Goal: Task Accomplishment & Management: Complete application form

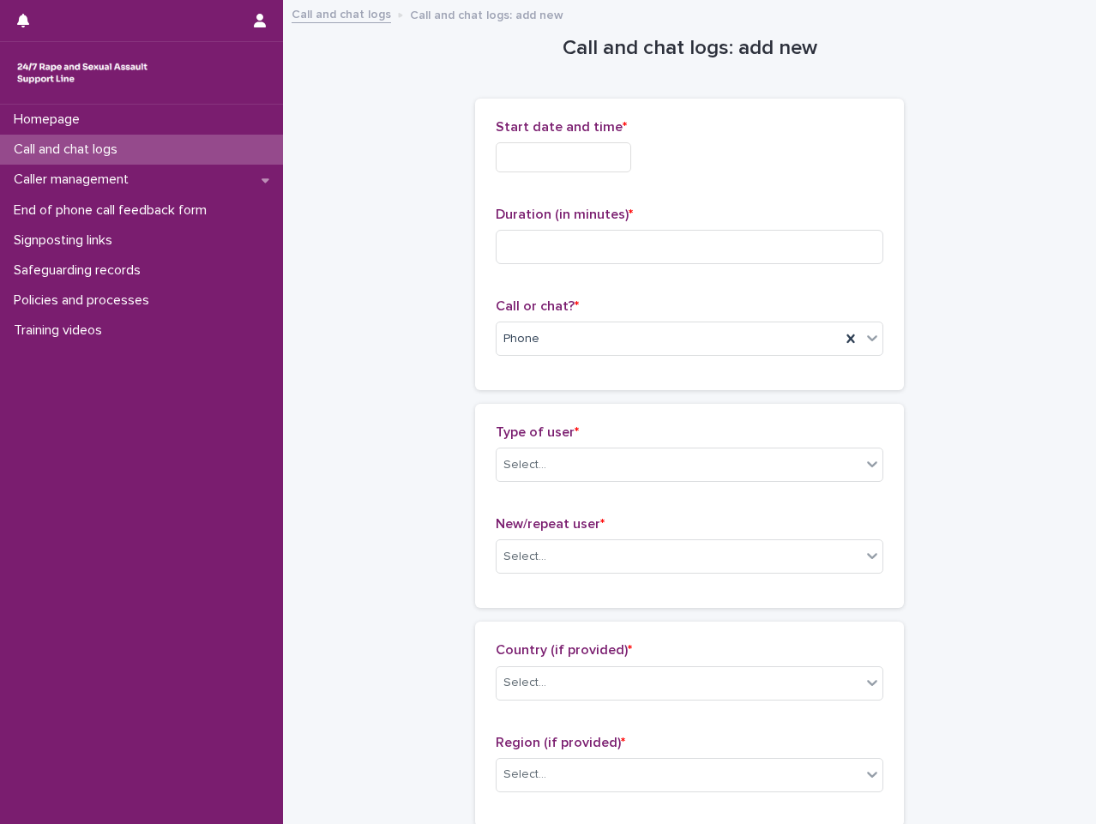
click at [599, 158] on input "text" at bounding box center [563, 157] width 135 height 30
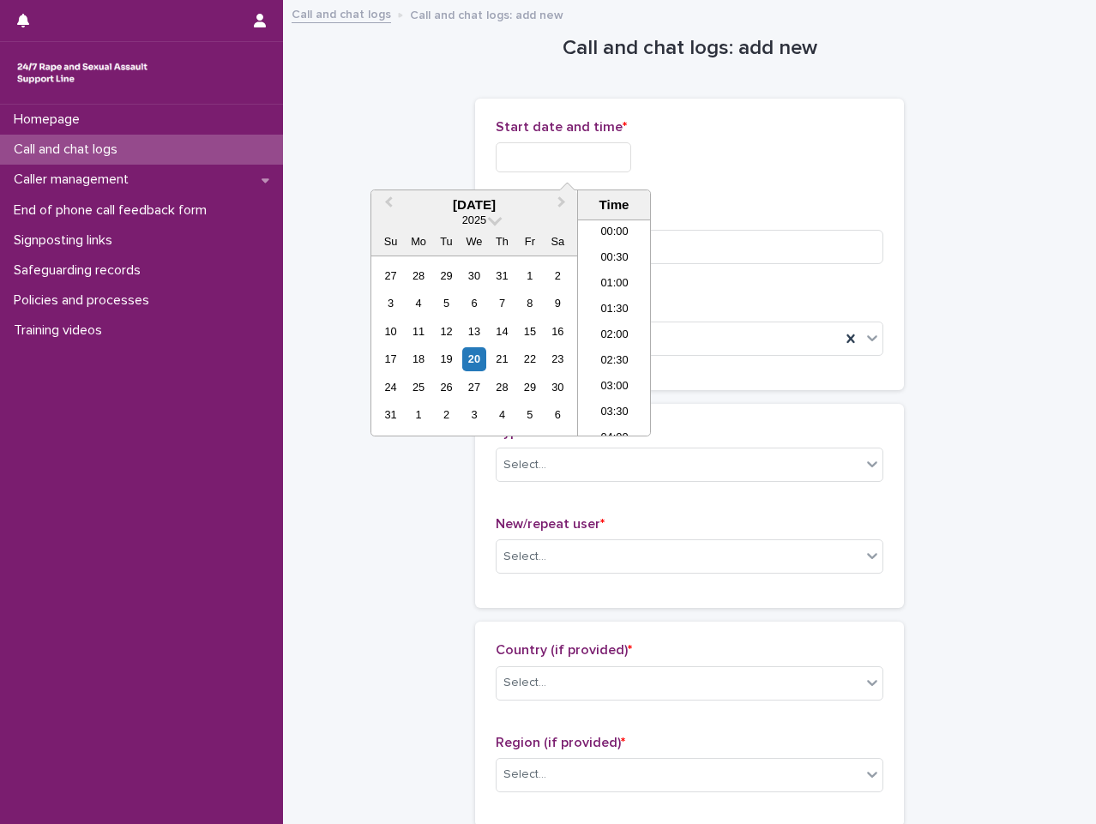
scroll to position [961, 0]
drag, startPoint x: 592, startPoint y: 321, endPoint x: 630, endPoint y: 245, distance: 84.8
click at [599, 314] on ul "00:00 00:30 01:00 01:30 02:00 02:30 03:00 03:30 04:00 04:30 05:00 05:30 06:00 0…" at bounding box center [614, 327] width 73 height 215
click at [625, 317] on li "20:30" at bounding box center [614, 328] width 73 height 26
click at [617, 152] on input "**********" at bounding box center [563, 157] width 135 height 30
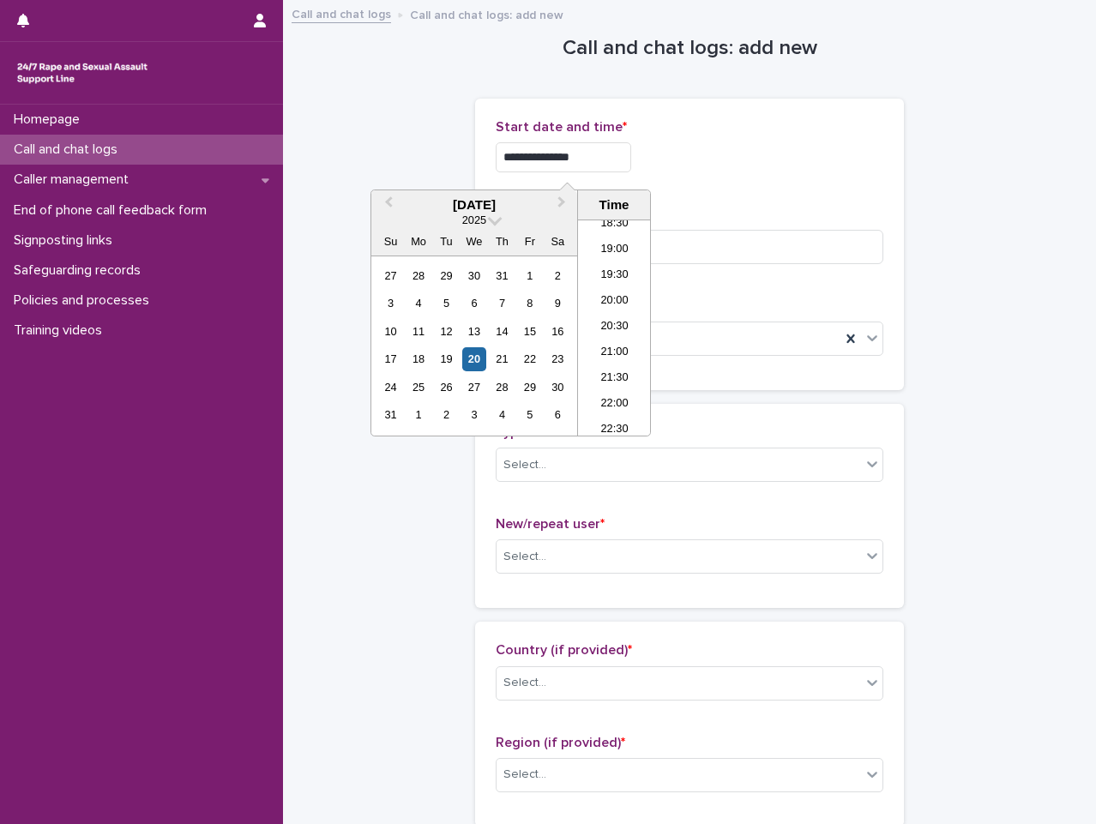
type input "**********"
click at [712, 160] on div "**********" at bounding box center [690, 157] width 388 height 30
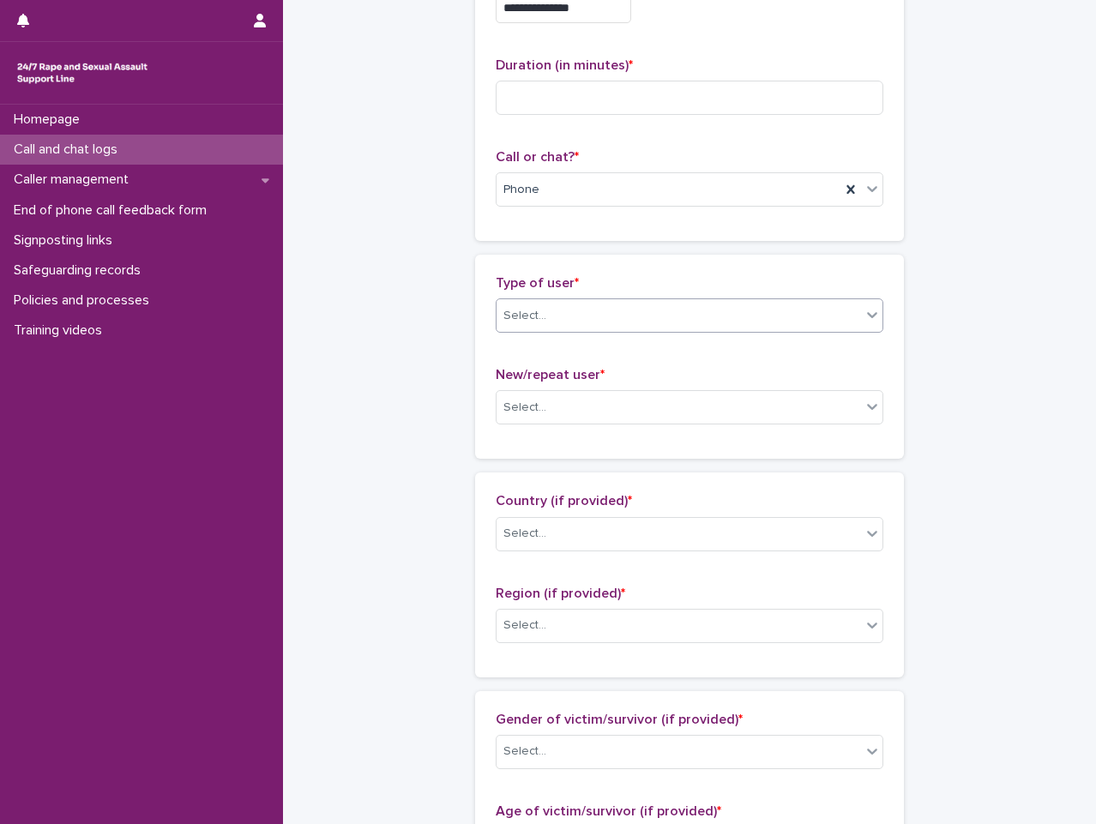
scroll to position [172, 0]
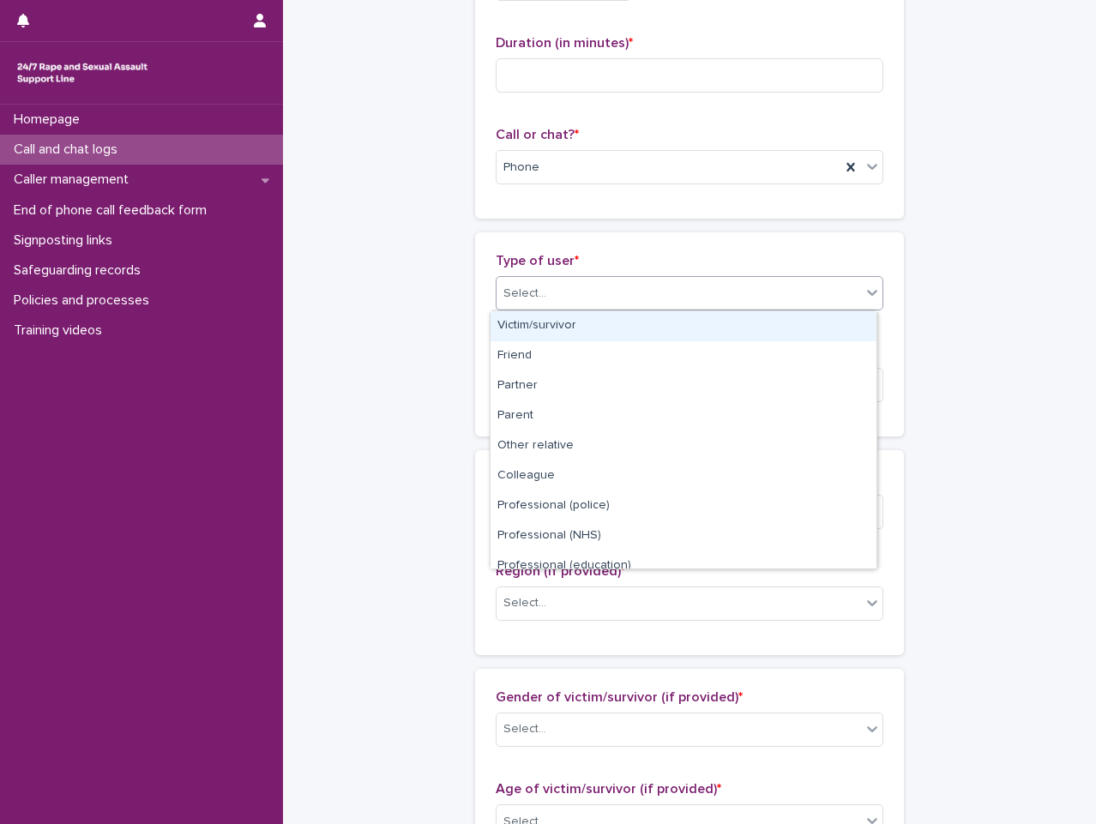
click at [730, 297] on div "Select..." at bounding box center [679, 294] width 364 height 28
click at [666, 322] on div "Victim/survivor" at bounding box center [684, 326] width 386 height 30
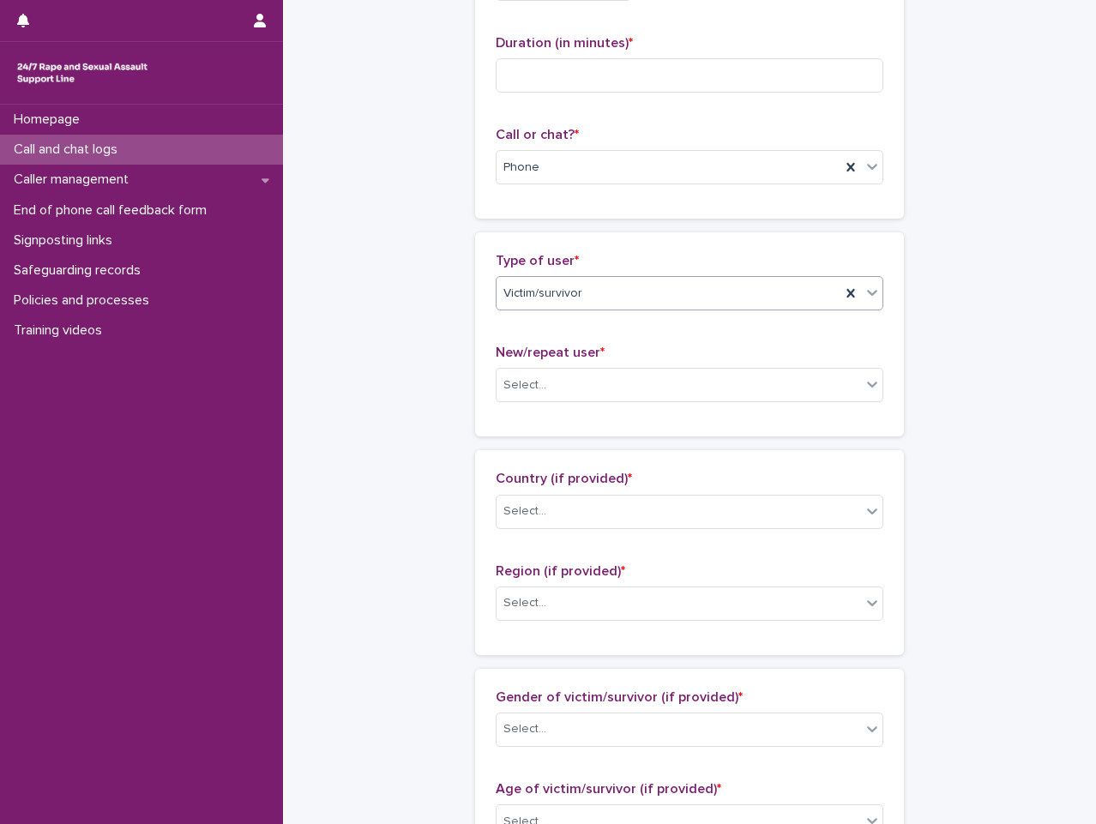
click at [668, 427] on div "Type of user * option Victim/survivor, selected. 0 results available. Select is…" at bounding box center [689, 334] width 429 height 204
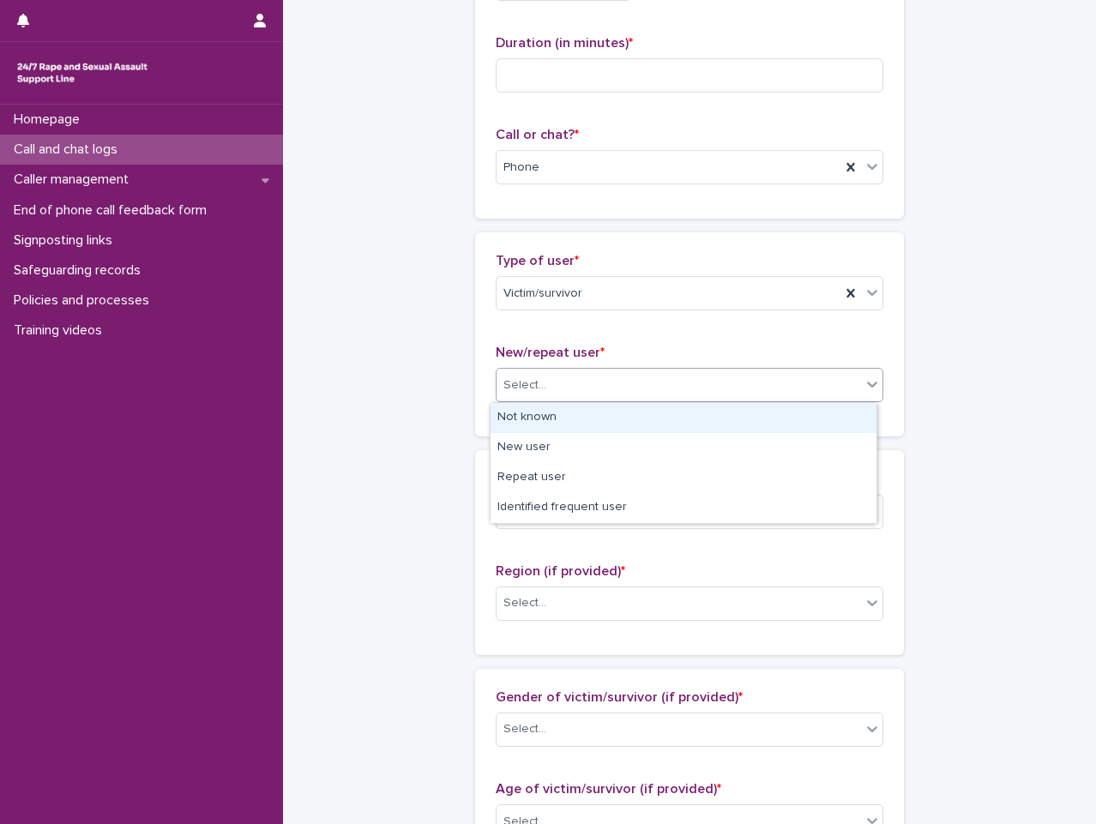
click at [675, 395] on div "Select..." at bounding box center [679, 385] width 364 height 28
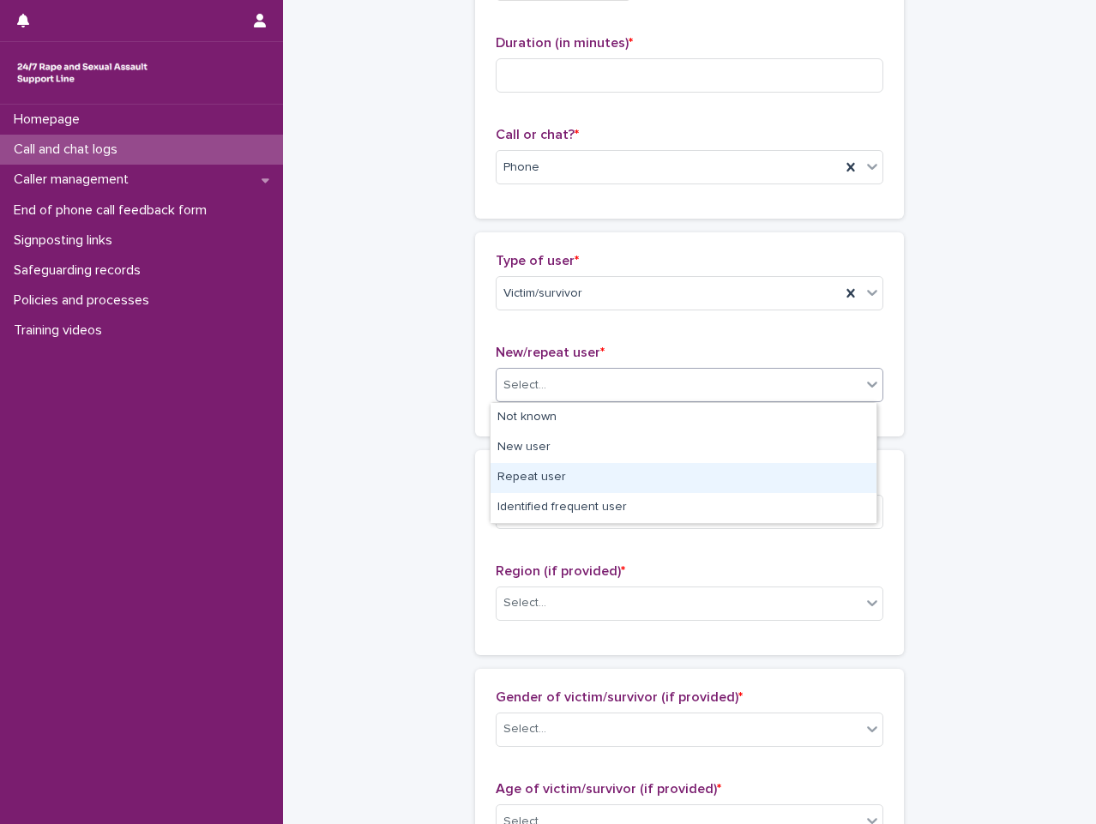
click at [664, 479] on div "Repeat user" at bounding box center [684, 478] width 386 height 30
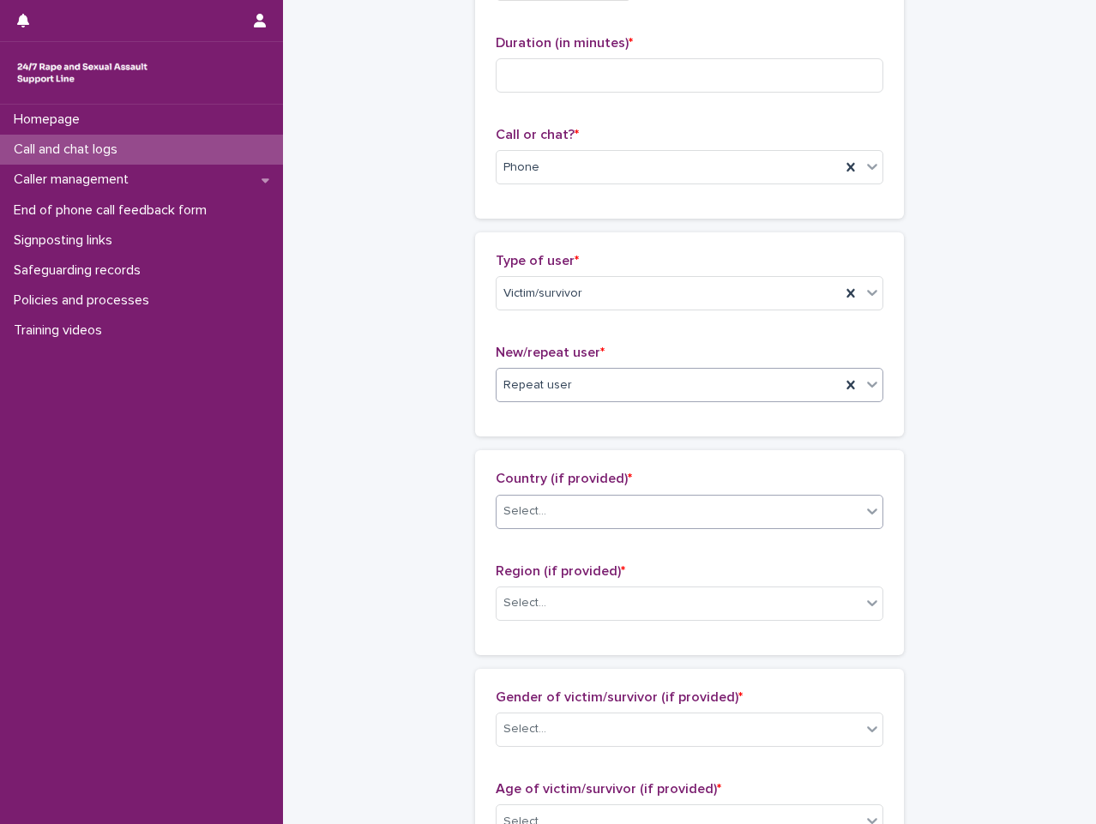
click at [658, 496] on div "Select..." at bounding box center [690, 512] width 388 height 34
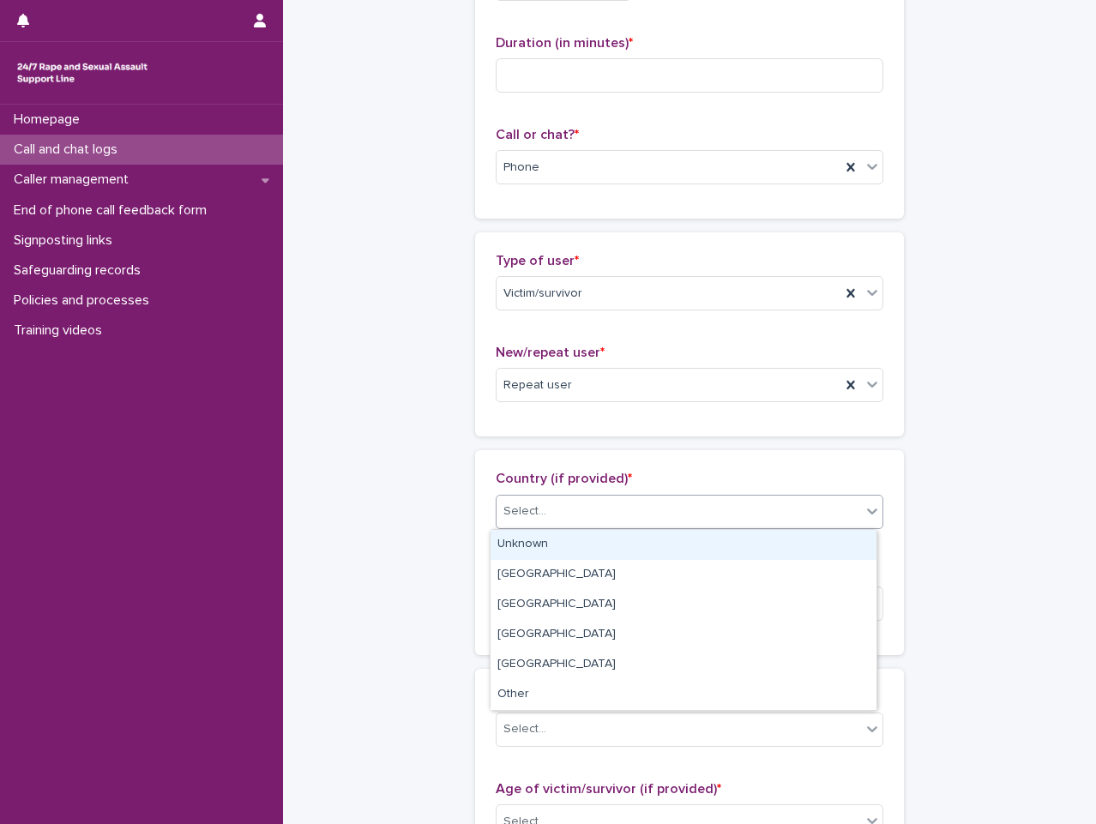
click at [641, 551] on div "Unknown" at bounding box center [684, 545] width 386 height 30
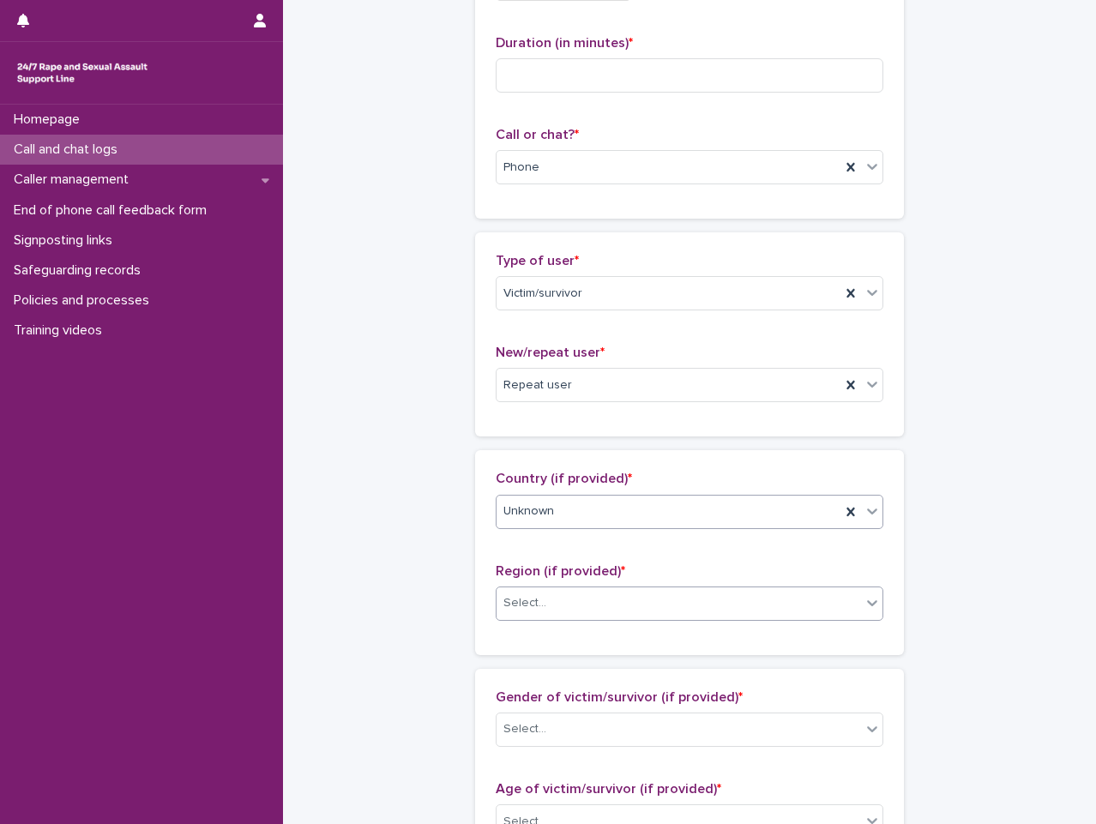
click at [627, 615] on div "Select..." at bounding box center [679, 603] width 364 height 28
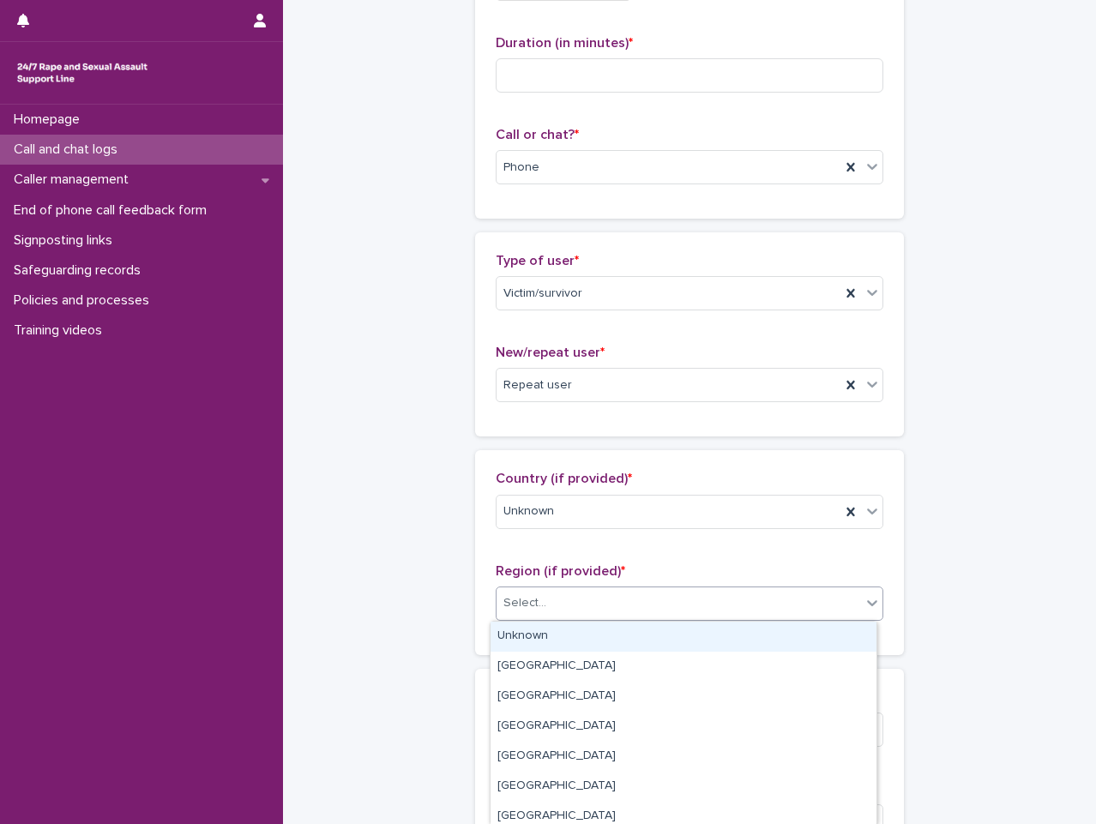
click at [610, 634] on div "Unknown" at bounding box center [684, 637] width 386 height 30
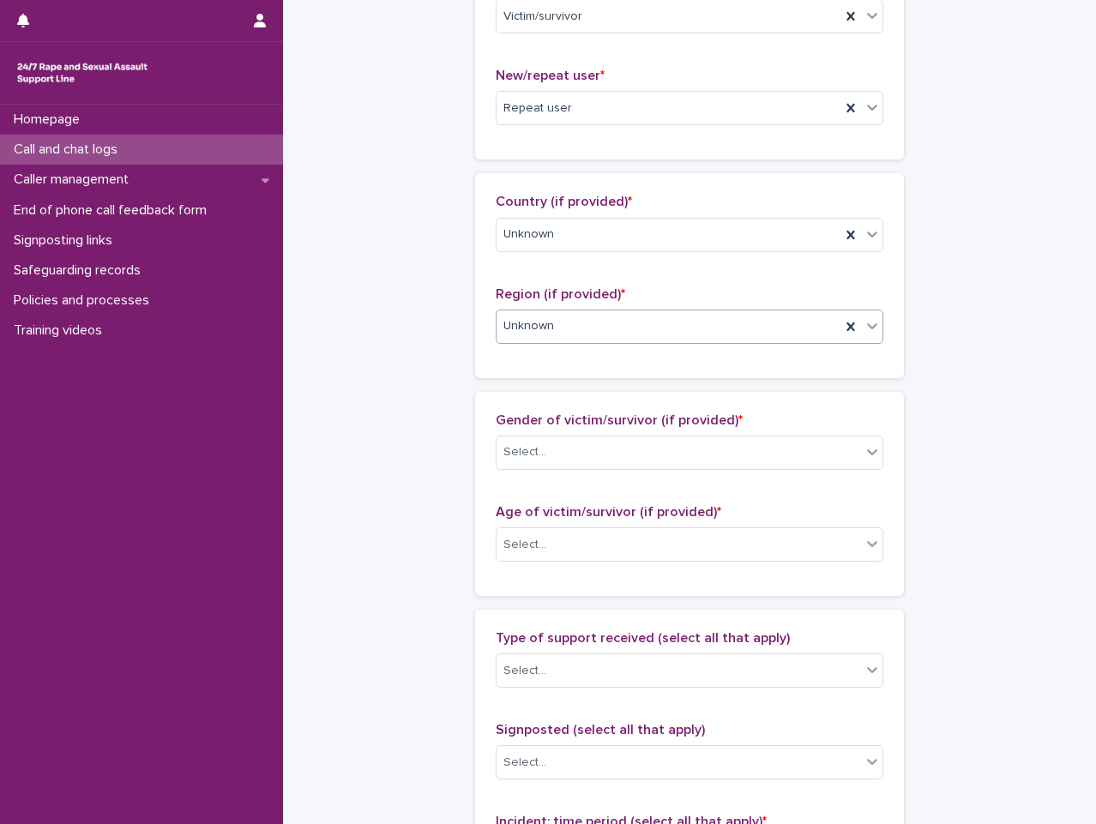
scroll to position [515, 0]
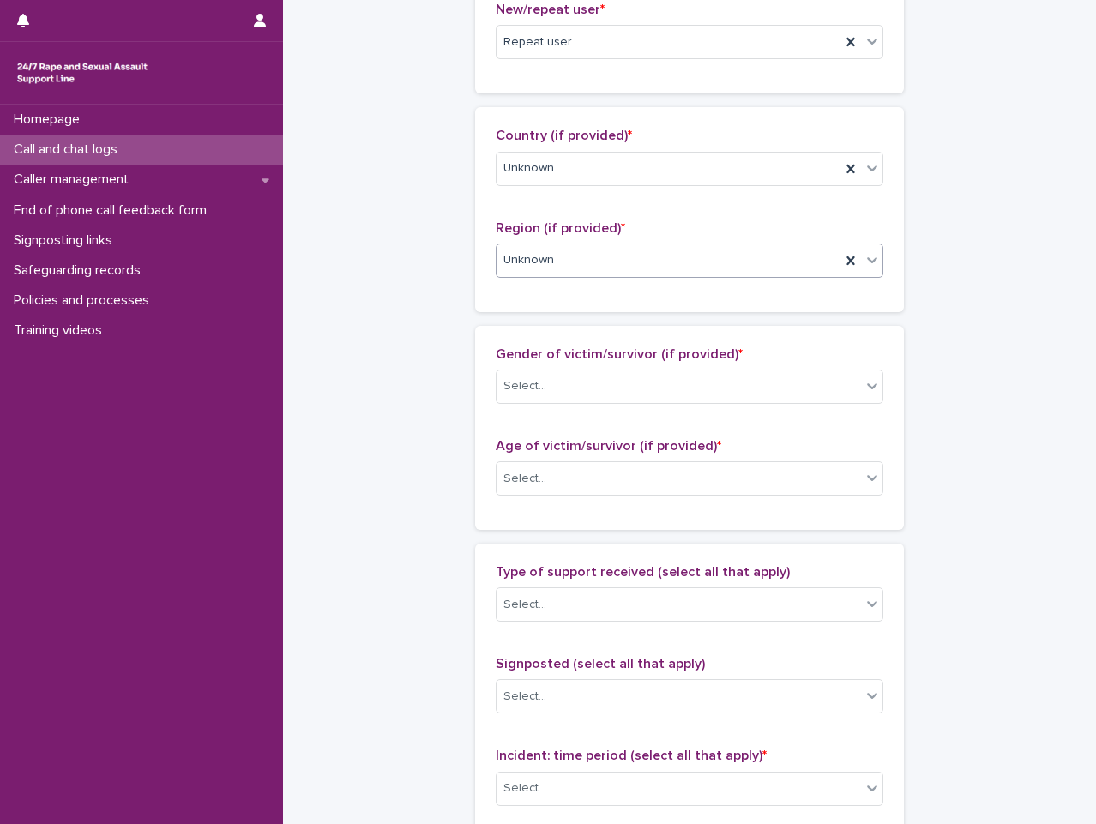
click at [663, 405] on div "Gender of victim/survivor (if provided) * Select..." at bounding box center [690, 381] width 388 height 71
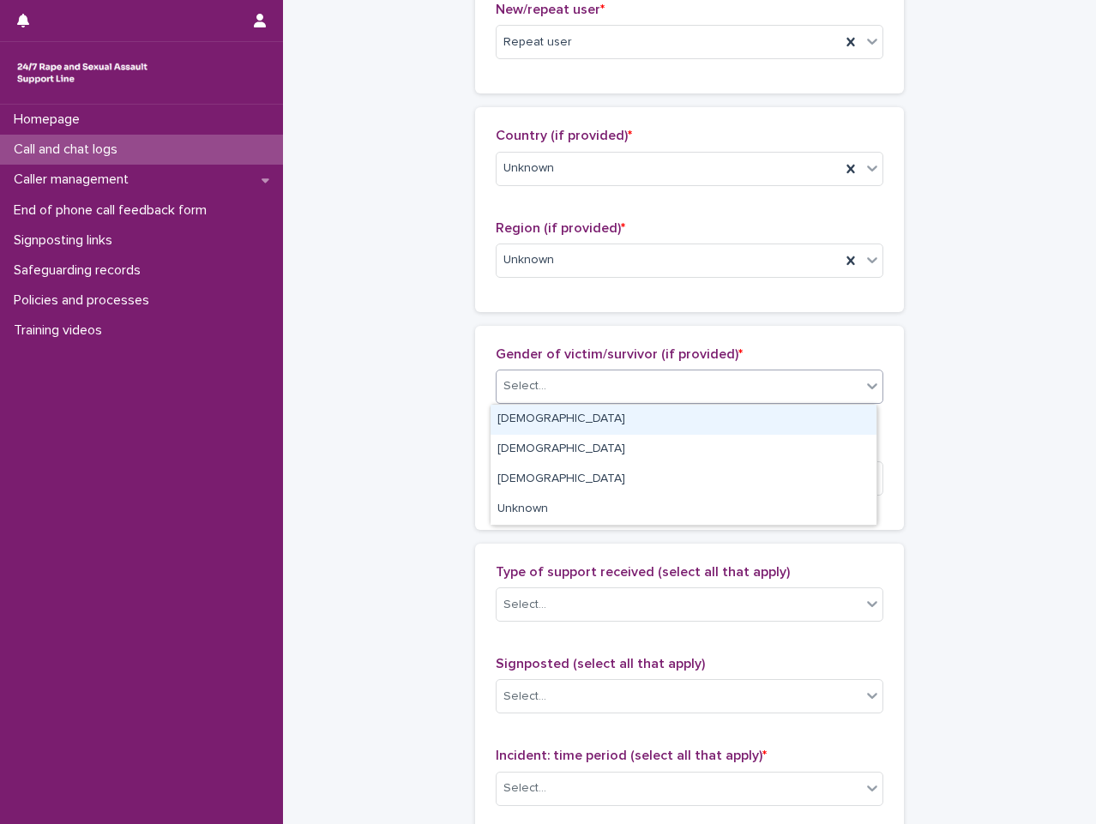
click at [671, 395] on div "Select..." at bounding box center [679, 386] width 364 height 28
click at [671, 421] on div "[DEMOGRAPHIC_DATA]" at bounding box center [684, 420] width 386 height 30
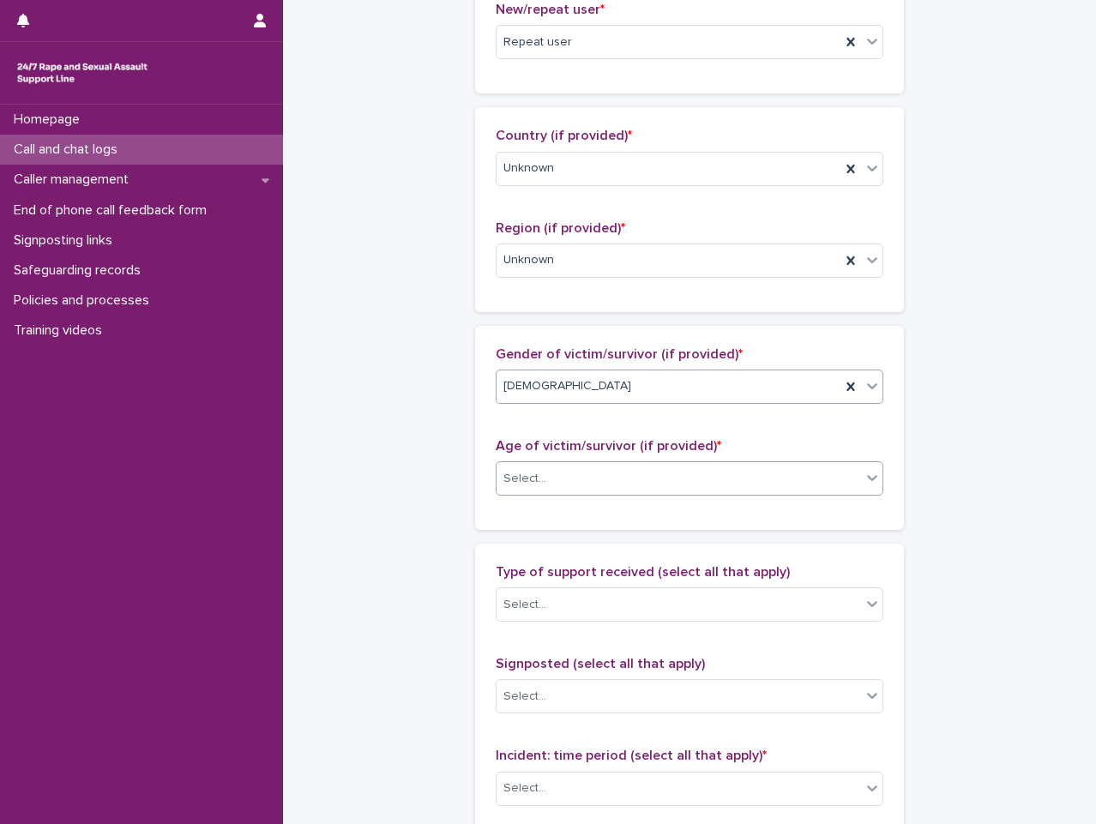
click at [689, 486] on div "Select..." at bounding box center [679, 479] width 364 height 28
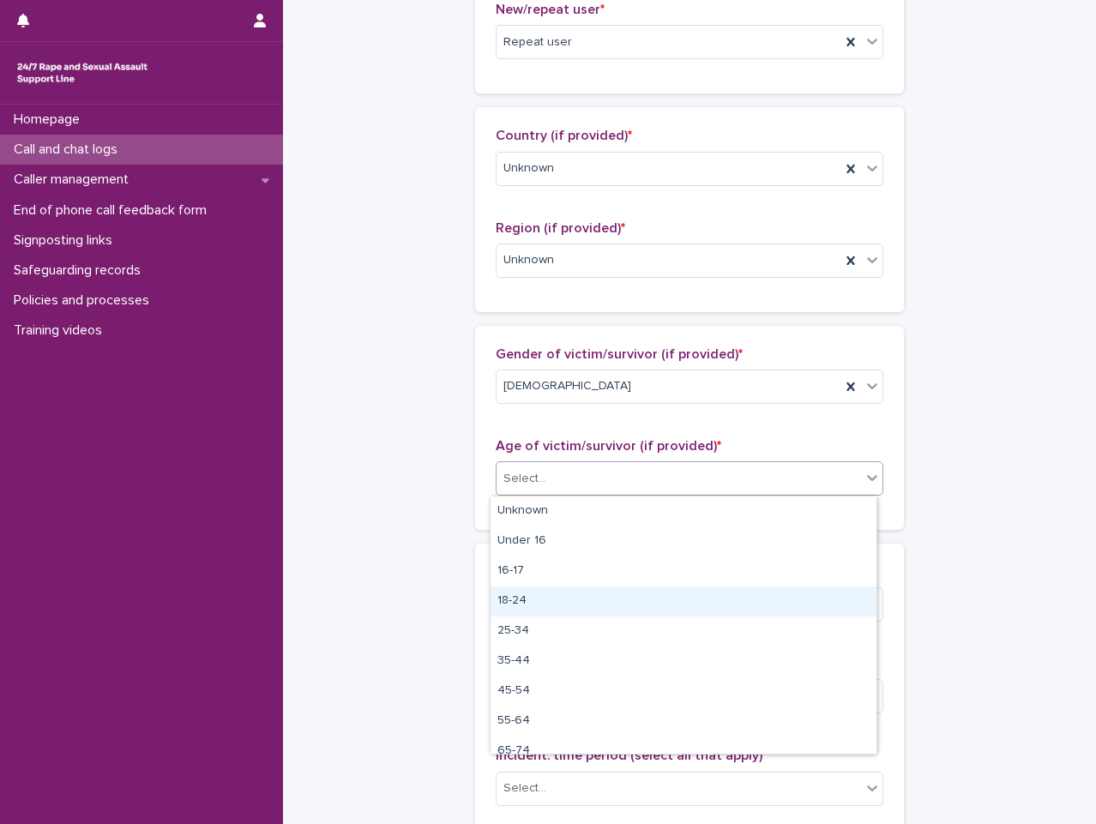
drag, startPoint x: 632, startPoint y: 617, endPoint x: 635, endPoint y: 597, distance: 19.9
click at [635, 597] on div "18-24" at bounding box center [684, 602] width 386 height 30
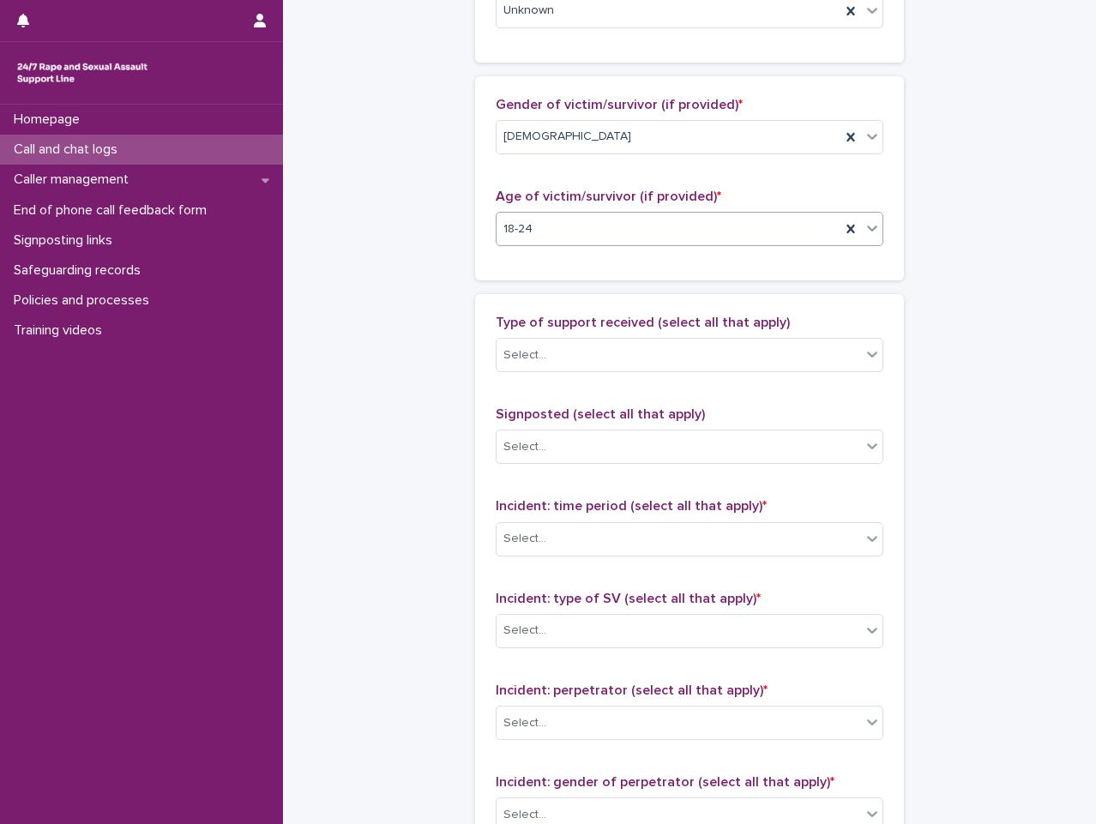
scroll to position [772, 0]
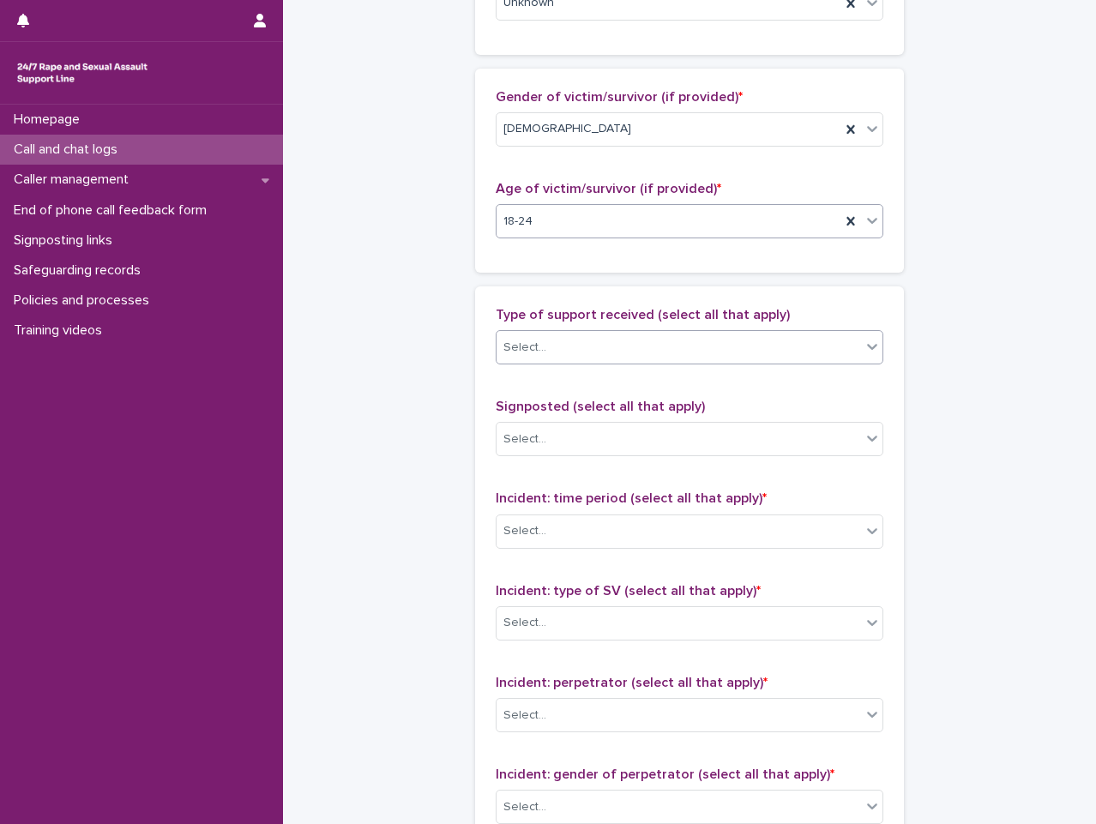
click at [665, 351] on div "Select..." at bounding box center [679, 348] width 364 height 28
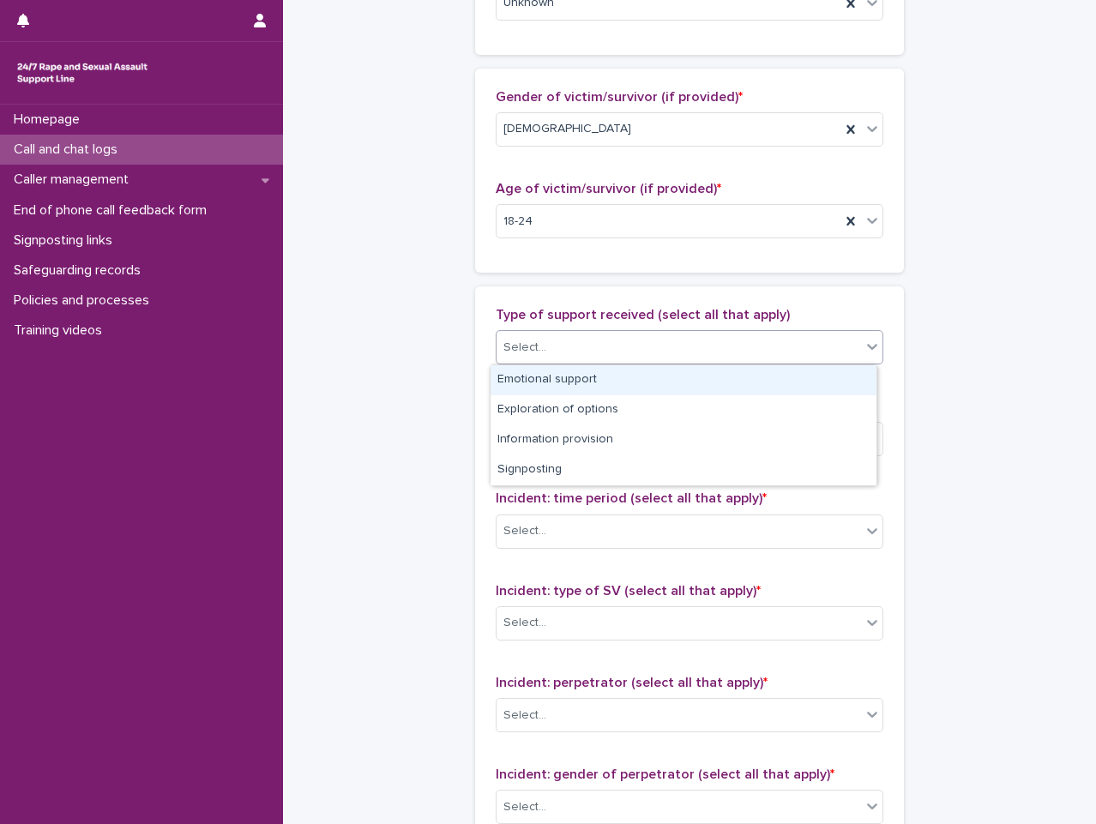
click at [661, 379] on div "Emotional support" at bounding box center [684, 380] width 386 height 30
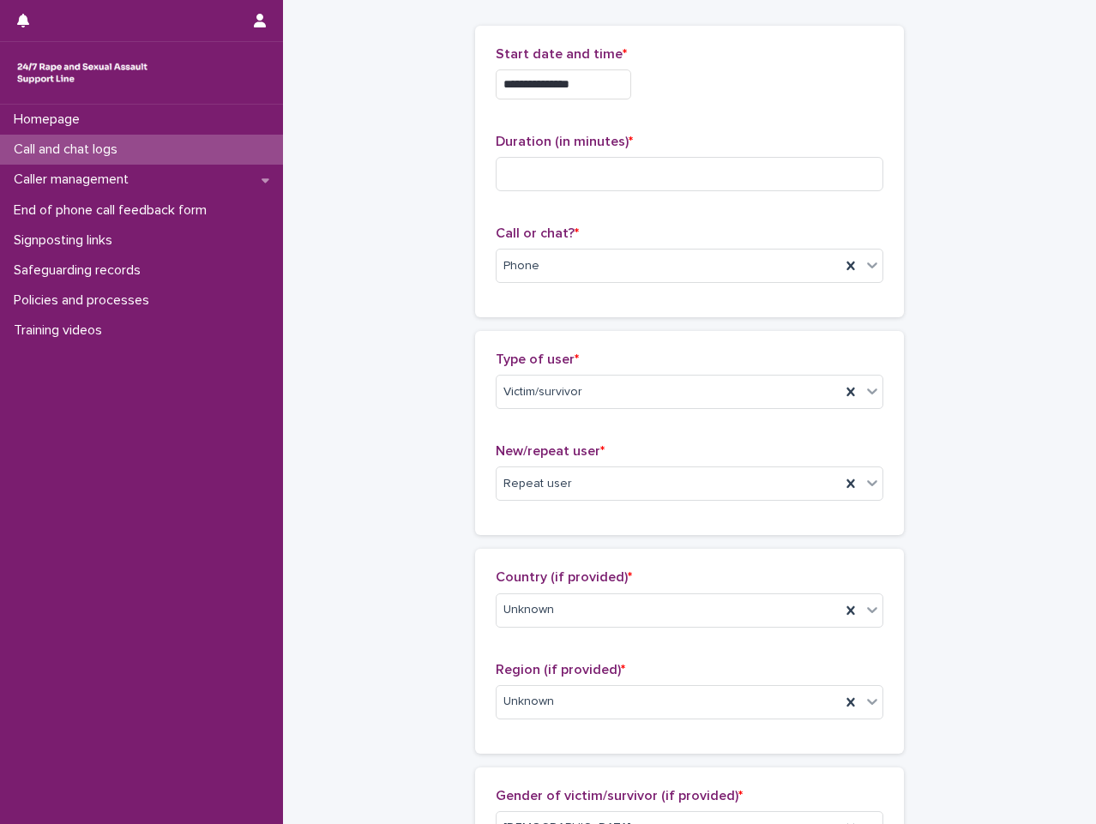
scroll to position [0, 0]
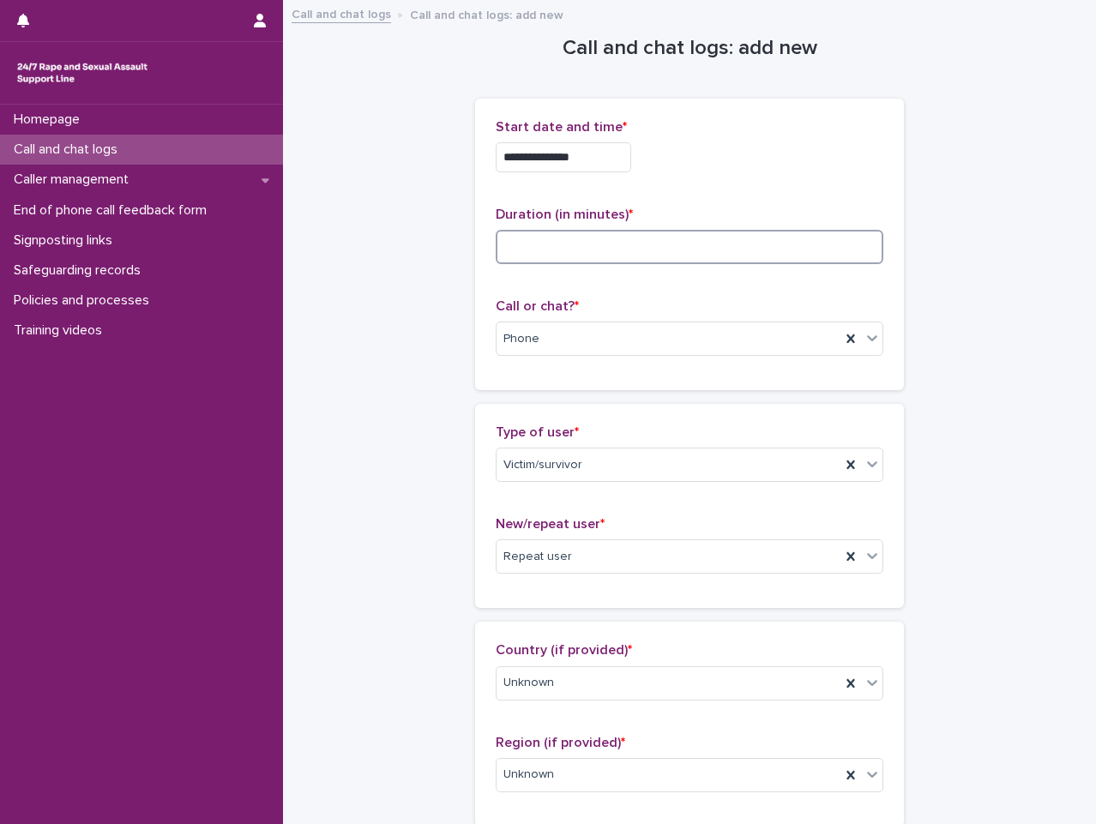
click at [773, 259] on input at bounding box center [690, 247] width 388 height 34
click at [224, 208] on div "End of phone call feedback form" at bounding box center [141, 211] width 283 height 30
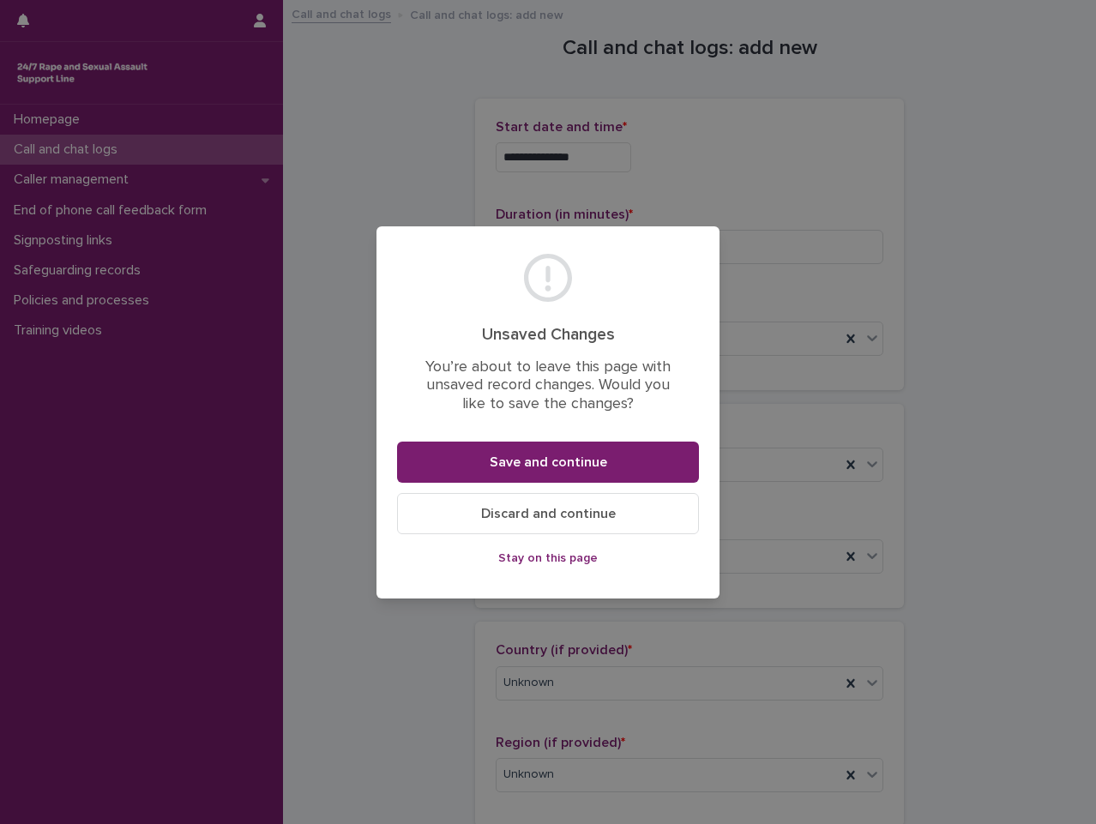
click at [612, 515] on span "Discard and continue" at bounding box center [548, 514] width 135 height 14
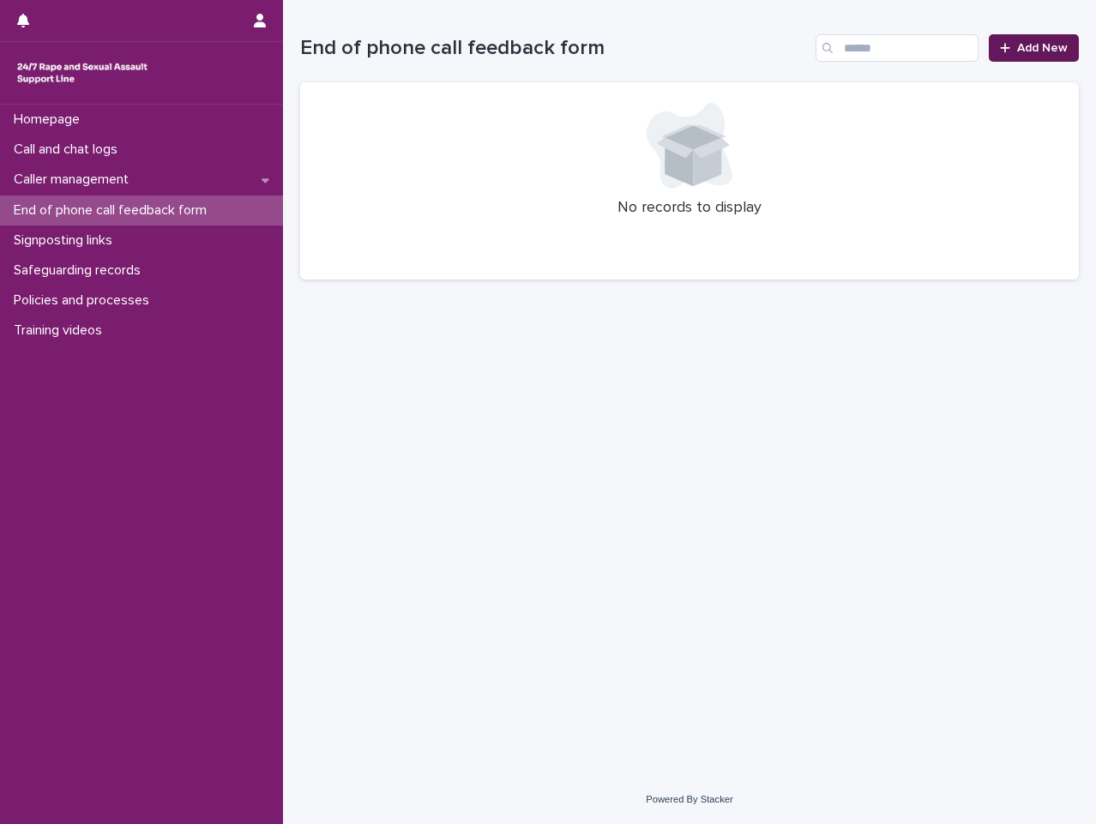
click at [1030, 45] on span "Add New" at bounding box center [1042, 48] width 51 height 12
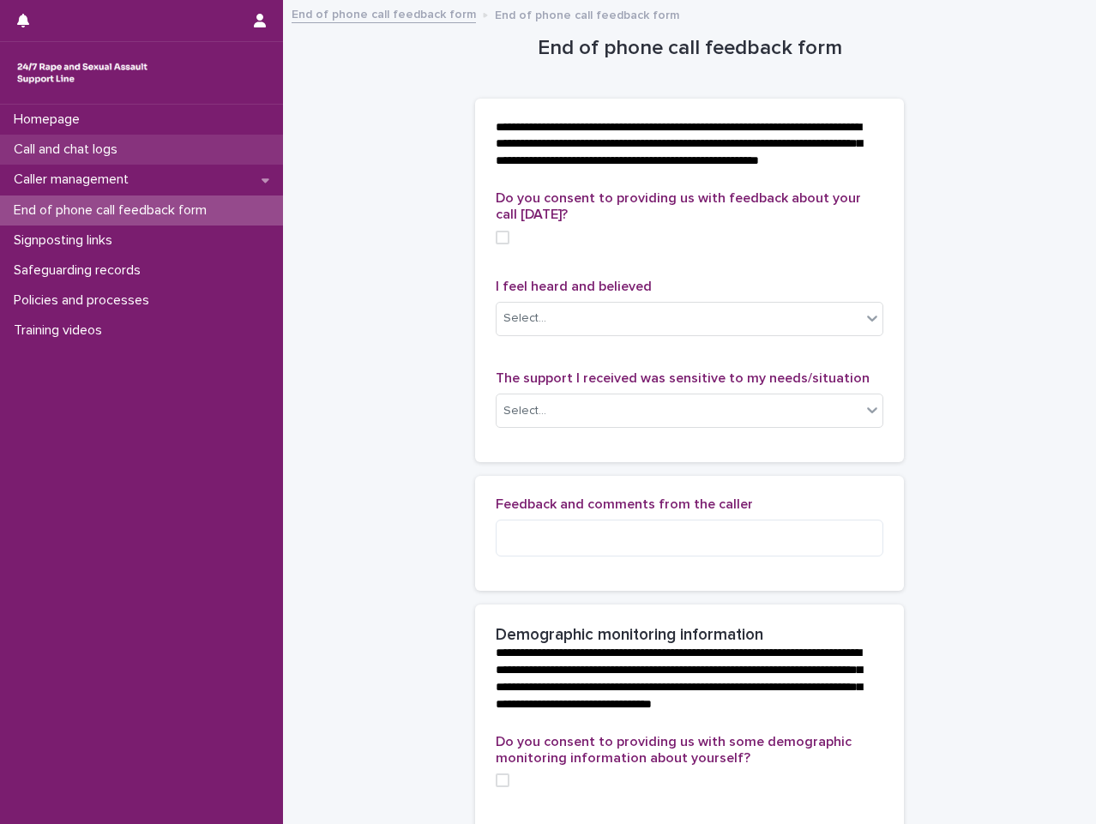
click at [159, 152] on div "Call and chat logs" at bounding box center [141, 150] width 283 height 30
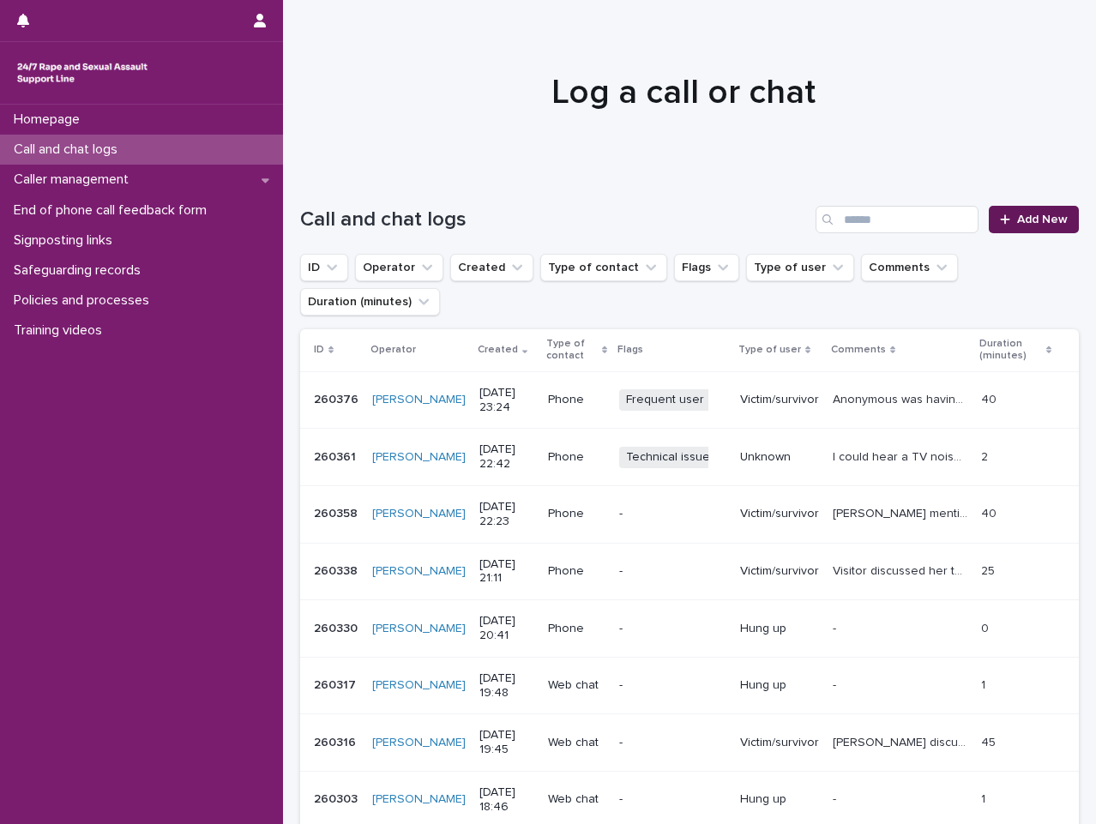
click at [1047, 222] on span "Add New" at bounding box center [1042, 220] width 51 height 12
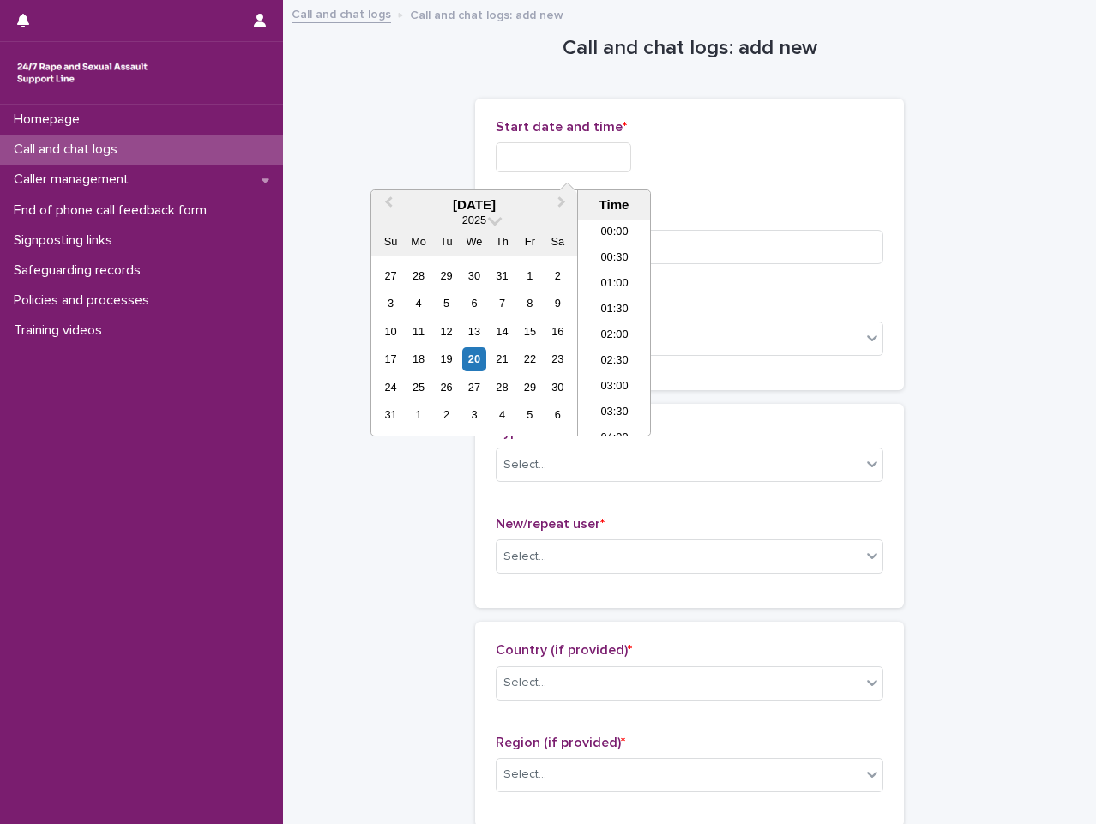
click at [603, 152] on input "text" at bounding box center [563, 157] width 135 height 30
click at [616, 306] on li "20:30" at bounding box center [614, 302] width 73 height 26
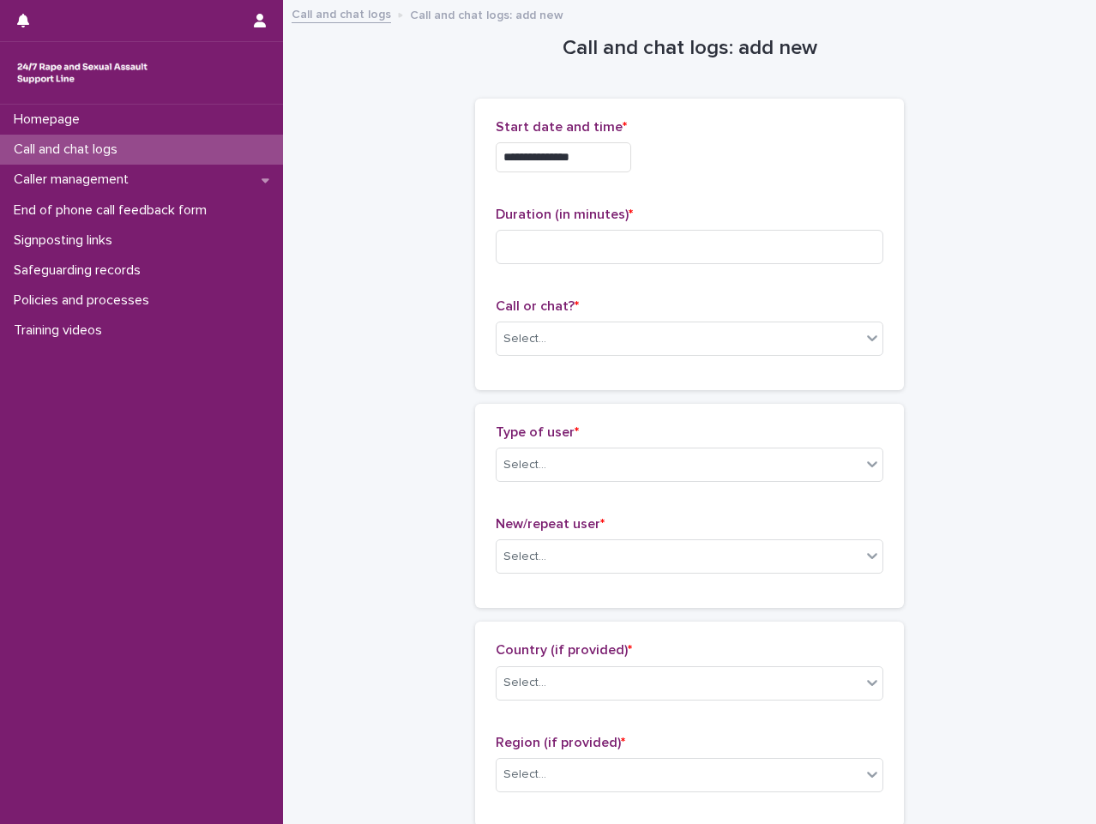
click at [613, 161] on input "**********" at bounding box center [563, 157] width 135 height 30
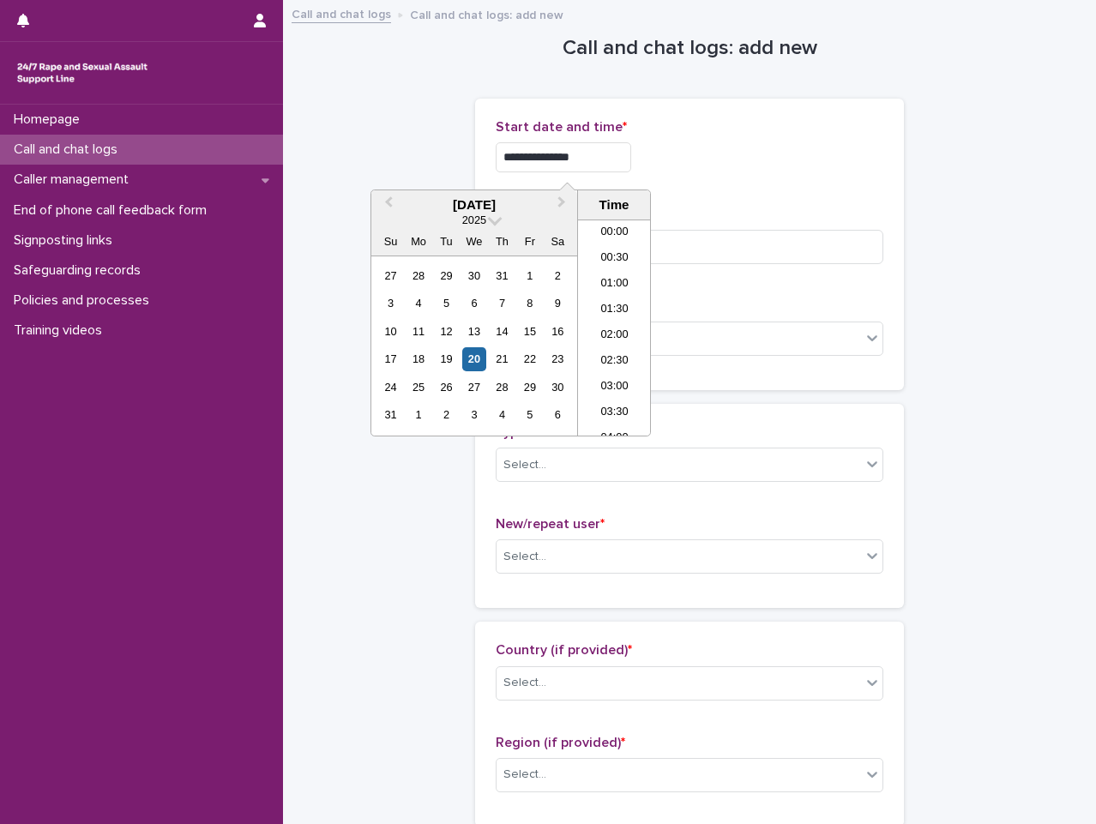
scroll to position [961, 0]
type input "**********"
click at [726, 163] on div "**********" at bounding box center [690, 157] width 388 height 30
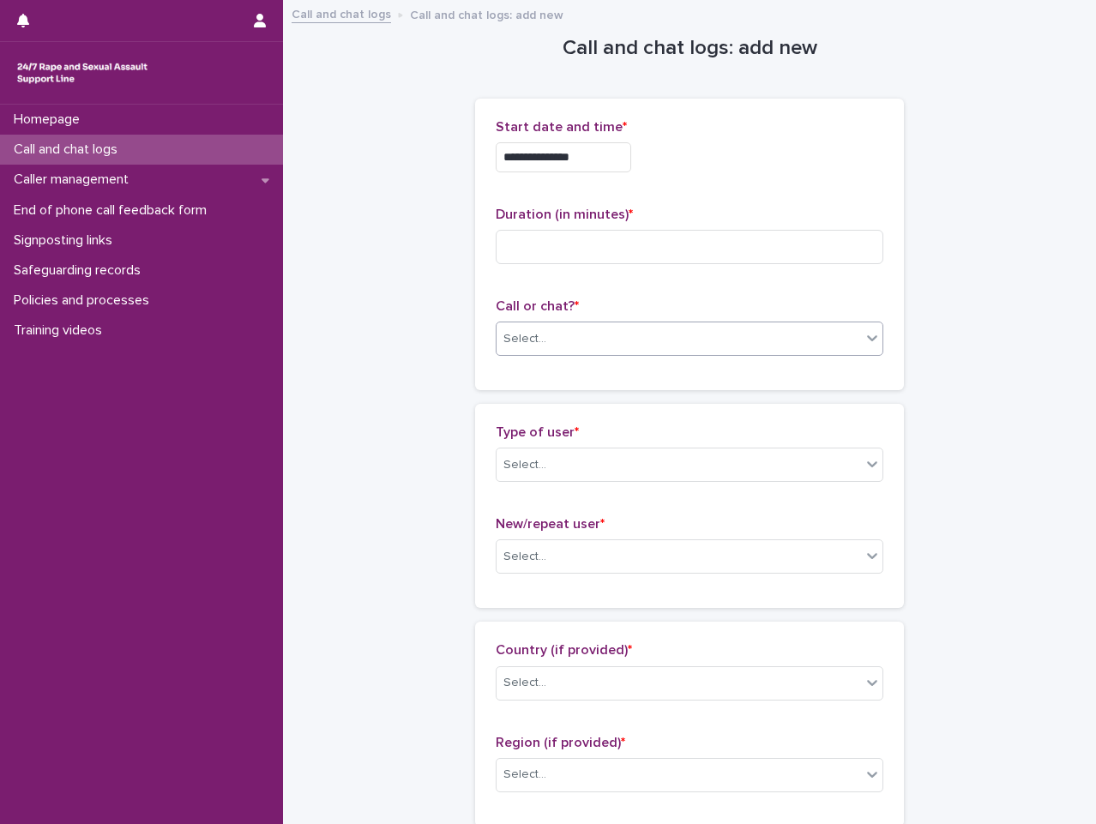
click at [754, 342] on div "Select..." at bounding box center [679, 339] width 364 height 28
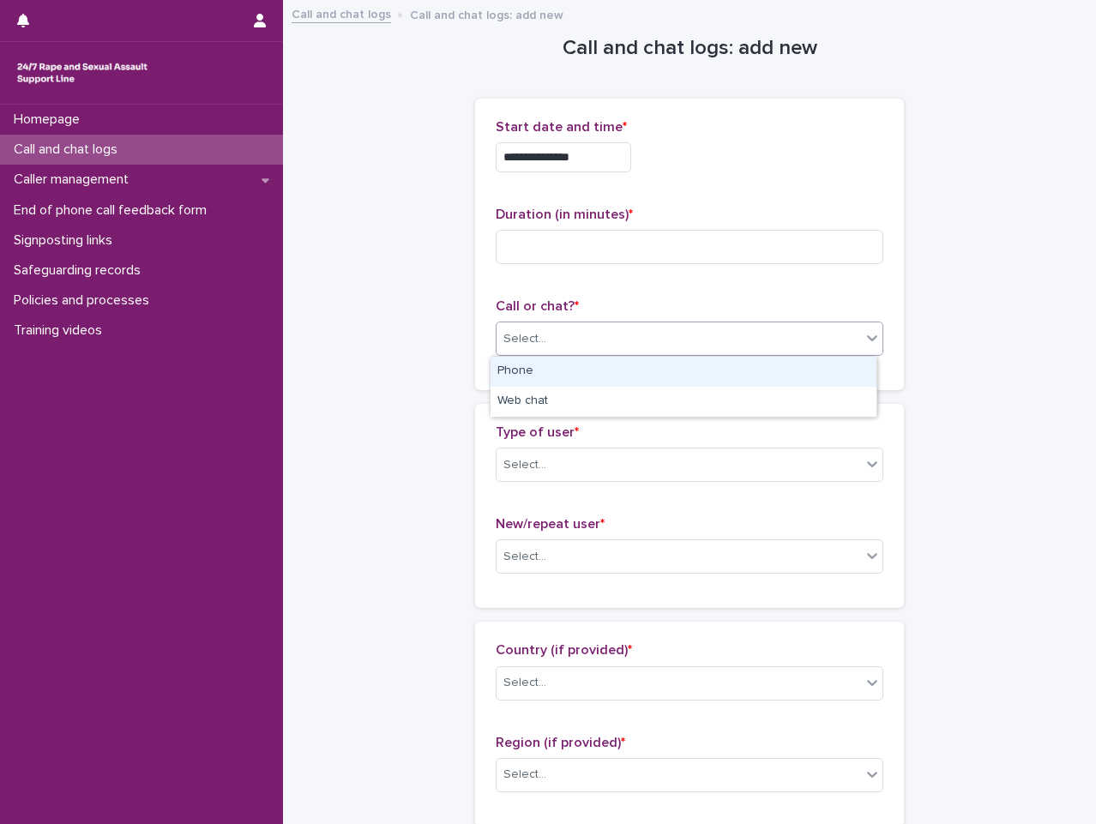
click at [658, 364] on div "Phone" at bounding box center [684, 372] width 386 height 30
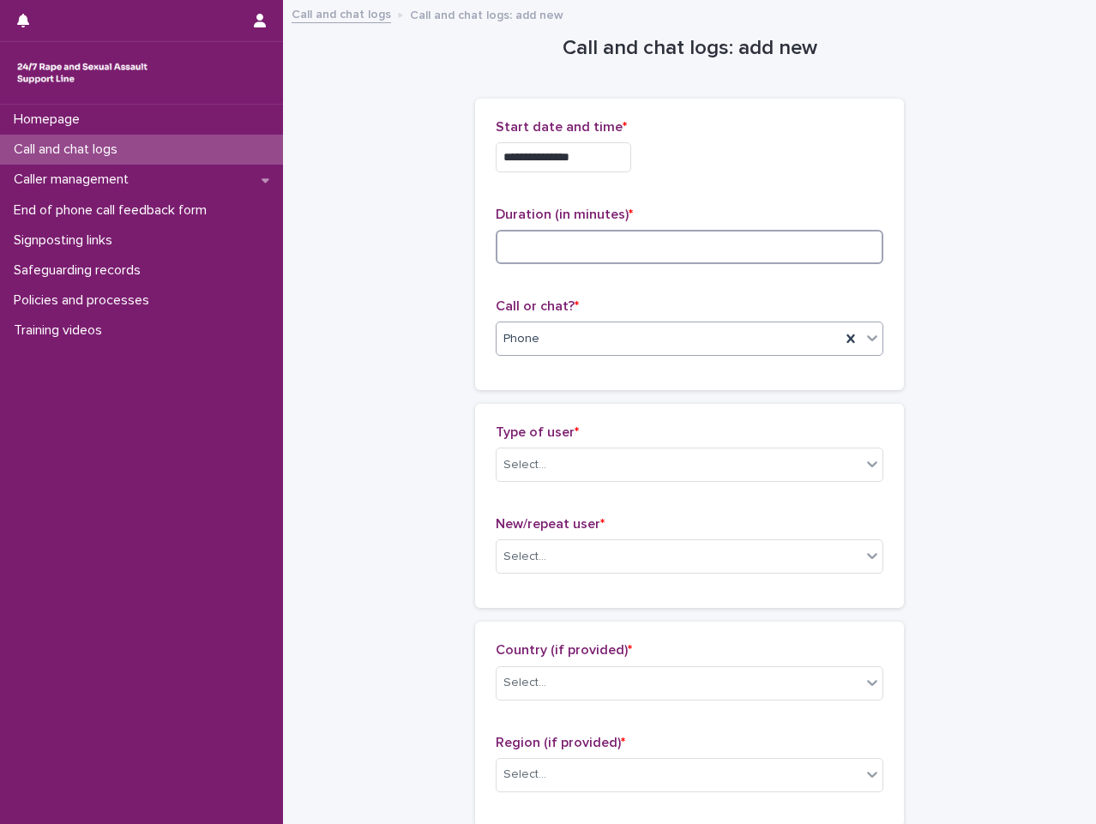
click at [647, 244] on input at bounding box center [690, 247] width 388 height 34
click at [821, 172] on div "**********" at bounding box center [690, 157] width 388 height 30
click at [771, 486] on div "Type of user * Select..." at bounding box center [690, 460] width 388 height 71
click at [747, 475] on div "Select..." at bounding box center [679, 465] width 364 height 28
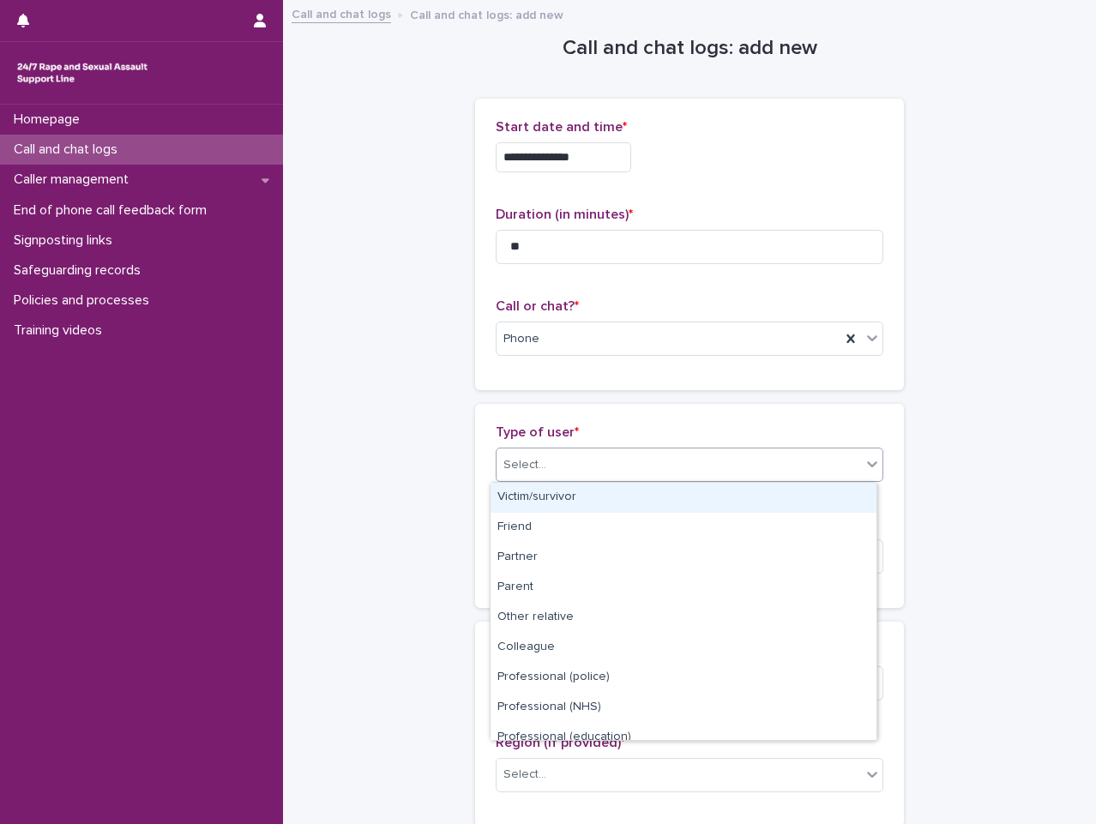
click at [617, 487] on div "Victim/survivor" at bounding box center [684, 498] width 386 height 30
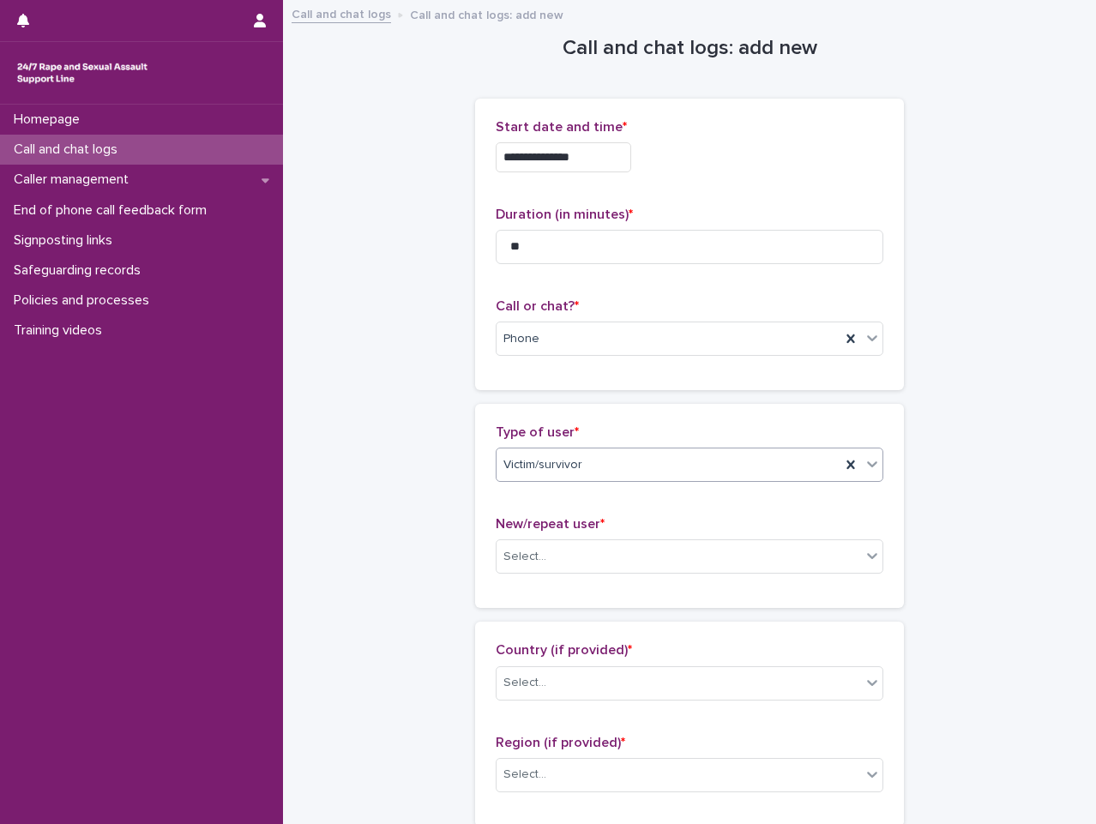
click at [622, 469] on div "Victim/survivor" at bounding box center [669, 465] width 344 height 28
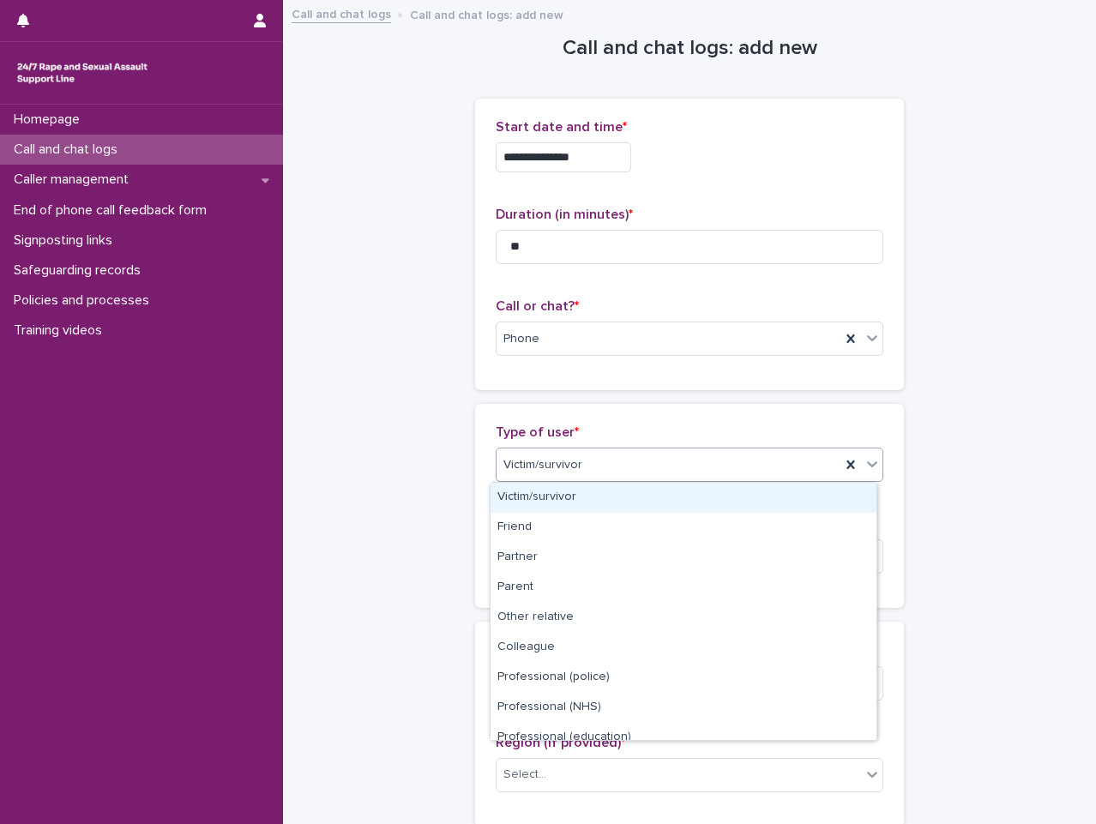
click at [618, 491] on div "Victim/survivor" at bounding box center [684, 498] width 386 height 30
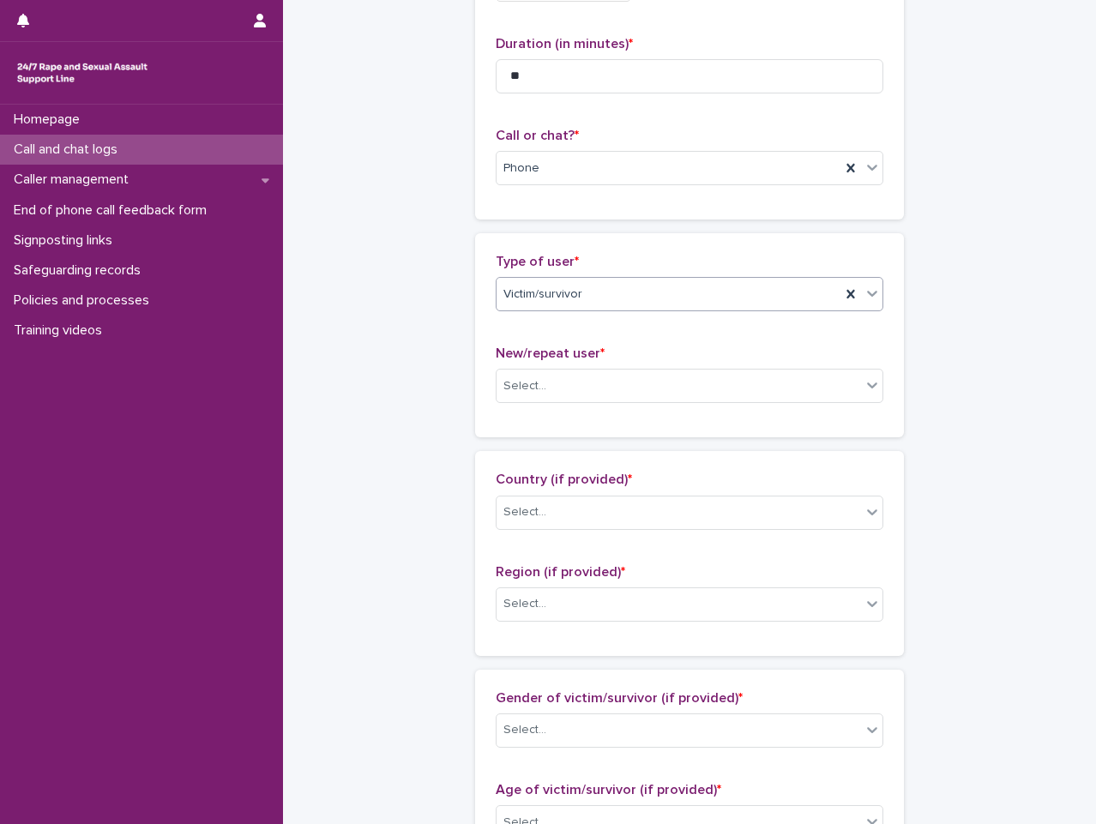
scroll to position [172, 0]
click at [592, 387] on div "Select..." at bounding box center [679, 385] width 364 height 28
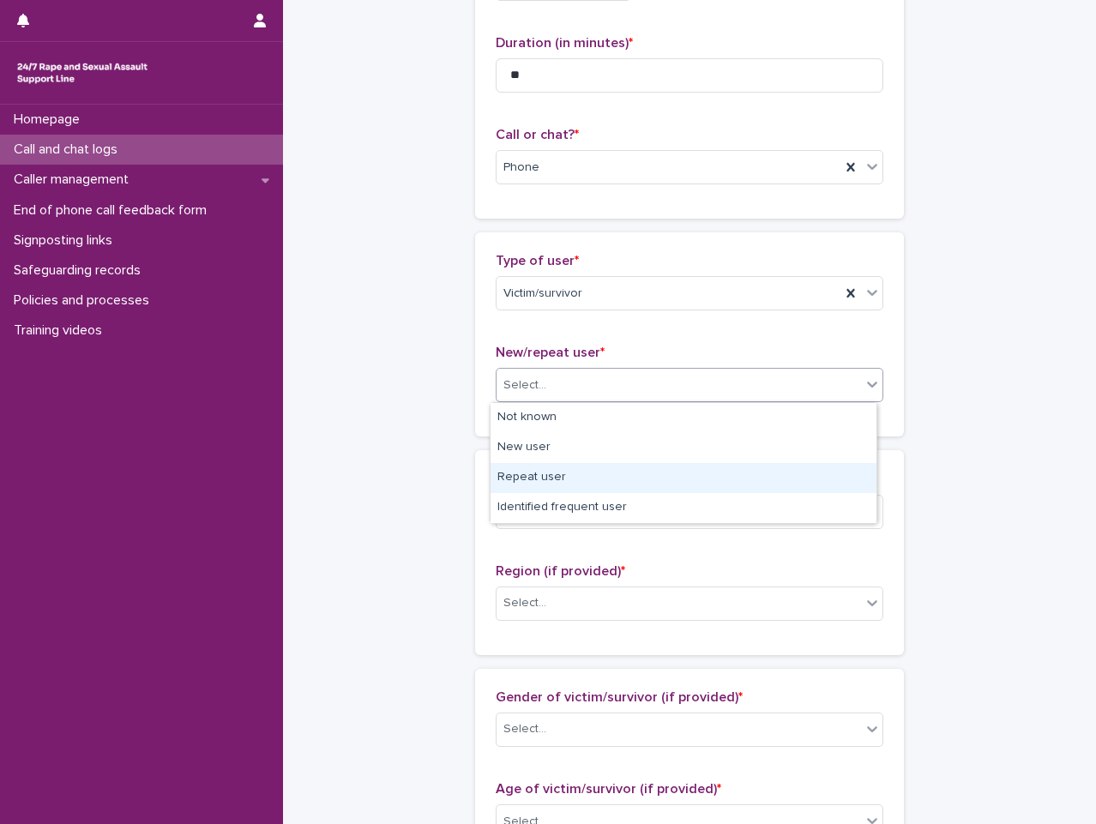
drag, startPoint x: 604, startPoint y: 453, endPoint x: 610, endPoint y: 475, distance: 23.1
click at [605, 485] on div "Repeat user" at bounding box center [684, 478] width 386 height 30
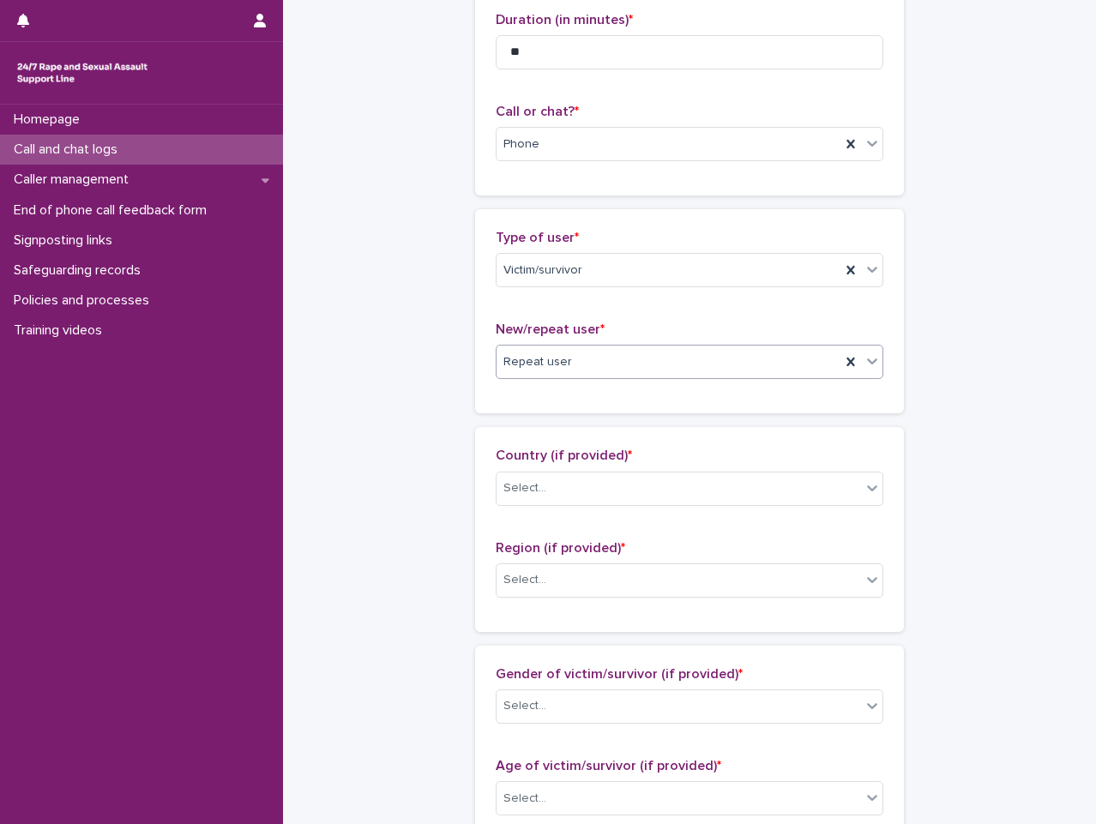
scroll to position [429, 0]
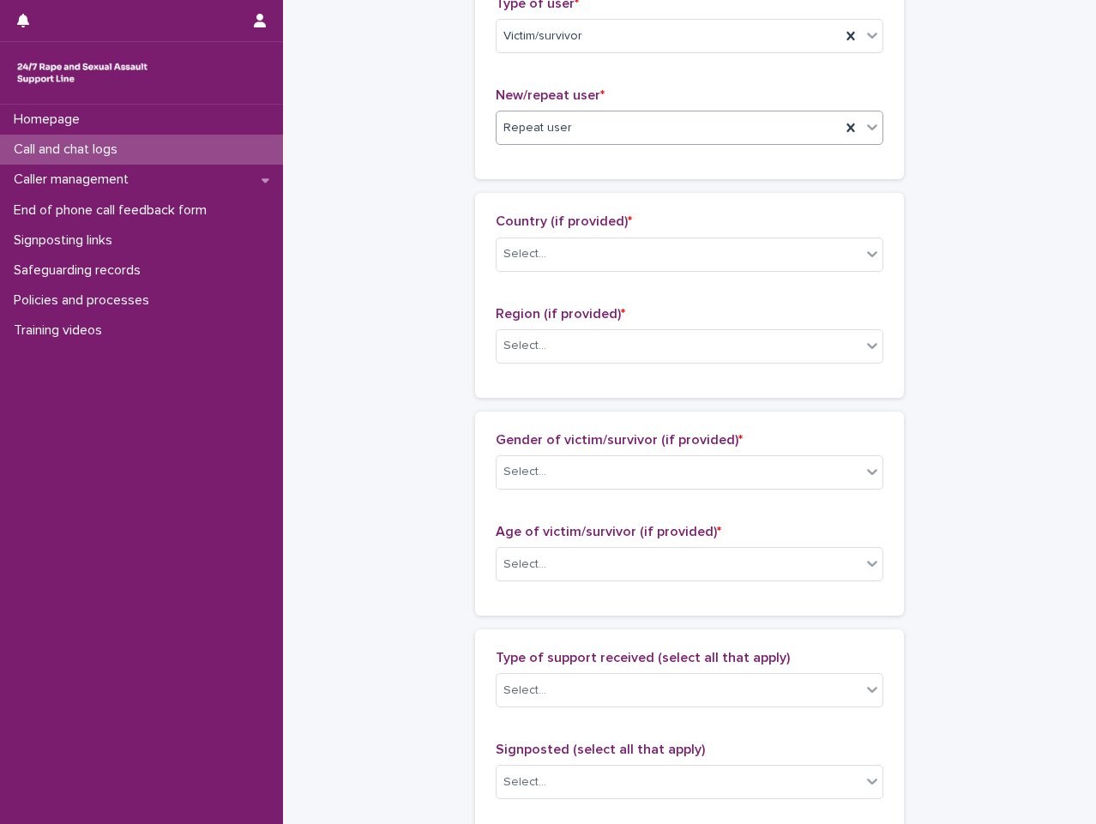
click at [653, 275] on div "Country (if provided) * Select..." at bounding box center [690, 249] width 388 height 71
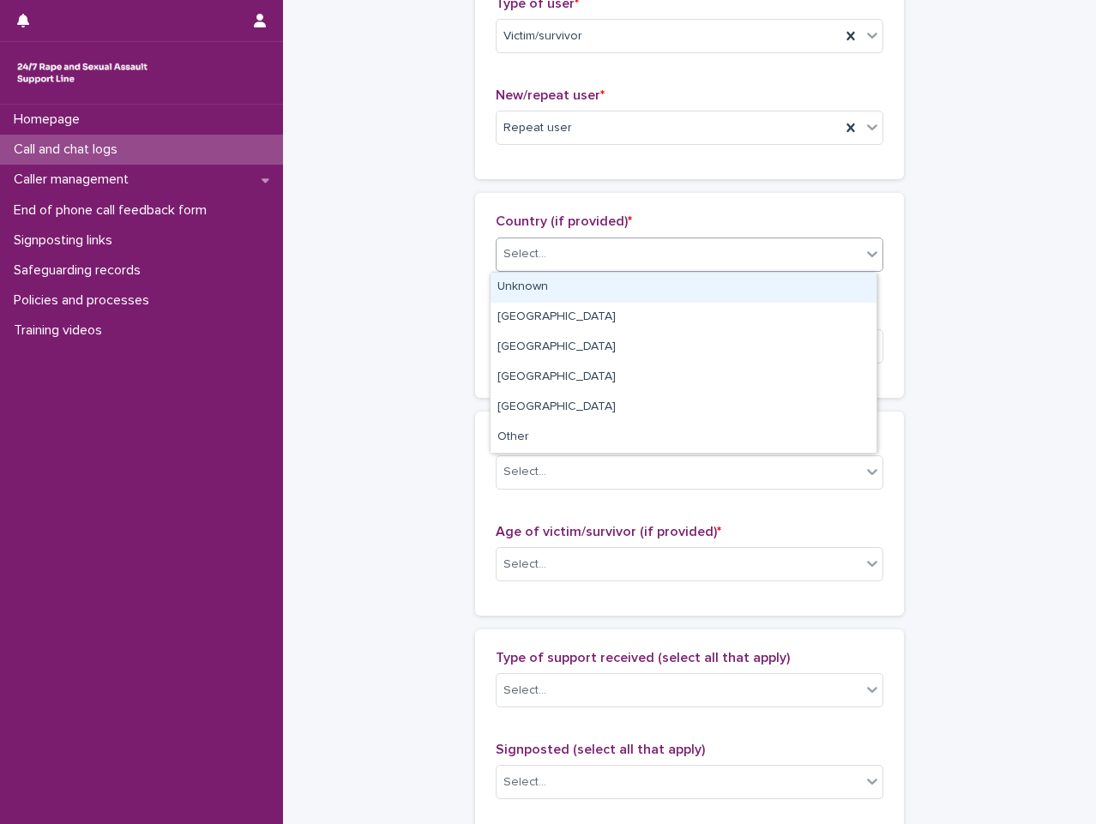
click at [655, 263] on div "Select..." at bounding box center [679, 254] width 364 height 28
click at [611, 296] on div "Unknown" at bounding box center [684, 288] width 386 height 30
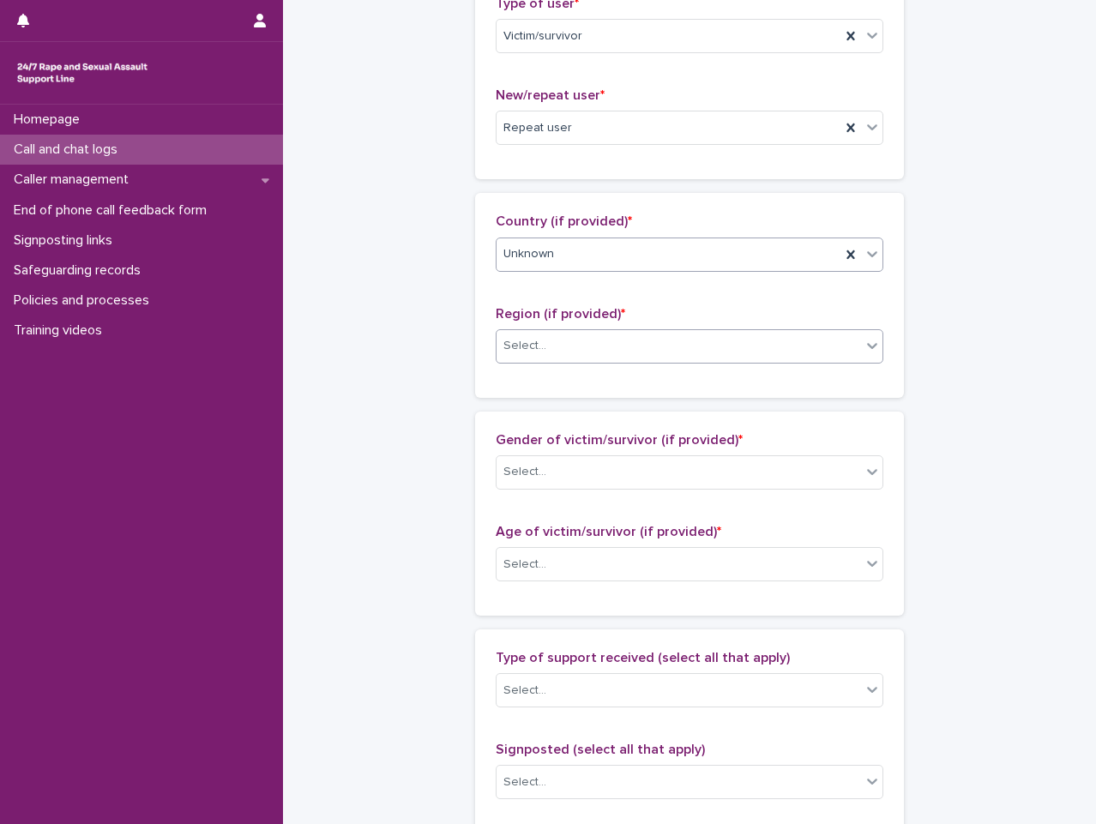
click at [606, 342] on div "Select..." at bounding box center [679, 346] width 364 height 28
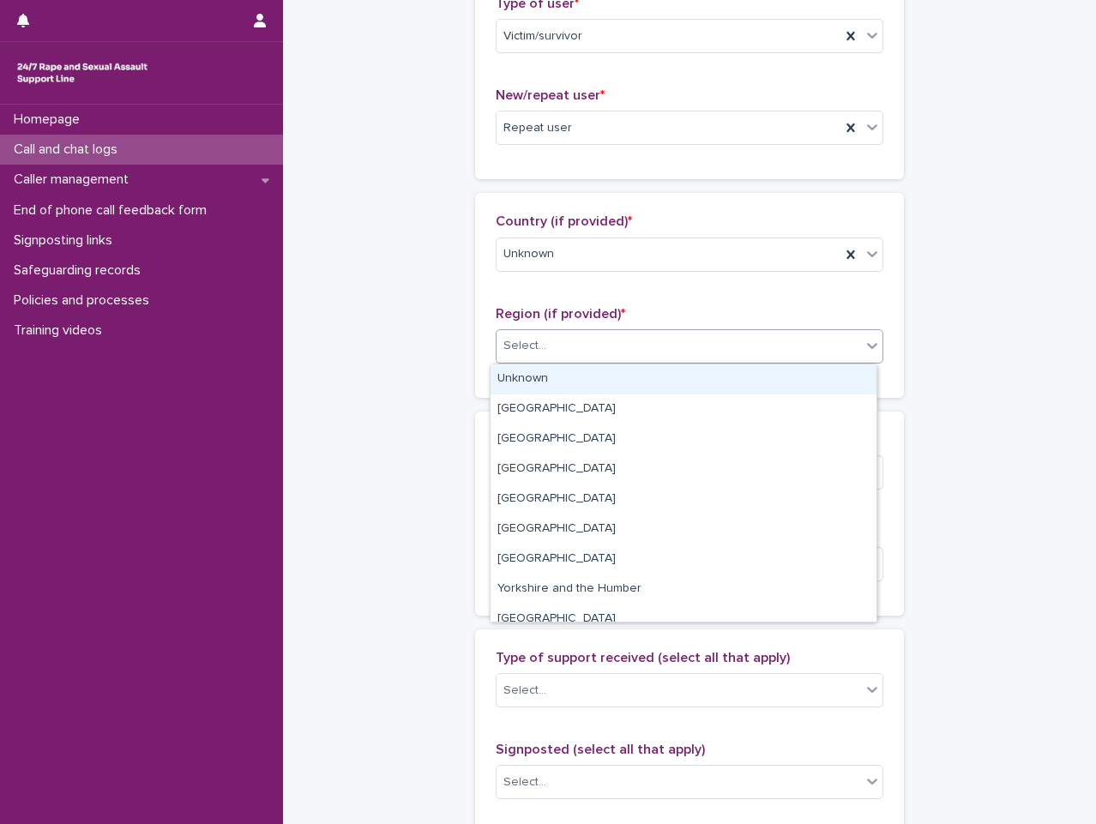
click at [598, 387] on div "Unknown" at bounding box center [684, 379] width 386 height 30
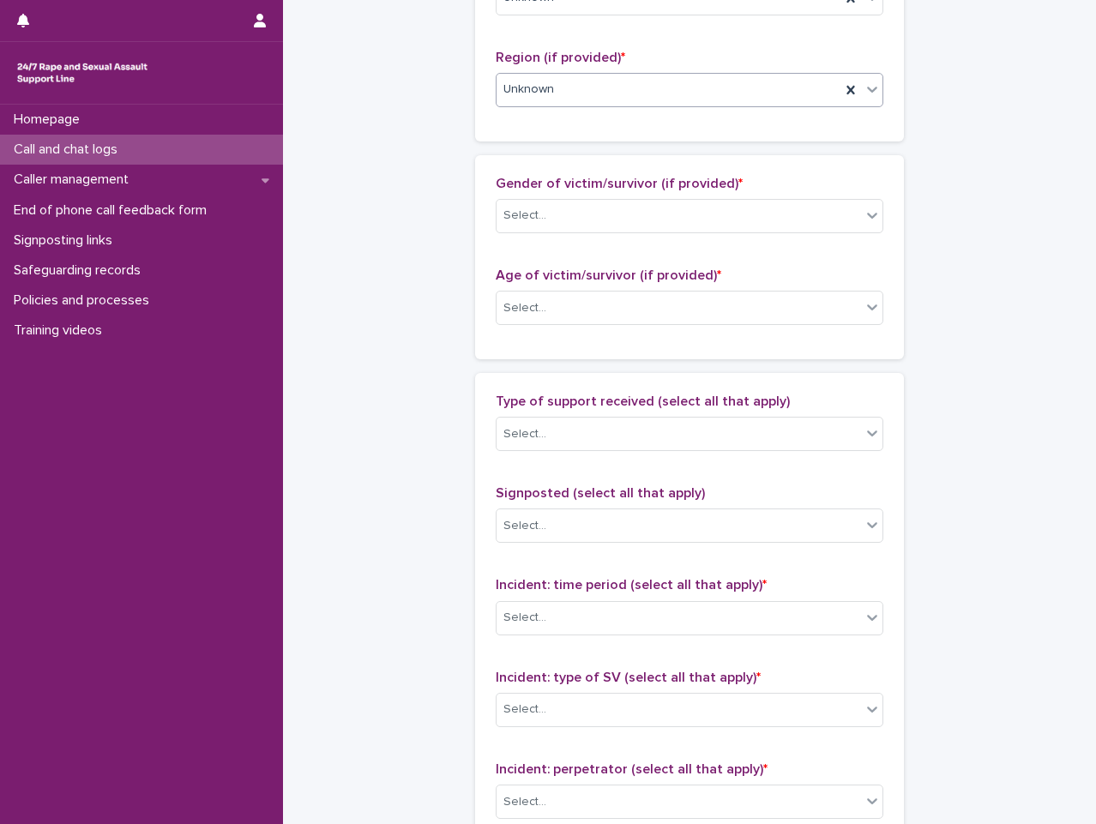
scroll to position [686, 0]
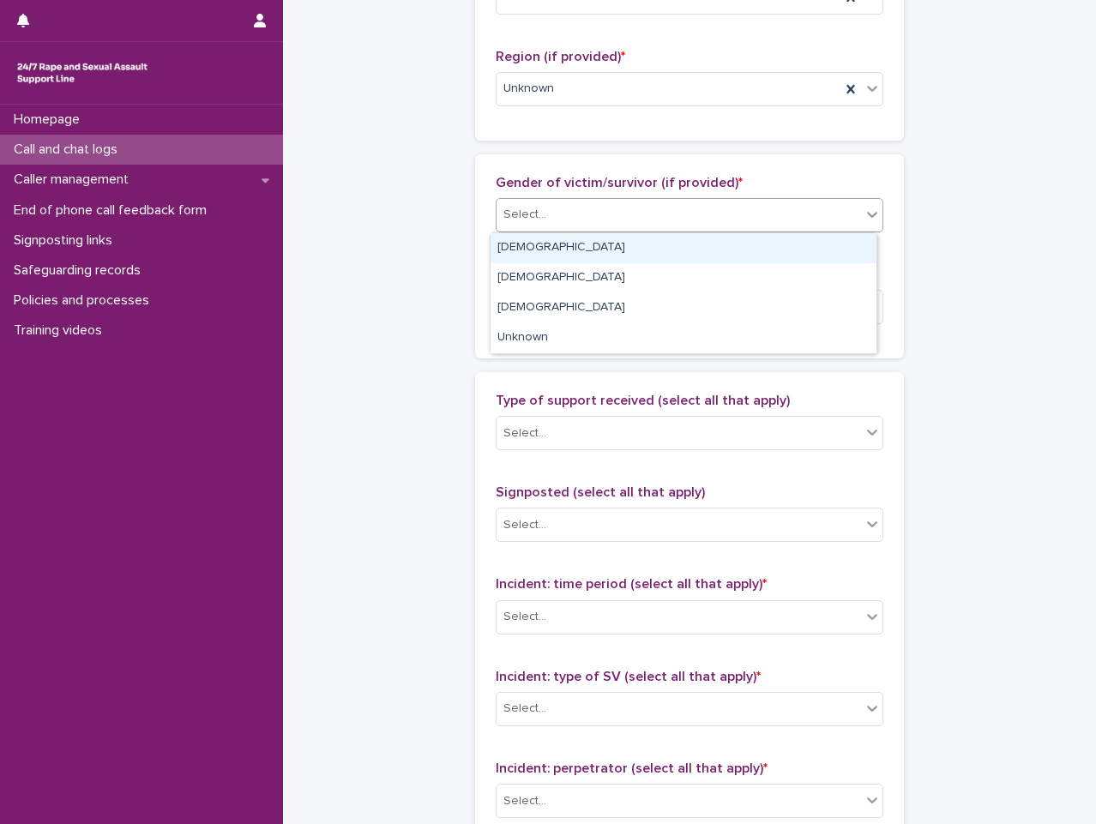
click at [669, 228] on div "Select..." at bounding box center [679, 215] width 364 height 28
click at [650, 255] on div "[DEMOGRAPHIC_DATA]" at bounding box center [684, 248] width 386 height 30
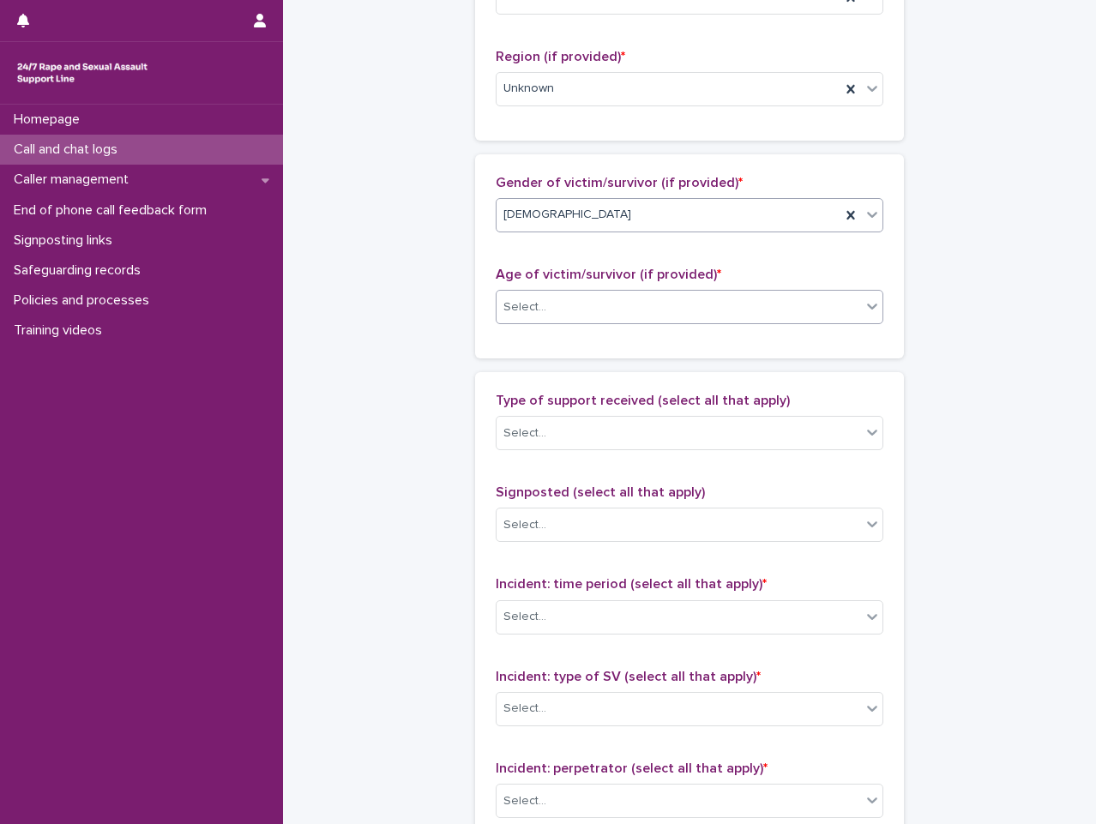
click at [644, 304] on div "Select..." at bounding box center [679, 307] width 364 height 28
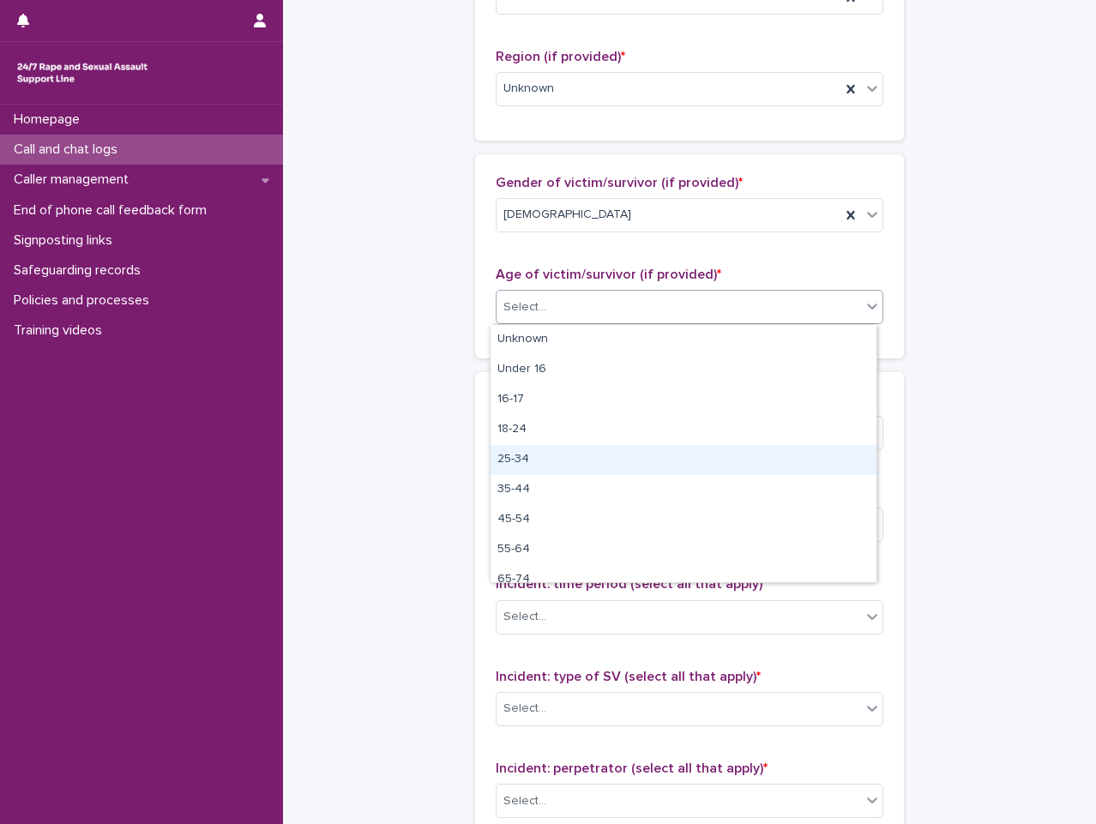
click at [626, 460] on div "25-34" at bounding box center [684, 460] width 386 height 30
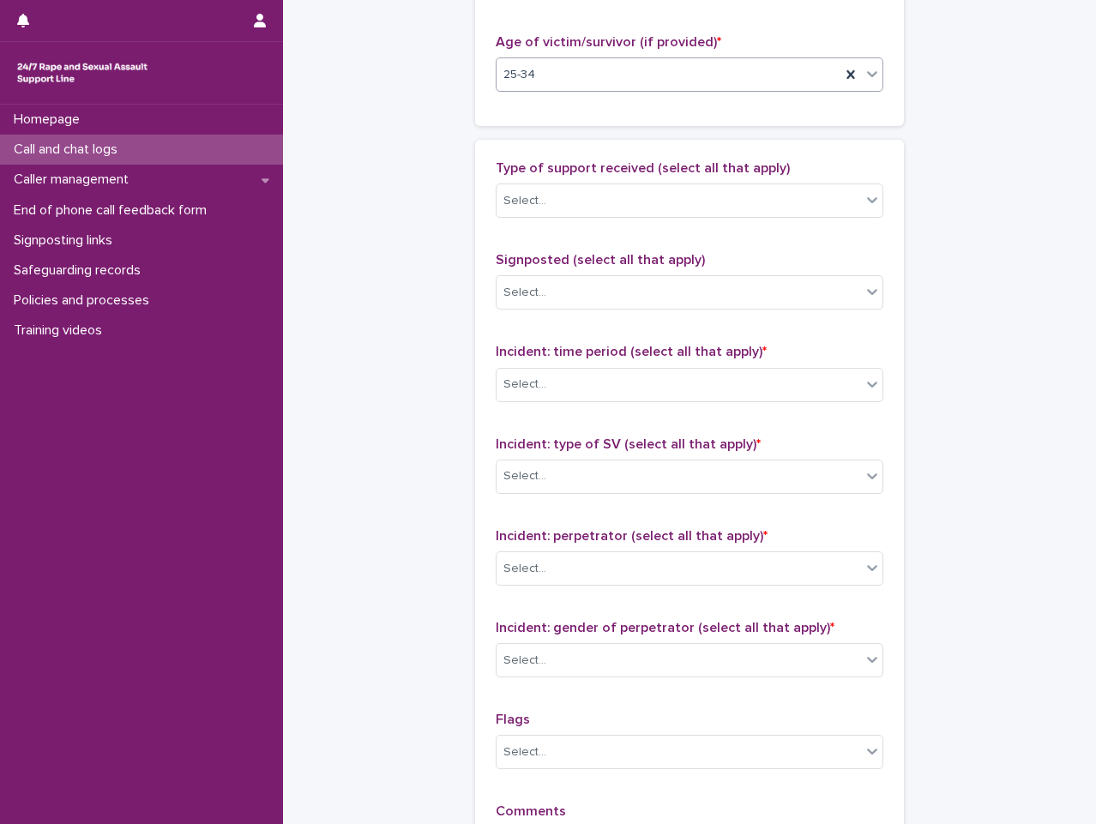
scroll to position [943, 0]
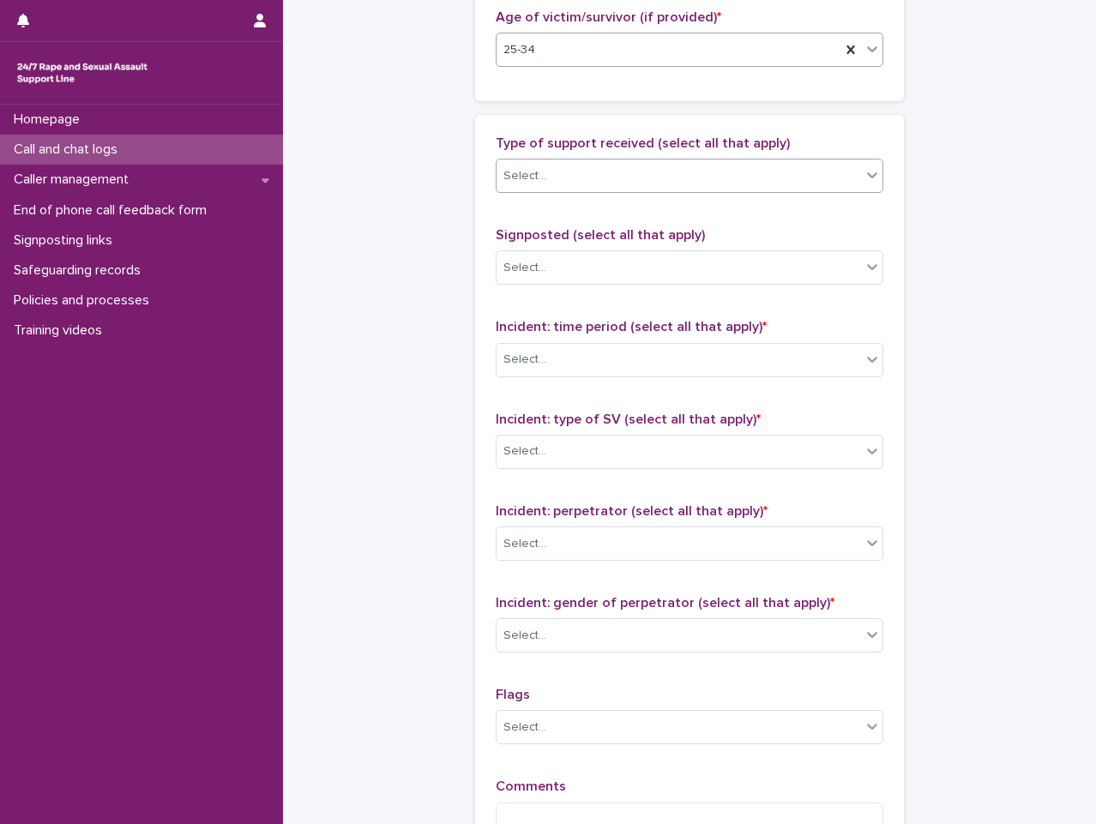
click at [738, 183] on div "Select..." at bounding box center [679, 176] width 364 height 28
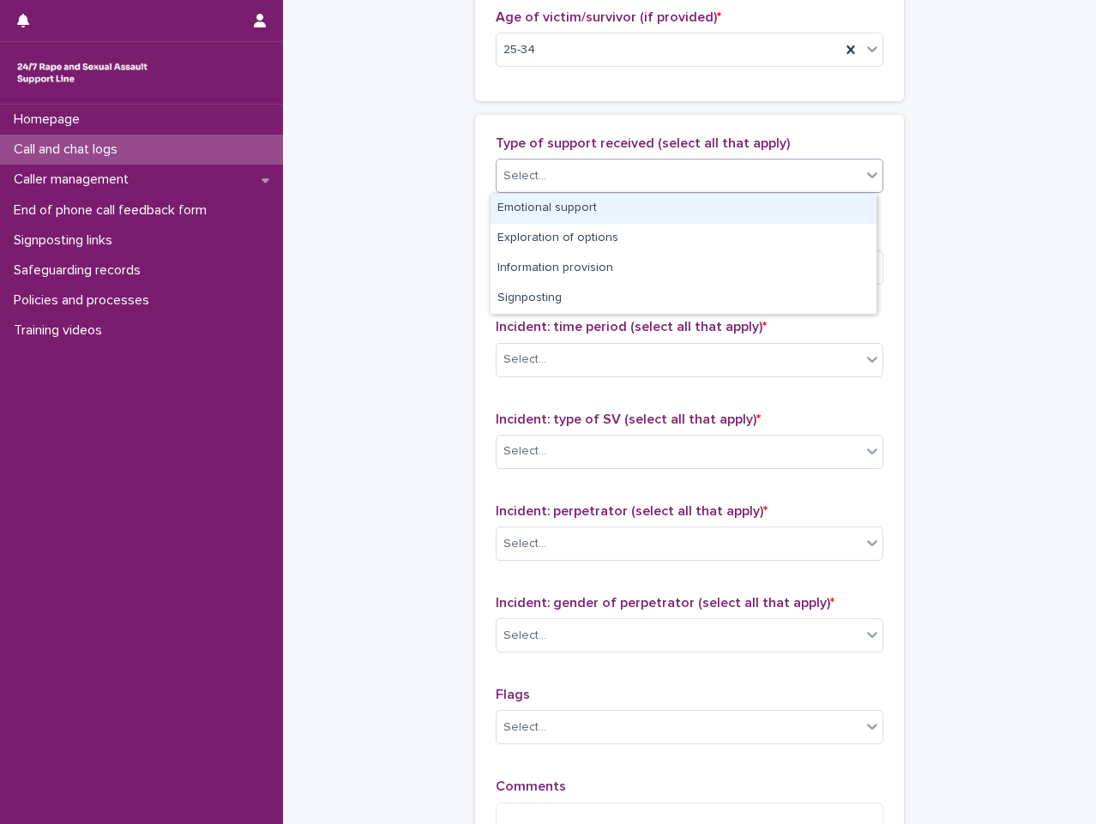
click at [726, 208] on div "Emotional support" at bounding box center [684, 209] width 386 height 30
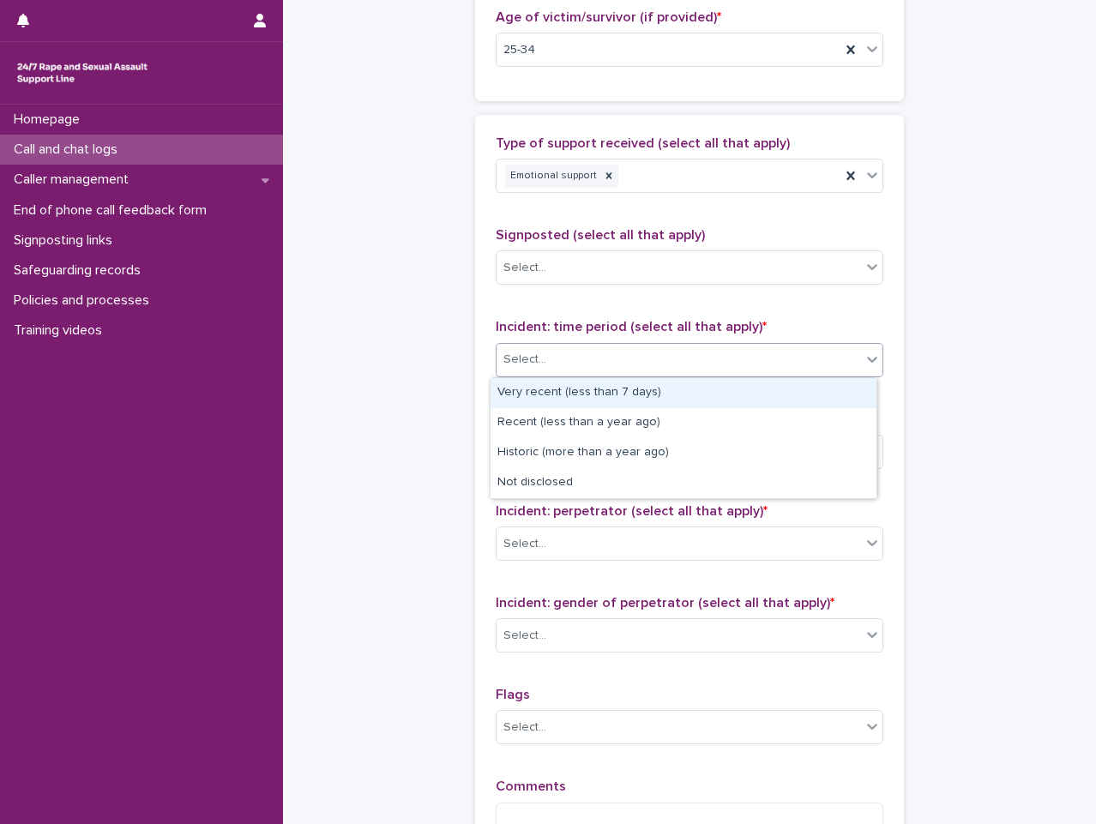
click at [706, 353] on div "Select..." at bounding box center [679, 360] width 364 height 28
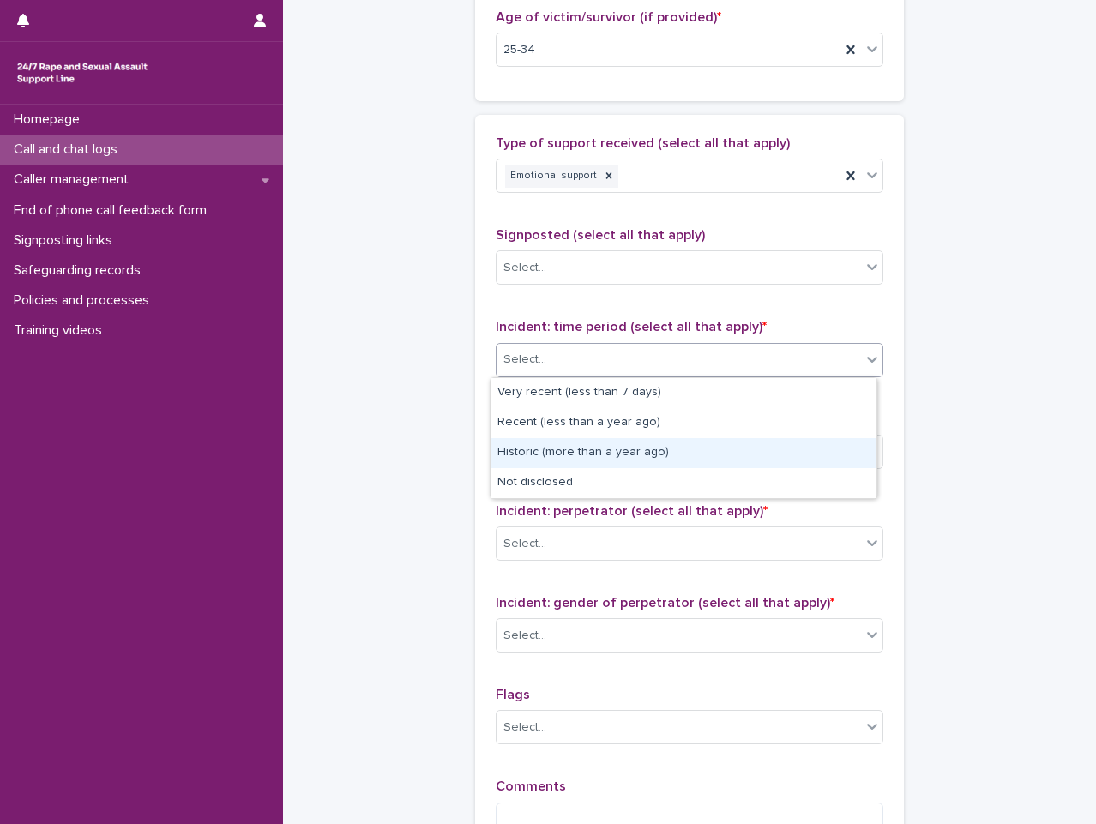
click at [691, 455] on div "Historic (more than a year ago)" at bounding box center [684, 453] width 386 height 30
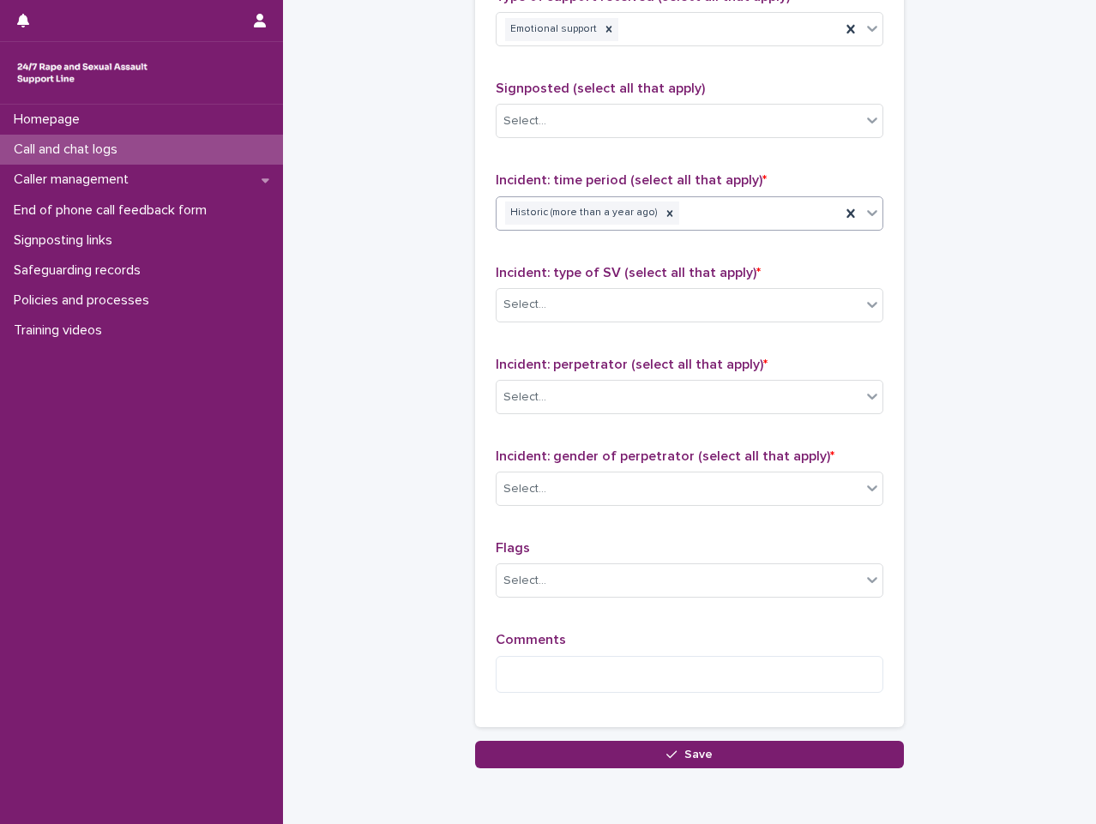
scroll to position [1115, 0]
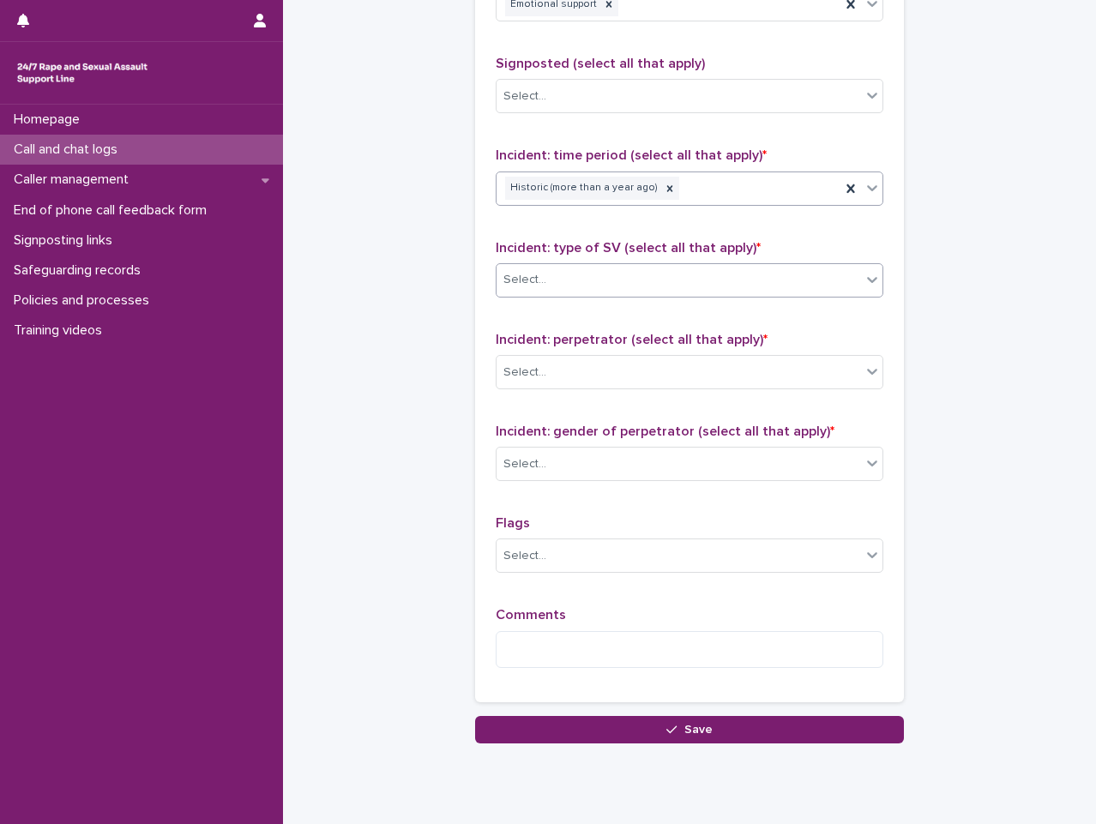
click at [819, 279] on div "Select..." at bounding box center [679, 280] width 364 height 28
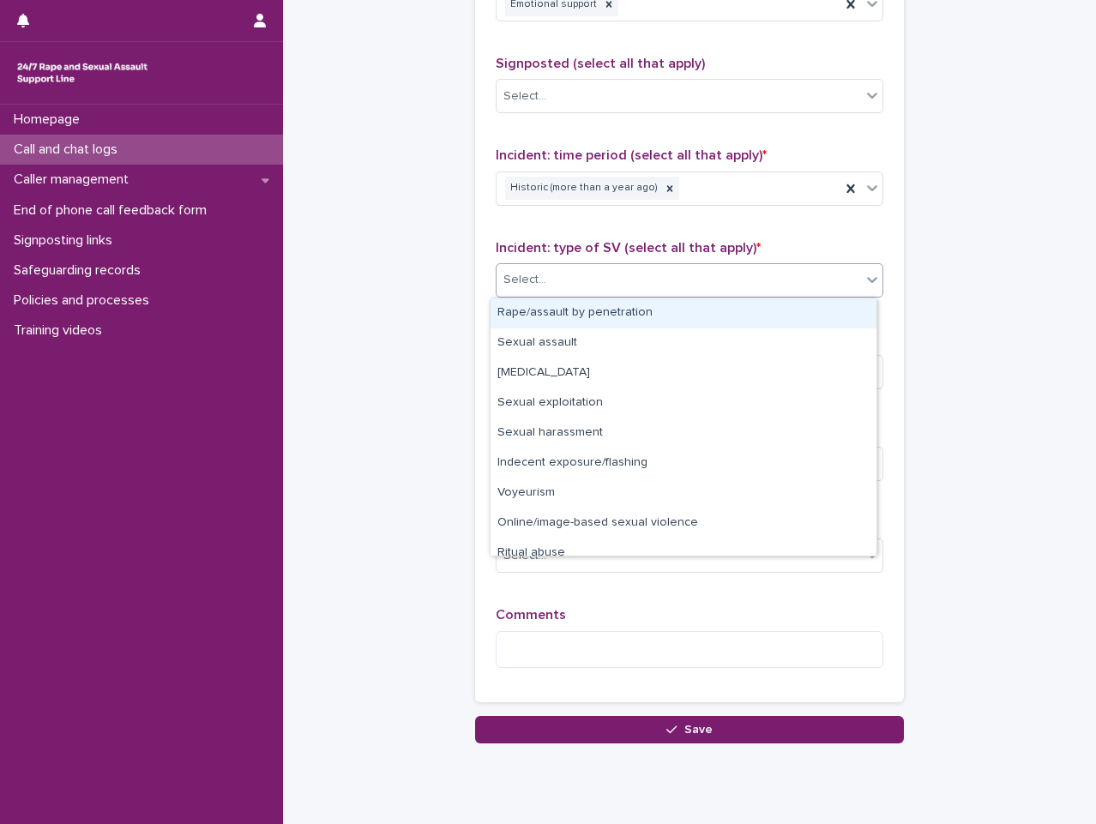
click at [789, 325] on div "Rape/assault by penetration" at bounding box center [684, 313] width 386 height 30
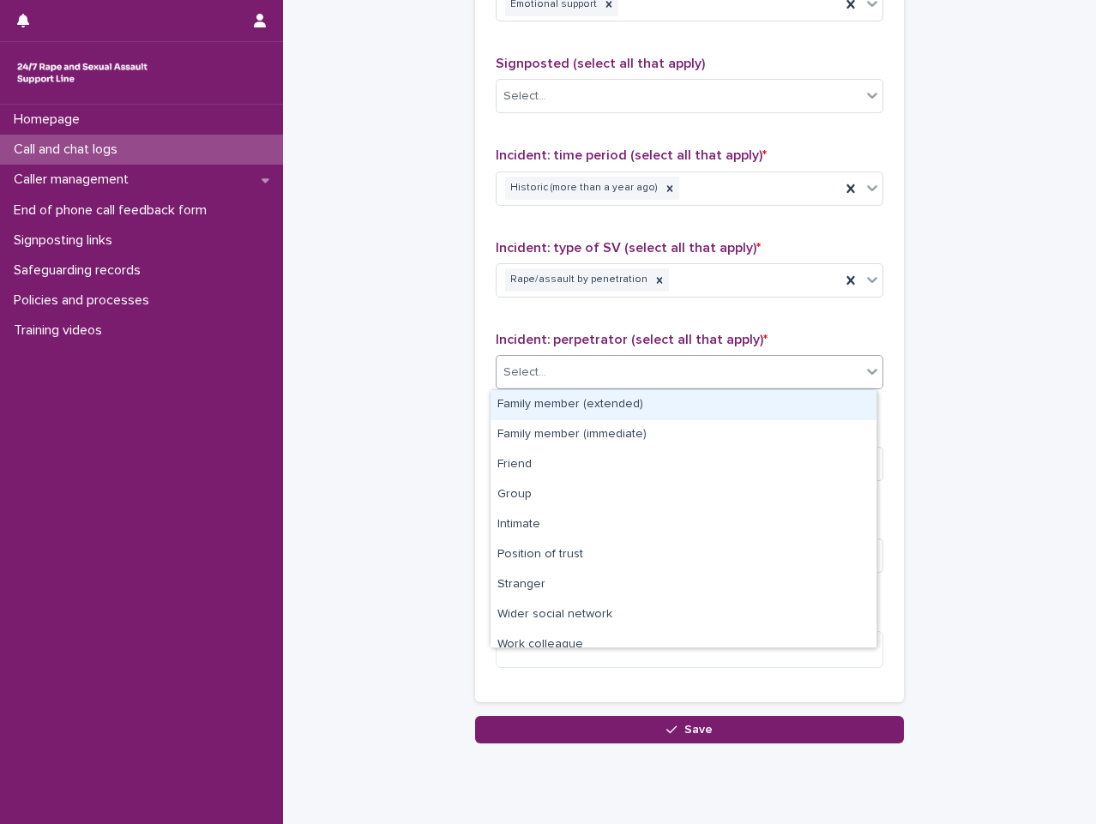
click at [649, 379] on div "Select..." at bounding box center [679, 372] width 364 height 28
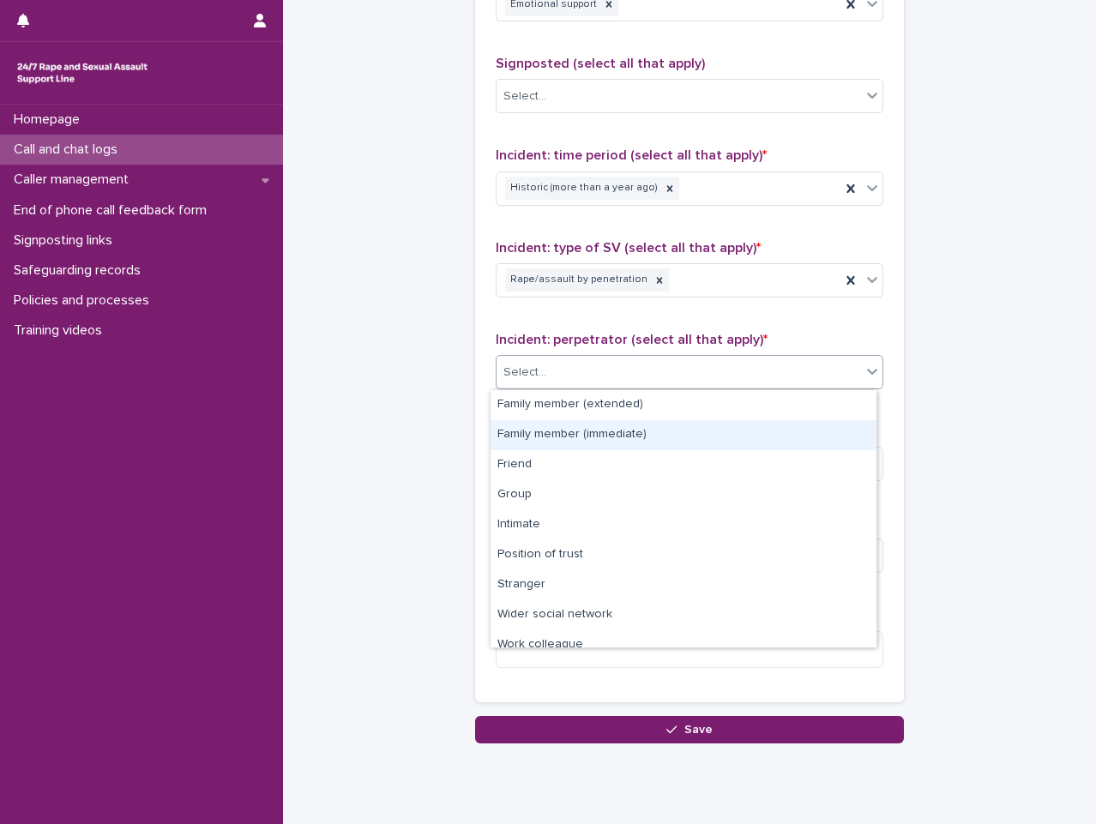
scroll to position [73, 0]
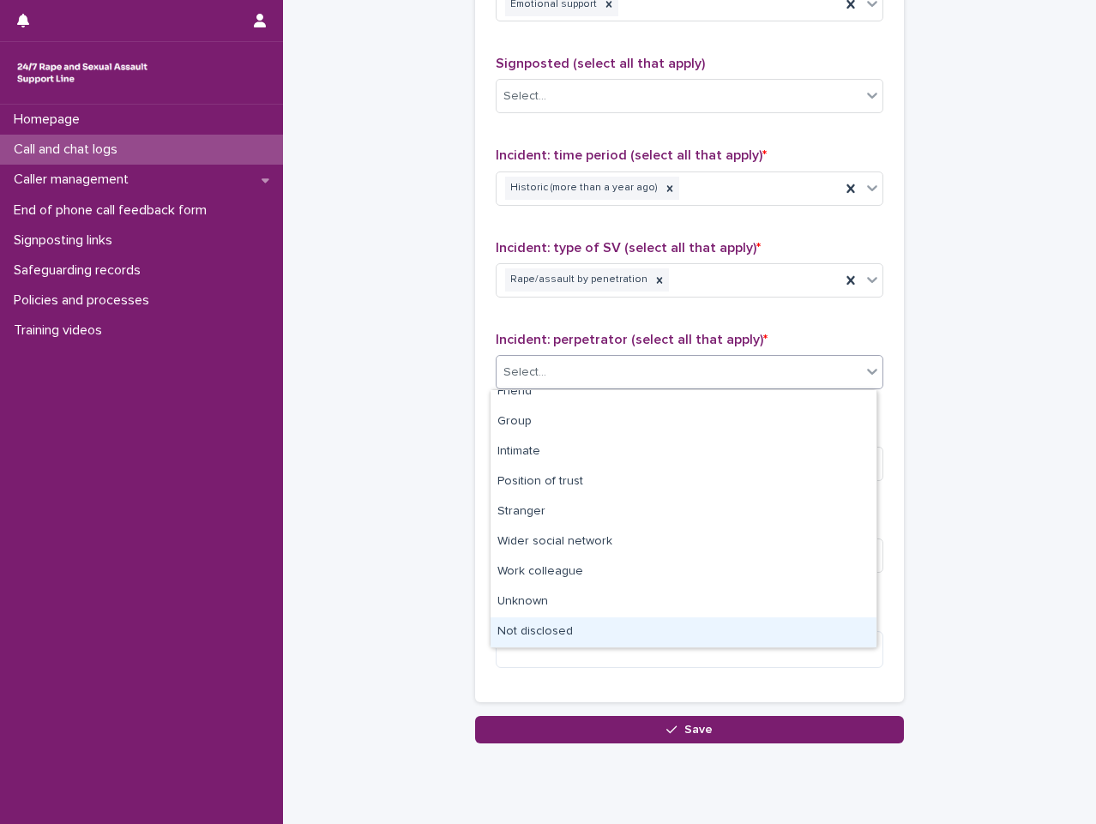
click at [586, 627] on div "Not disclosed" at bounding box center [684, 632] width 386 height 30
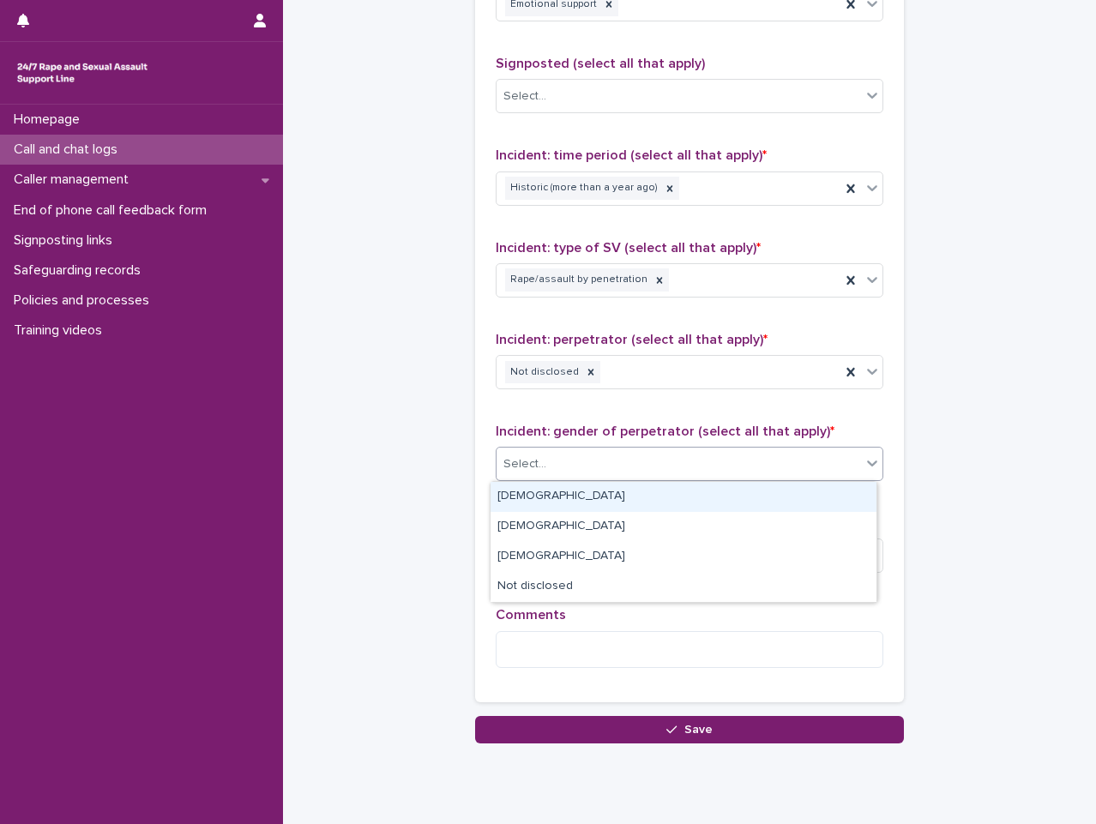
click at [620, 452] on div "Select..." at bounding box center [679, 464] width 364 height 28
click at [605, 508] on div "[DEMOGRAPHIC_DATA]" at bounding box center [684, 497] width 386 height 30
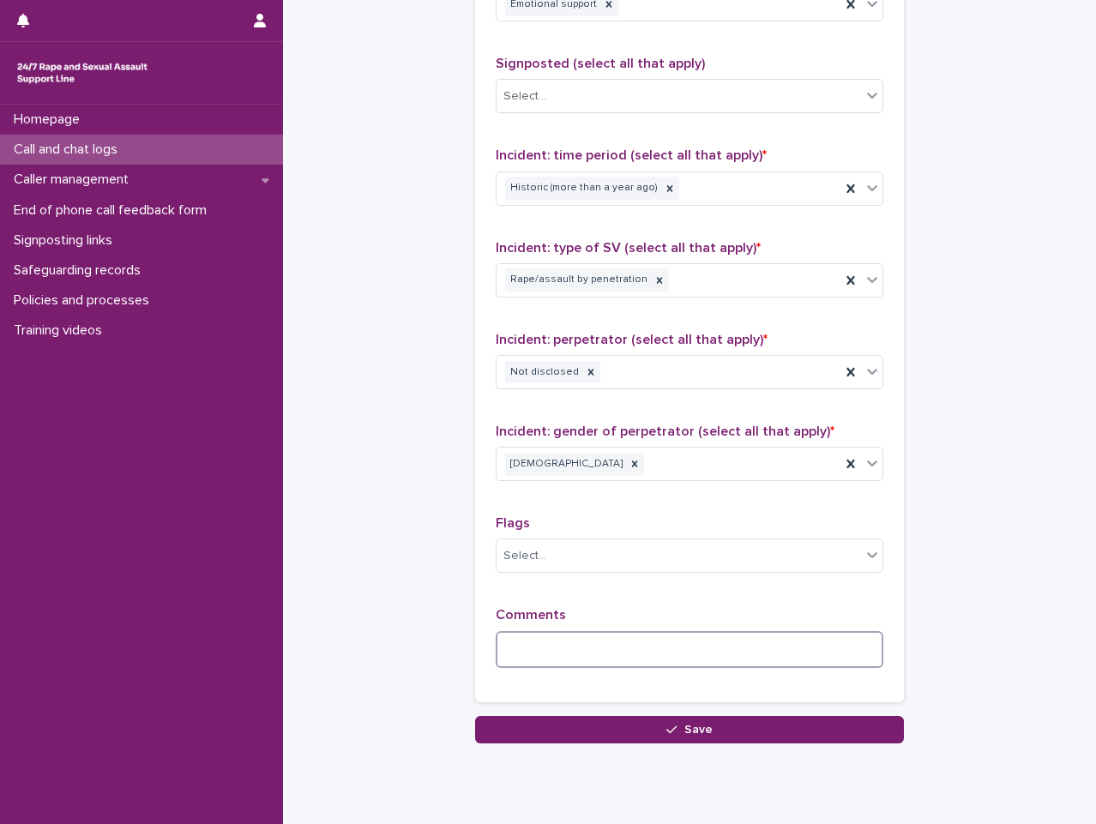
click at [672, 645] on textarea at bounding box center [690, 649] width 388 height 37
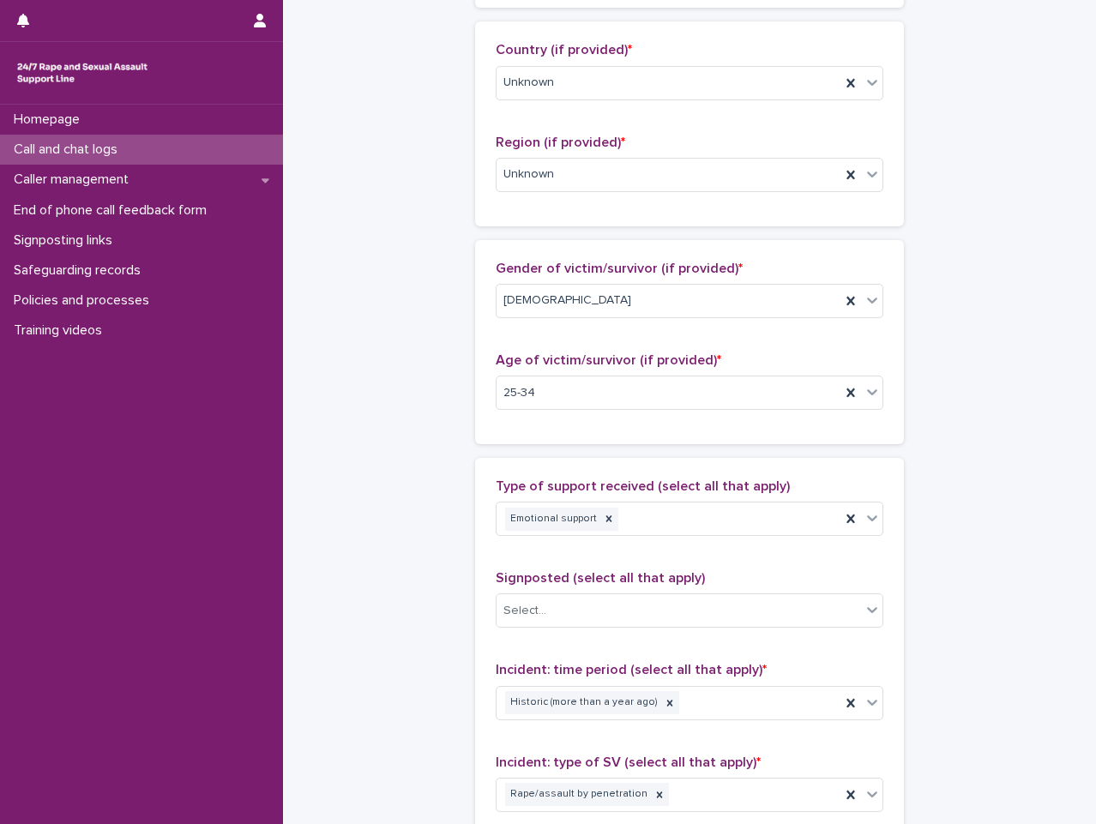
scroll to position [0, 0]
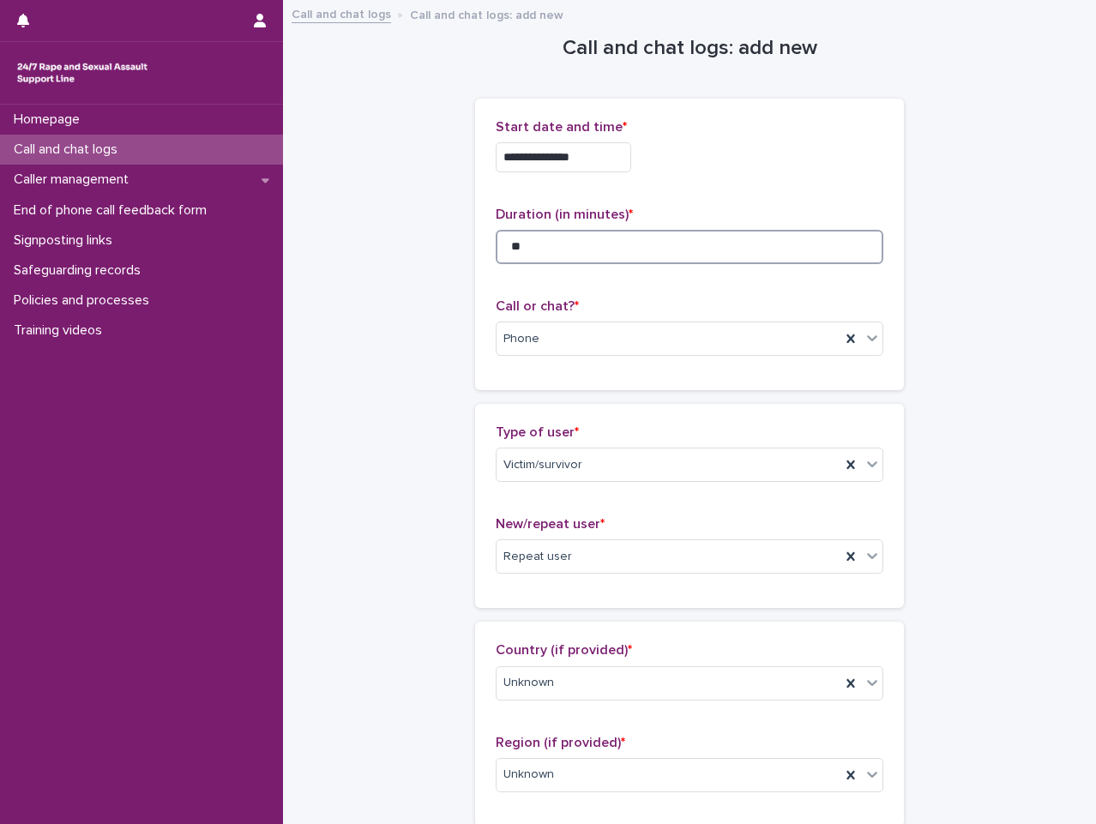
click at [614, 239] on input "**" at bounding box center [690, 247] width 388 height 34
type input "**"
click at [832, 190] on div "**********" at bounding box center [690, 244] width 388 height 250
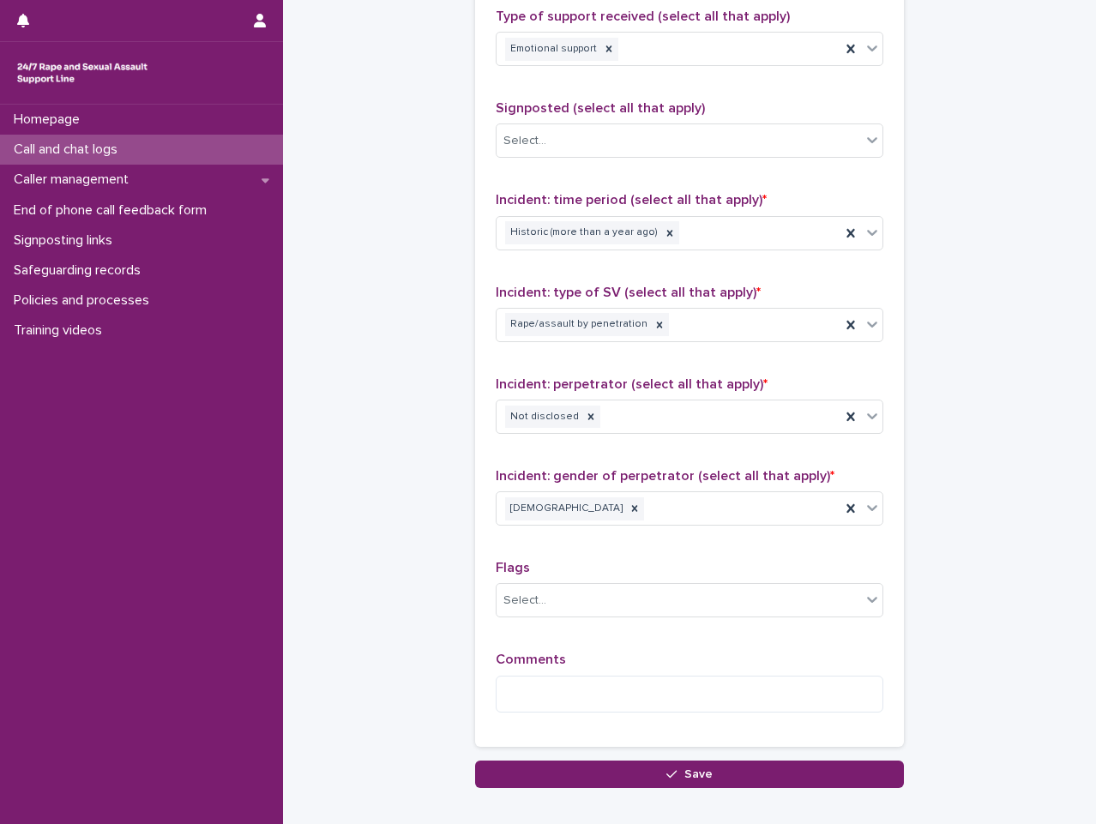
scroll to position [1168, 0]
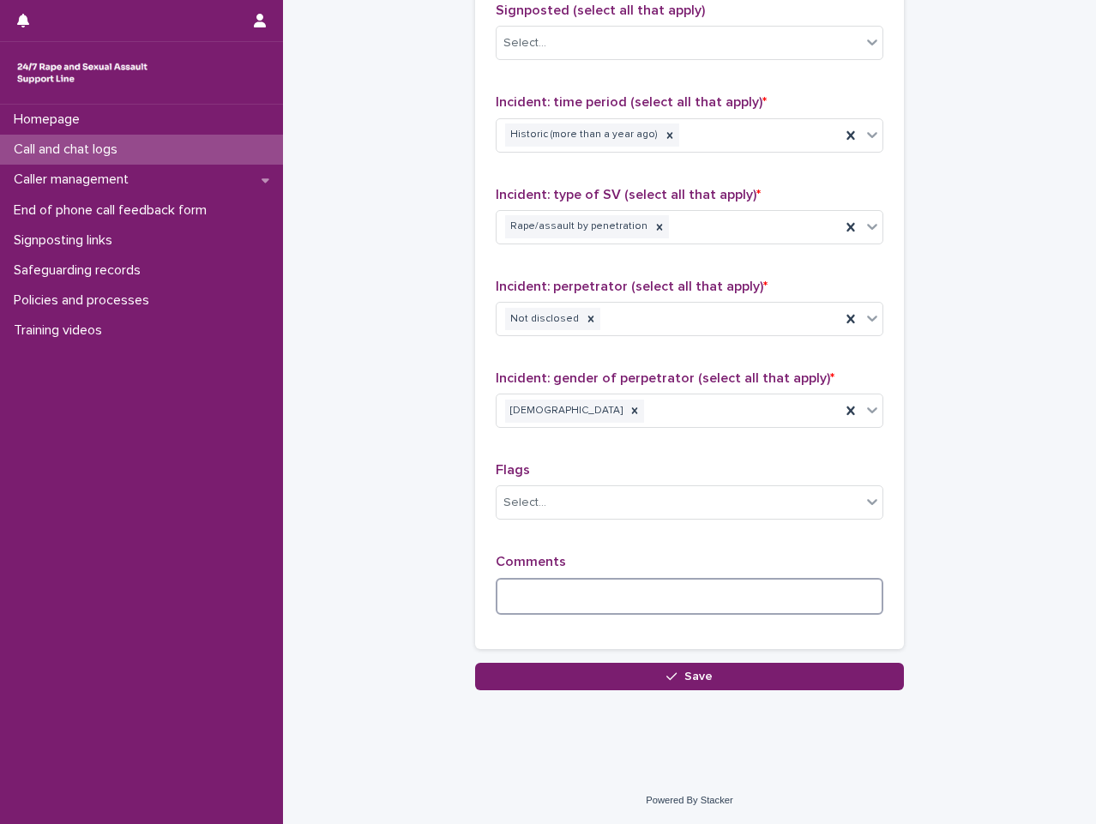
click at [786, 588] on textarea at bounding box center [690, 596] width 388 height 37
click at [629, 595] on textarea at bounding box center [690, 596] width 388 height 37
click at [670, 584] on textarea at bounding box center [690, 596] width 388 height 37
click at [582, 604] on textarea "**********" at bounding box center [690, 596] width 388 height 37
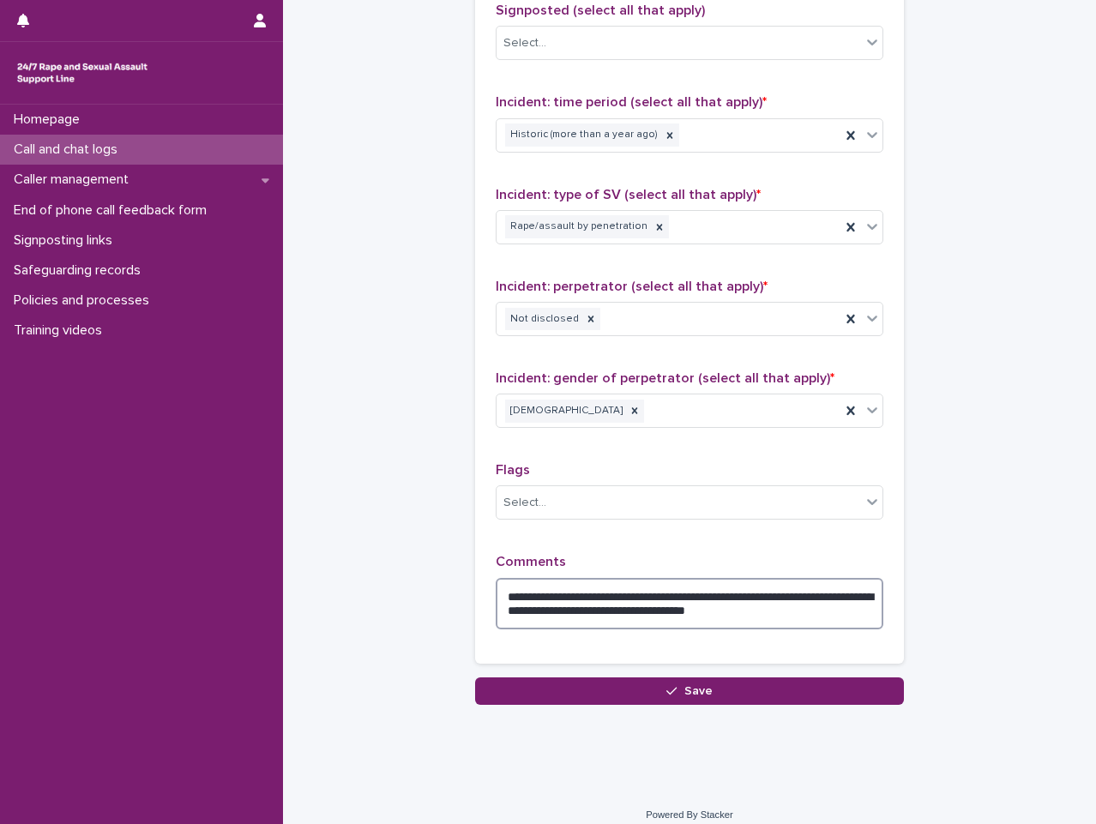
click at [828, 597] on textarea "**********" at bounding box center [690, 603] width 388 height 51
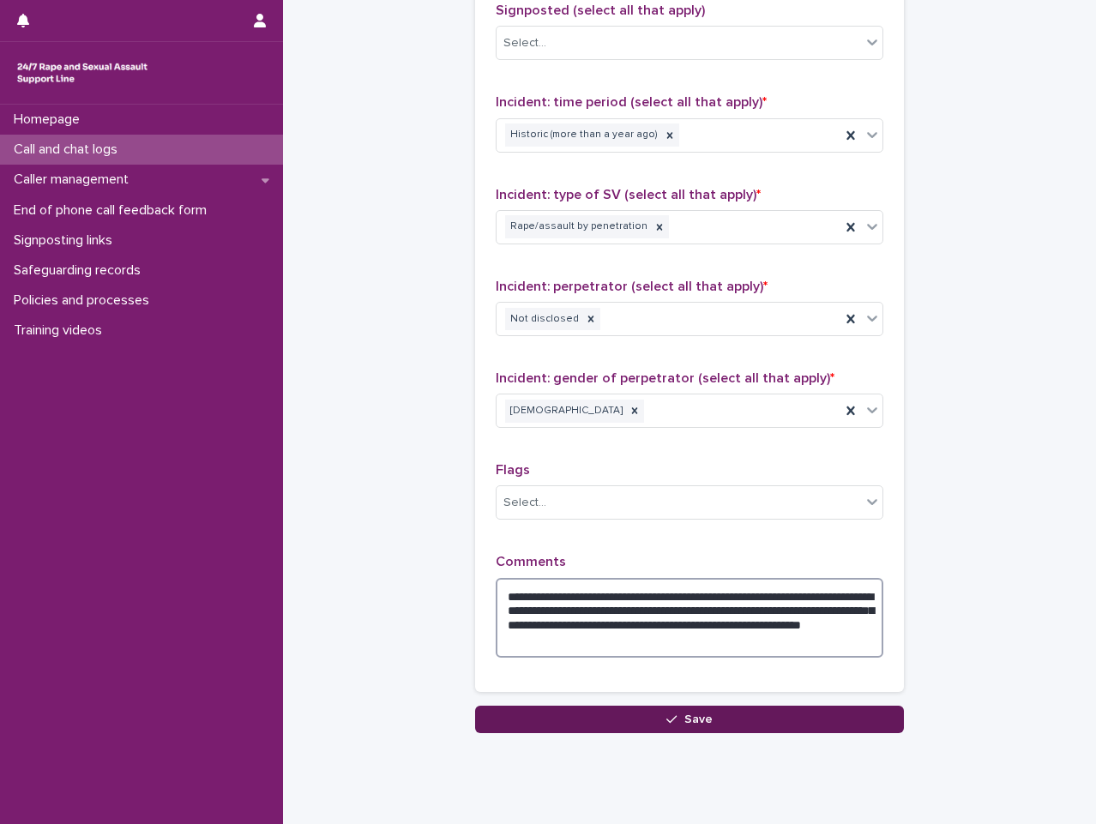
type textarea "**********"
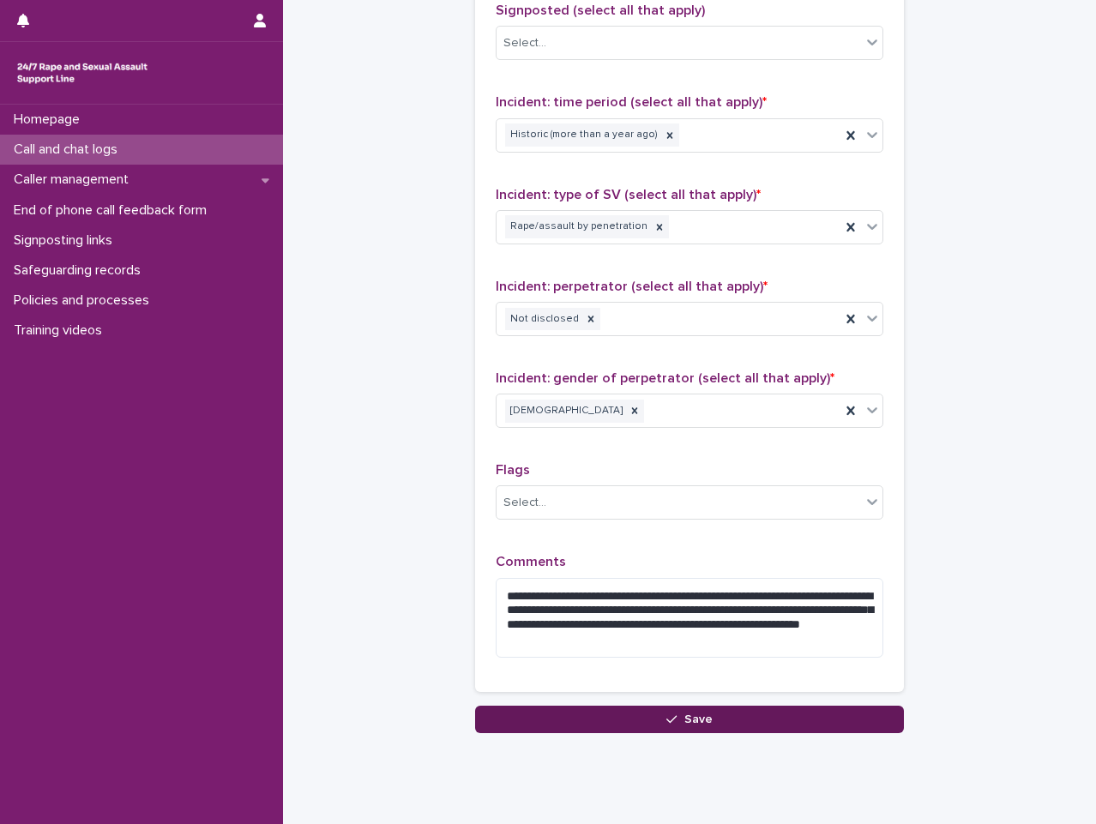
click at [707, 717] on button "Save" at bounding box center [689, 719] width 429 height 27
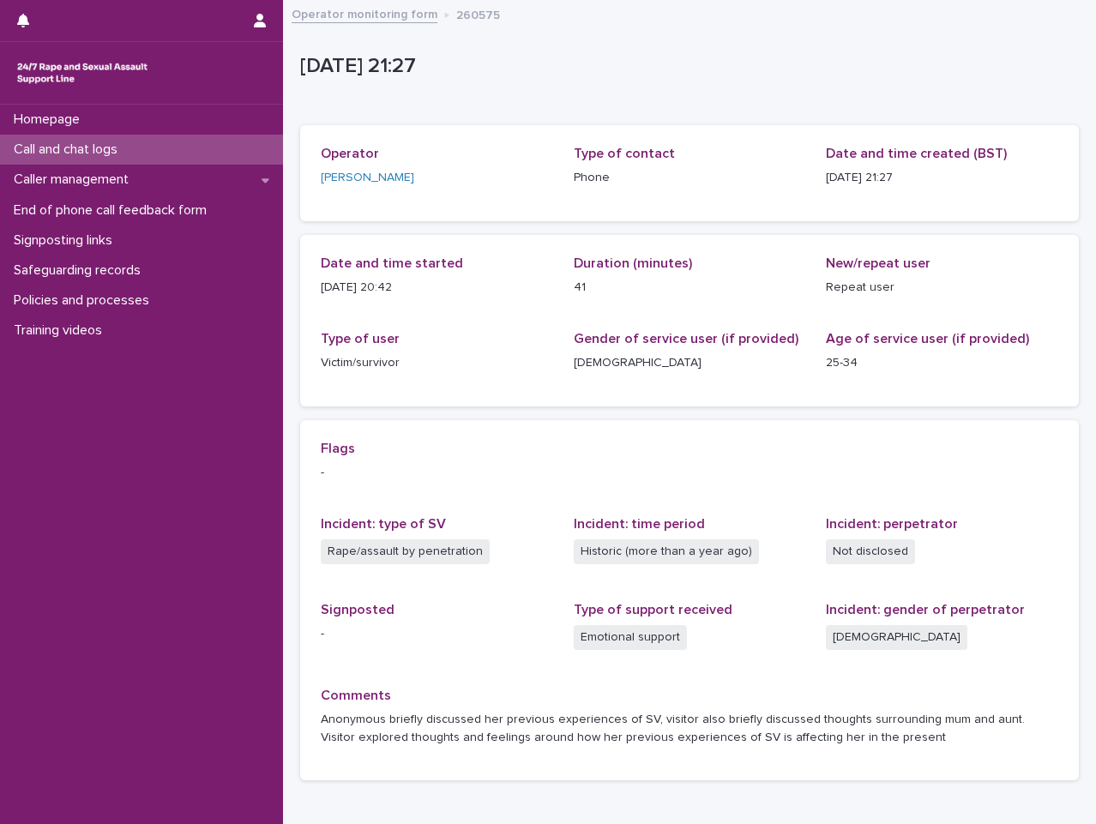
click at [353, 15] on link "Operator monitoring form" at bounding box center [365, 13] width 146 height 20
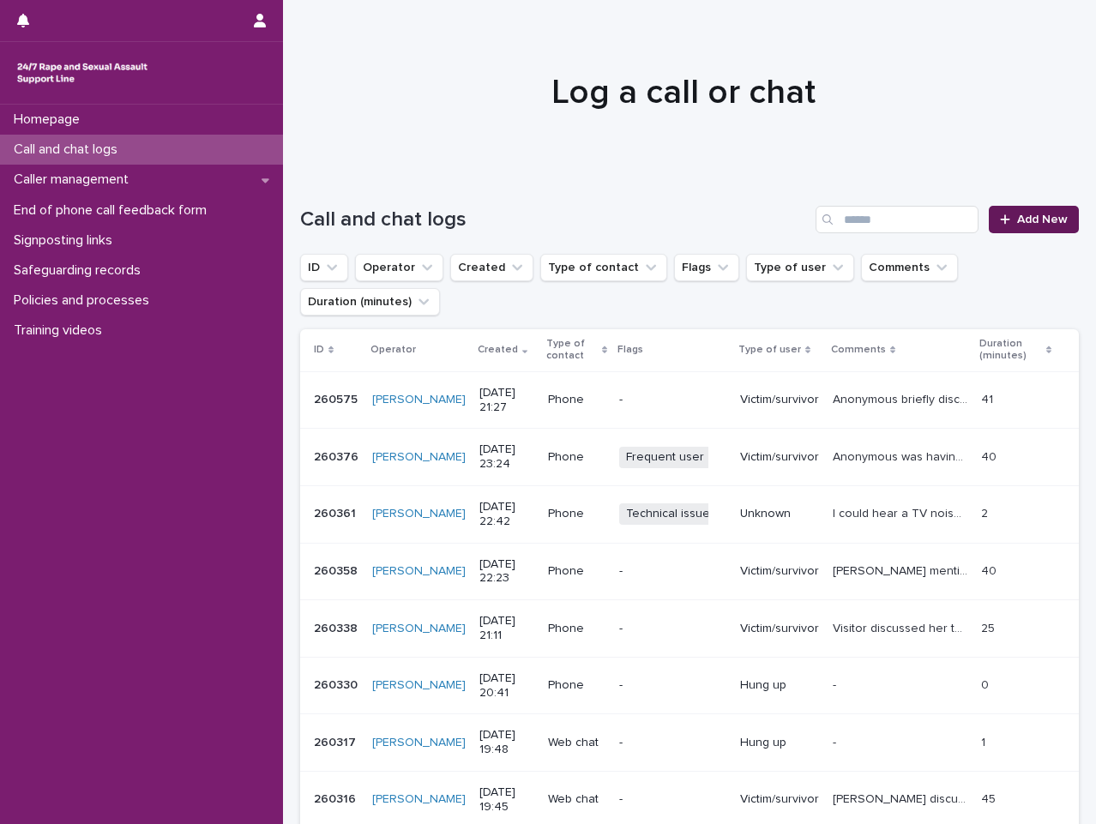
click at [1028, 224] on span "Add New" at bounding box center [1042, 220] width 51 height 12
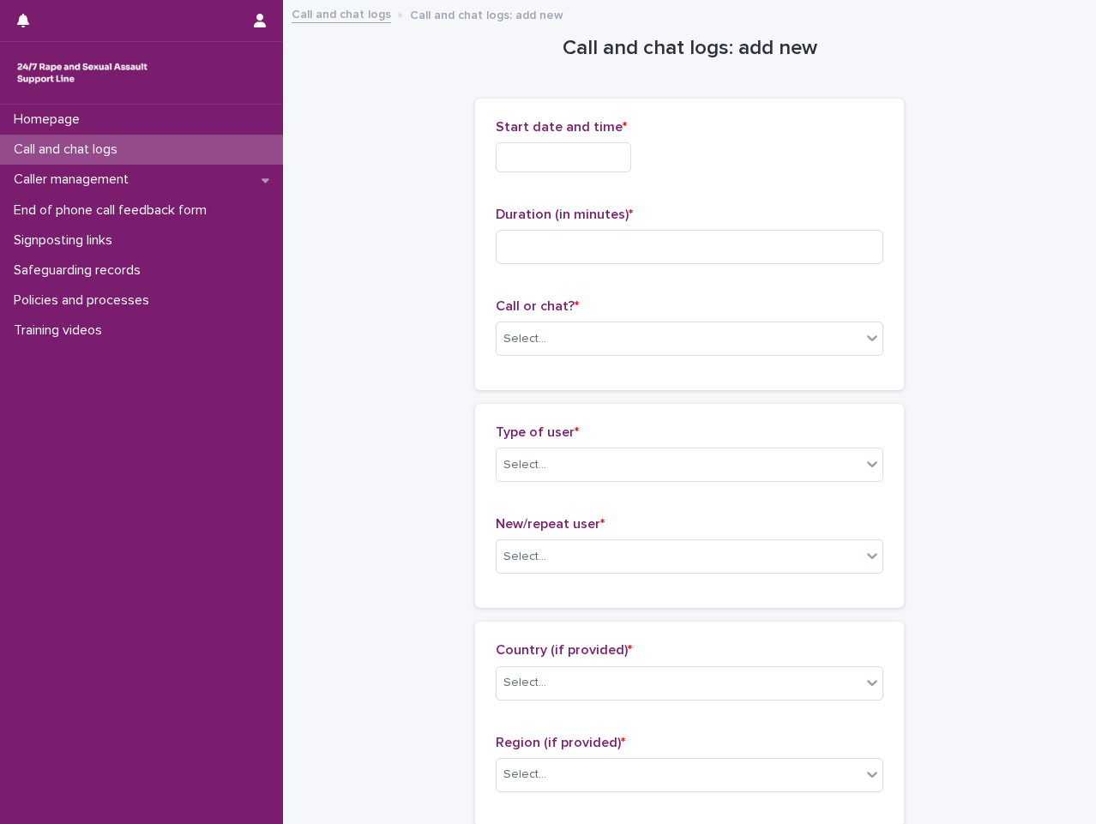
click at [609, 166] on input "text" at bounding box center [563, 157] width 135 height 30
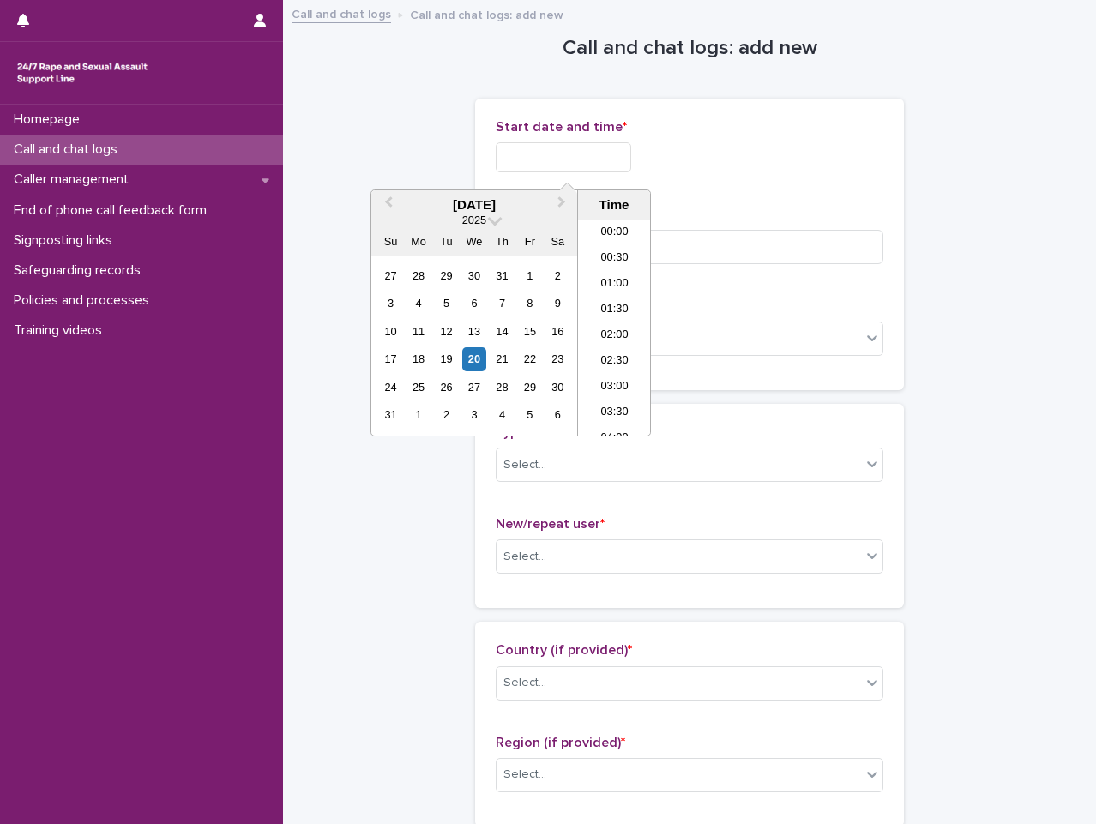
scroll to position [986, 0]
click at [628, 306] on li "20:30" at bounding box center [614, 302] width 73 height 26
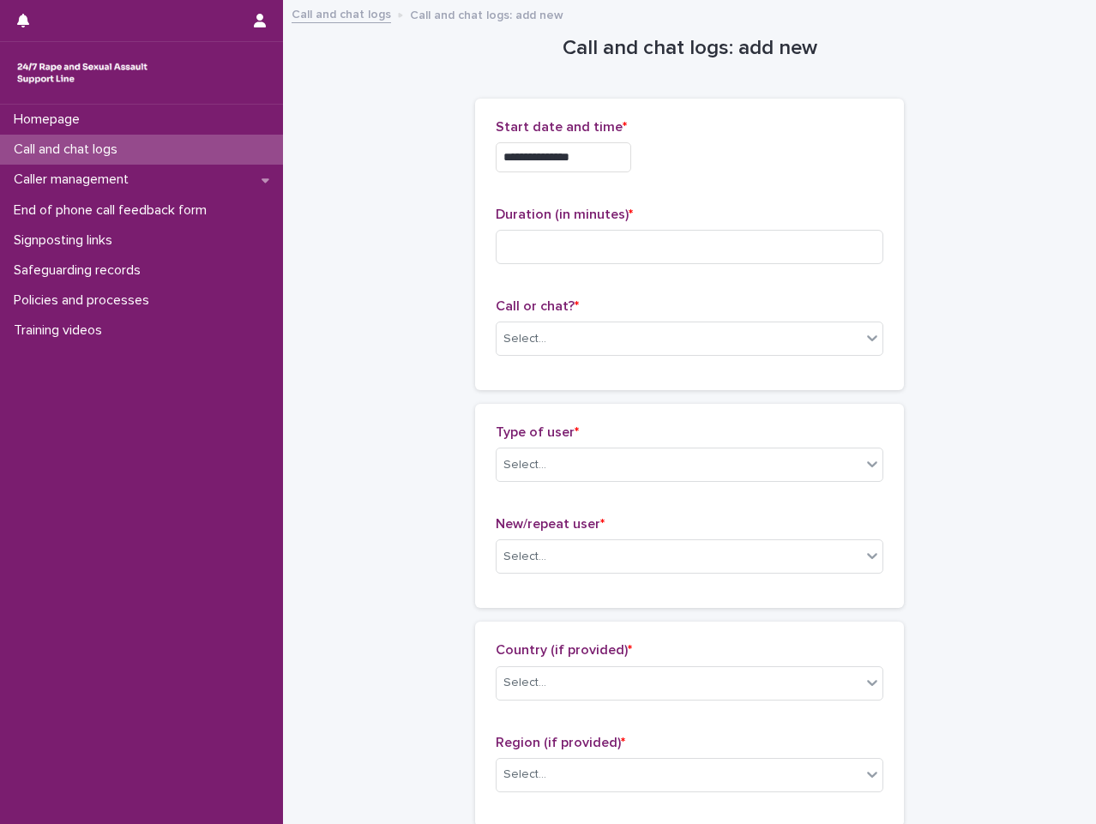
click at [629, 151] on input "**********" at bounding box center [563, 157] width 135 height 30
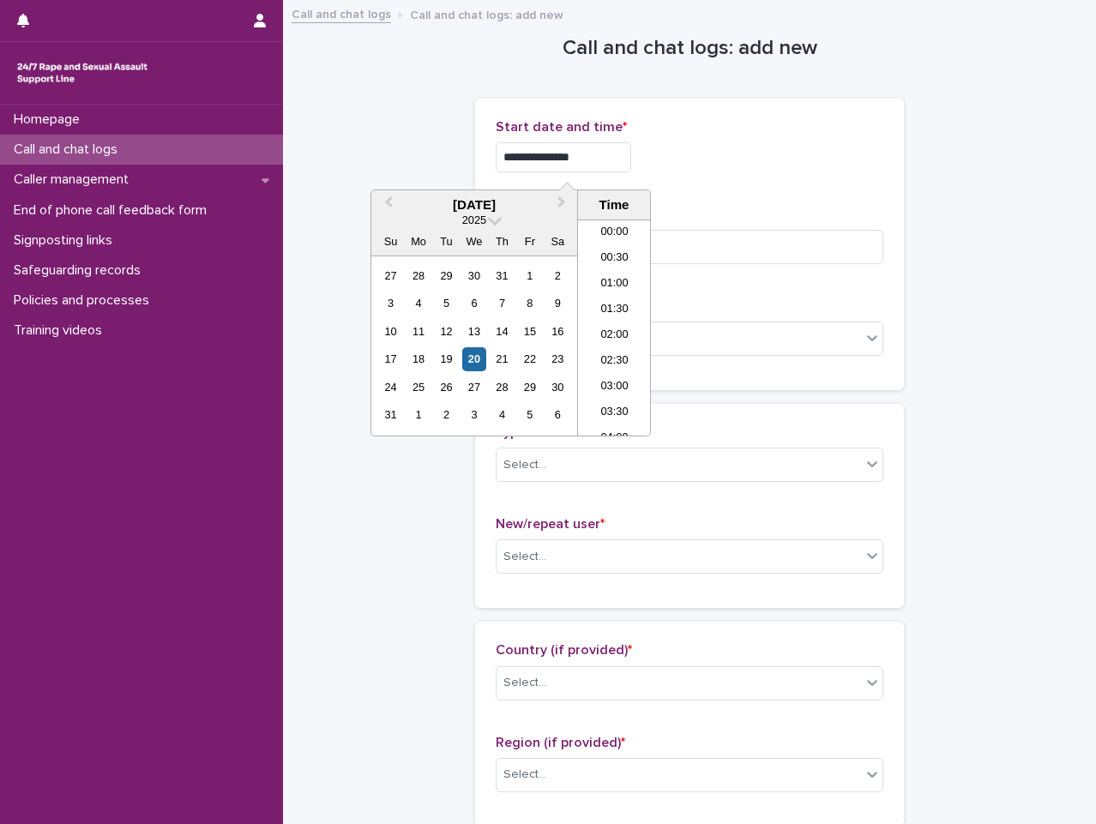
scroll to position [961, 0]
click at [615, 356] on li "21:00" at bounding box center [614, 353] width 73 height 26
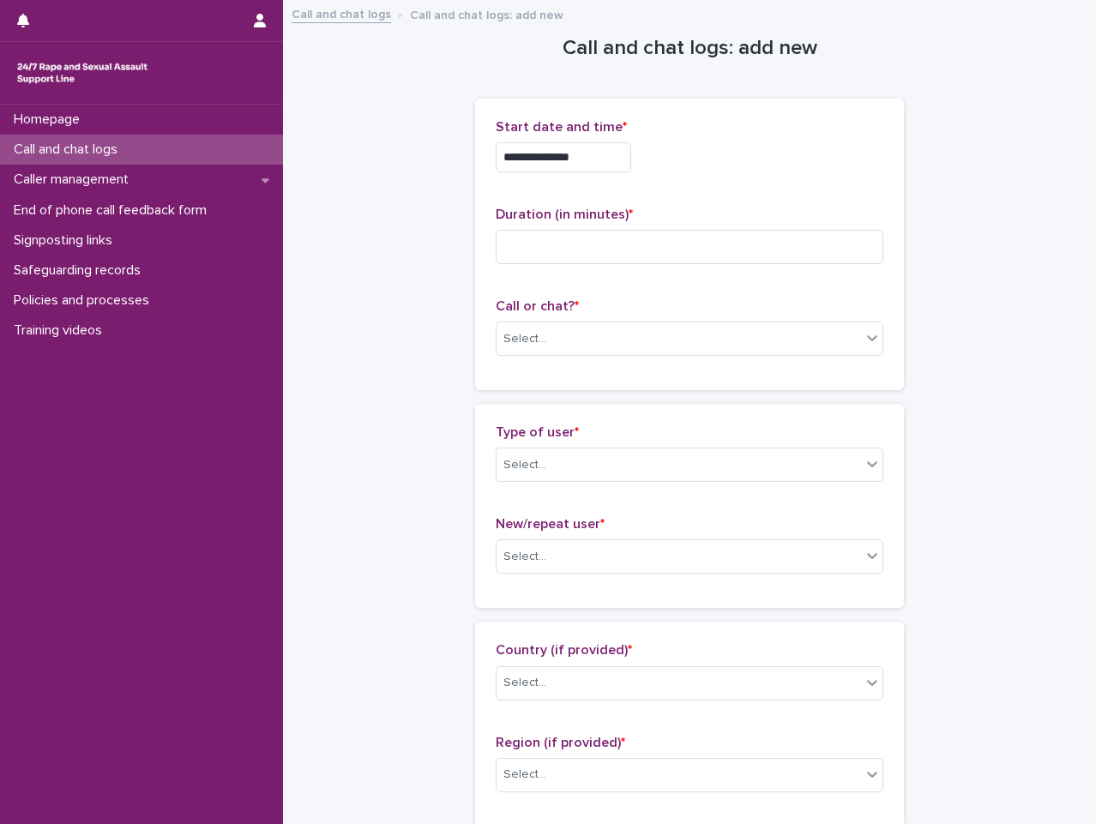
click at [623, 163] on input "**********" at bounding box center [563, 157] width 135 height 30
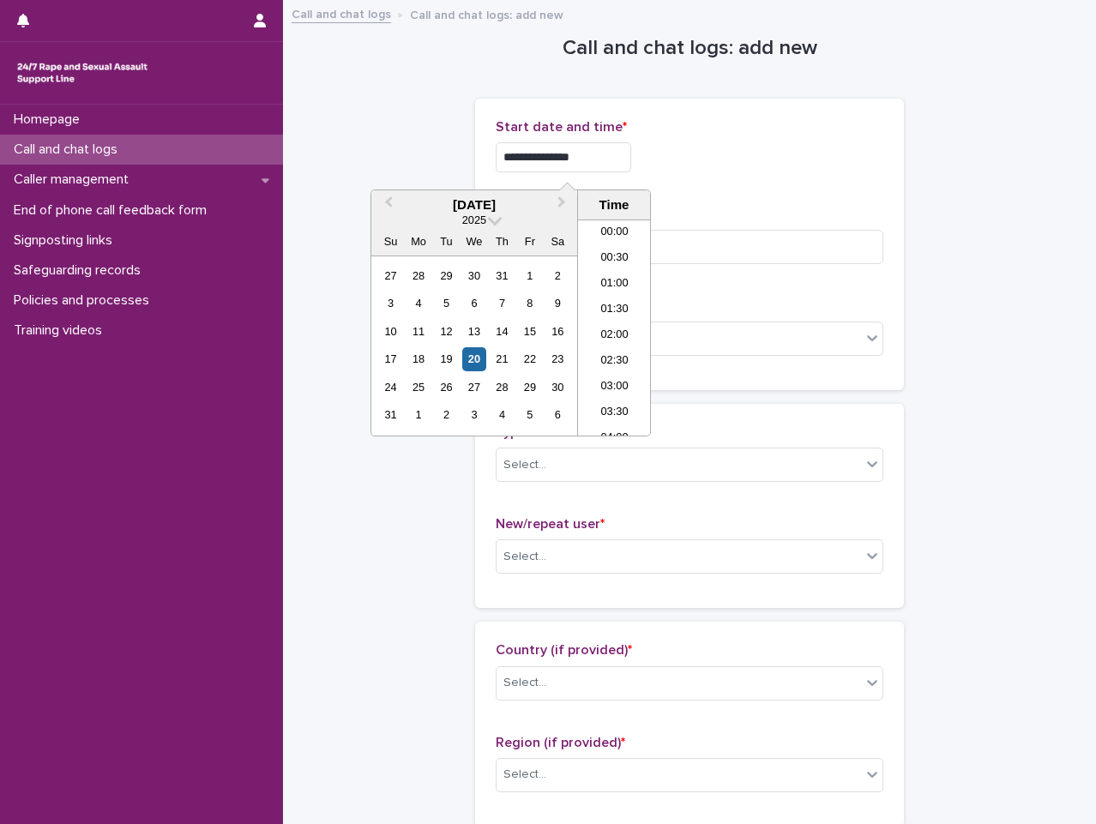
scroll to position [986, 0]
type input "**********"
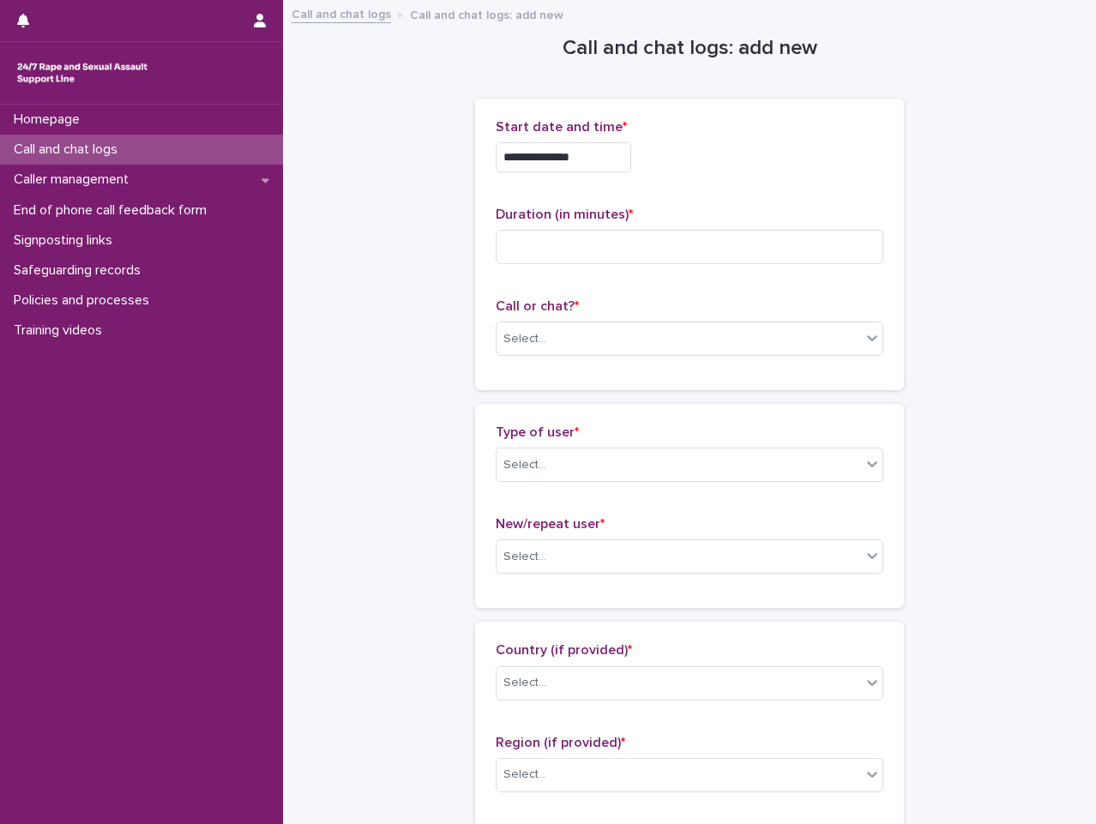
click at [745, 147] on div "**********" at bounding box center [690, 157] width 388 height 30
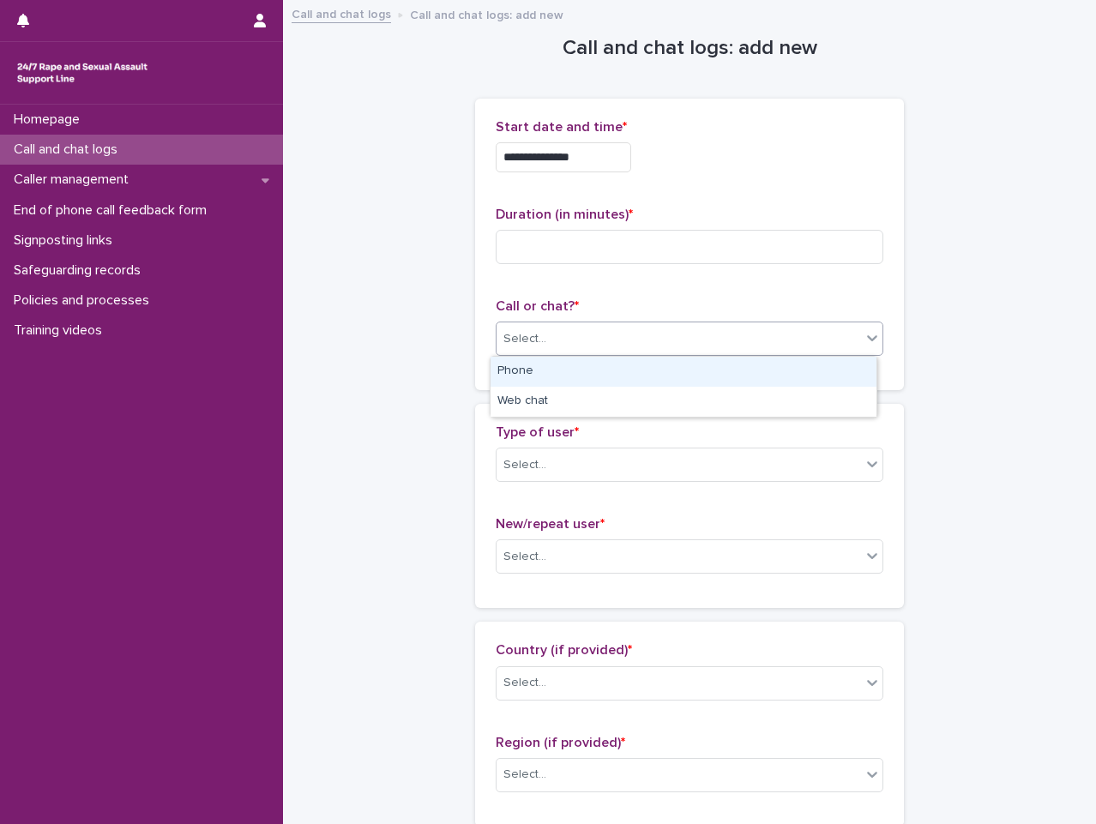
click at [739, 329] on div "Select..." at bounding box center [679, 339] width 364 height 28
click at [738, 364] on div "Phone" at bounding box center [684, 372] width 386 height 30
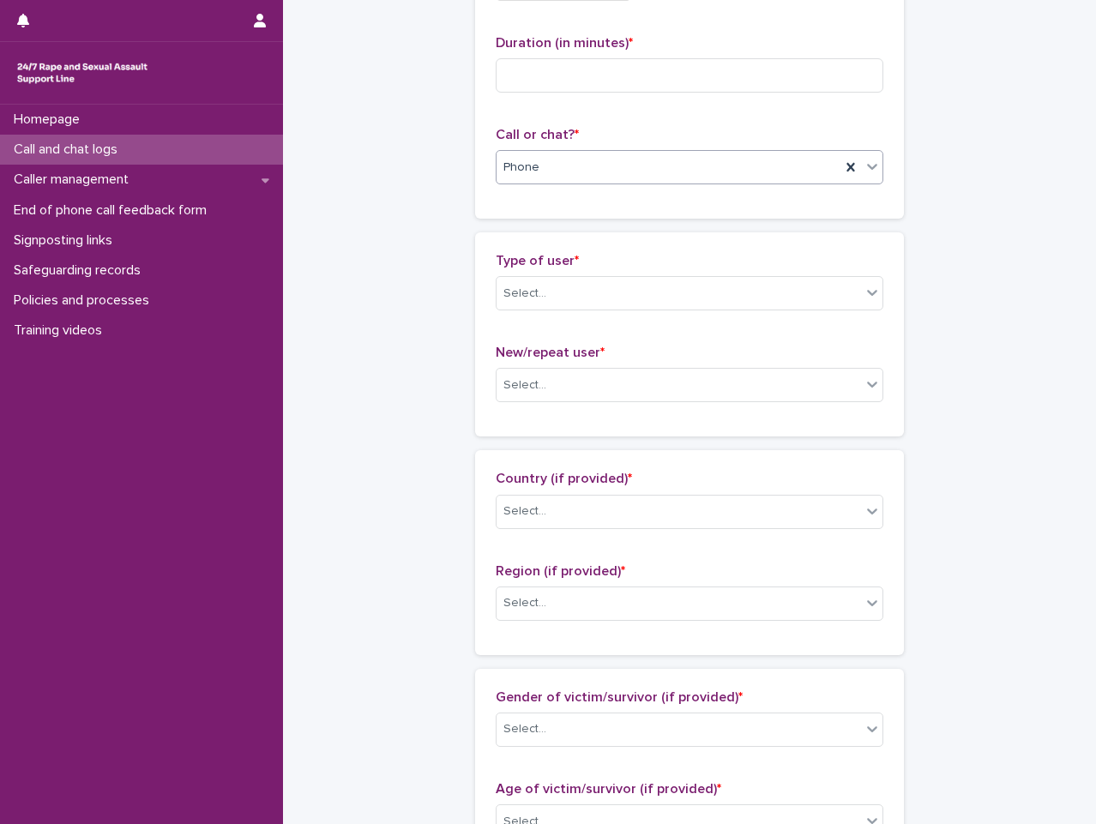
scroll to position [0, 0]
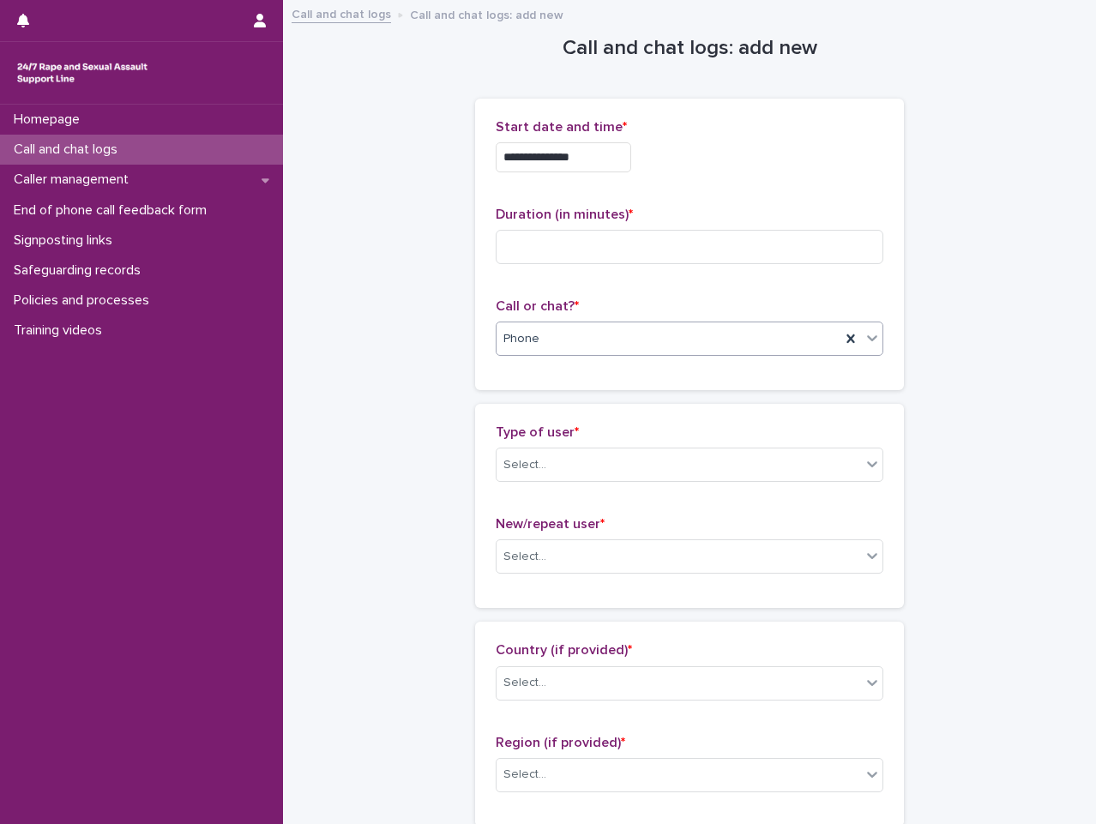
click at [633, 437] on p "Type of user *" at bounding box center [690, 433] width 388 height 16
click at [633, 452] on div "Select..." at bounding box center [679, 465] width 364 height 28
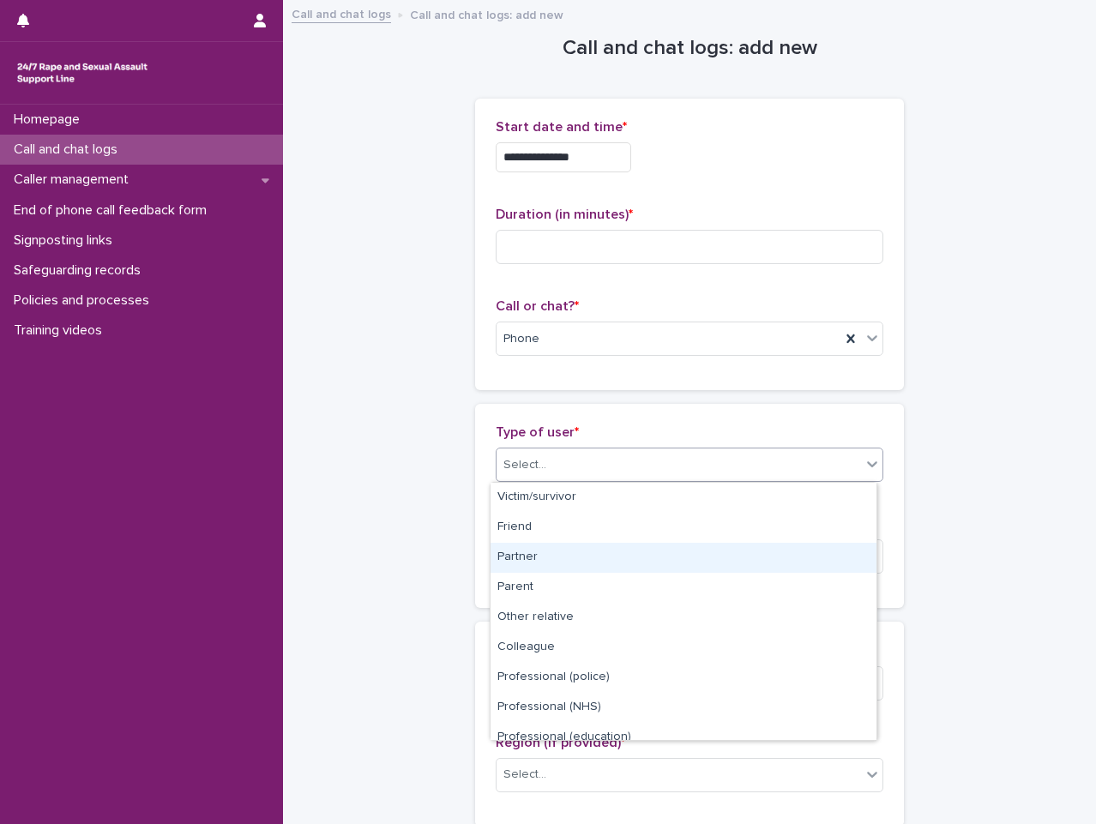
scroll to position [193, 0]
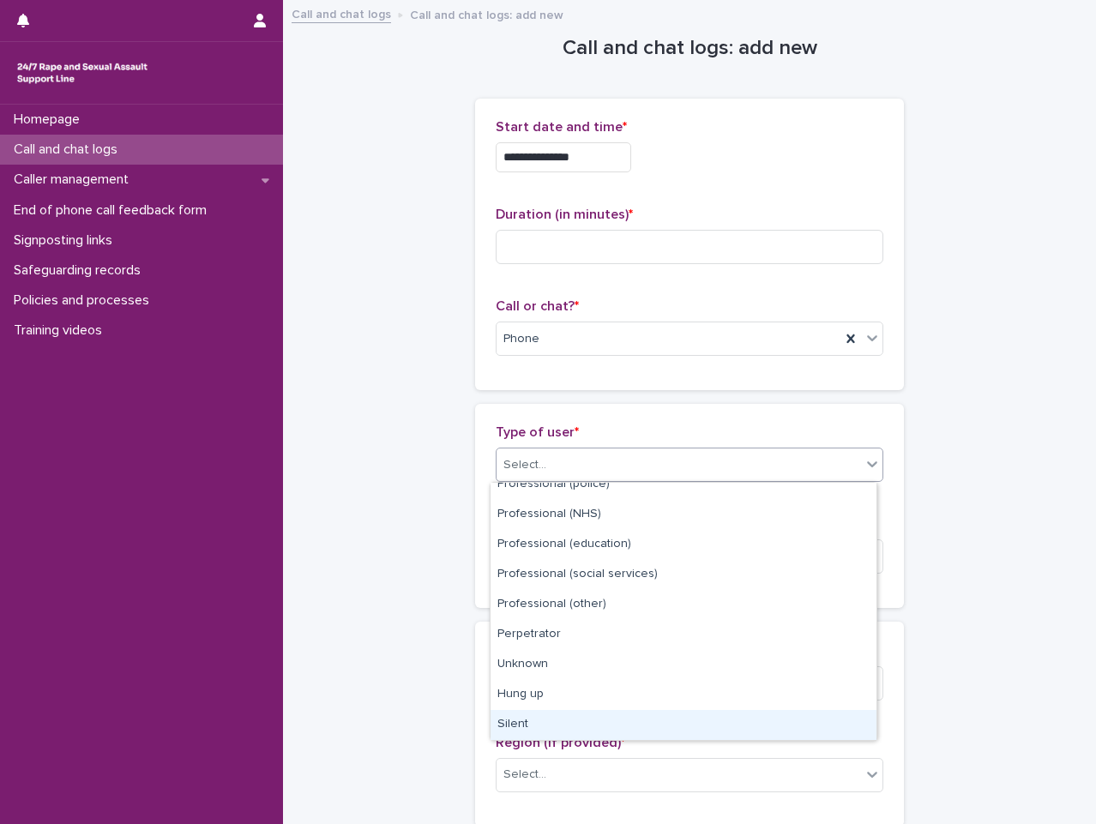
click at [624, 722] on div "Silent" at bounding box center [684, 725] width 386 height 30
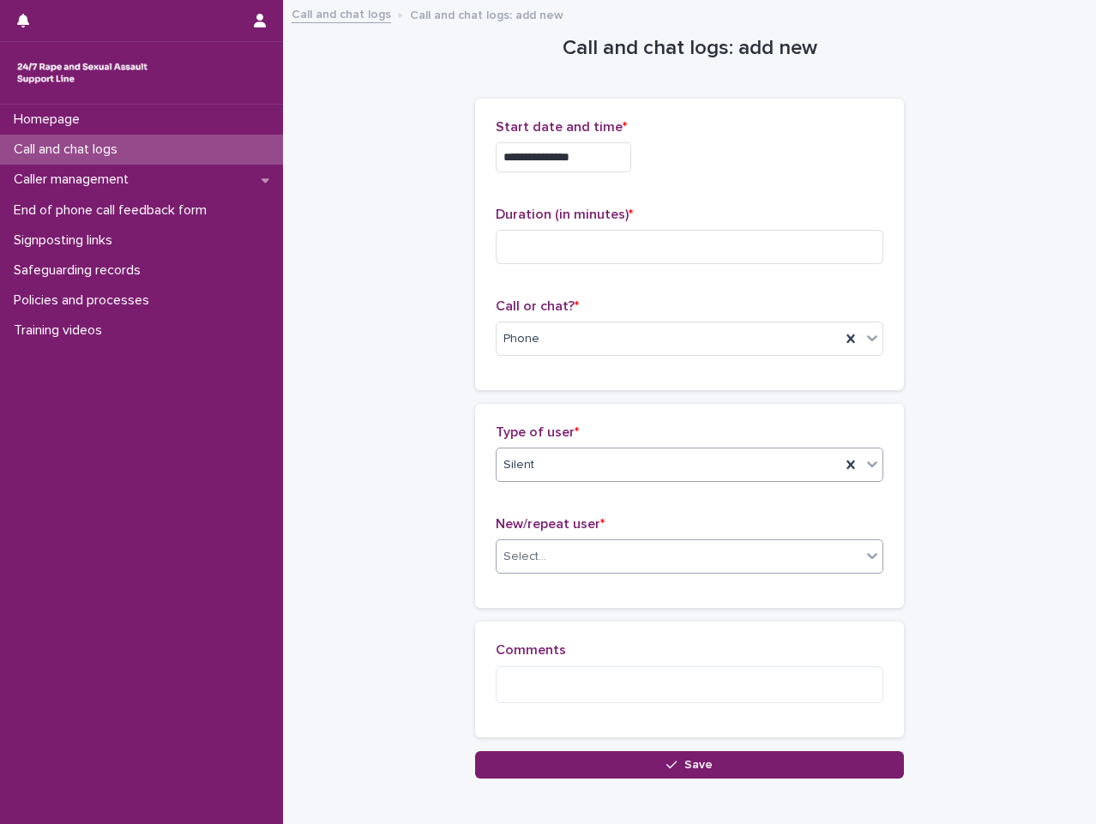
click at [630, 551] on div "Select..." at bounding box center [679, 557] width 364 height 28
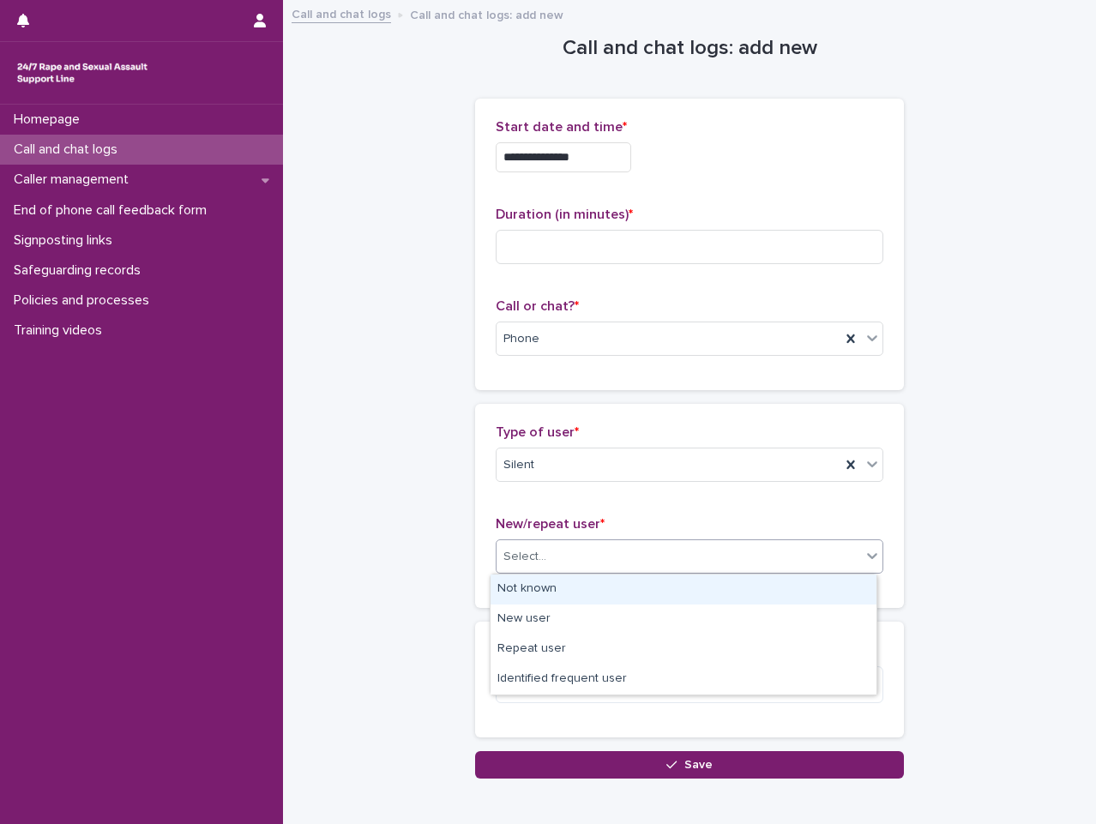
click at [601, 587] on div "Not known" at bounding box center [684, 590] width 386 height 30
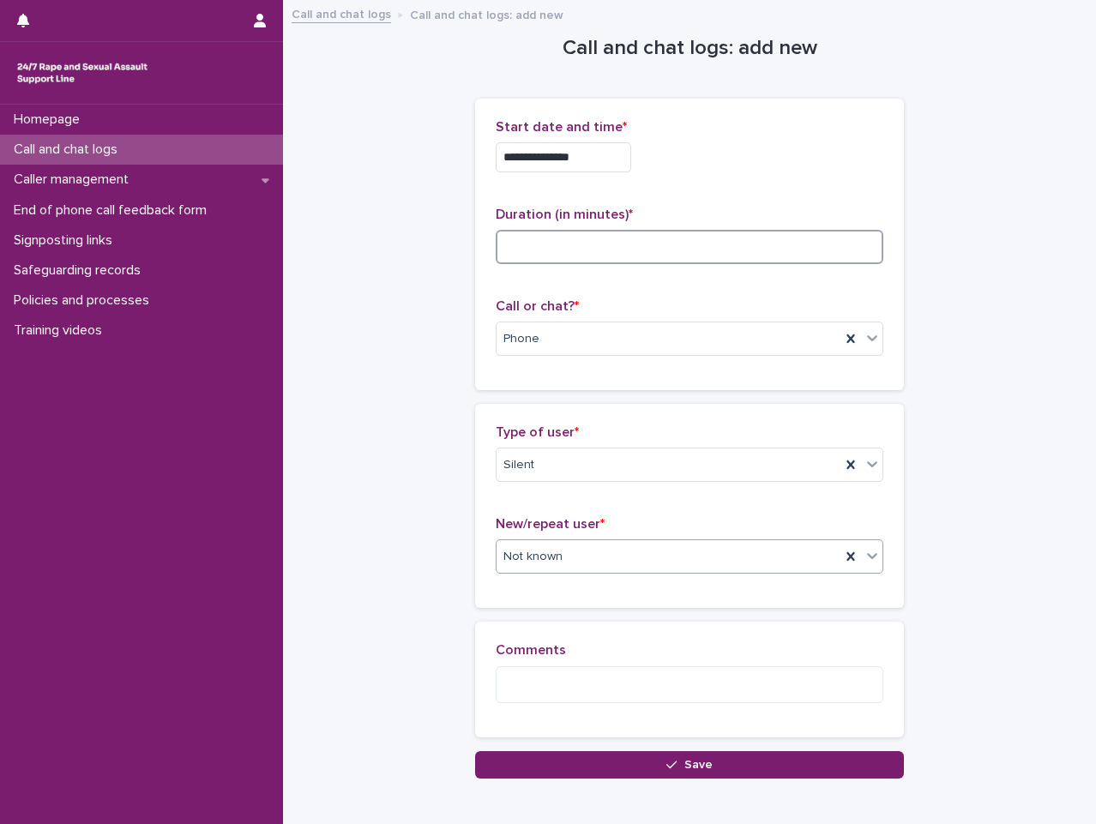
click at [605, 248] on input at bounding box center [690, 247] width 388 height 34
type input "**"
click at [818, 702] on textarea at bounding box center [690, 684] width 388 height 37
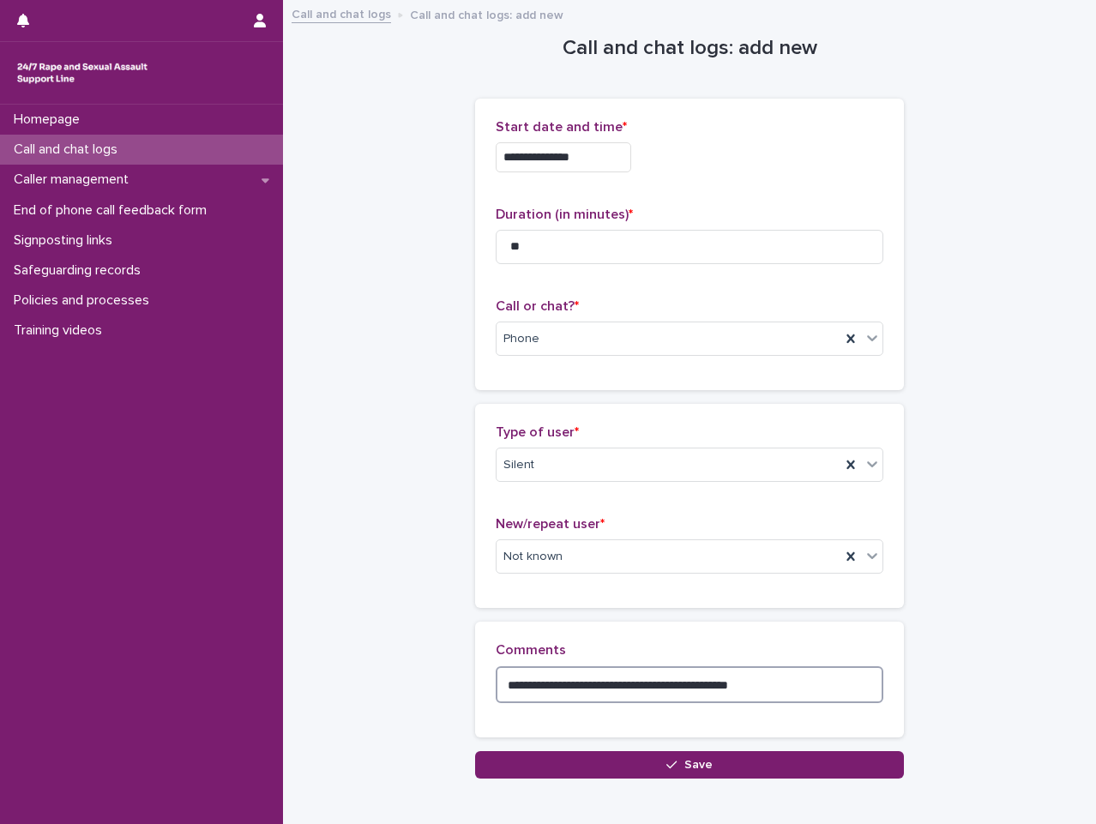
type textarea "**********"
drag, startPoint x: 689, startPoint y: 774, endPoint x: 509, endPoint y: 699, distance: 194.1
click at [689, 774] on button "Save" at bounding box center [689, 764] width 429 height 27
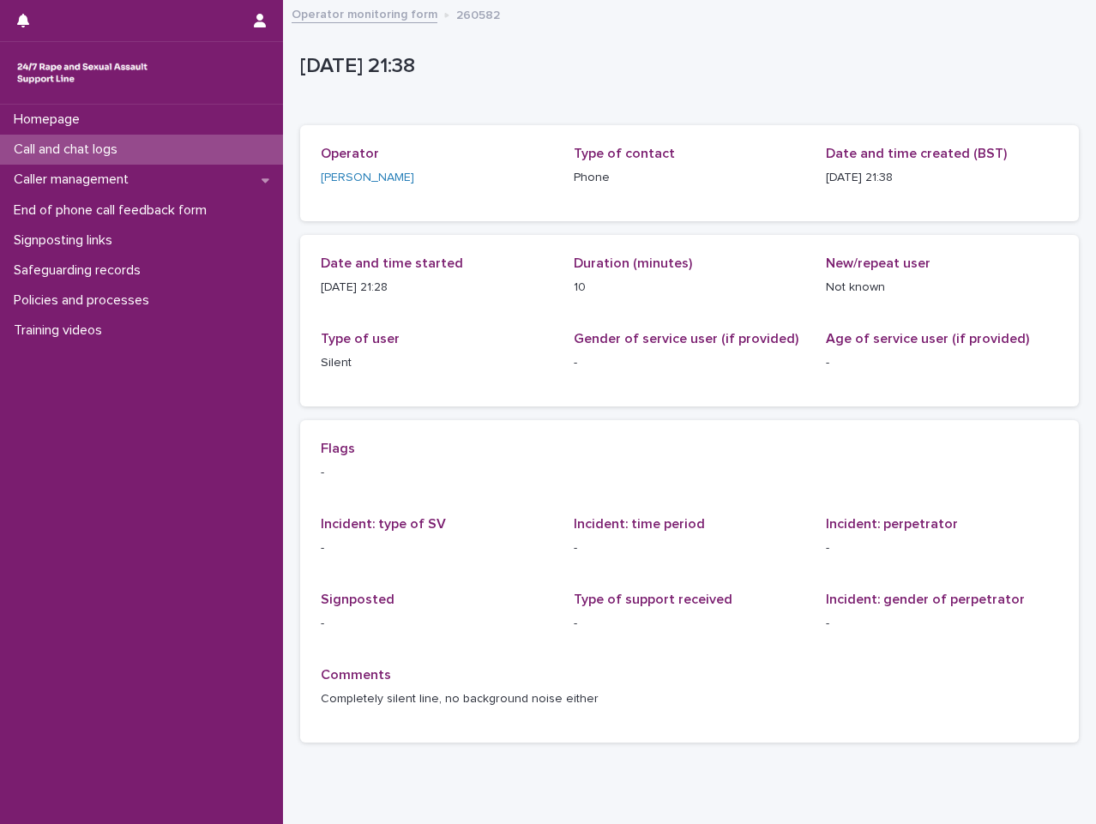
click at [400, 21] on link "Operator monitoring form" at bounding box center [365, 13] width 146 height 20
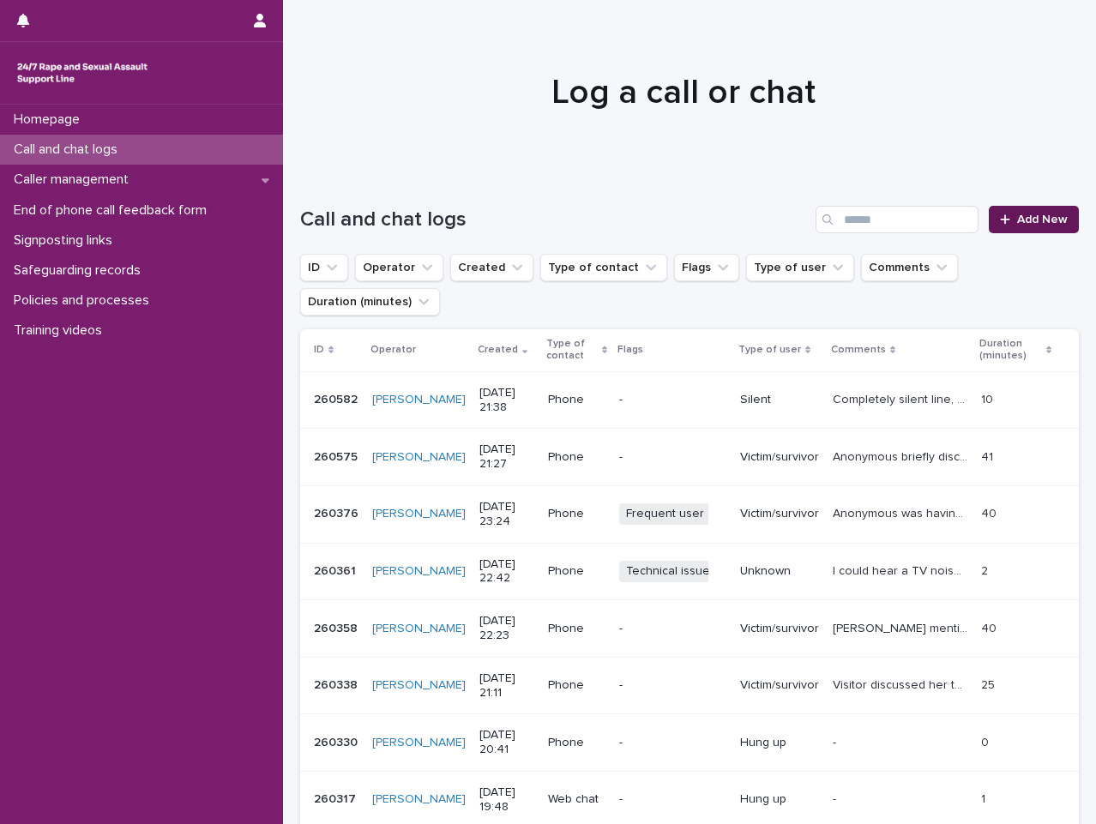
click at [1033, 216] on span "Add New" at bounding box center [1042, 220] width 51 height 12
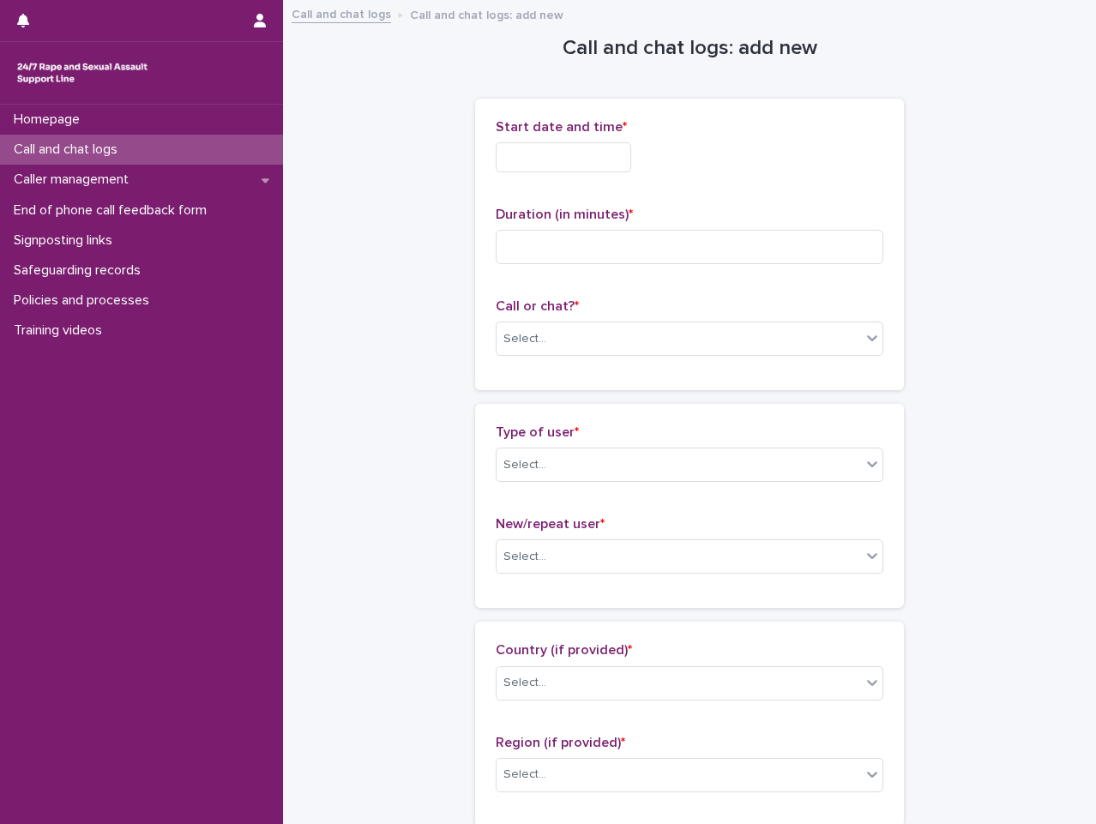
click at [172, 159] on div "Call and chat logs" at bounding box center [141, 150] width 283 height 30
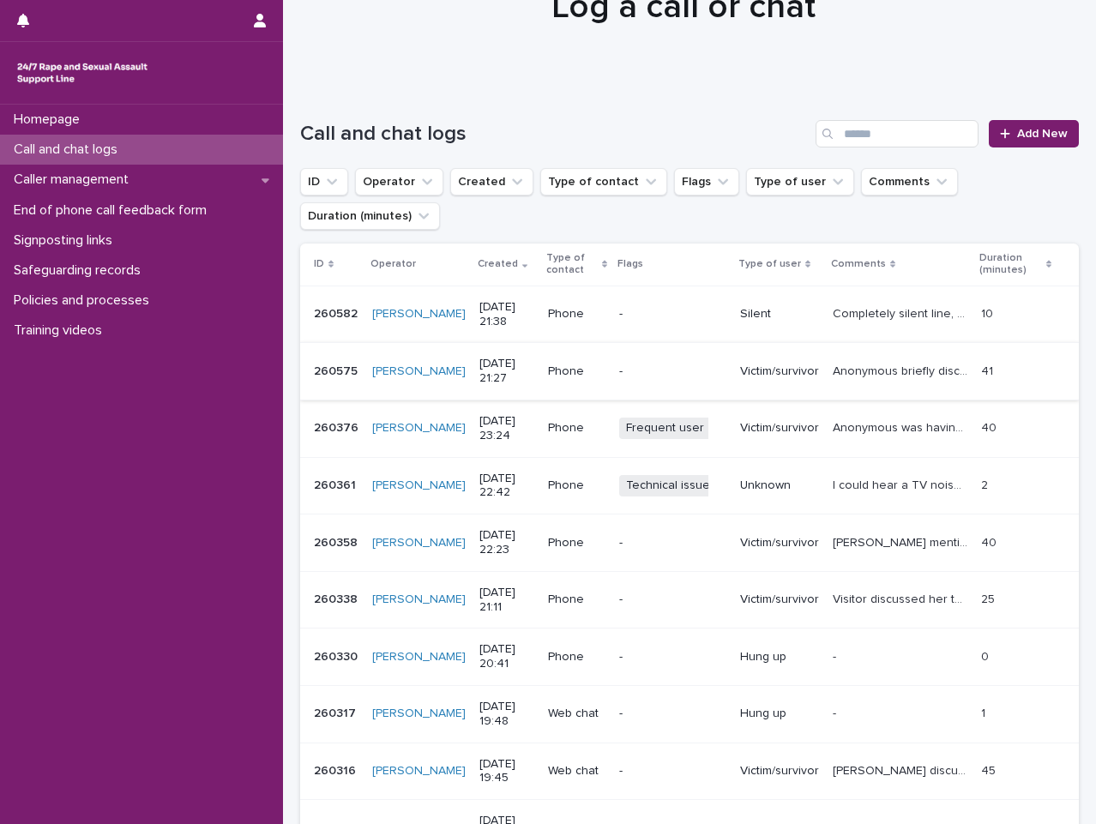
scroll to position [172, 0]
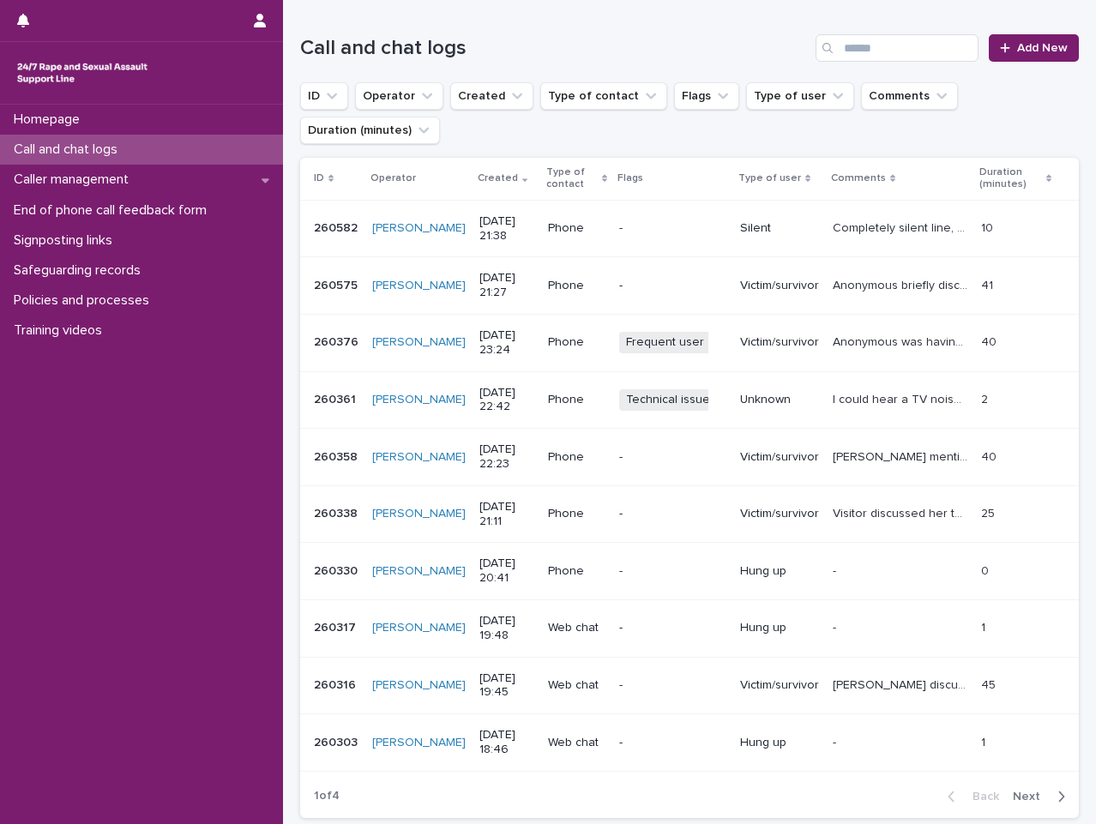
click at [835, 464] on p "[PERSON_NAME] mentioned her experience of SV as a teenager, and [PERSON_NAME] e…" at bounding box center [902, 456] width 138 height 18
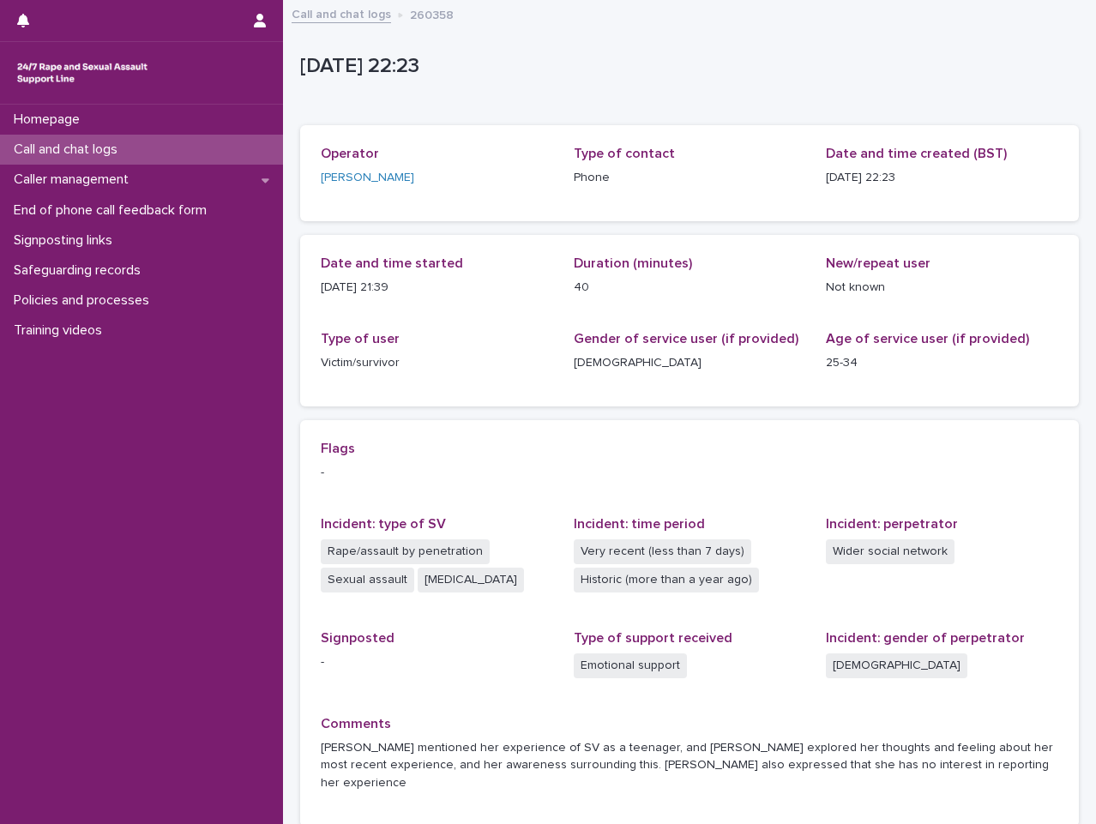
scroll to position [133, 0]
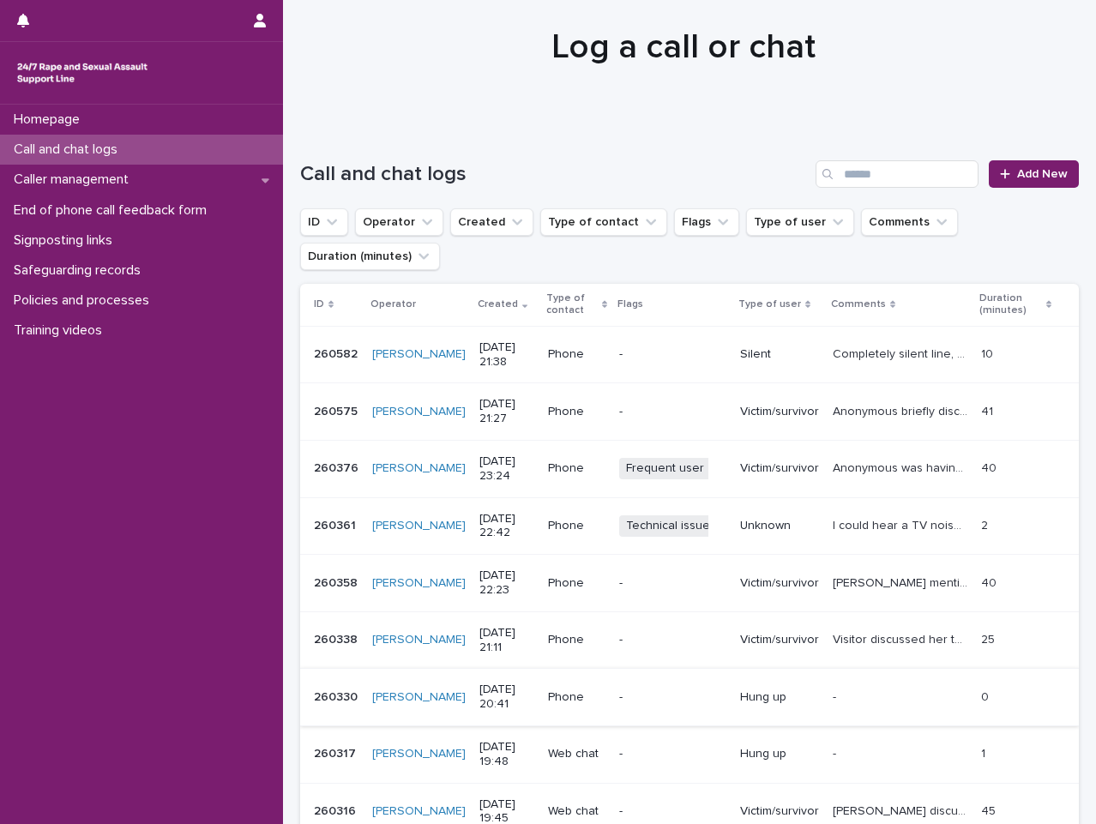
scroll to position [172, 0]
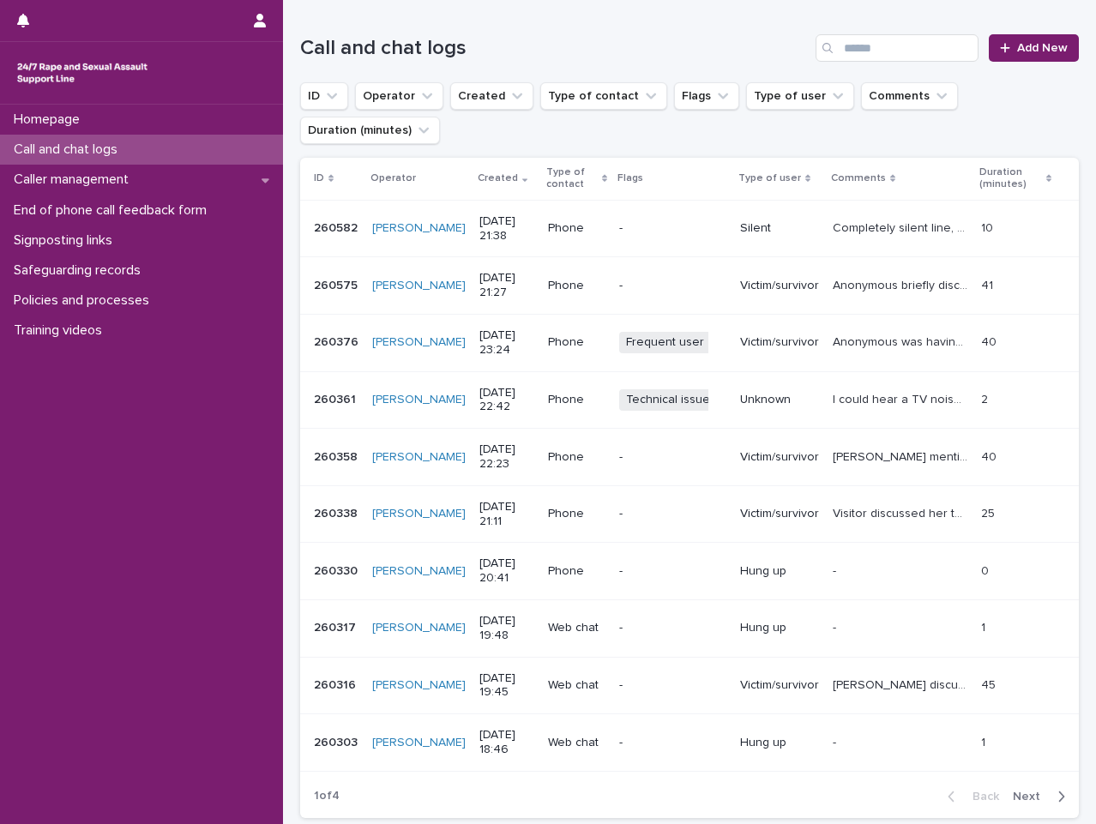
click at [868, 683] on p "[PERSON_NAME] discussed her experience of SV by a work colleague. [PERSON_NAME]…" at bounding box center [902, 684] width 138 height 18
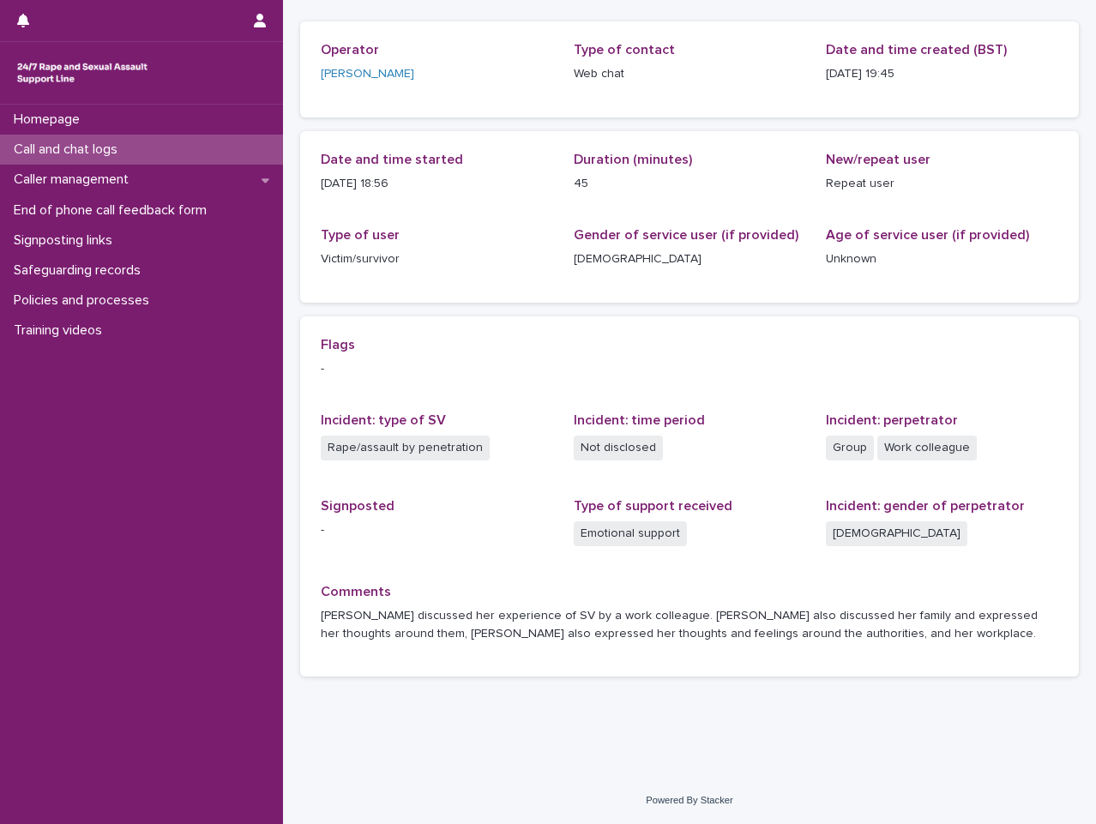
scroll to position [105, 0]
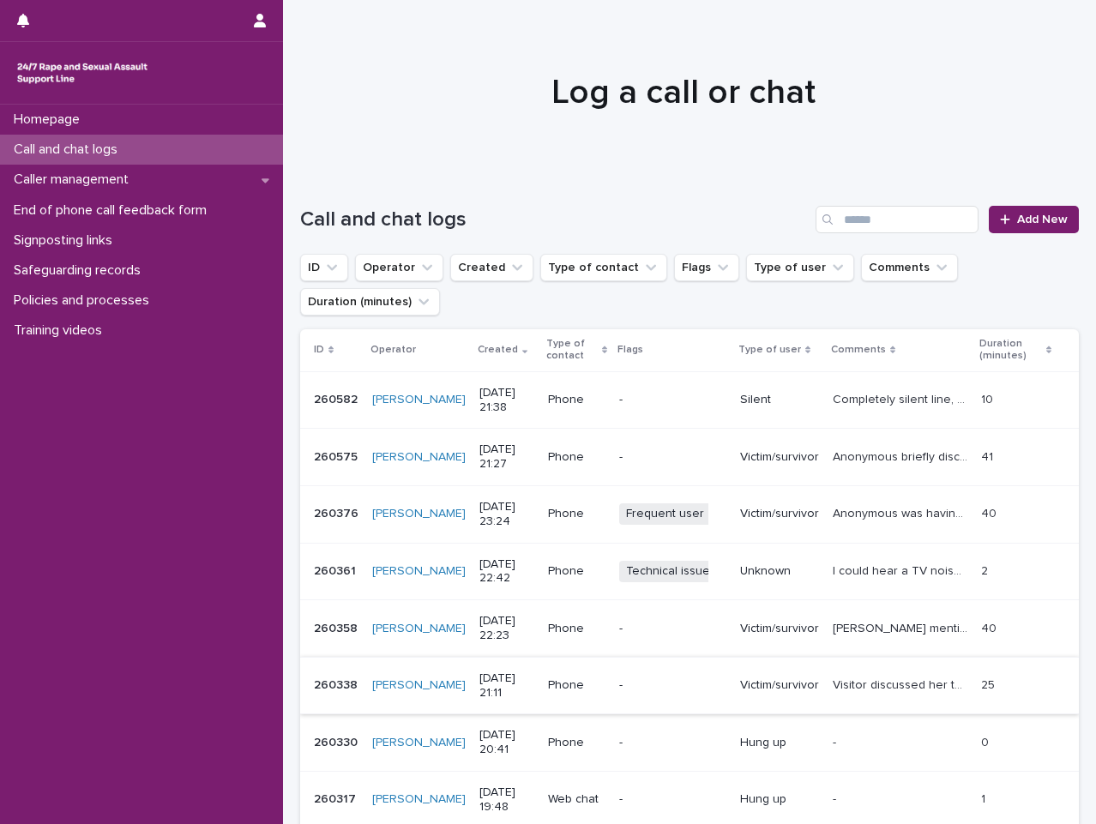
scroll to position [314, 0]
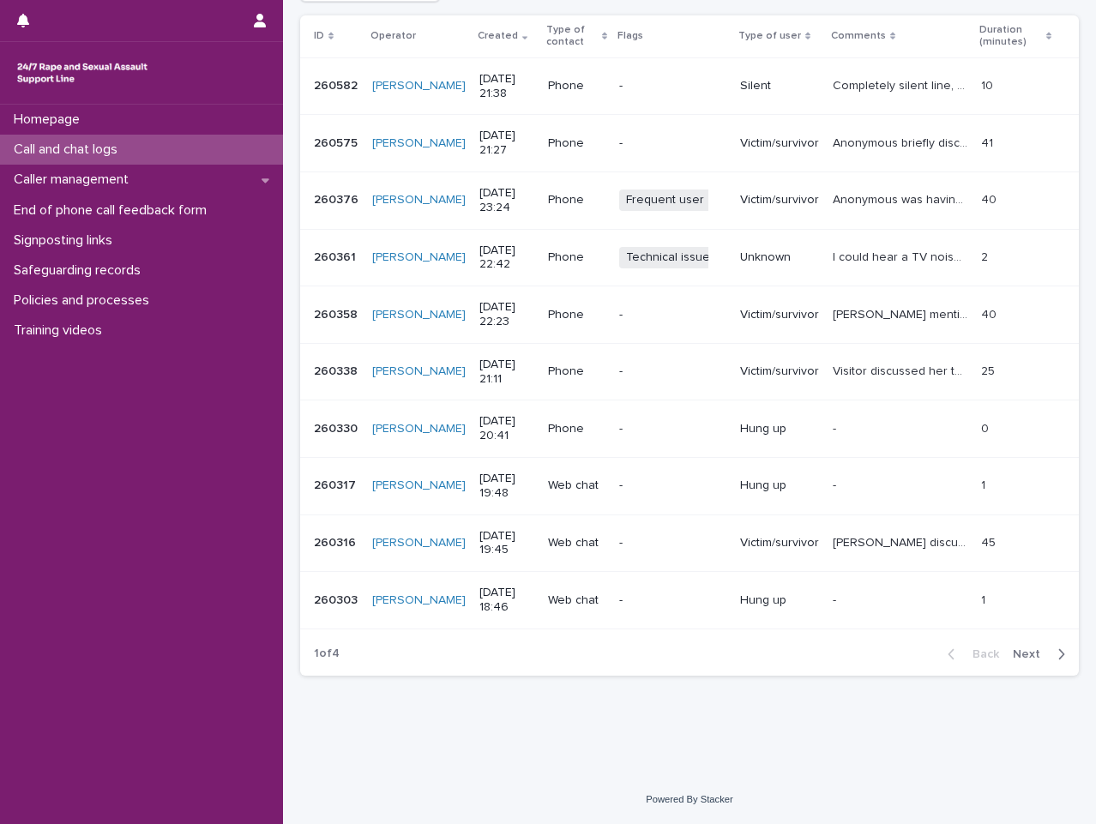
click at [859, 386] on td "Visitor discussed her thoughts and feelings around her experience of SV and the…" at bounding box center [900, 371] width 148 height 57
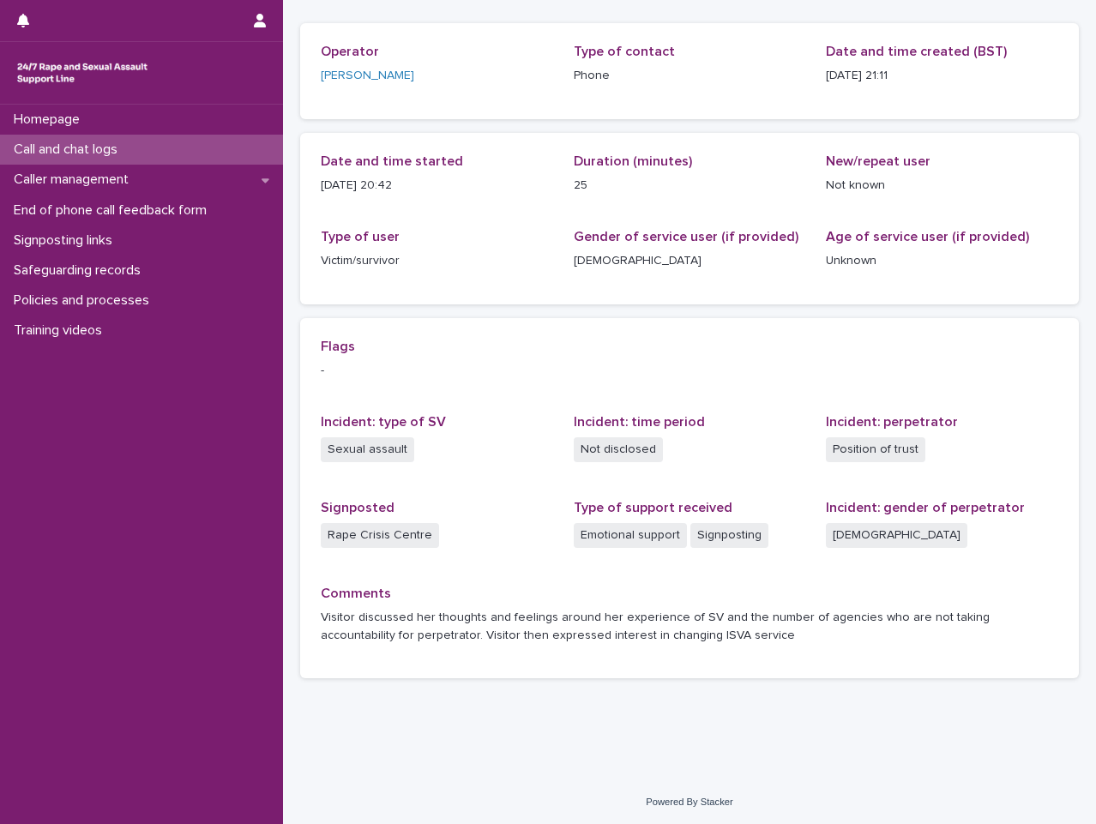
scroll to position [105, 0]
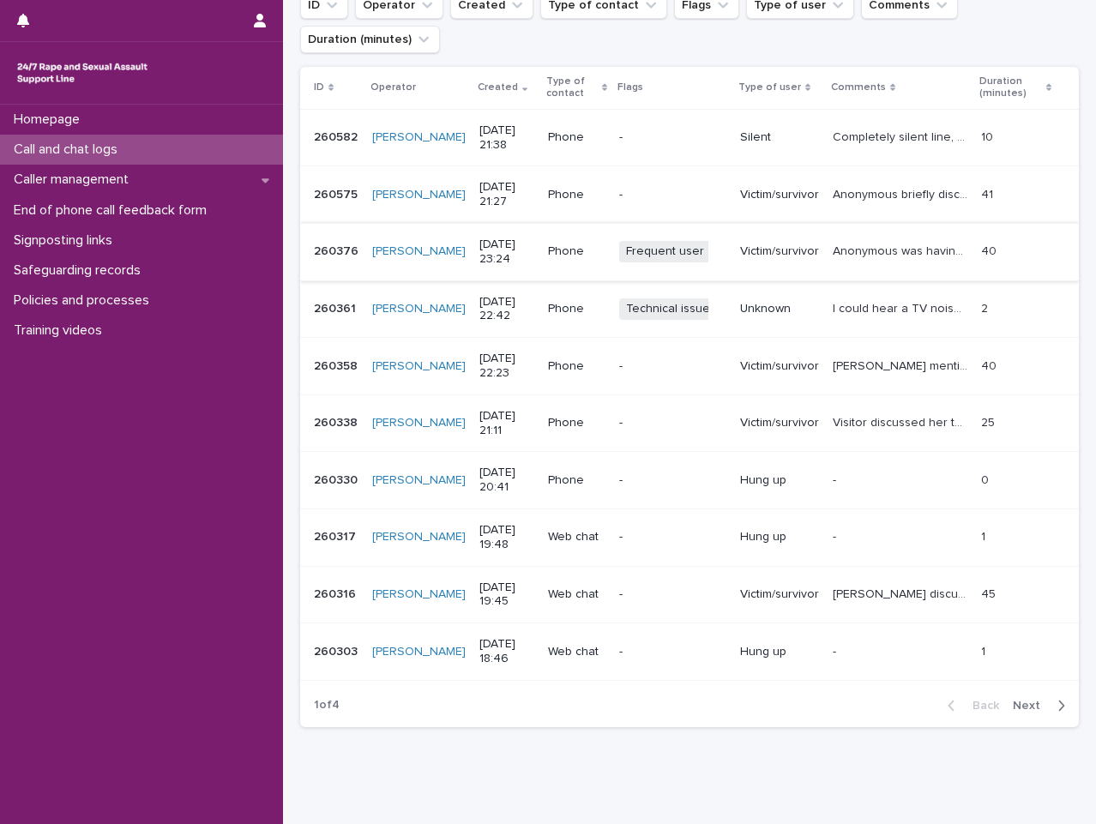
scroll to position [314, 0]
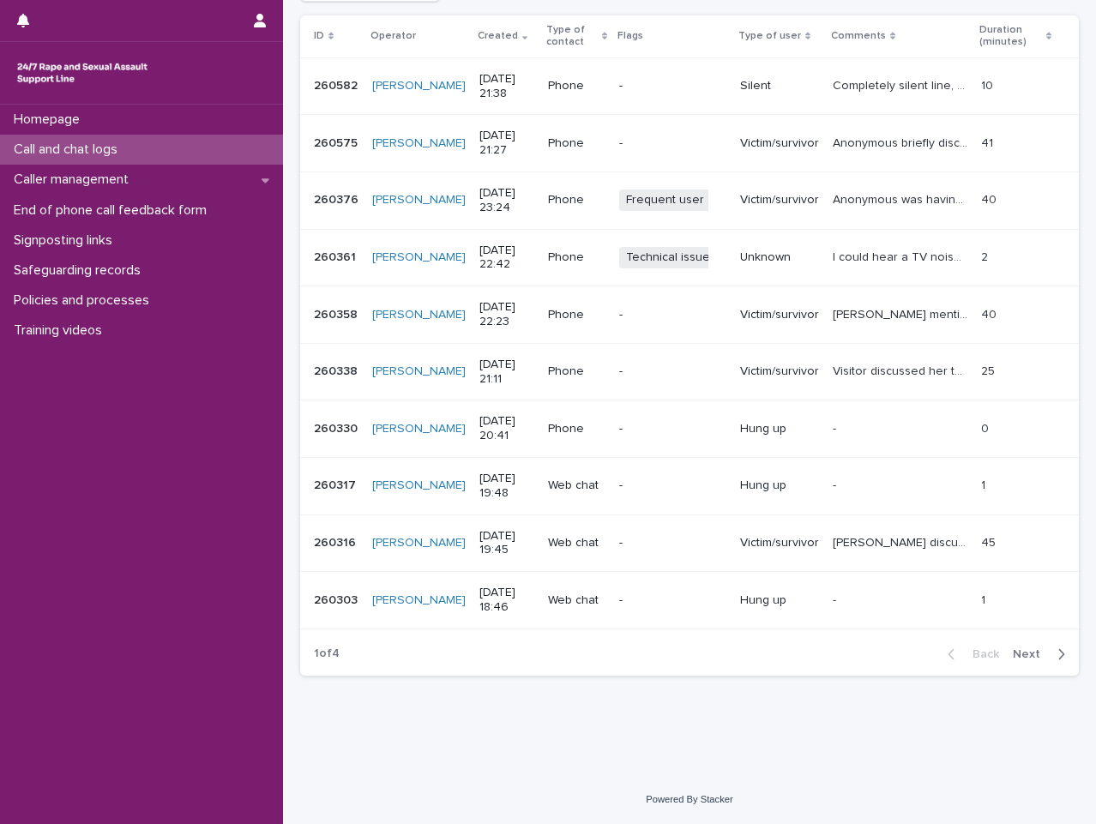
click at [797, 539] on p "Victim/survivor" at bounding box center [779, 543] width 79 height 15
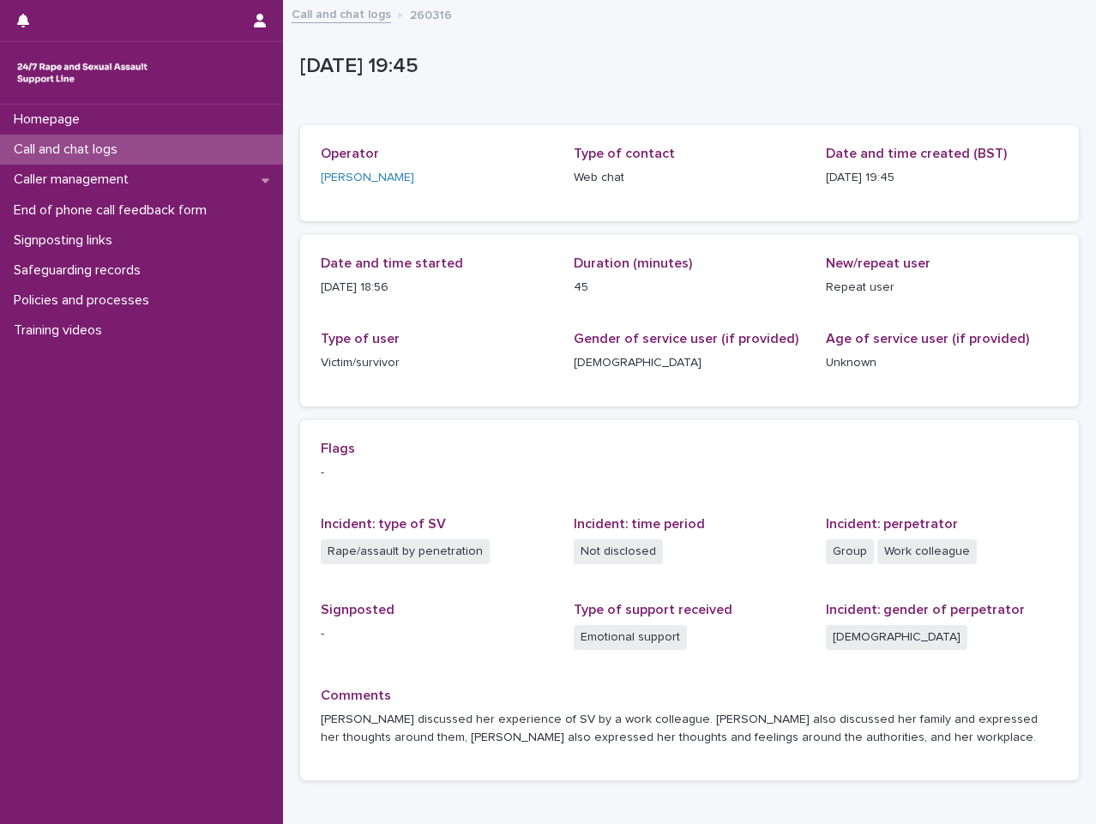
click at [340, 18] on link "Call and chat logs" at bounding box center [341, 13] width 99 height 20
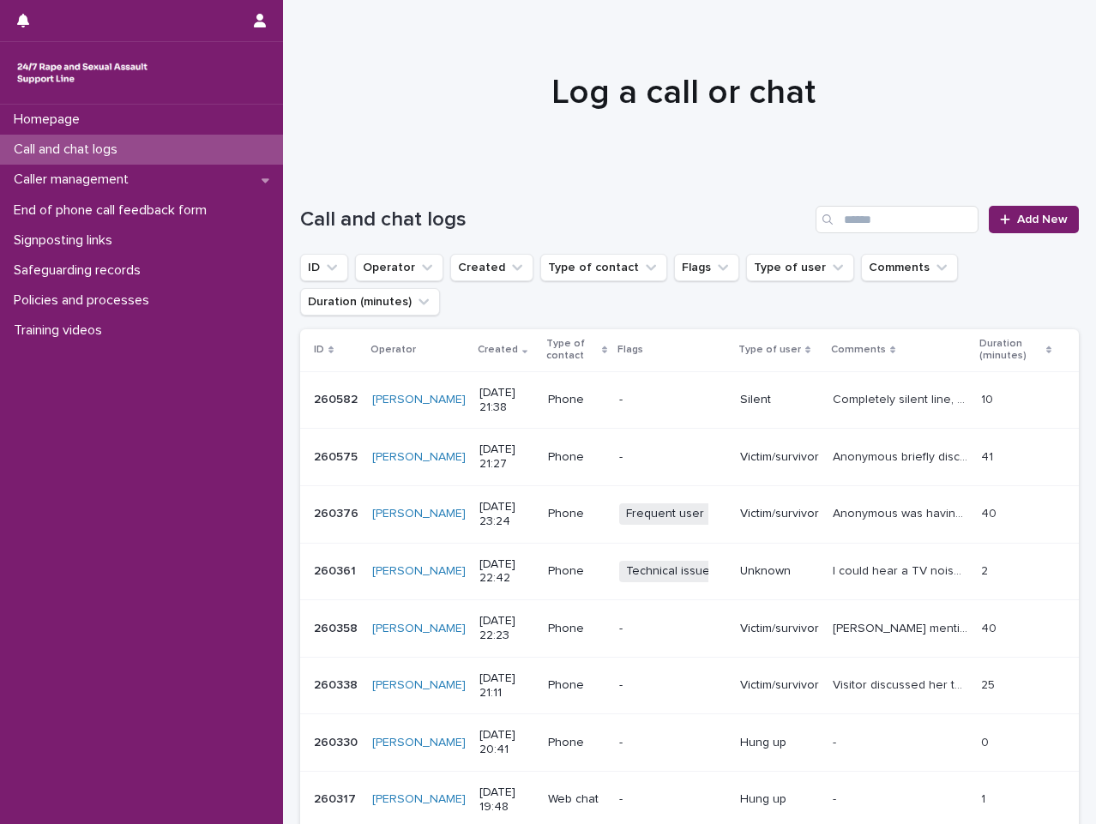
click at [1051, 240] on div "Call and chat logs Add New" at bounding box center [689, 213] width 779 height 82
click at [1042, 206] on link "Add New" at bounding box center [1034, 219] width 90 height 27
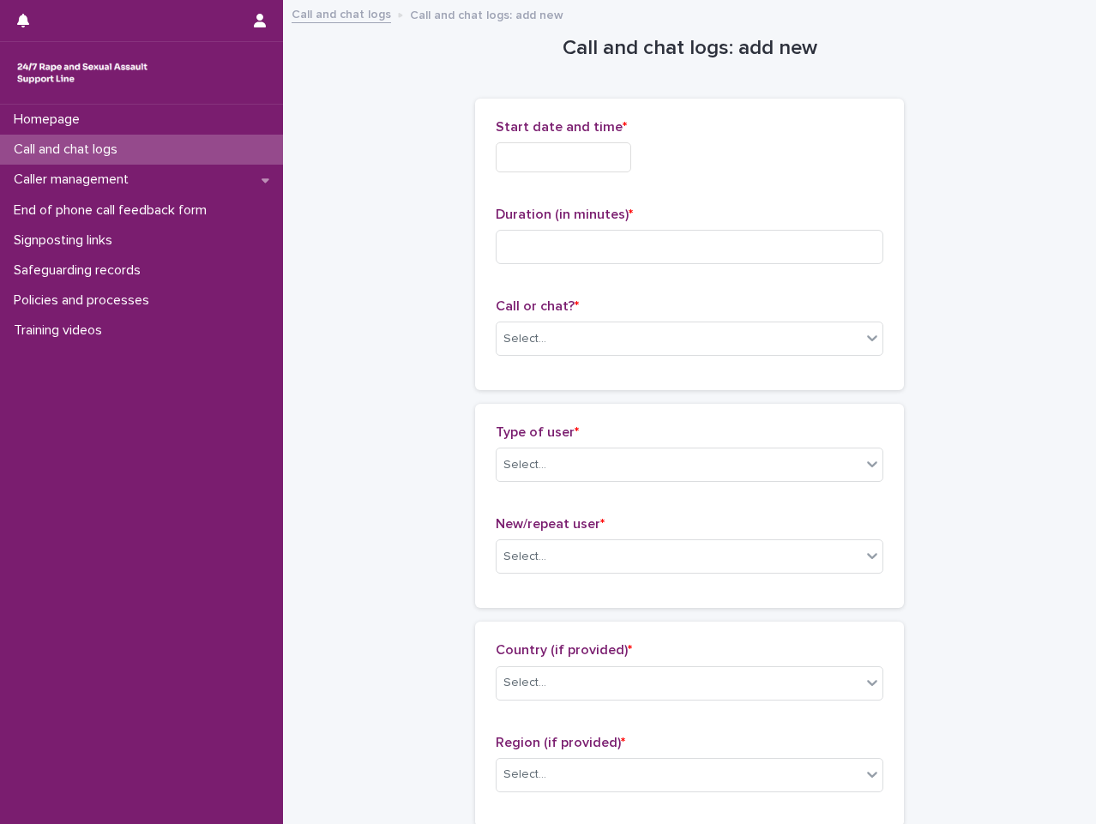
click at [538, 154] on input "text" at bounding box center [563, 157] width 135 height 30
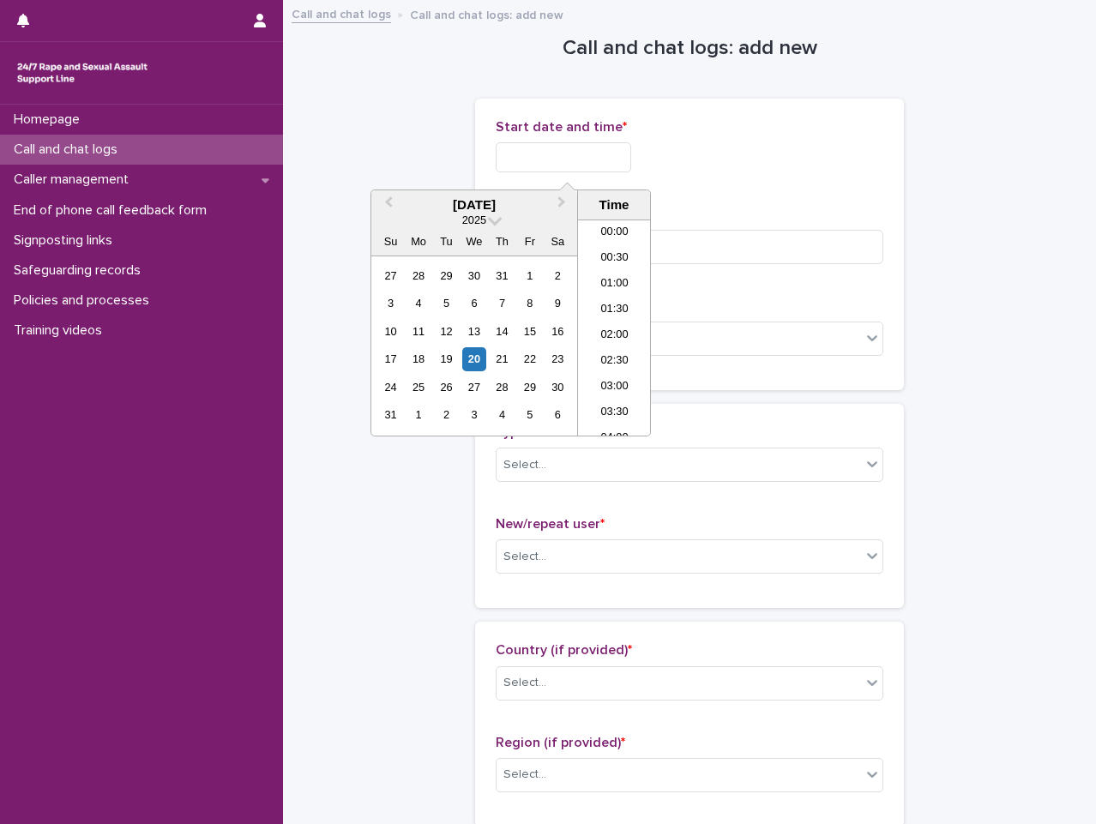
scroll to position [1020, 0]
click at [619, 352] on li "22:00" at bounding box center [614, 346] width 73 height 26
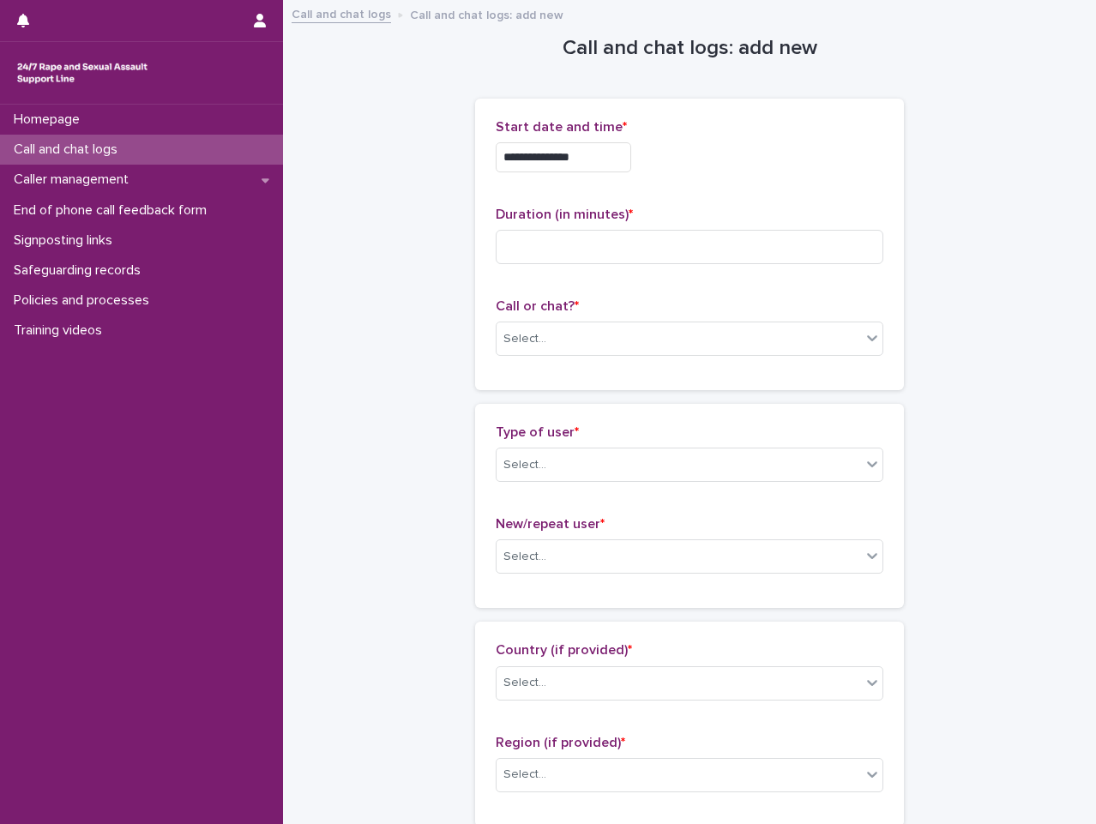
click at [616, 170] on input "**********" at bounding box center [563, 157] width 135 height 30
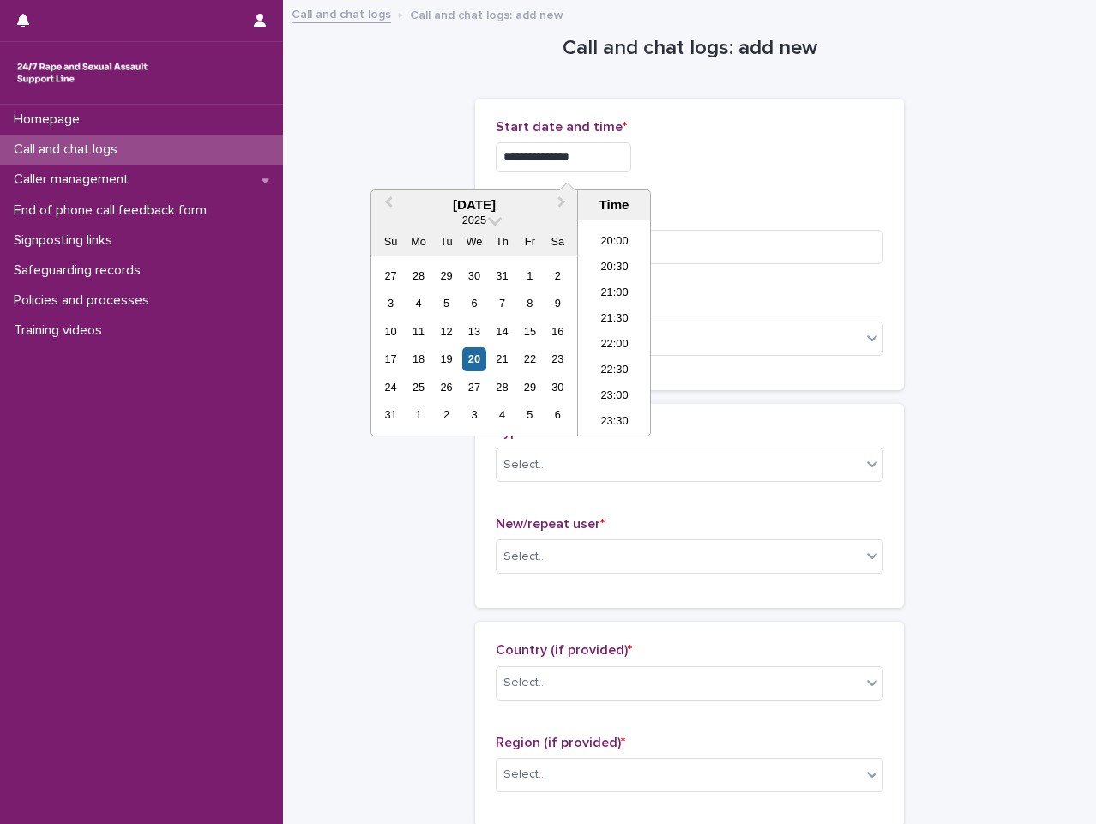
type input "**********"
click at [675, 172] on div "**********" at bounding box center [690, 152] width 388 height 67
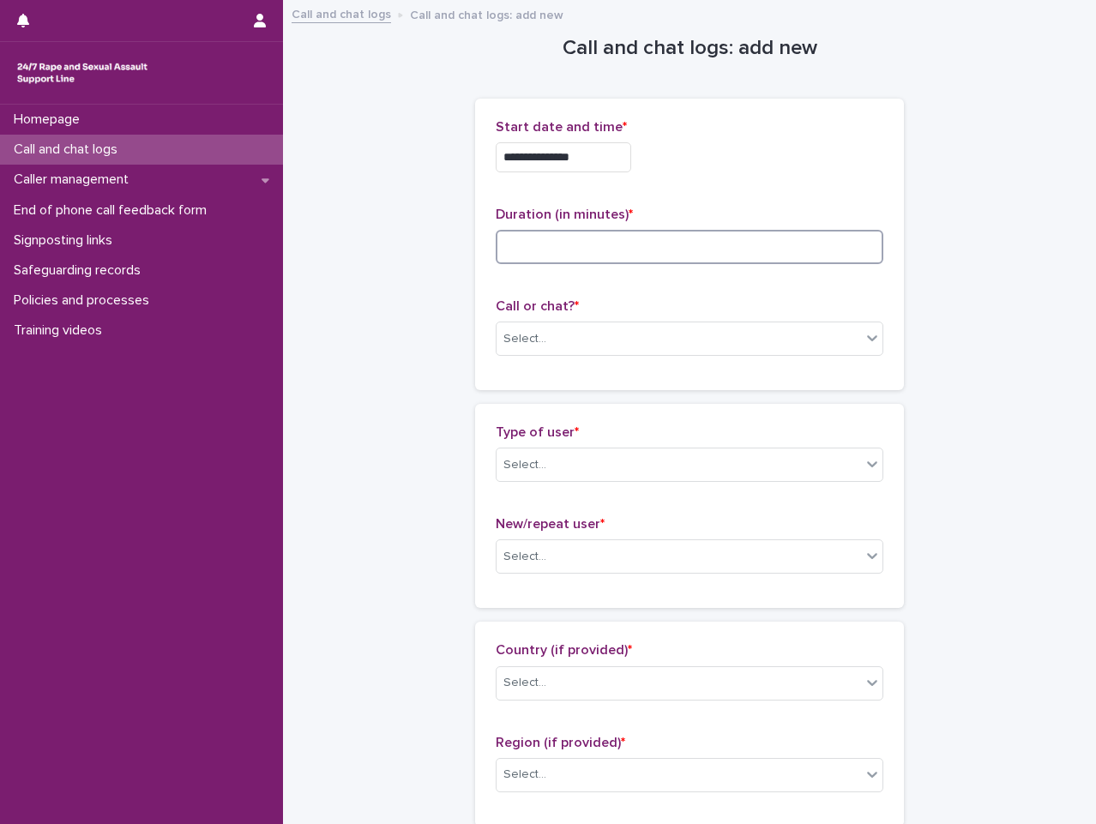
click at [654, 257] on input at bounding box center [690, 247] width 388 height 34
type input "*"
click at [830, 343] on div "Select..." at bounding box center [679, 339] width 364 height 28
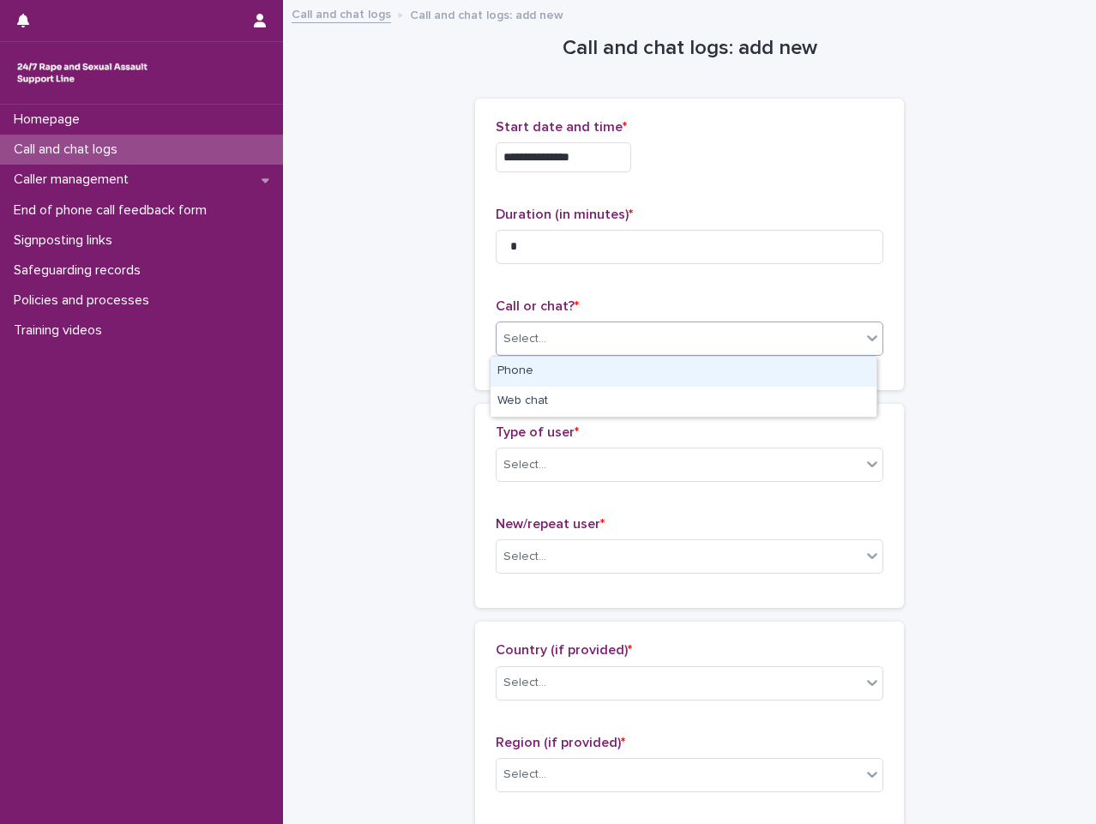
click at [644, 383] on div "Phone" at bounding box center [684, 372] width 386 height 30
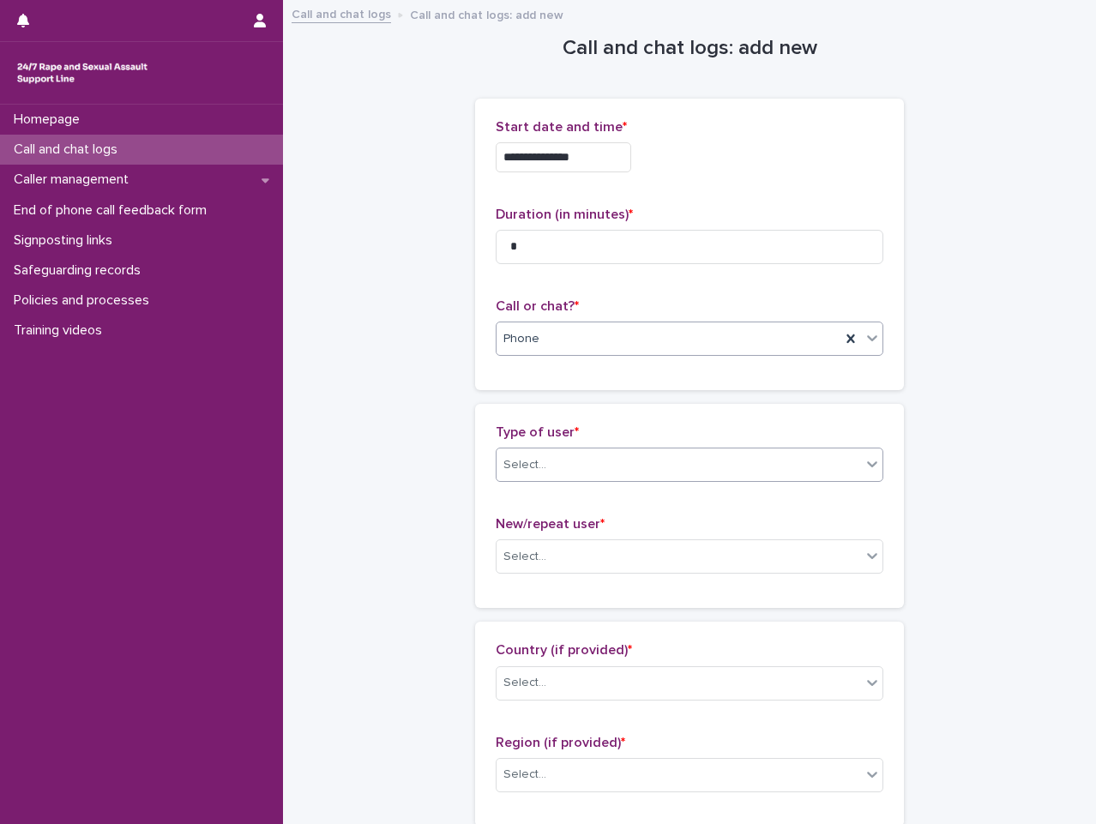
click at [680, 453] on div "Select..." at bounding box center [679, 465] width 364 height 28
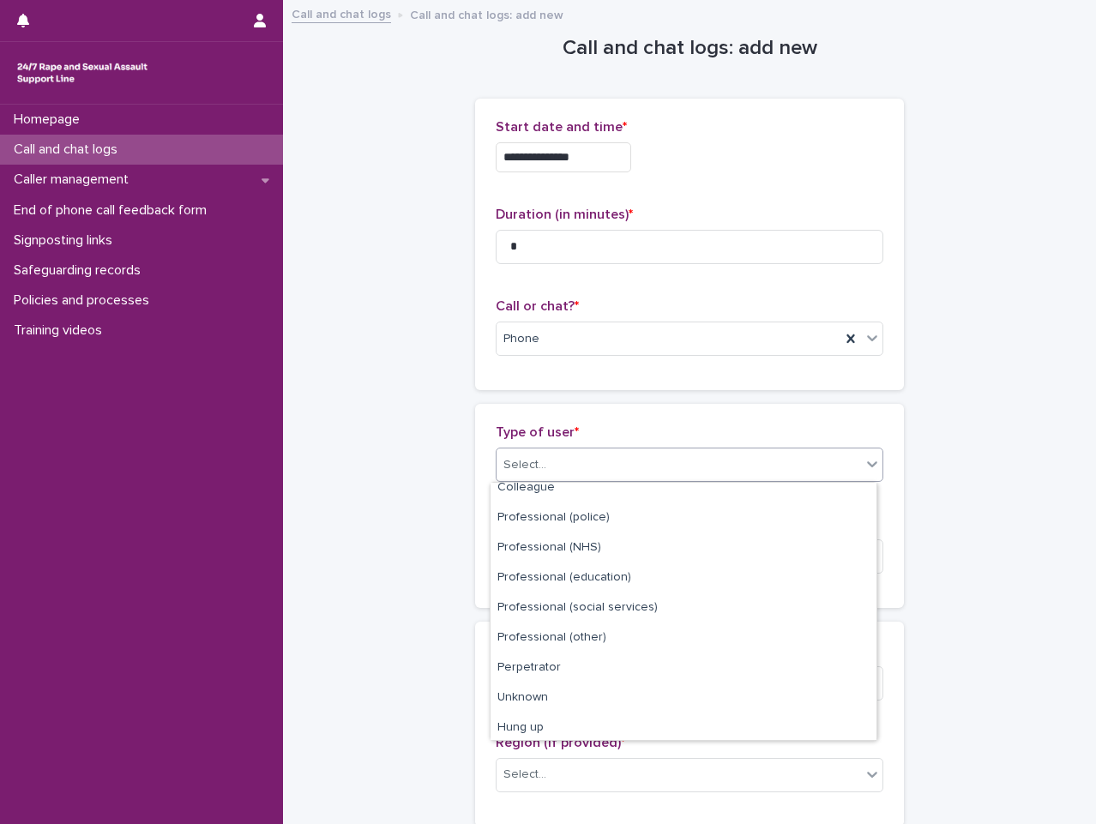
scroll to position [193, 0]
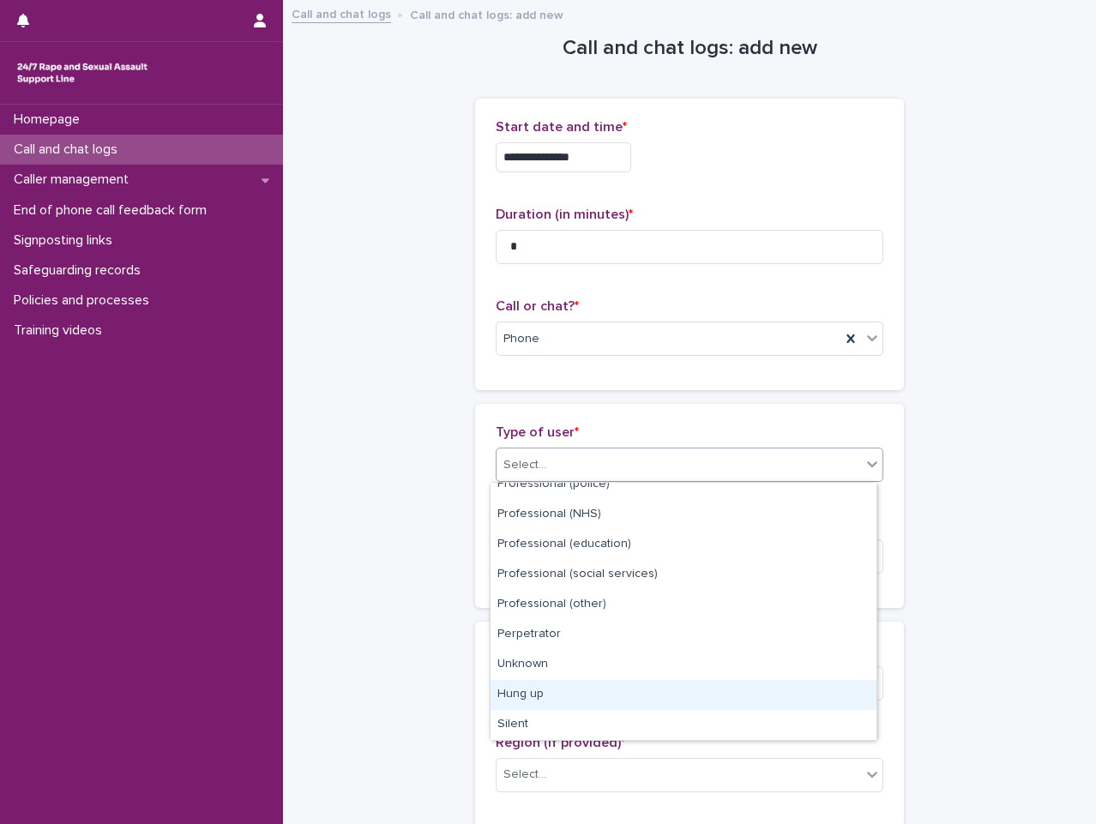
click at [700, 690] on div "Hung up" at bounding box center [684, 695] width 386 height 30
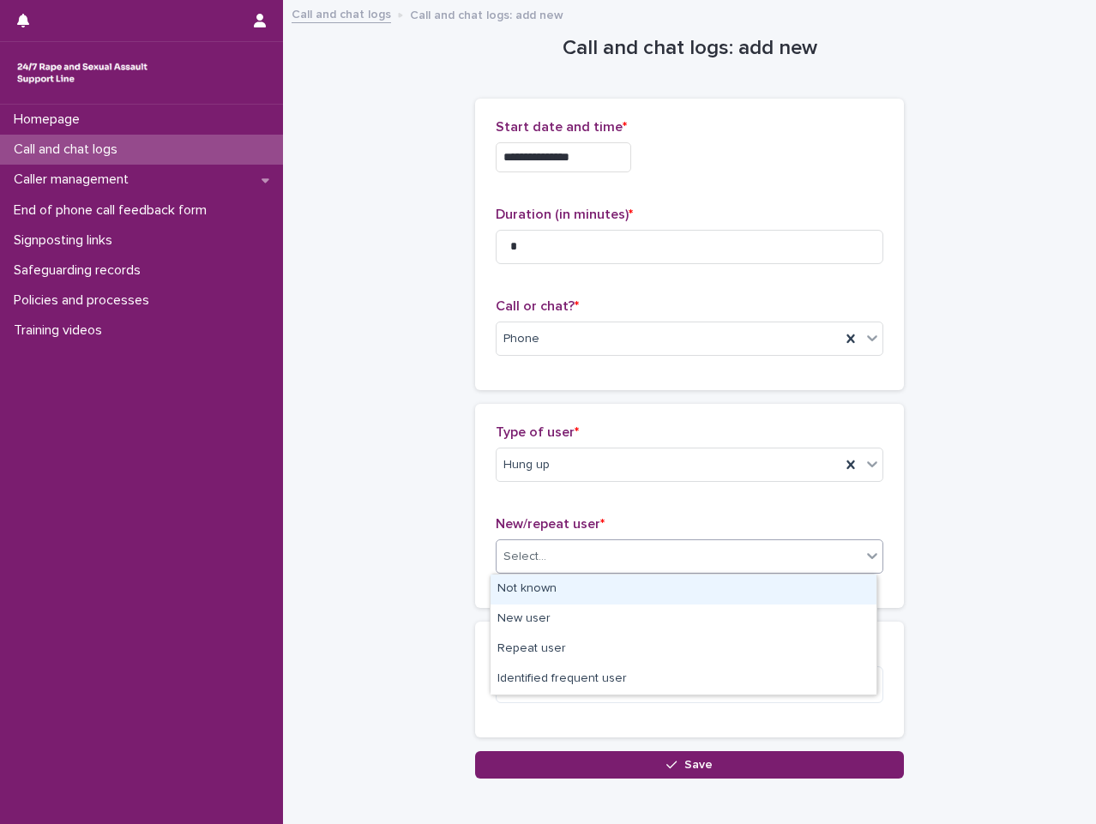
click at [670, 569] on div "Select..." at bounding box center [679, 557] width 364 height 28
click at [653, 595] on div "Not known" at bounding box center [684, 590] width 386 height 30
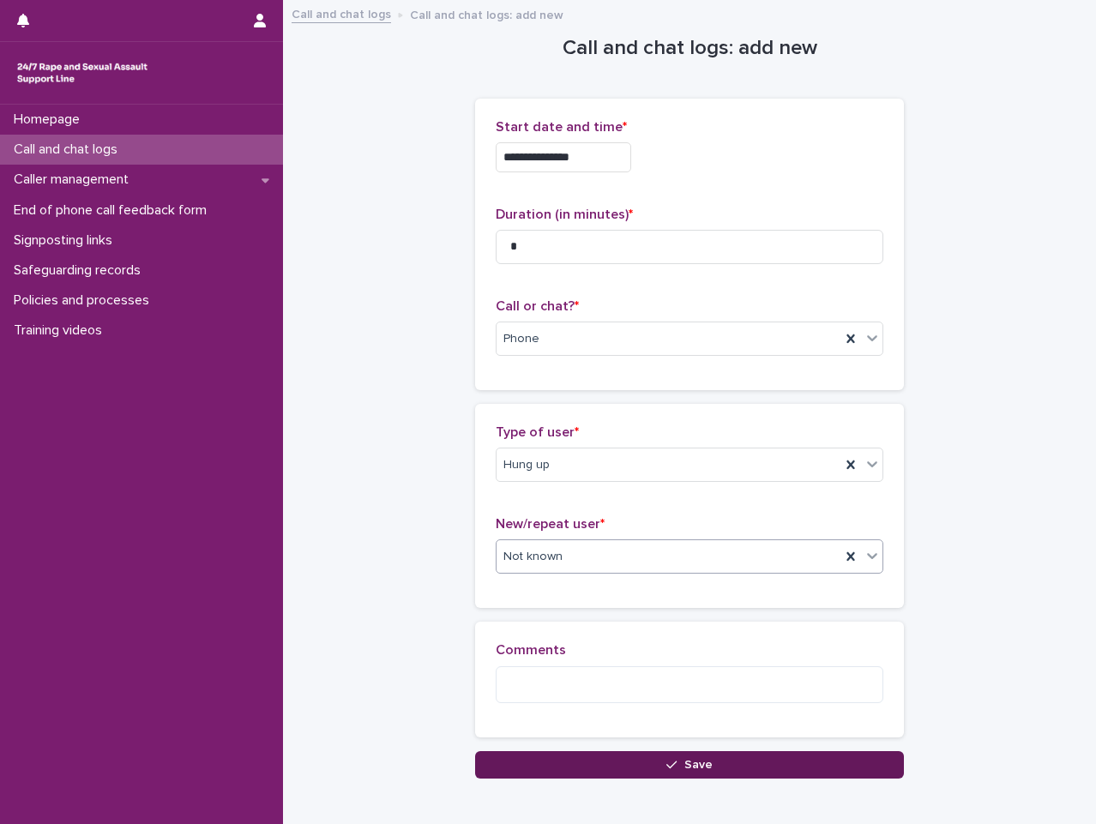
click at [737, 769] on button "Save" at bounding box center [689, 764] width 429 height 27
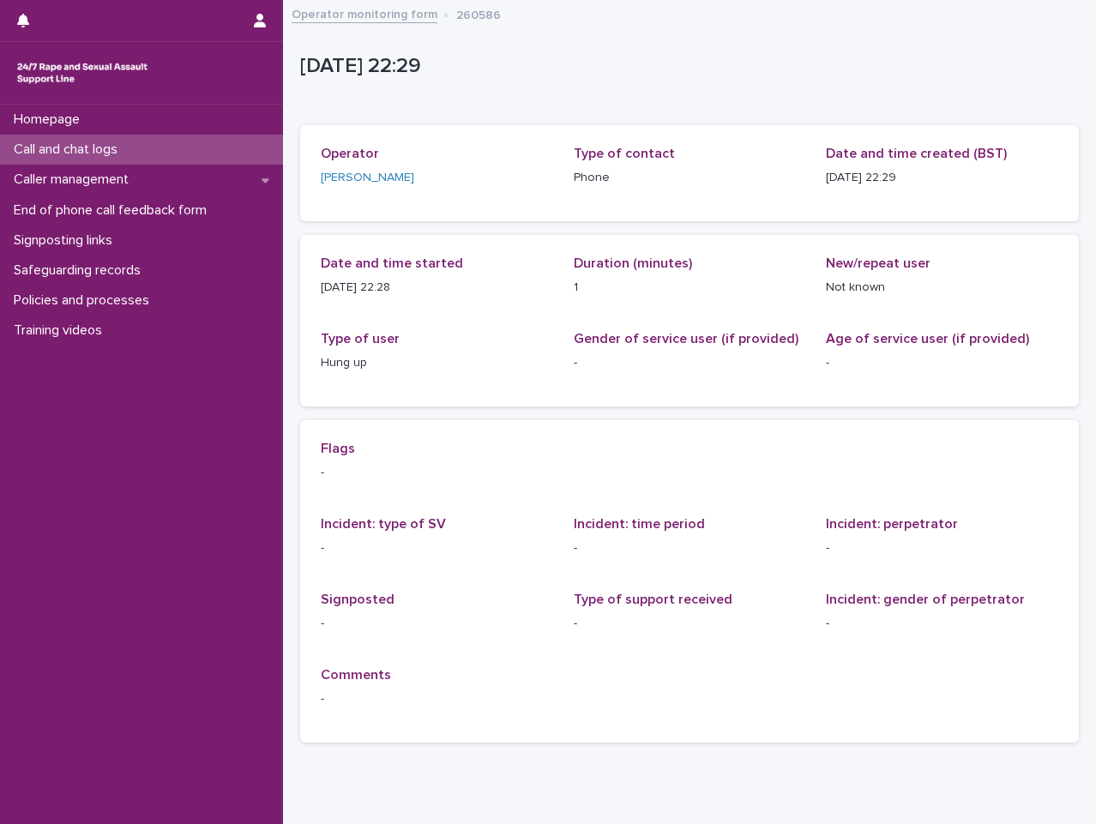
click at [397, 18] on link "Operator monitoring form" at bounding box center [365, 13] width 146 height 20
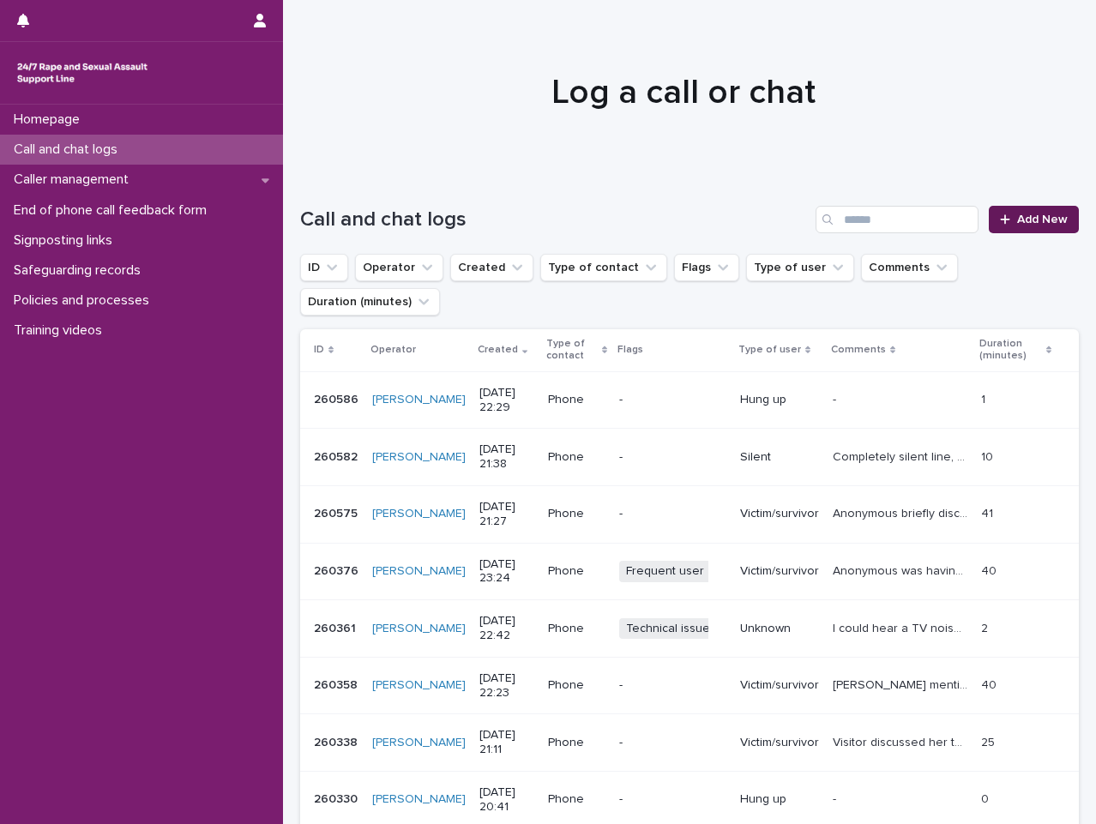
click at [1039, 209] on link "Add New" at bounding box center [1034, 219] width 90 height 27
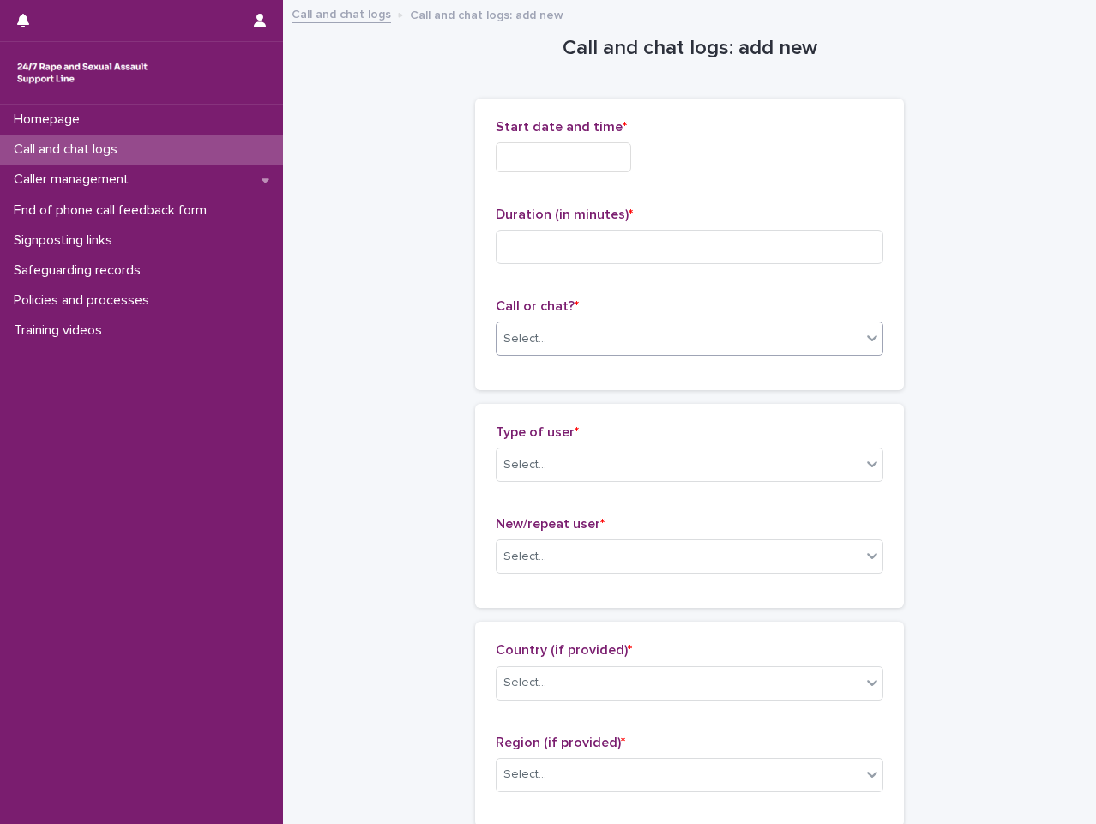
click at [599, 343] on div "Select..." at bounding box center [679, 339] width 364 height 28
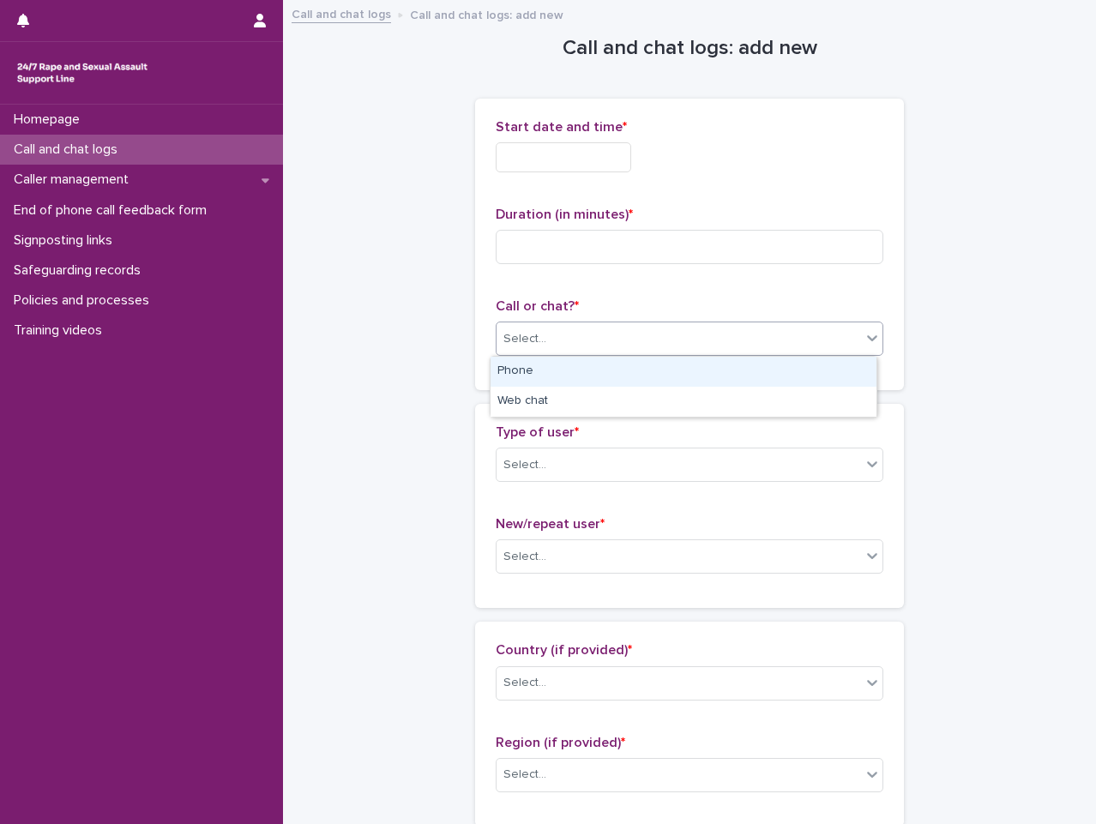
click at [599, 369] on div "Phone" at bounding box center [684, 372] width 386 height 30
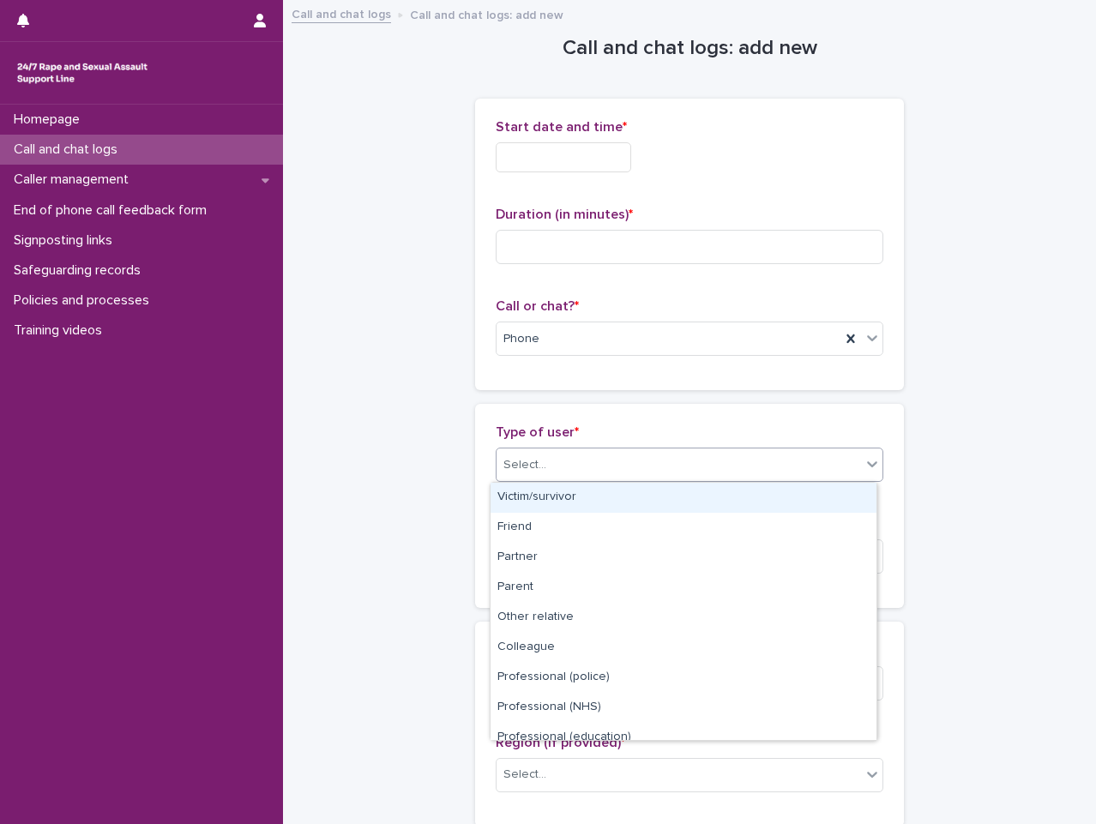
click at [613, 456] on div "Select..." at bounding box center [679, 465] width 364 height 28
click at [644, 488] on div "Victim/survivor" at bounding box center [684, 498] width 386 height 30
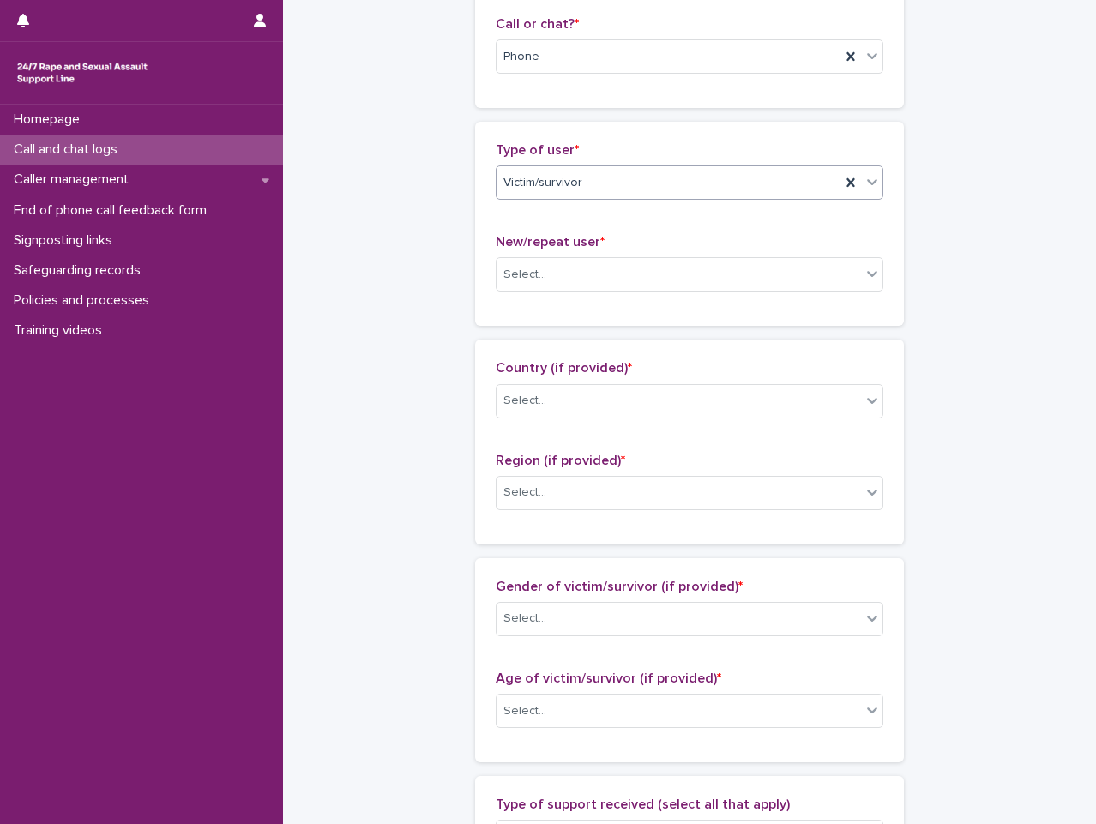
scroll to position [343, 0]
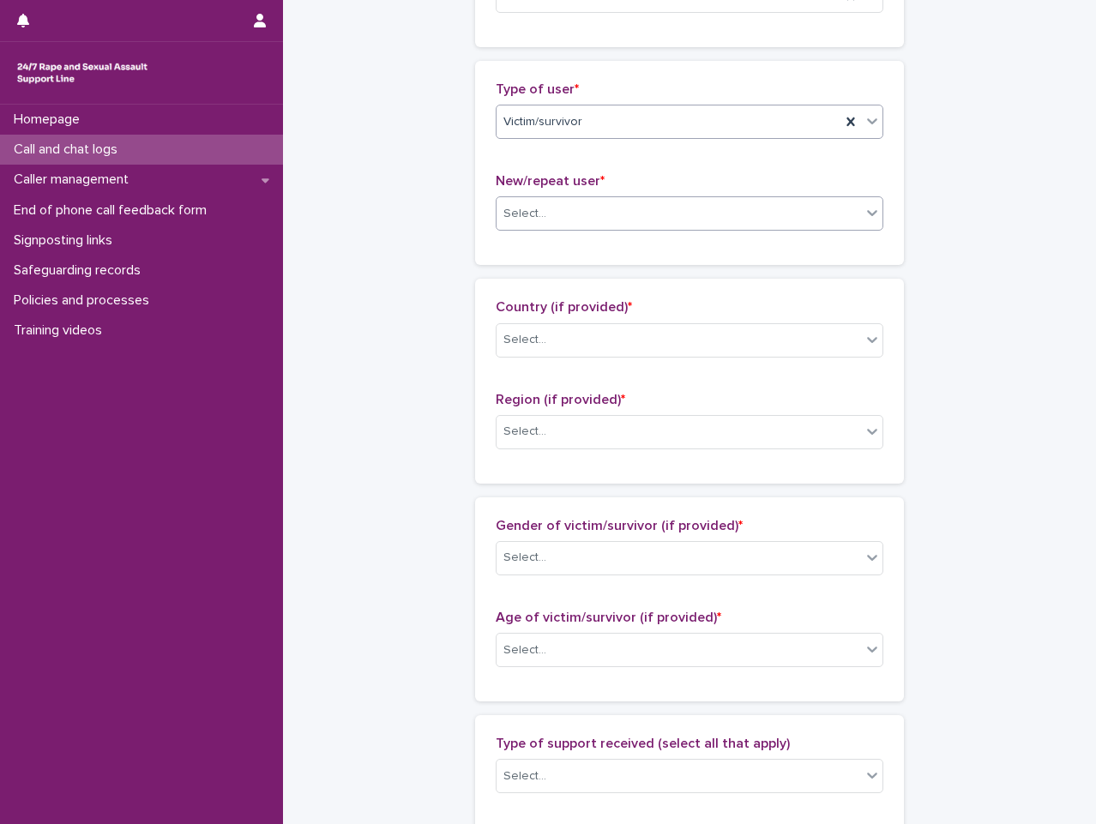
click at [681, 214] on div "Select..." at bounding box center [679, 214] width 364 height 28
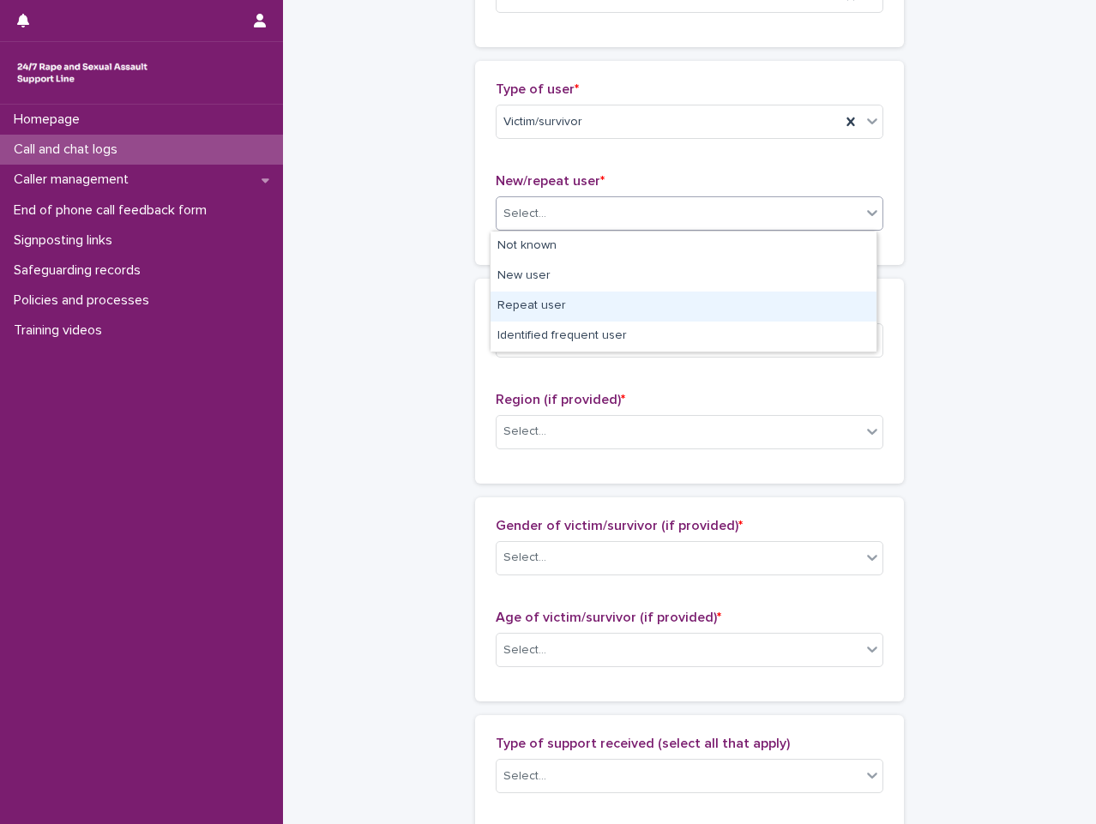
click at [635, 302] on div "Repeat user" at bounding box center [684, 307] width 386 height 30
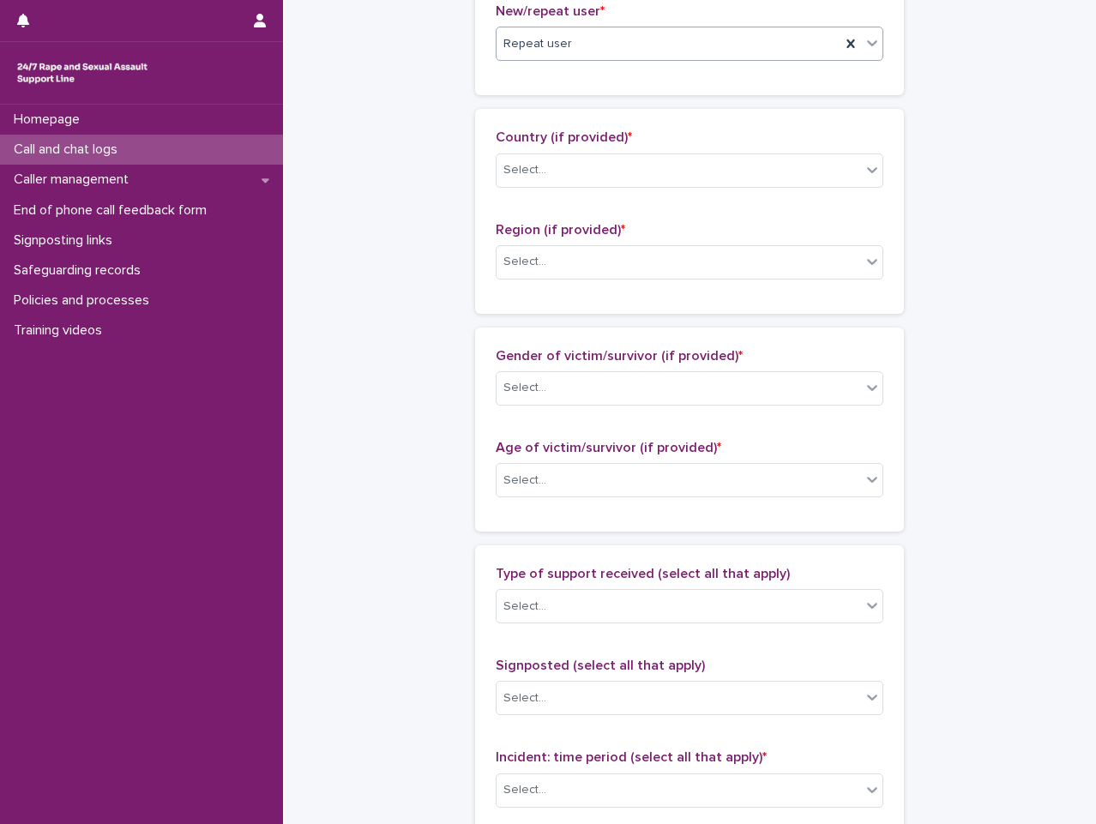
scroll to position [515, 0]
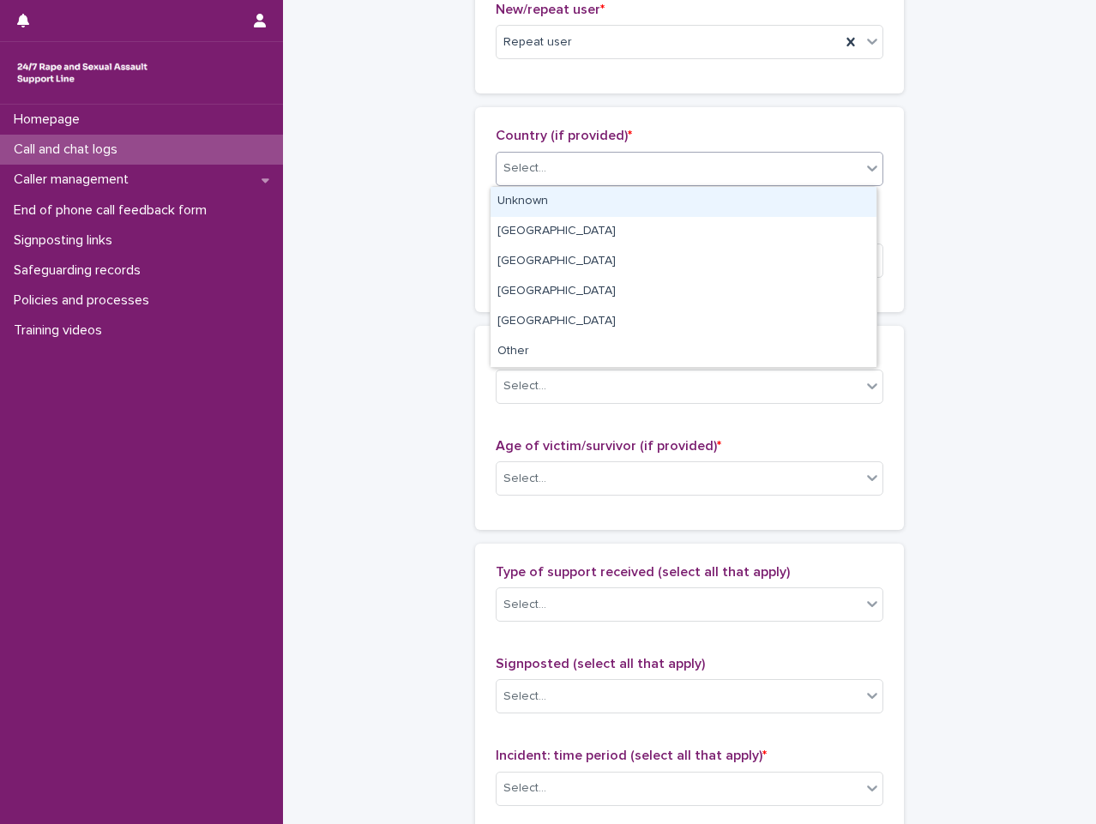
click at [675, 172] on div "Select..." at bounding box center [679, 168] width 364 height 28
click at [673, 200] on div "Unknown" at bounding box center [684, 202] width 386 height 30
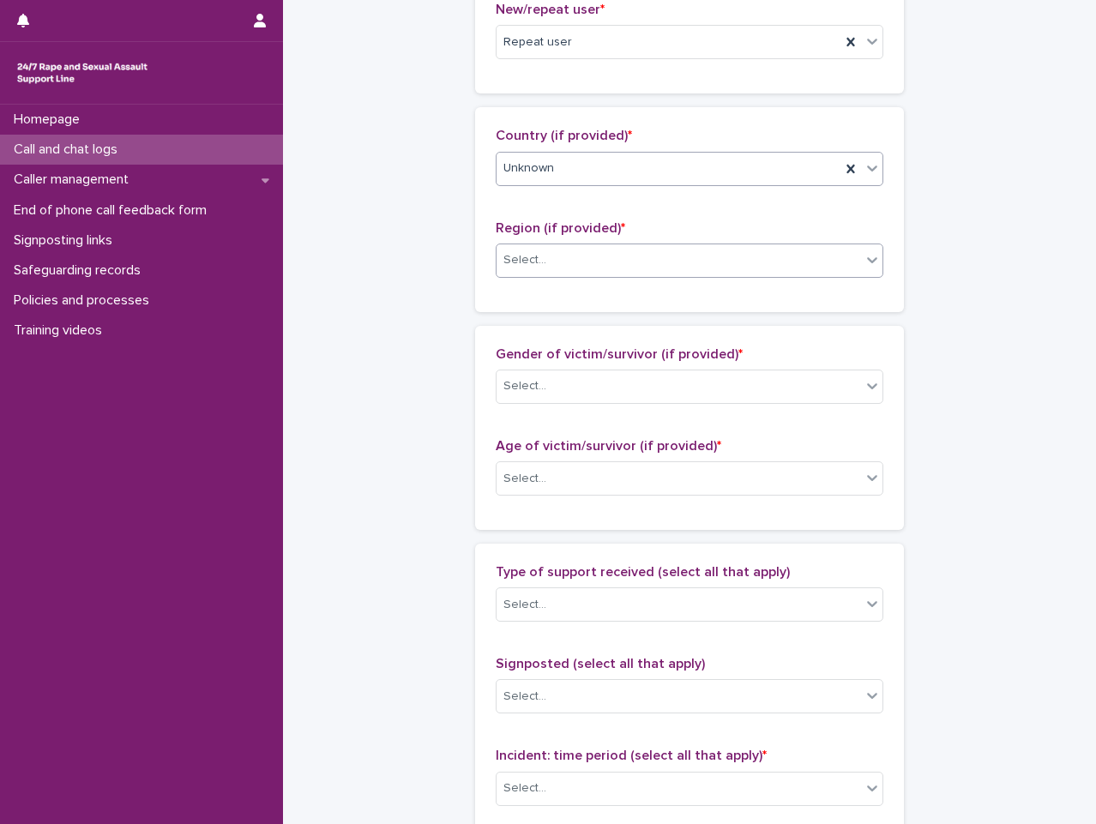
click at [681, 252] on div "Select..." at bounding box center [679, 260] width 364 height 28
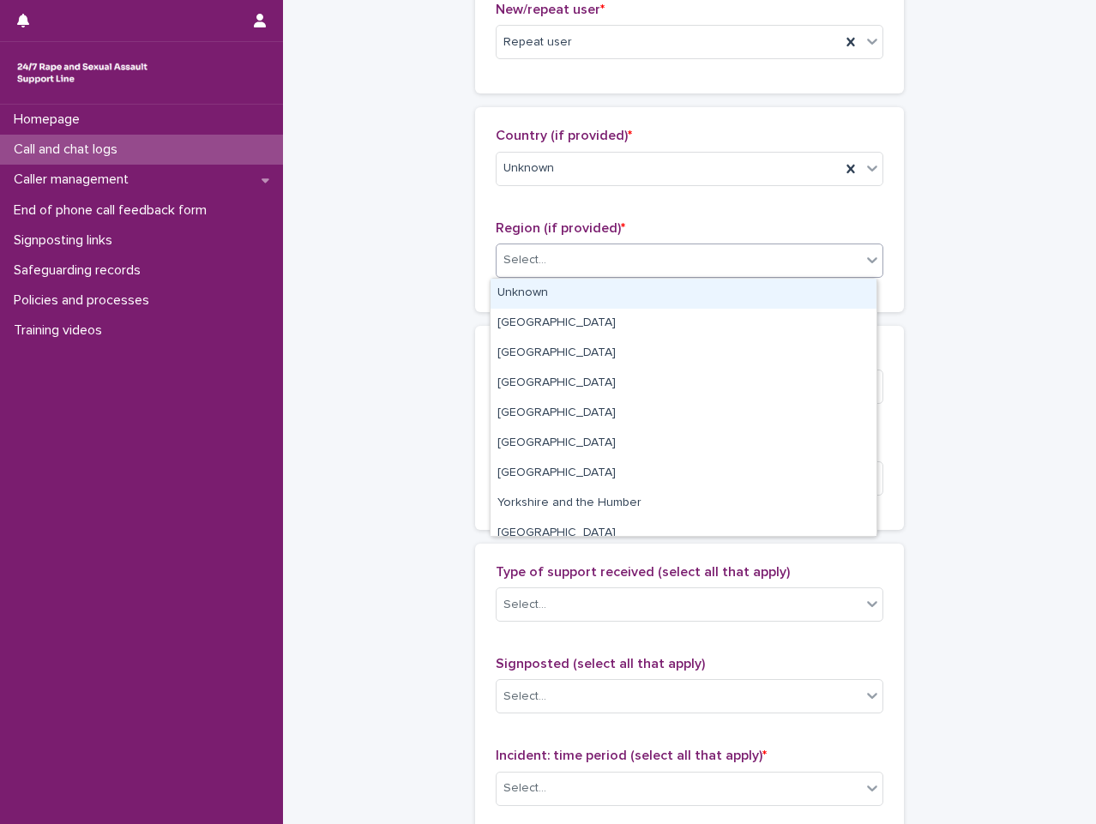
click at [678, 291] on div "Unknown" at bounding box center [684, 294] width 386 height 30
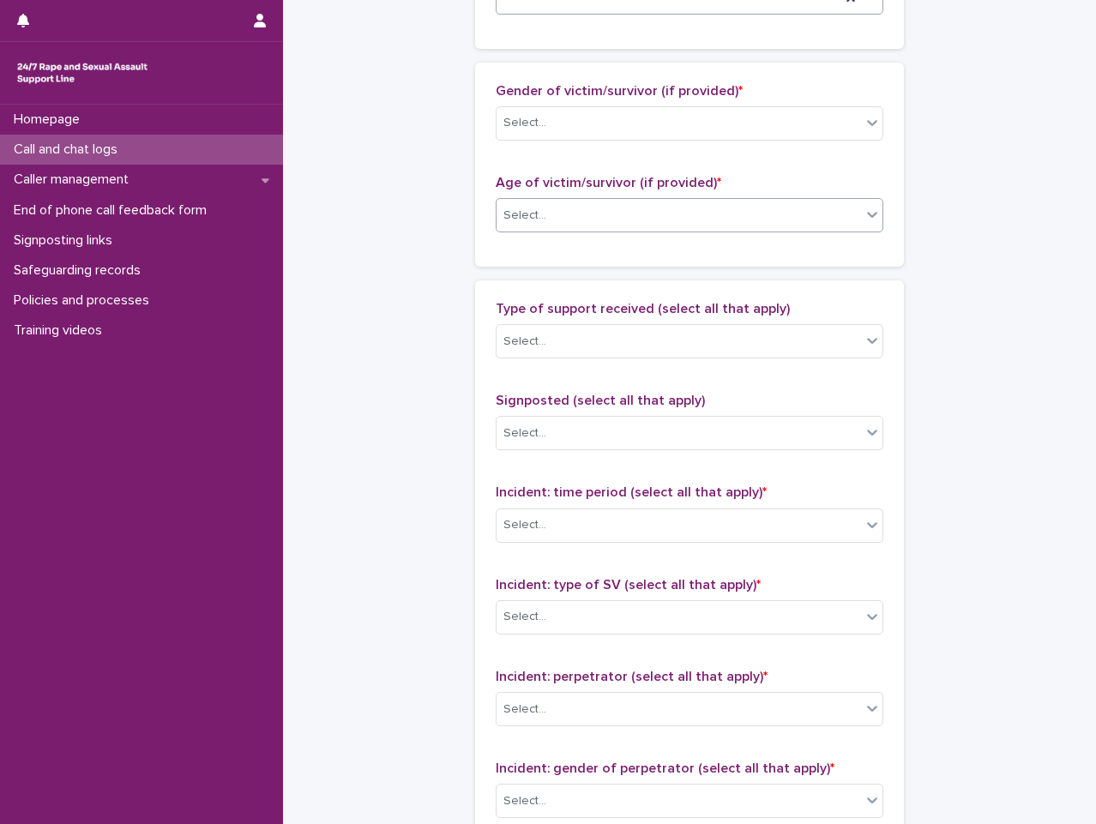
scroll to position [772, 0]
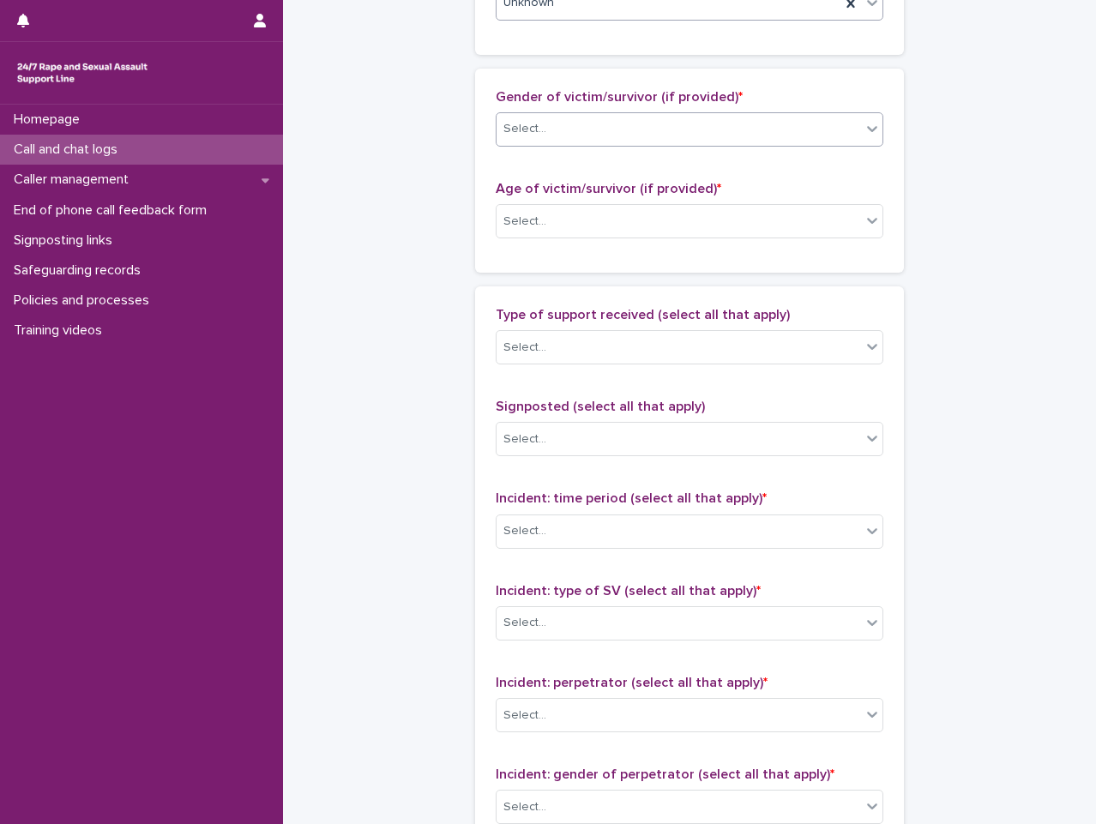
click at [689, 127] on div "Select..." at bounding box center [679, 129] width 364 height 28
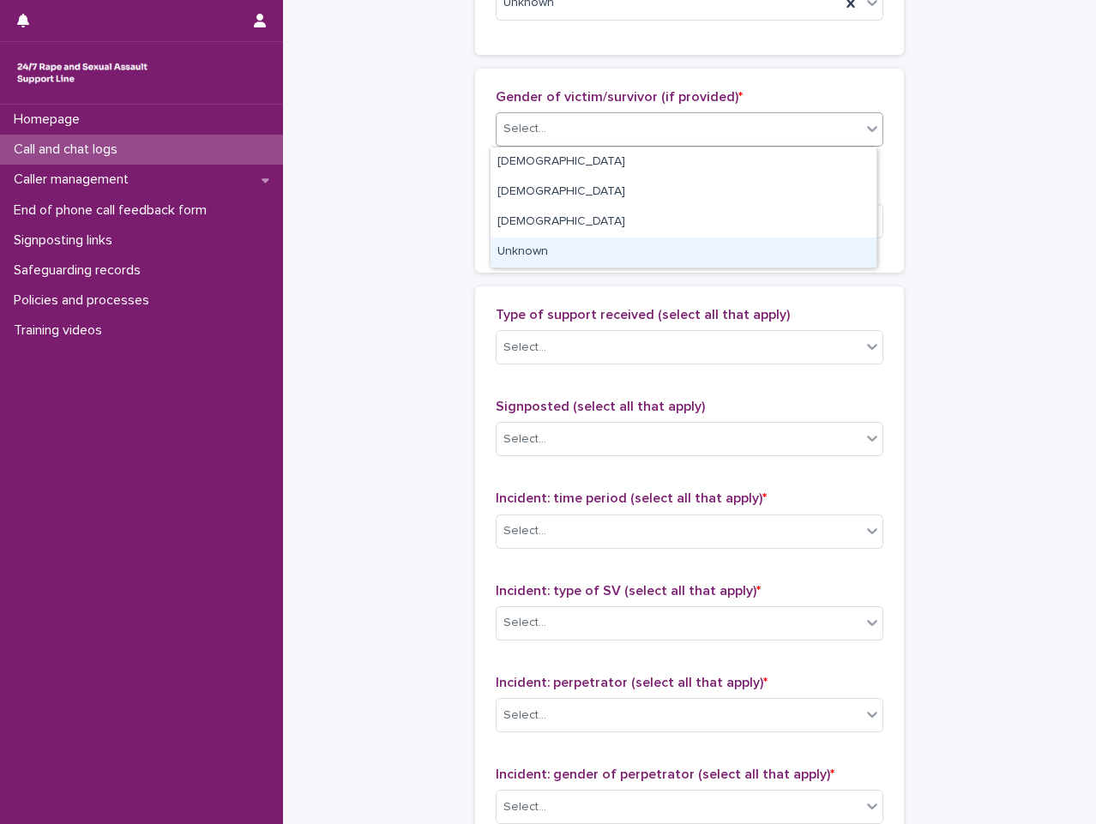
click at [675, 247] on div "Unknown" at bounding box center [684, 253] width 386 height 30
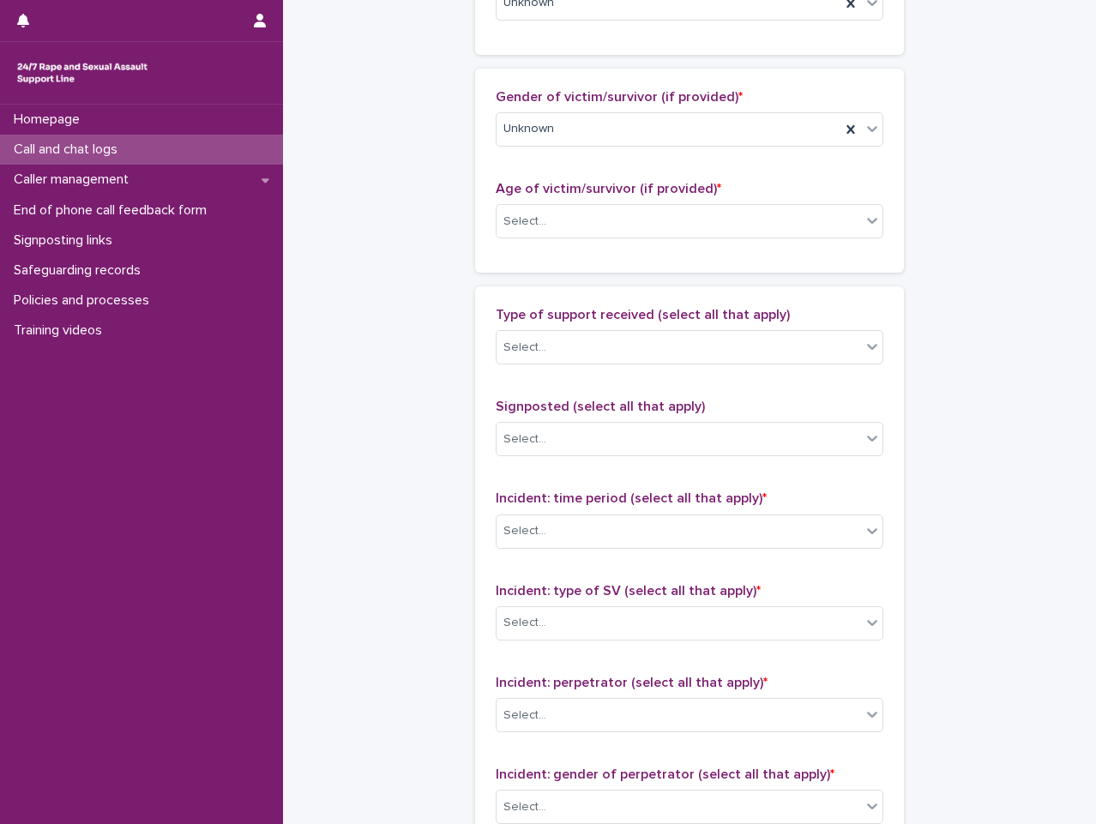
click at [687, 202] on div "Age of victim/survivor (if provided) * Select..." at bounding box center [690, 216] width 388 height 71
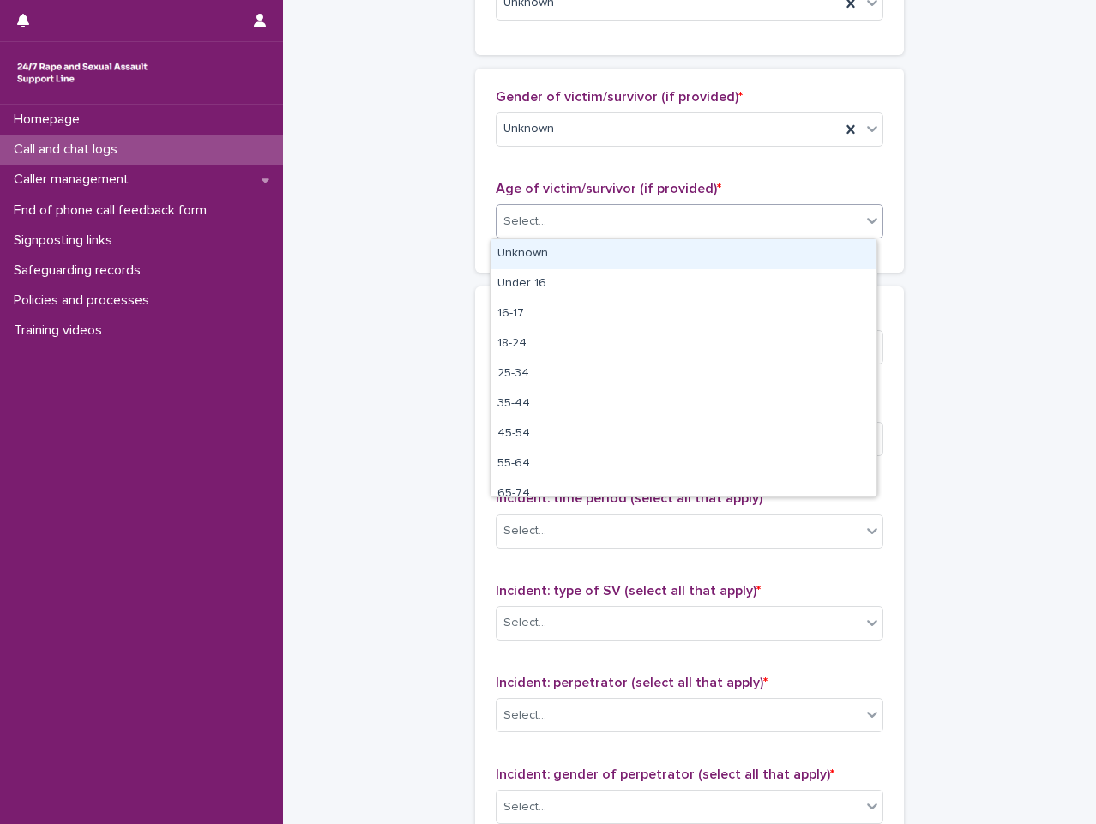
click at [687, 227] on div "Select..." at bounding box center [679, 222] width 364 height 28
click at [690, 260] on div "Unknown" at bounding box center [684, 254] width 386 height 30
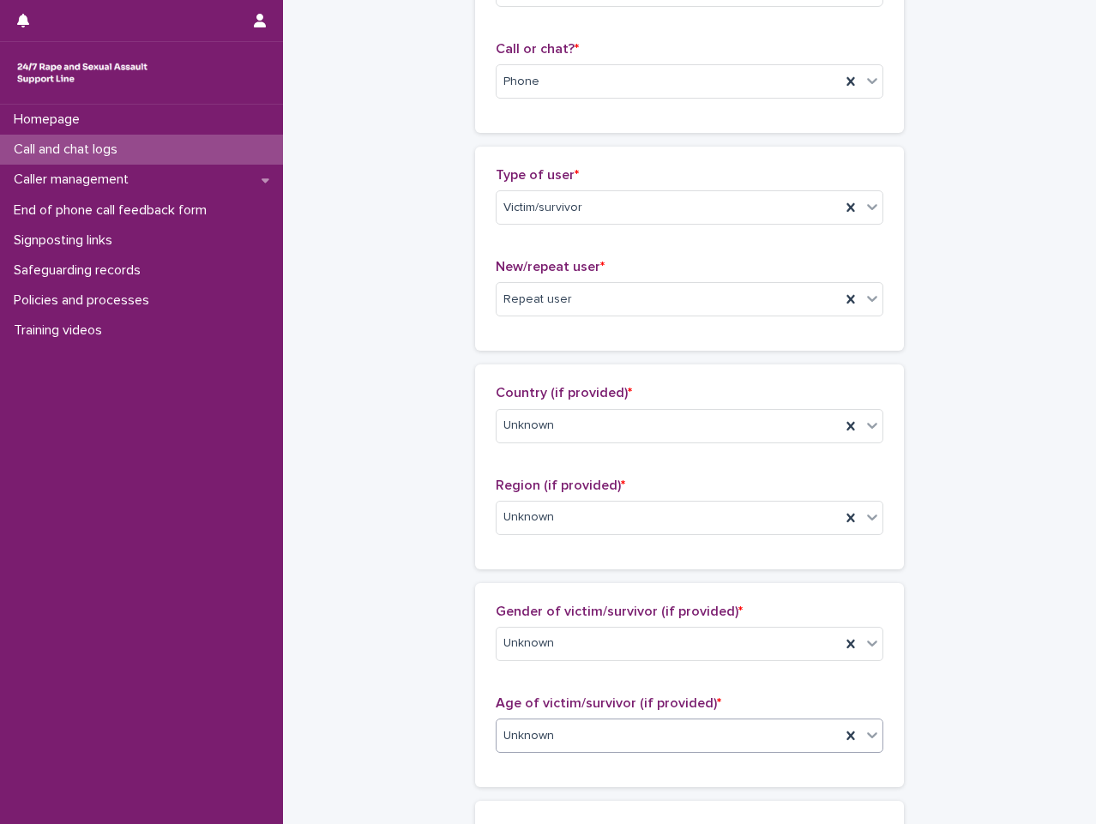
scroll to position [0, 0]
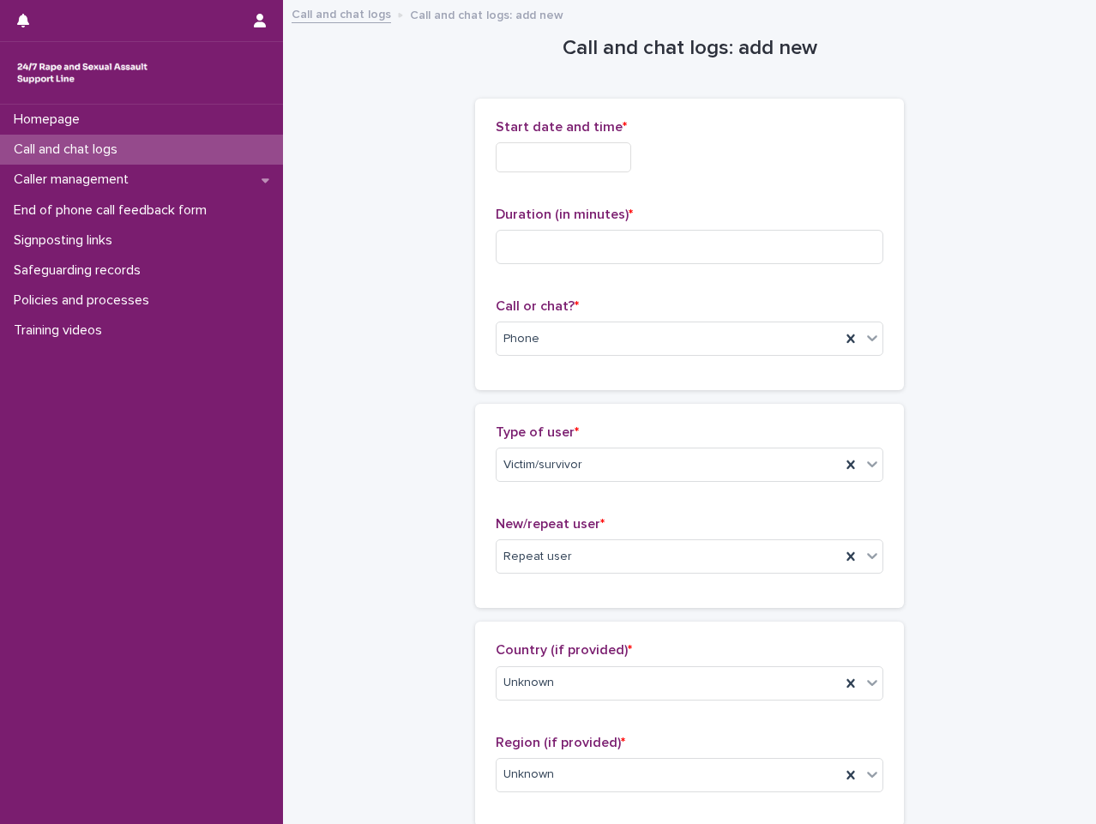
click at [620, 163] on input "text" at bounding box center [563, 157] width 135 height 30
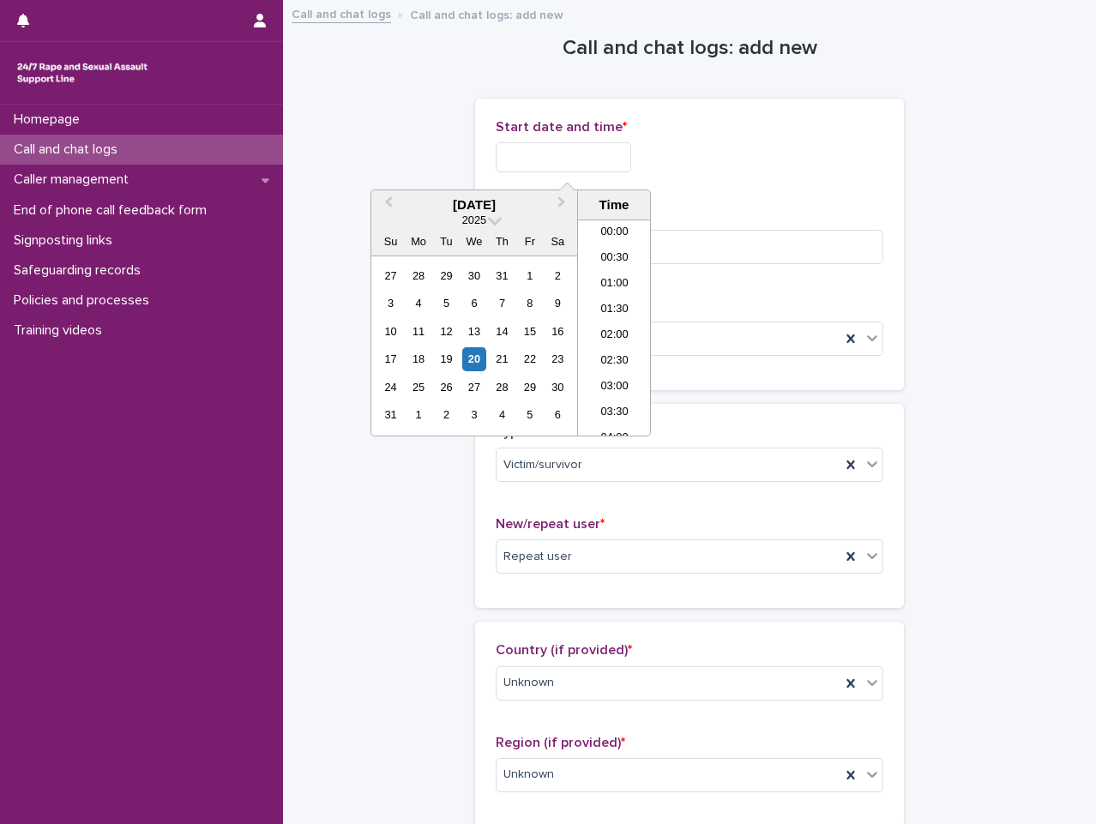
scroll to position [1020, 0]
click at [591, 363] on li "22:30" at bounding box center [614, 371] width 73 height 26
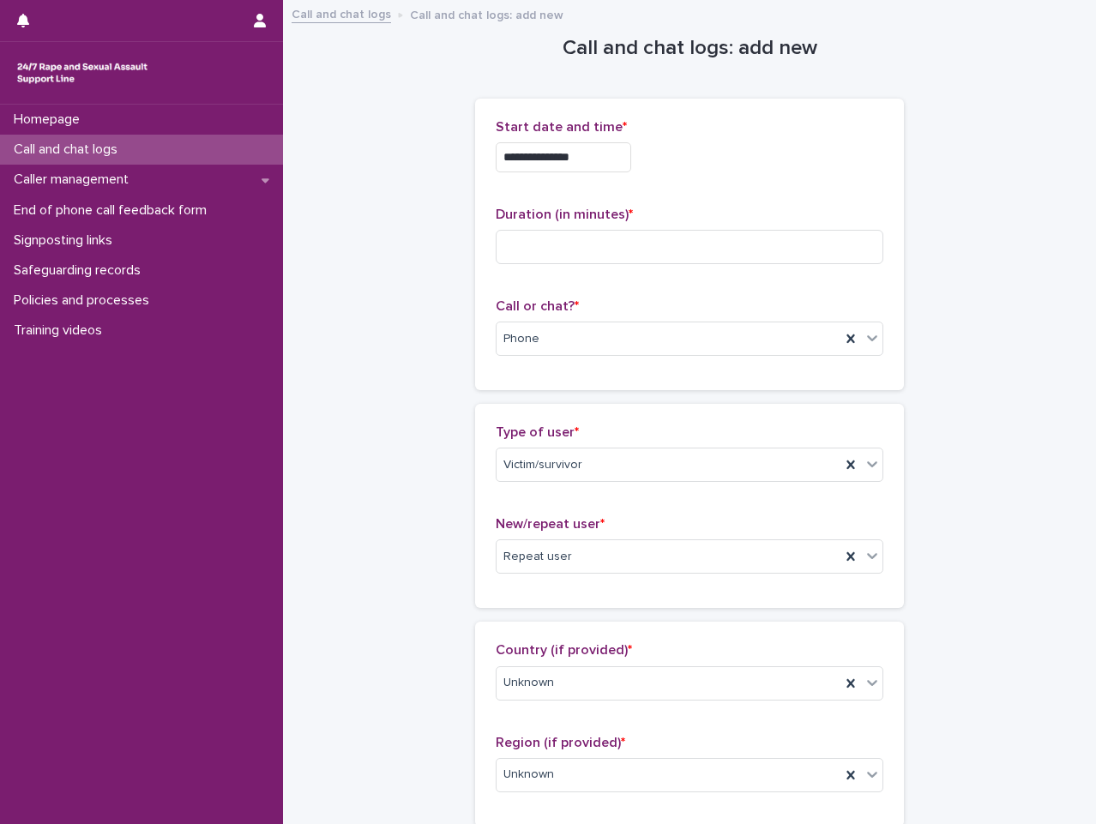
click at [606, 172] on div "**********" at bounding box center [690, 152] width 388 height 67
click at [611, 167] on input "**********" at bounding box center [563, 157] width 135 height 30
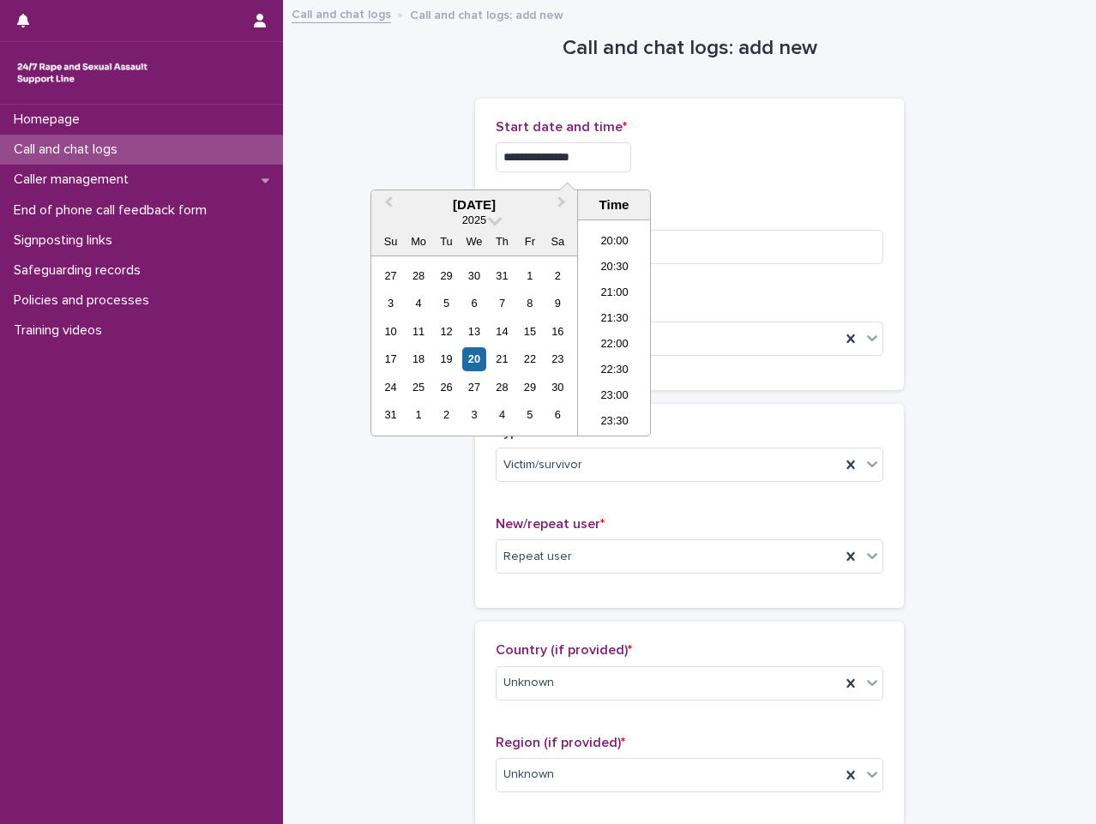
type input "**********"
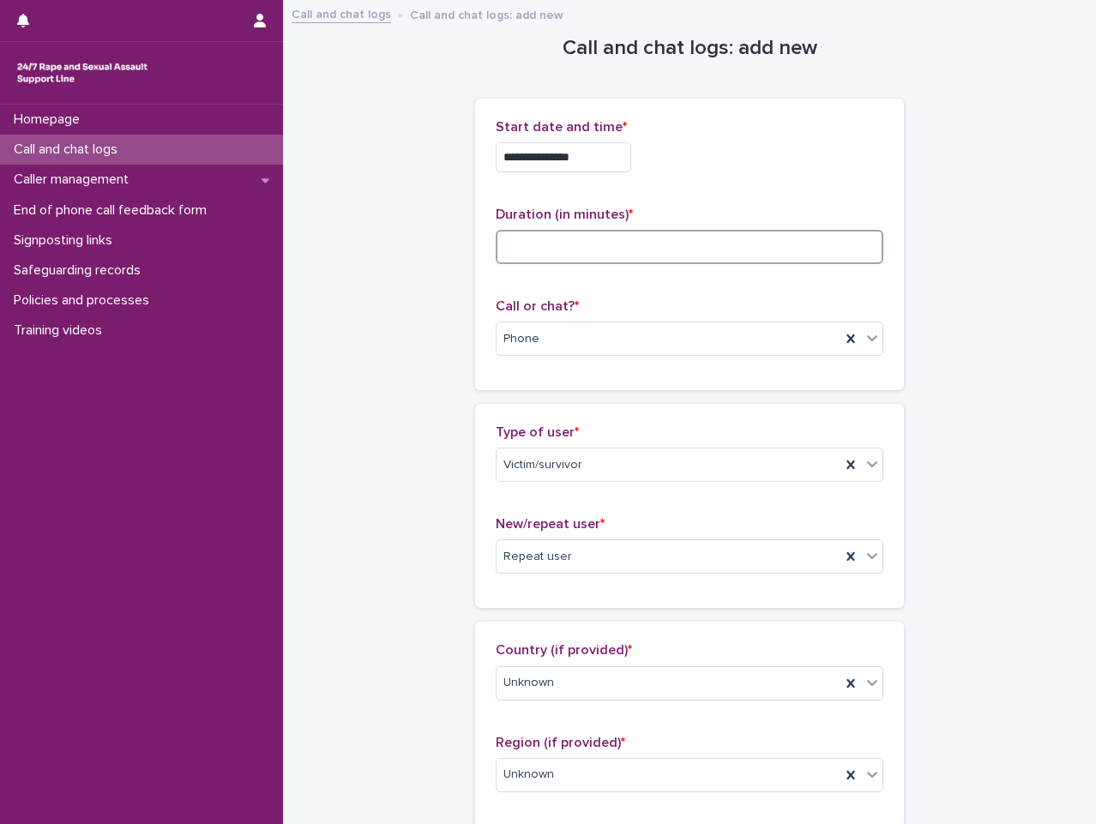
click at [663, 244] on input at bounding box center [690, 247] width 388 height 34
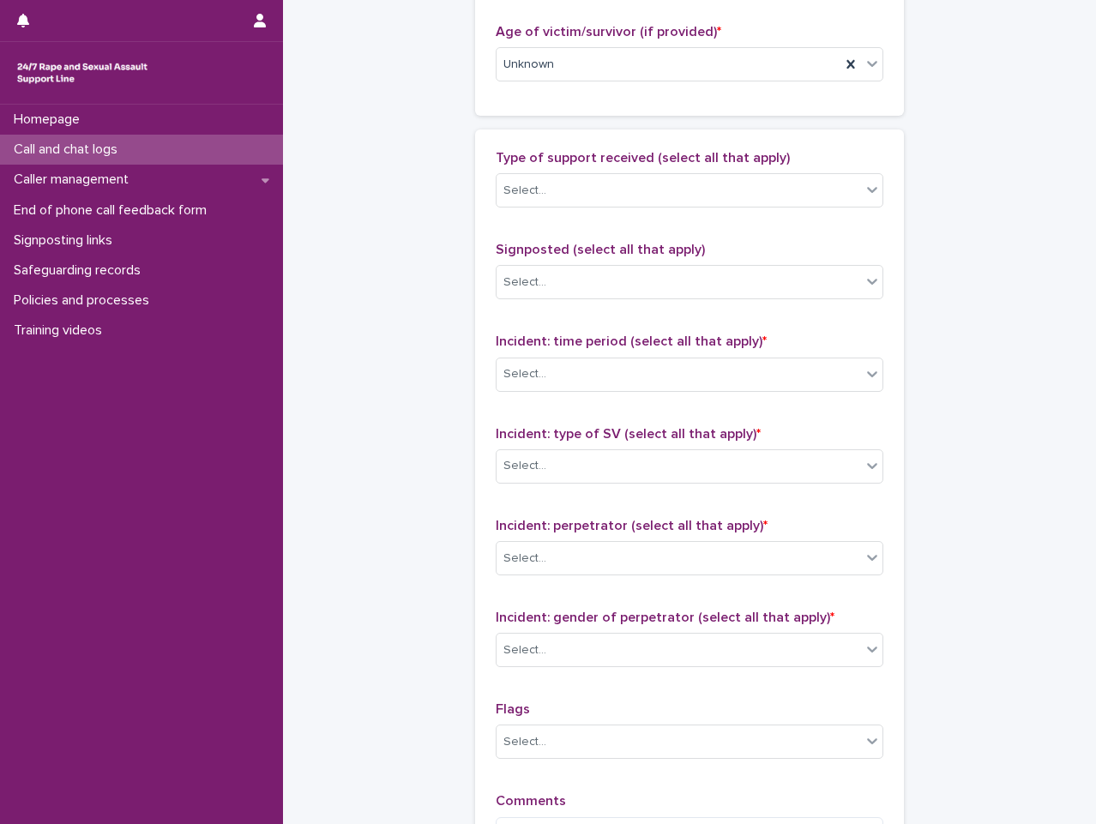
scroll to position [943, 0]
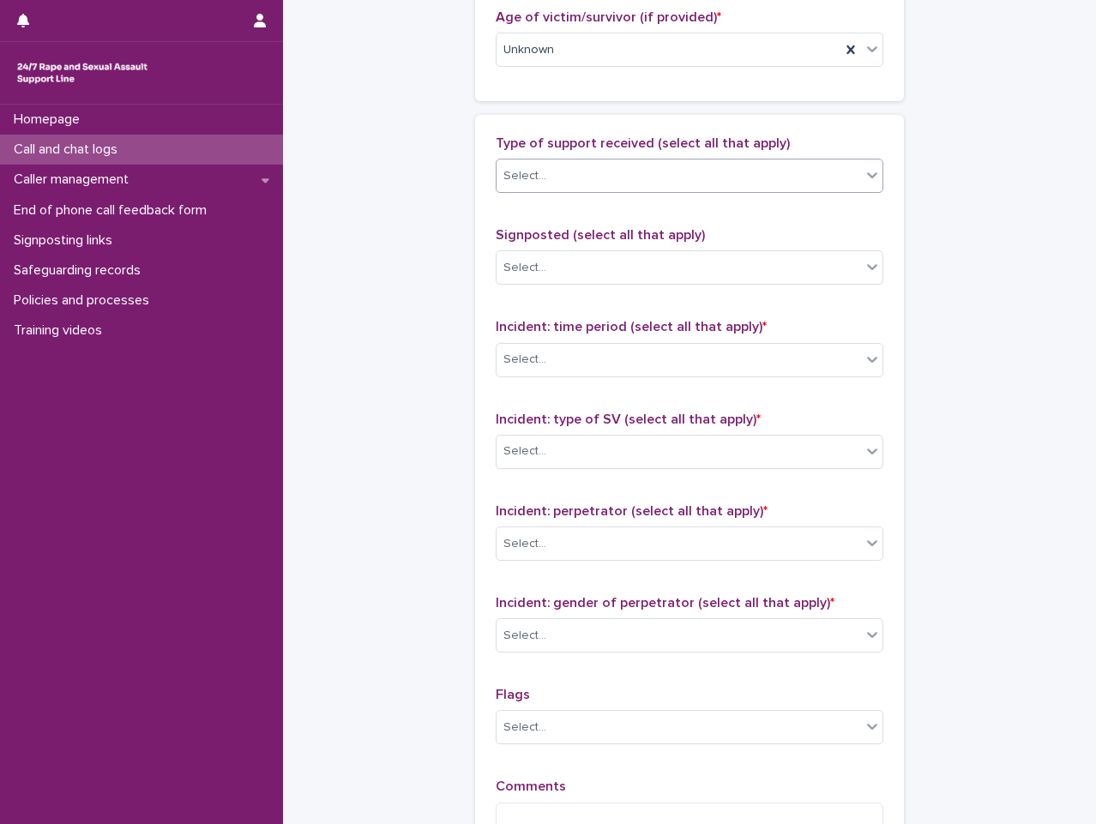
type input "**"
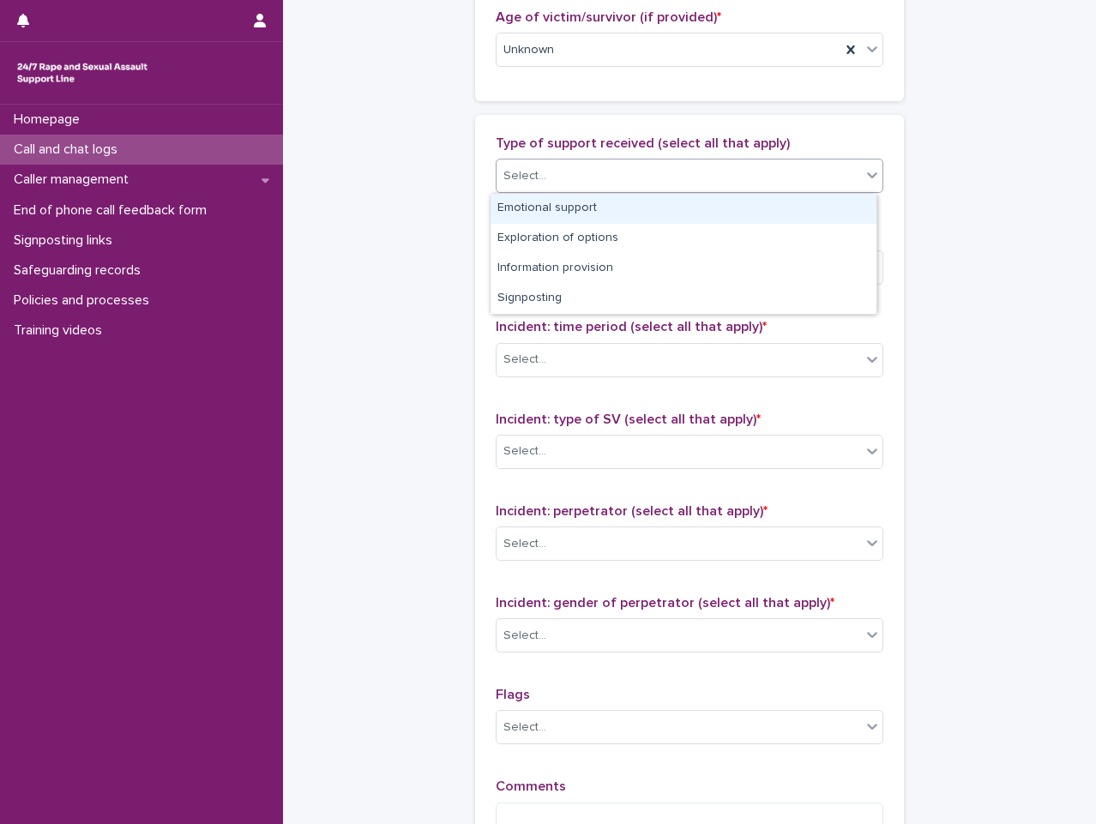
click at [722, 169] on div "Select..." at bounding box center [679, 176] width 364 height 28
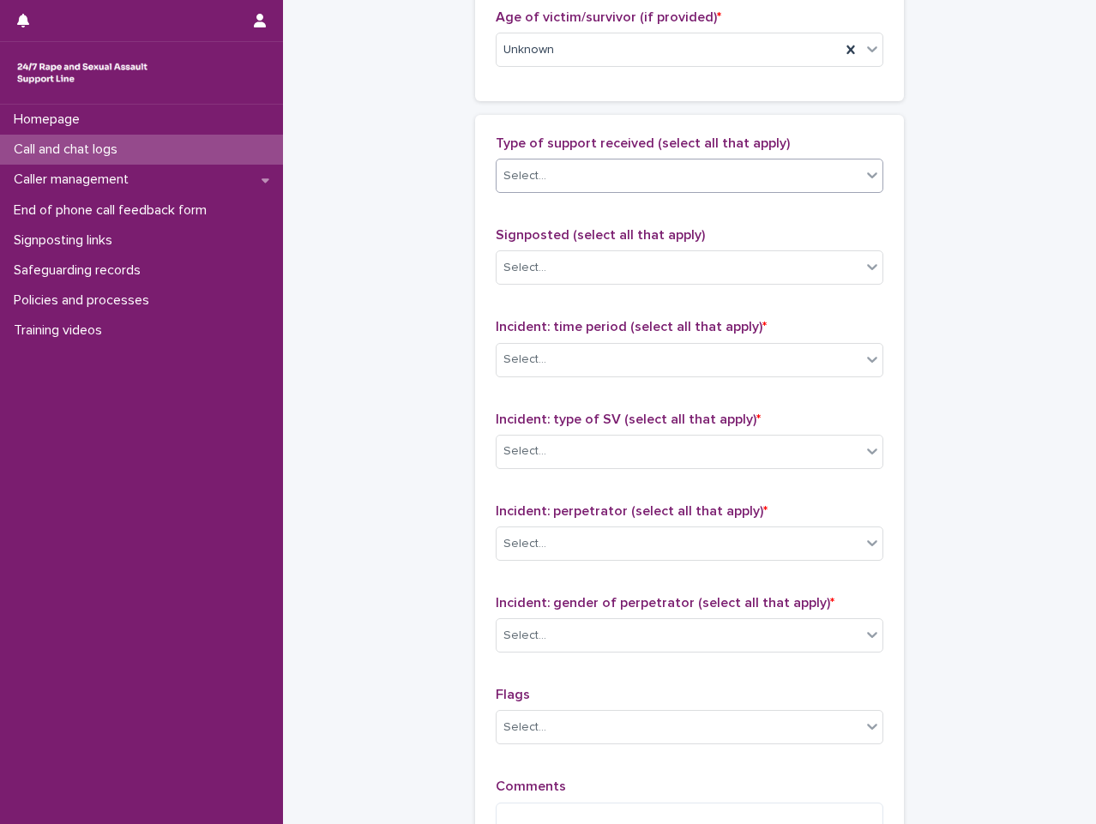
click at [739, 179] on div "Select..." at bounding box center [679, 176] width 364 height 28
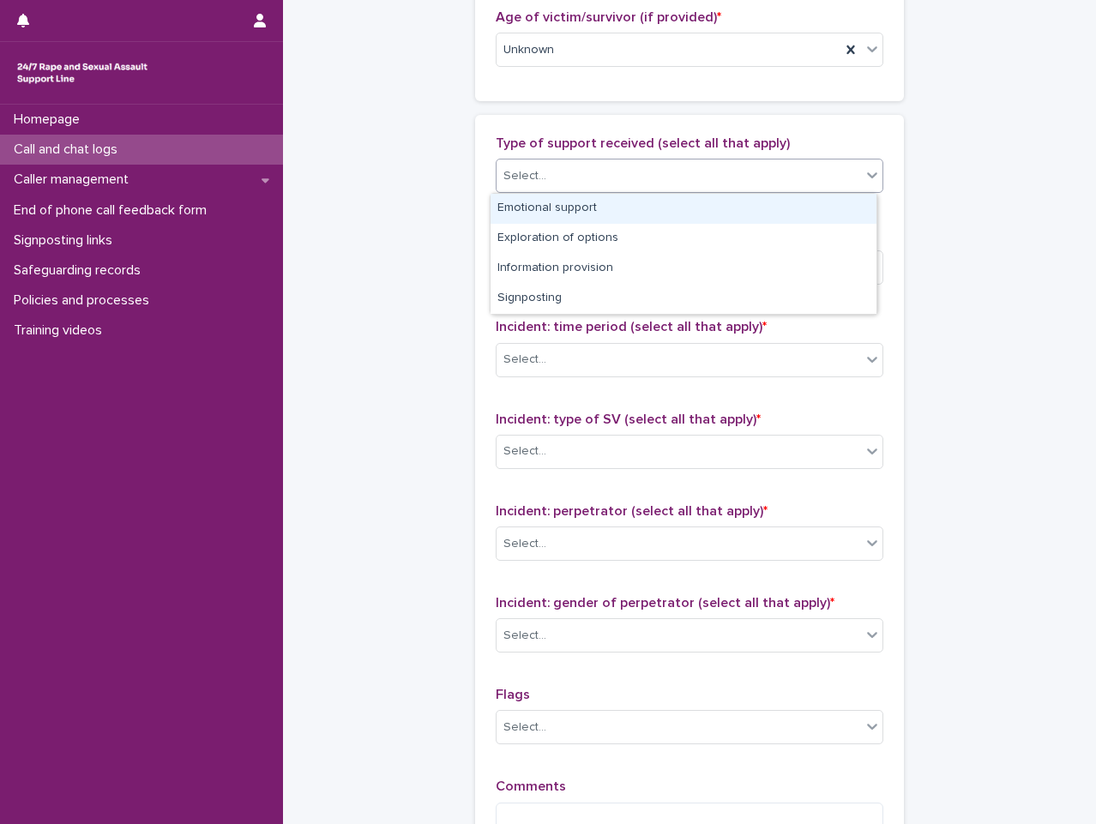
click at [739, 179] on div "Select..." at bounding box center [679, 176] width 364 height 28
click at [726, 208] on div "Emotional support" at bounding box center [684, 209] width 386 height 30
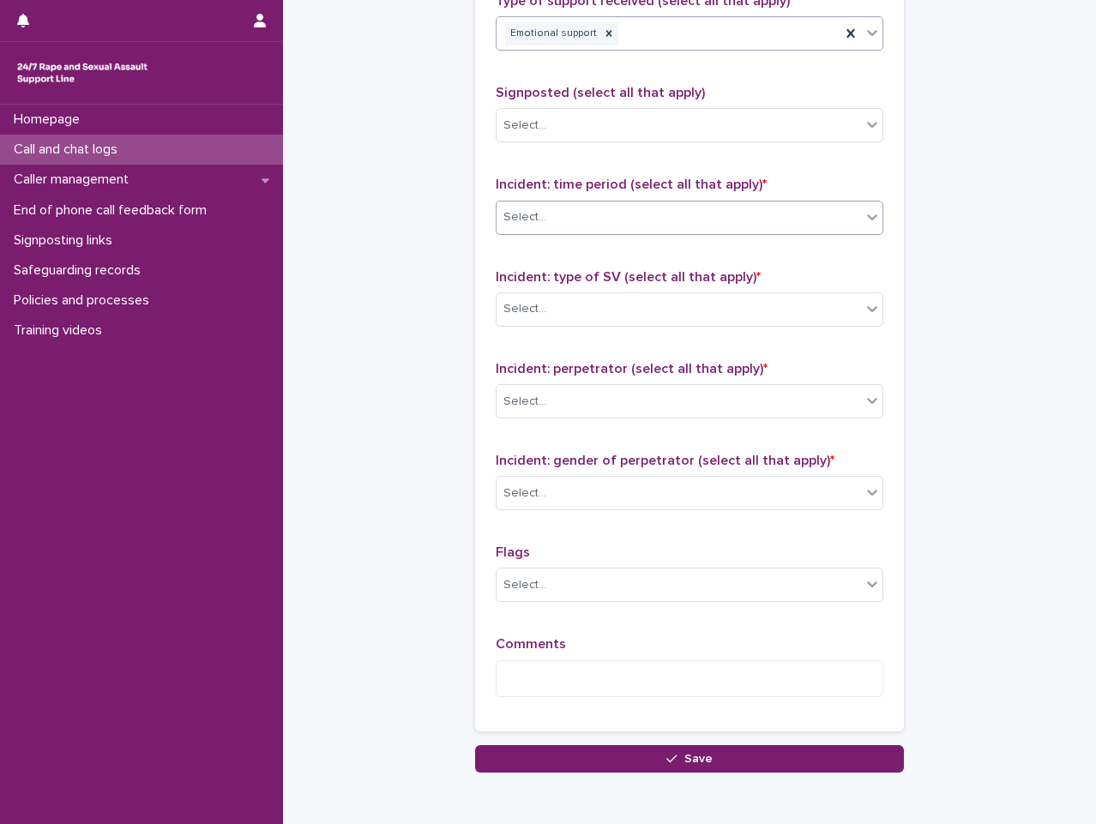
scroll to position [1115, 0]
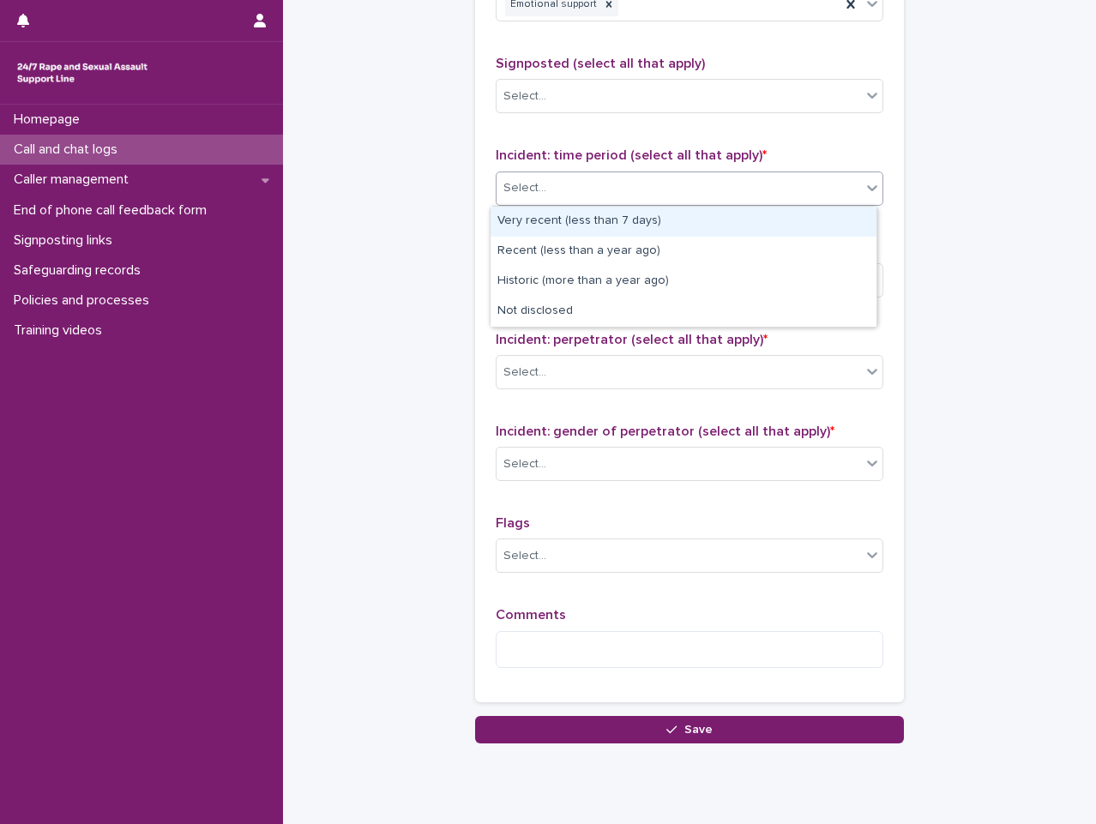
click at [759, 196] on div "Select..." at bounding box center [679, 188] width 364 height 28
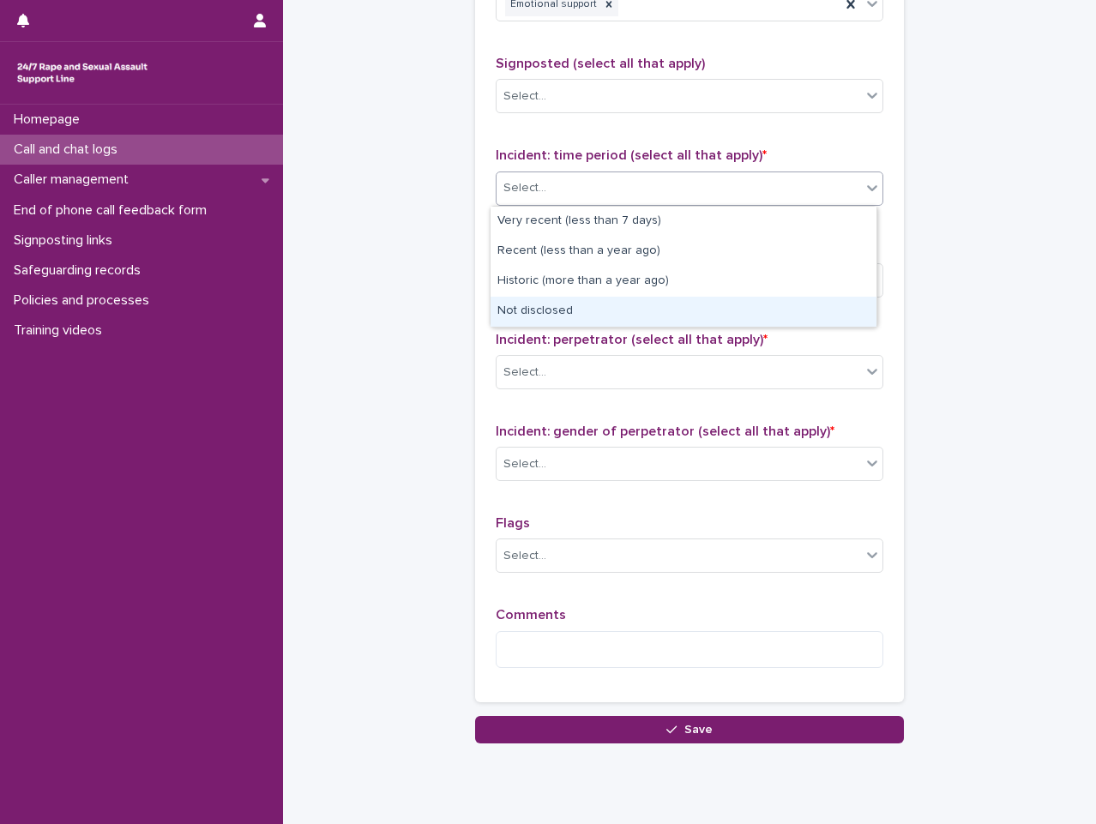
click at [705, 307] on div "Not disclosed" at bounding box center [684, 312] width 386 height 30
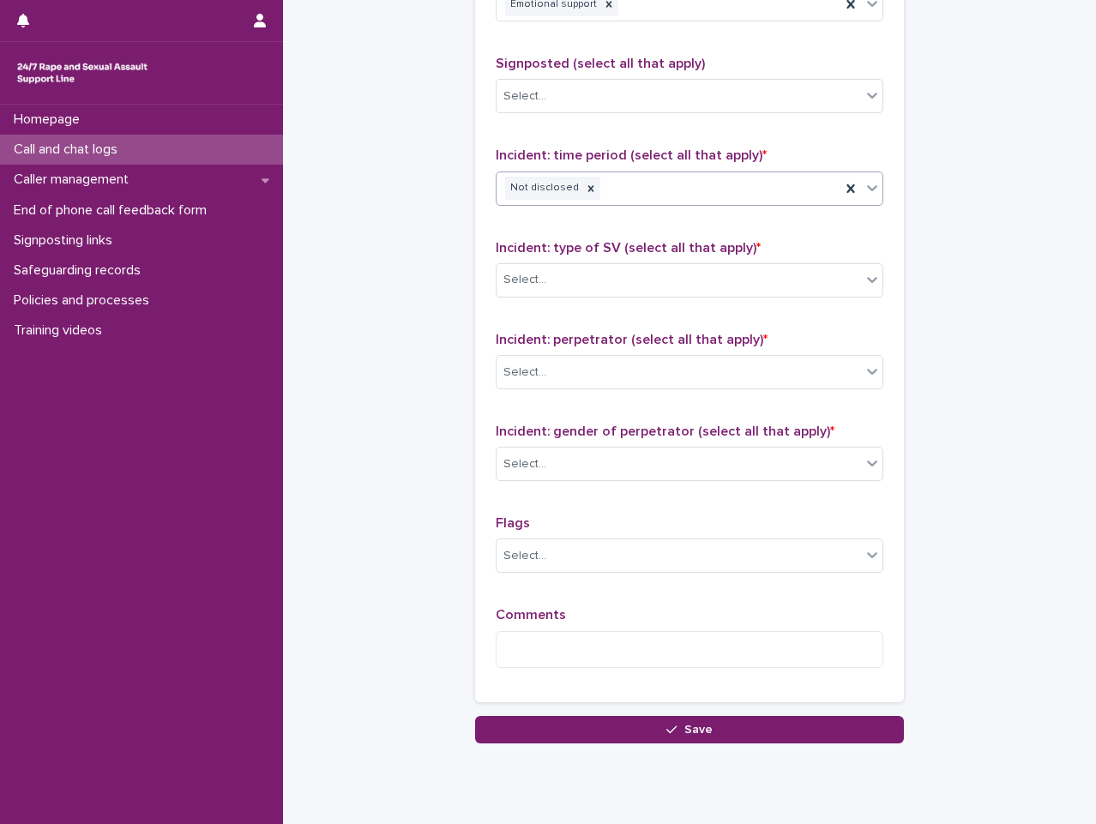
click at [749, 179] on div "Not disclosed" at bounding box center [669, 188] width 344 height 30
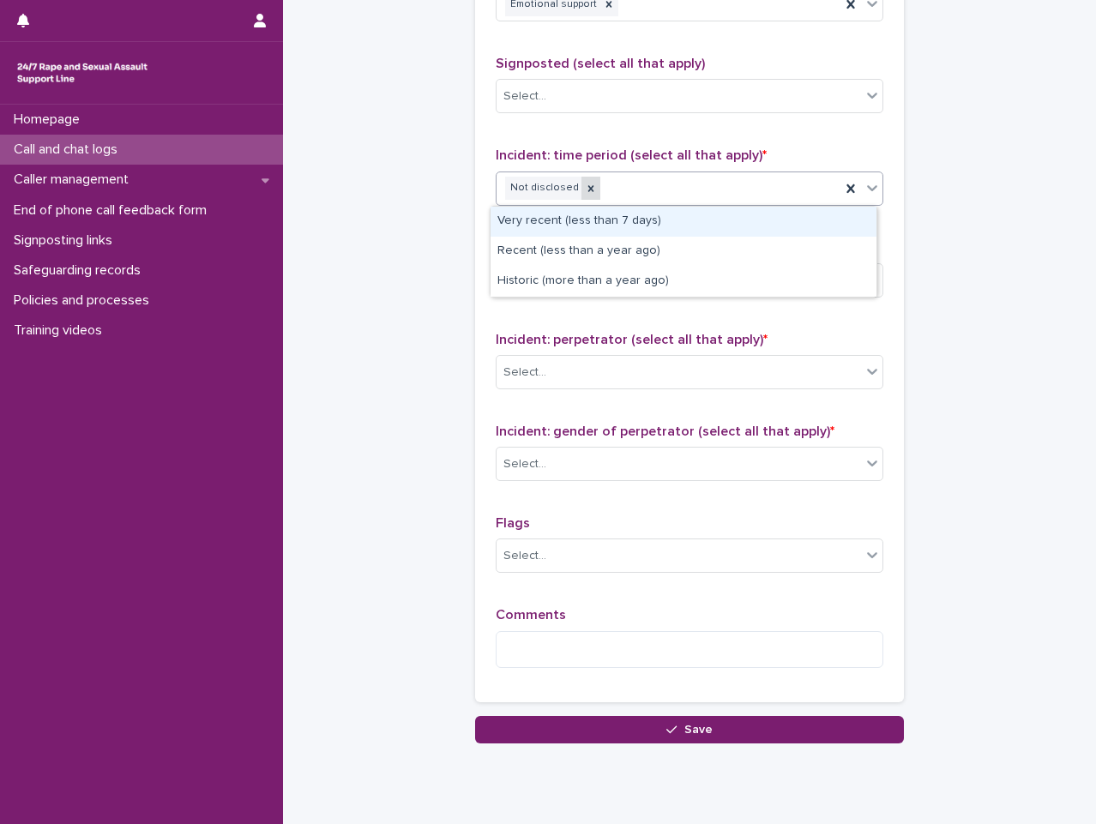
click at [585, 187] on icon at bounding box center [591, 189] width 12 height 12
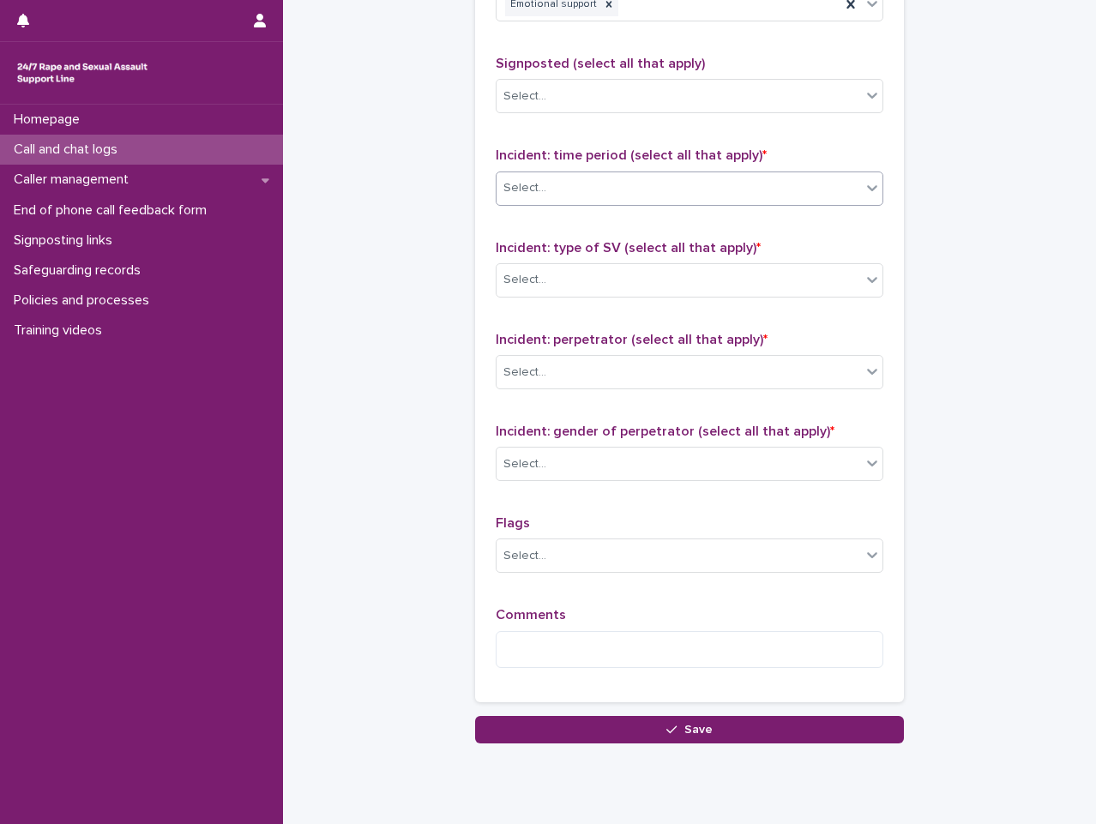
click at [641, 187] on div "Select..." at bounding box center [679, 188] width 364 height 28
click at [653, 179] on div "Select..." at bounding box center [679, 188] width 364 height 28
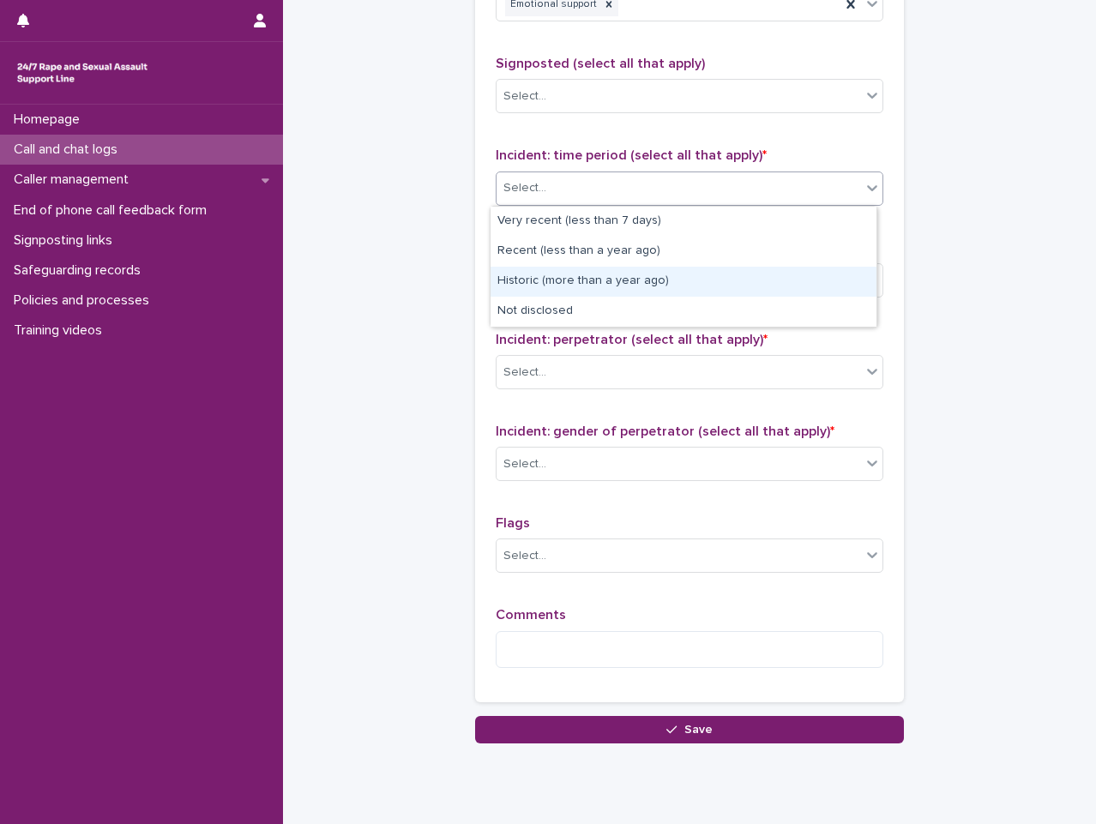
click at [627, 283] on div "Historic (more than a year ago)" at bounding box center [684, 282] width 386 height 30
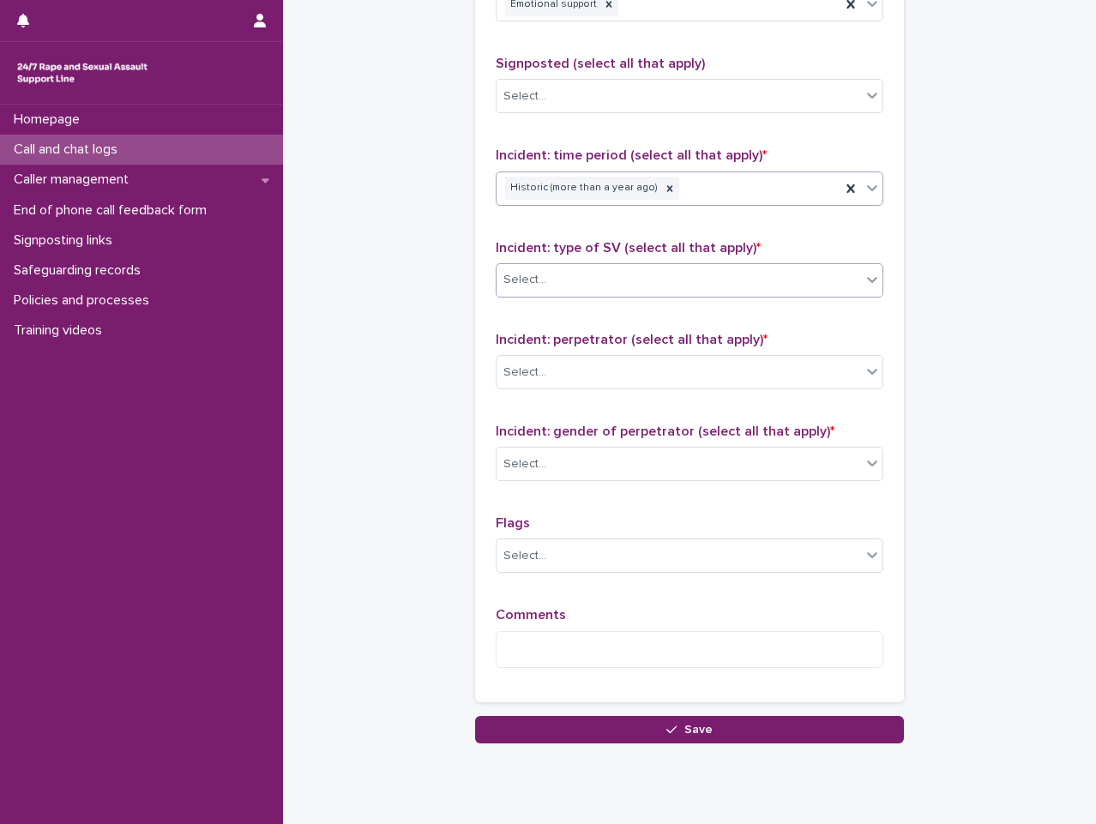
click at [653, 274] on div "Select..." at bounding box center [679, 280] width 364 height 28
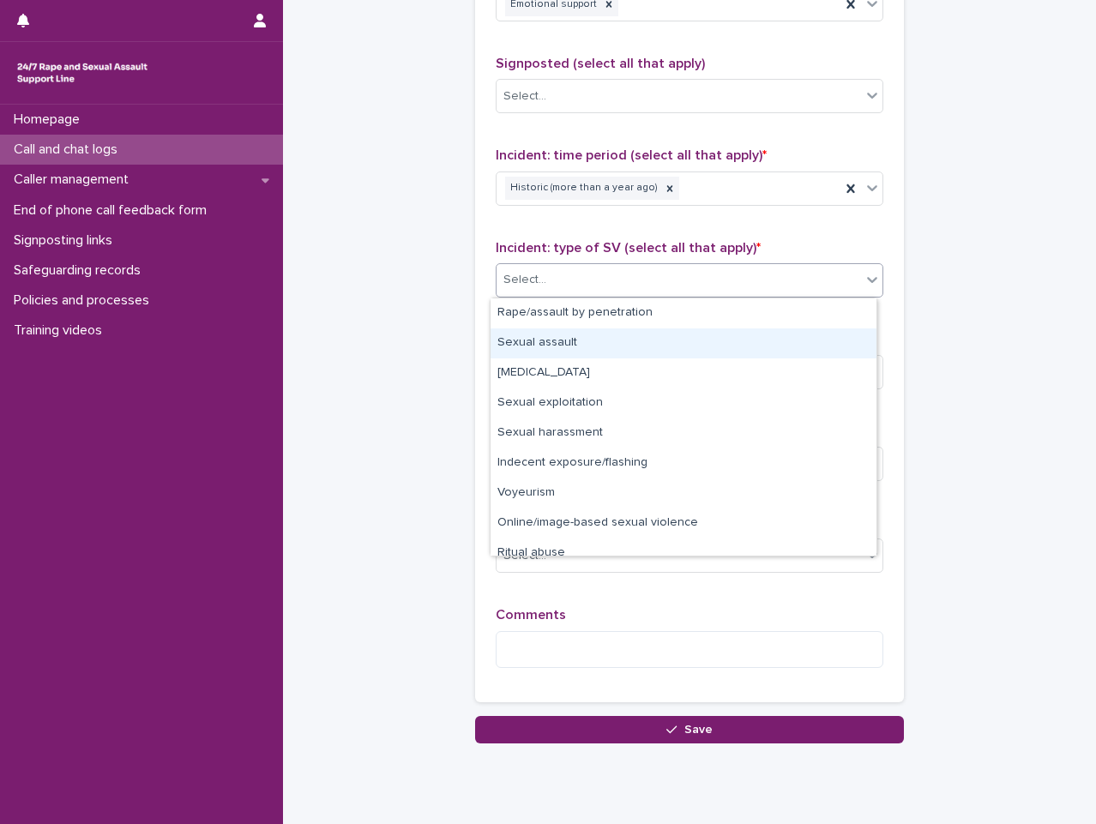
click at [671, 350] on div "Sexual assault" at bounding box center [684, 343] width 386 height 30
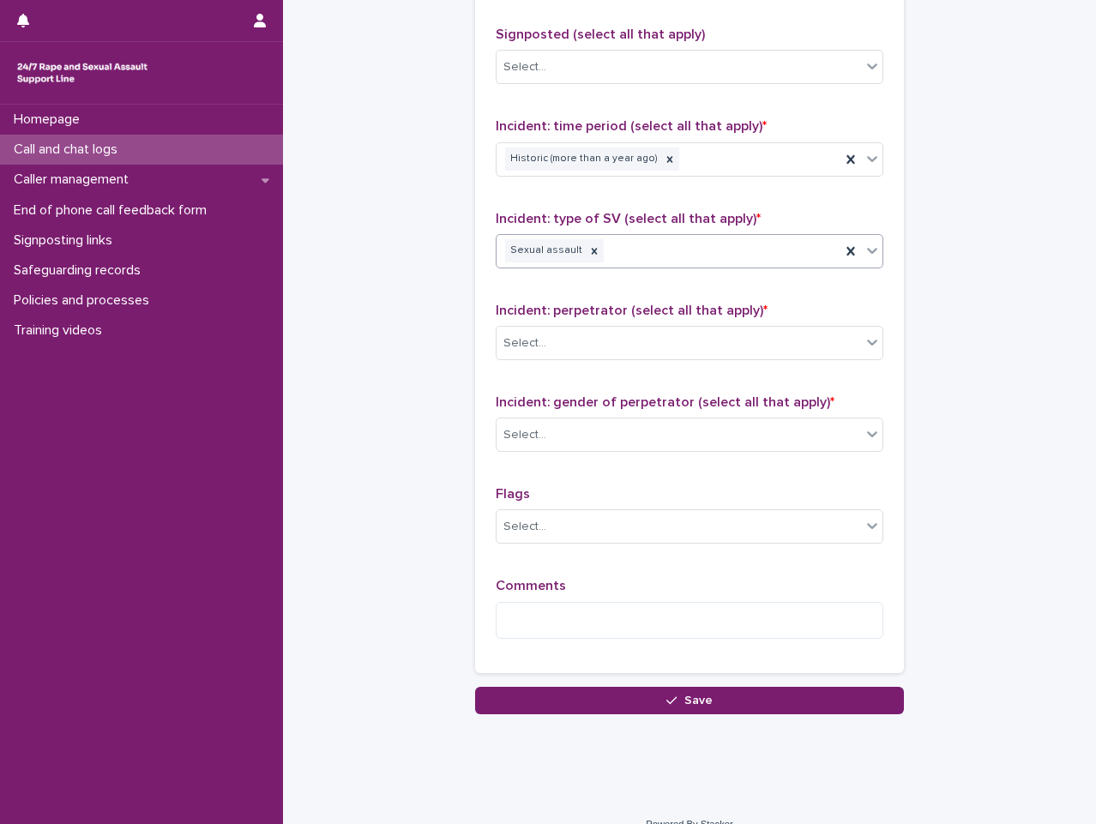
scroll to position [1168, 0]
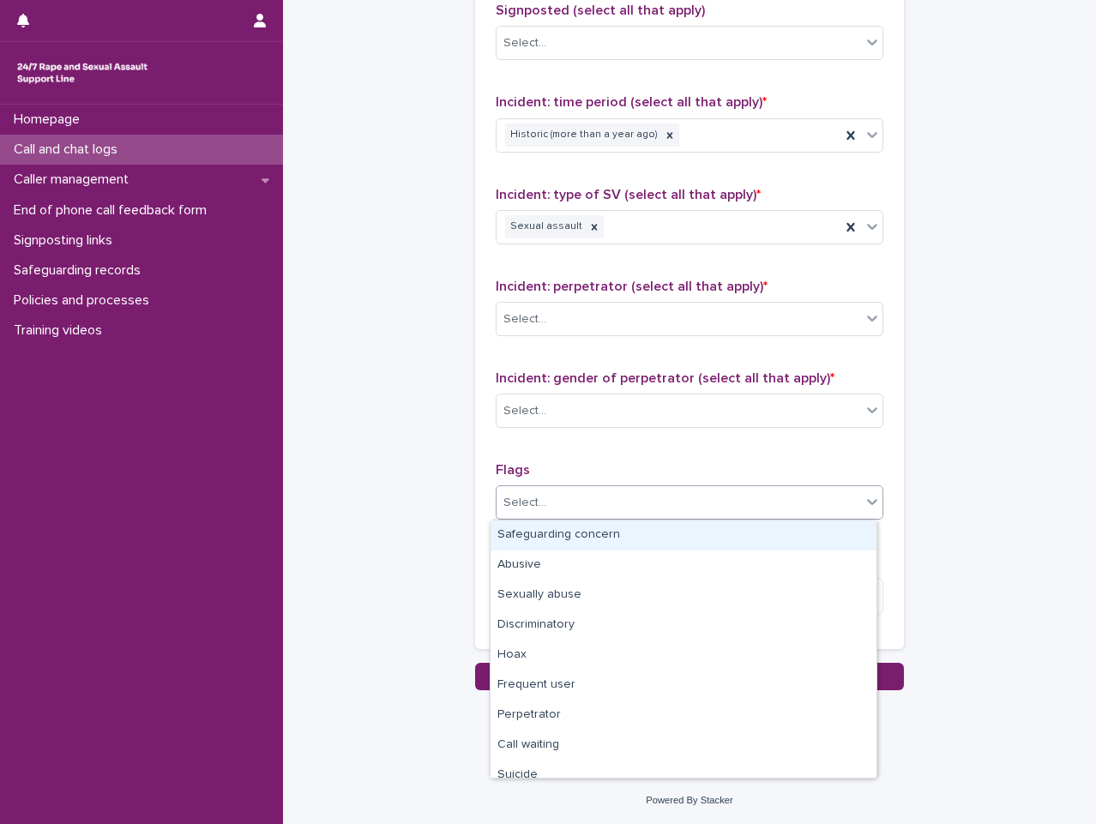
click at [665, 506] on div "Select..." at bounding box center [679, 503] width 364 height 28
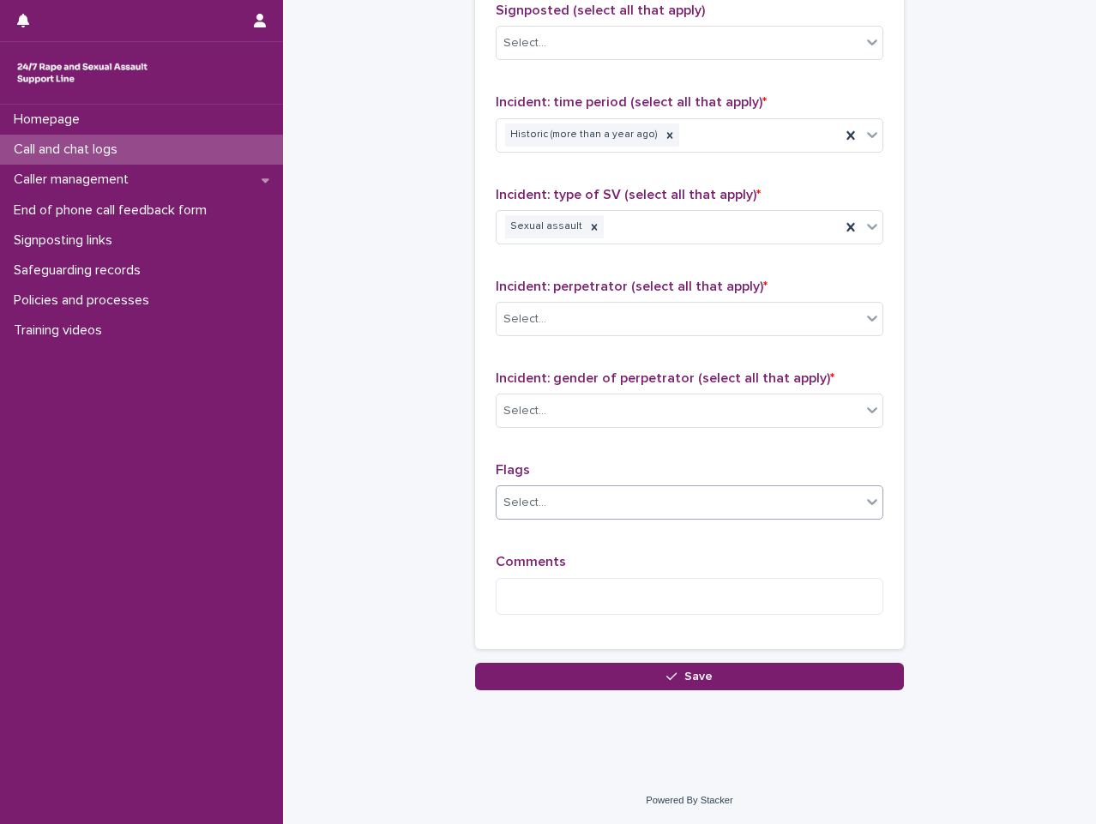
click at [691, 495] on div "Select..." at bounding box center [679, 503] width 364 height 28
click at [660, 595] on textarea at bounding box center [690, 596] width 388 height 37
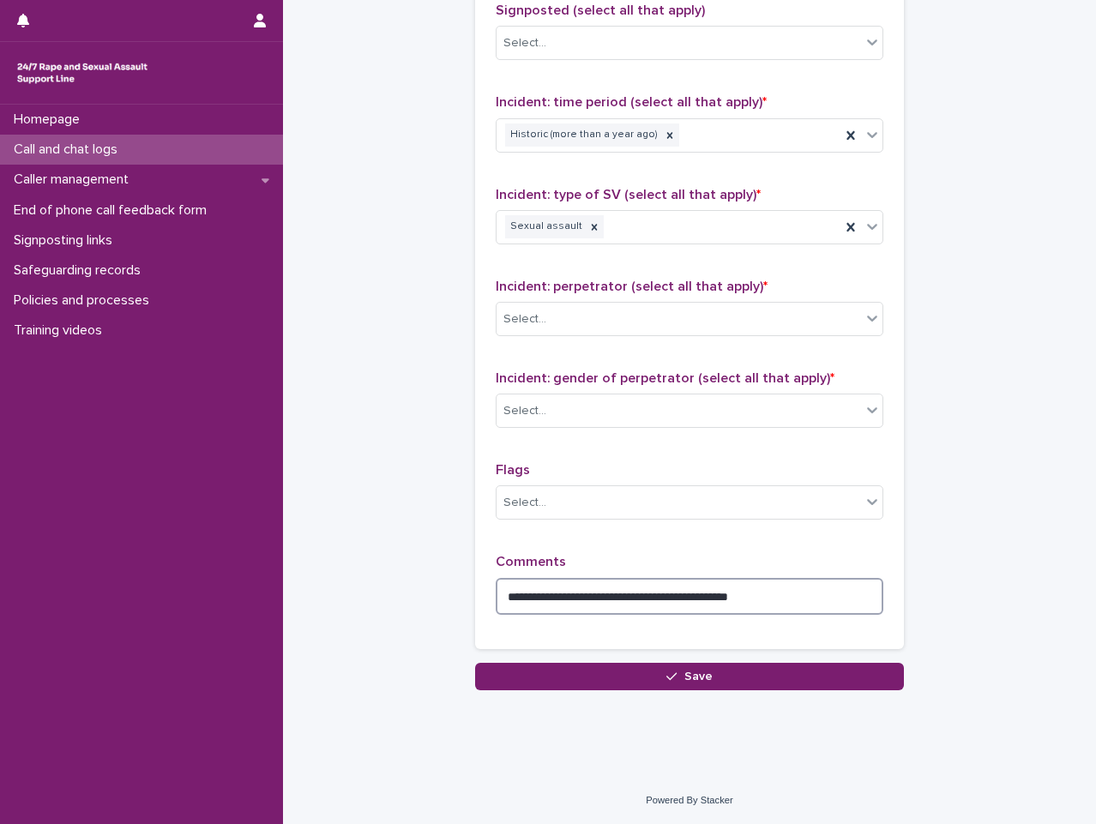
click at [556, 603] on textarea "**********" at bounding box center [690, 596] width 388 height 37
click at [789, 598] on textarea "**********" at bounding box center [690, 596] width 388 height 37
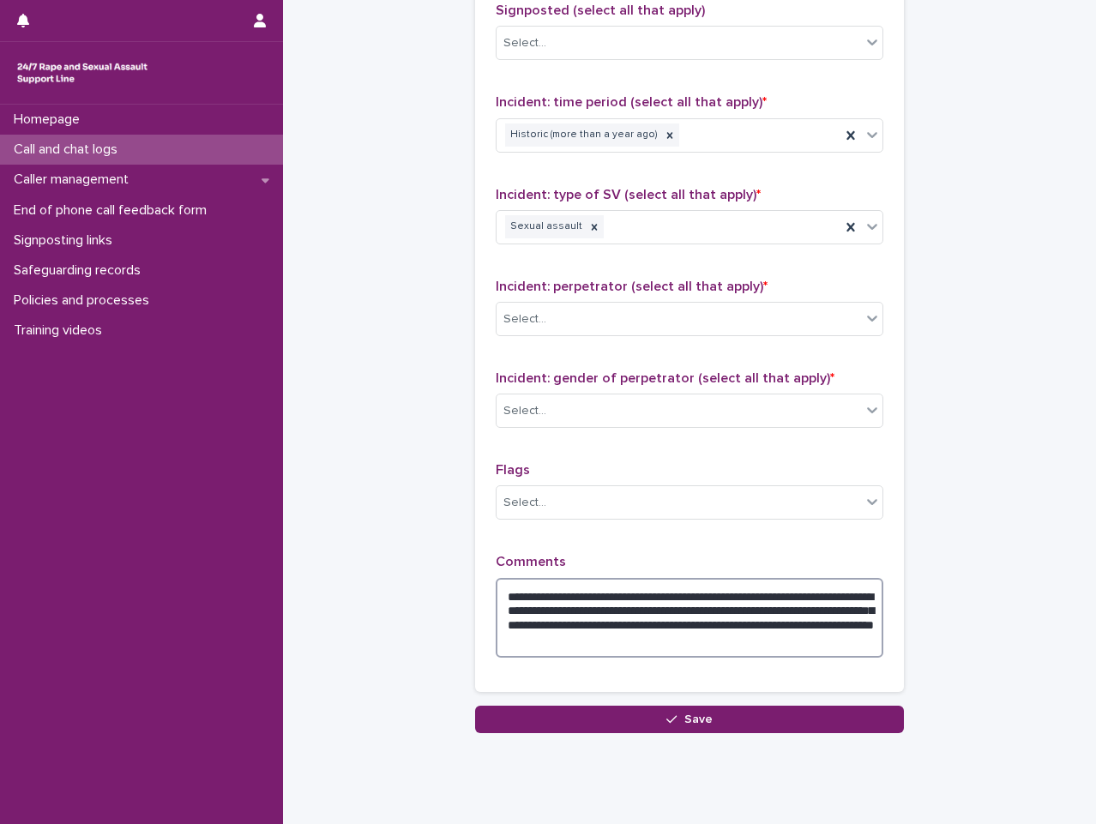
click at [746, 623] on textarea "**********" at bounding box center [690, 618] width 388 height 80
type textarea "**********"
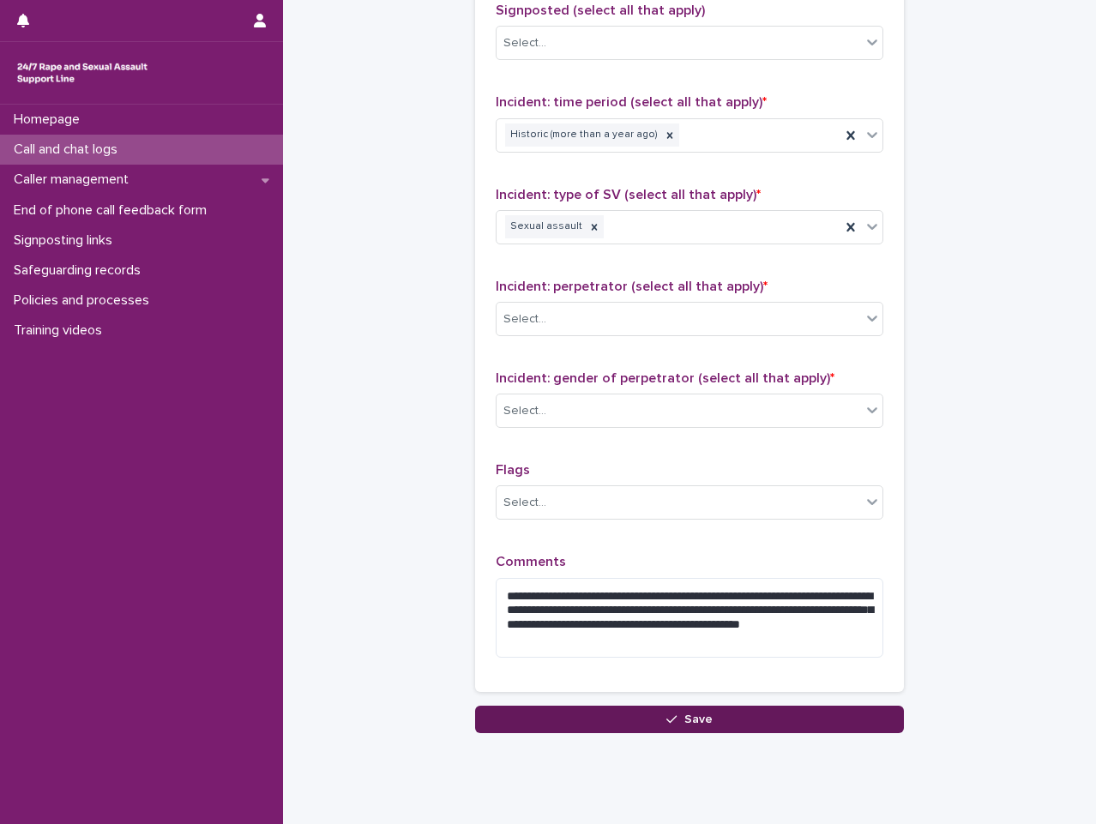
click at [720, 720] on button "Save" at bounding box center [689, 719] width 429 height 27
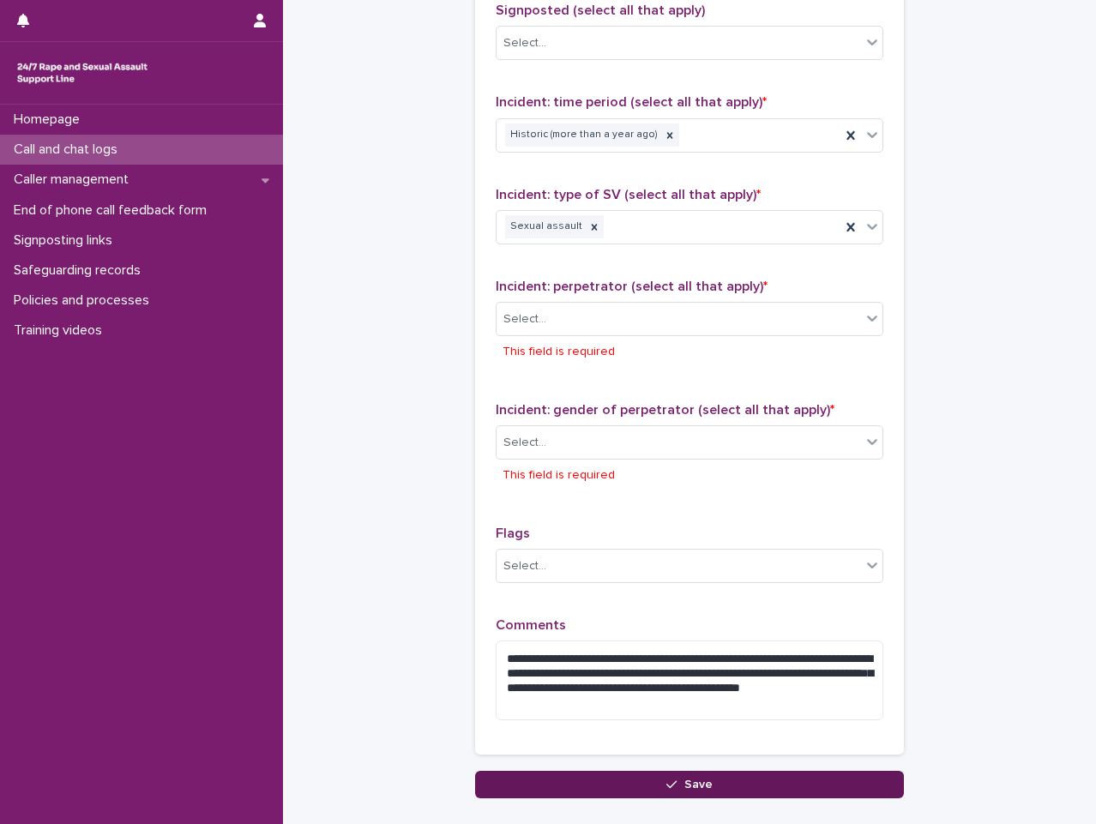
scroll to position [1274, 0]
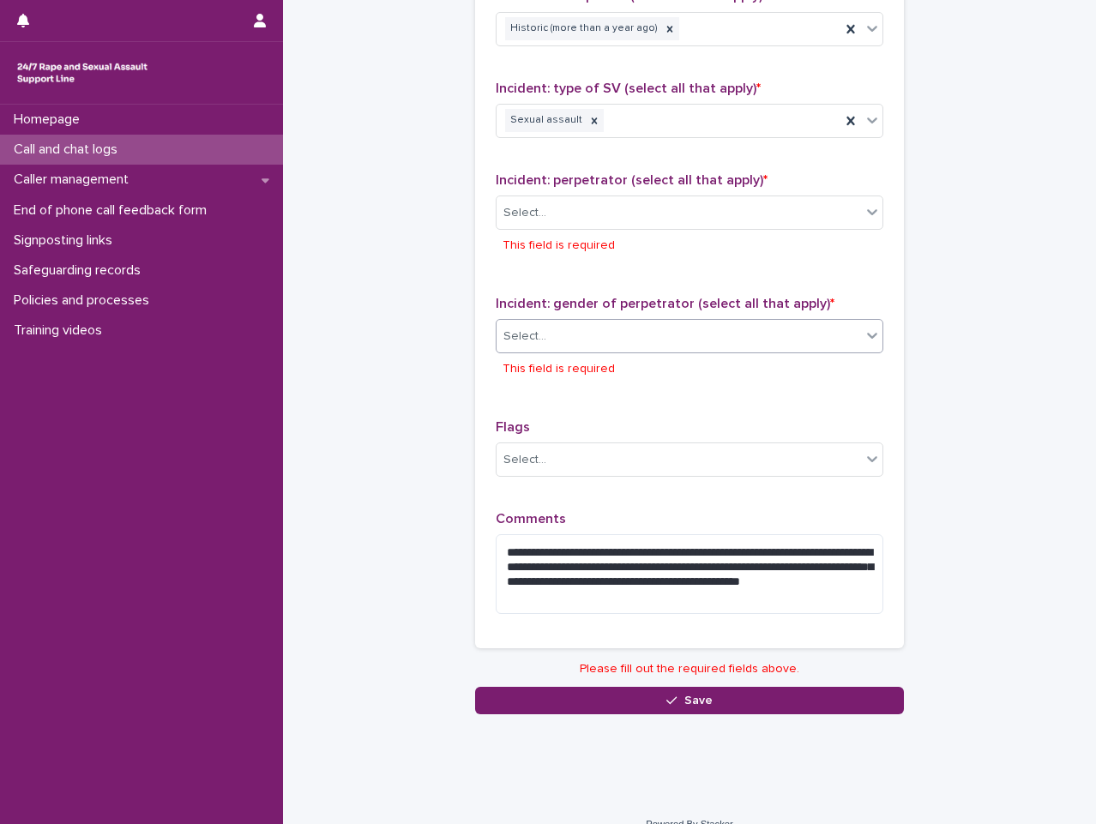
click at [735, 330] on div "Select..." at bounding box center [679, 336] width 364 height 28
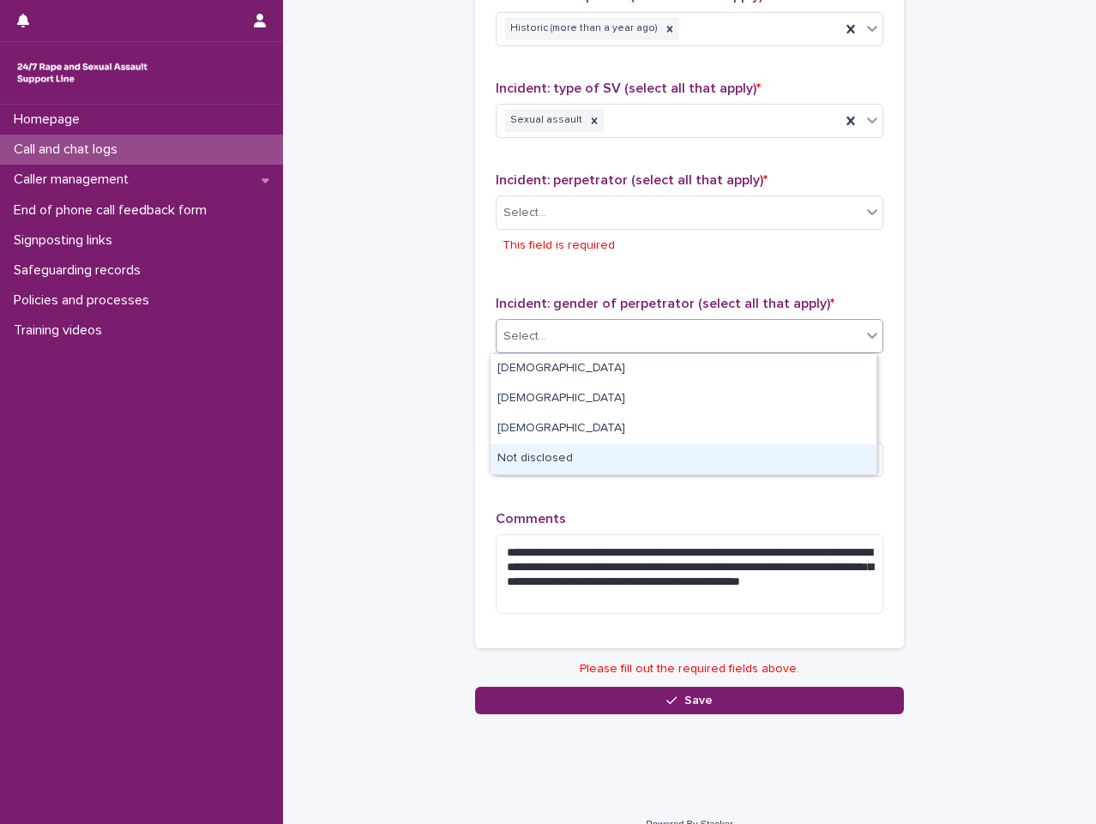
click at [728, 473] on div "Not disclosed" at bounding box center [684, 459] width 386 height 30
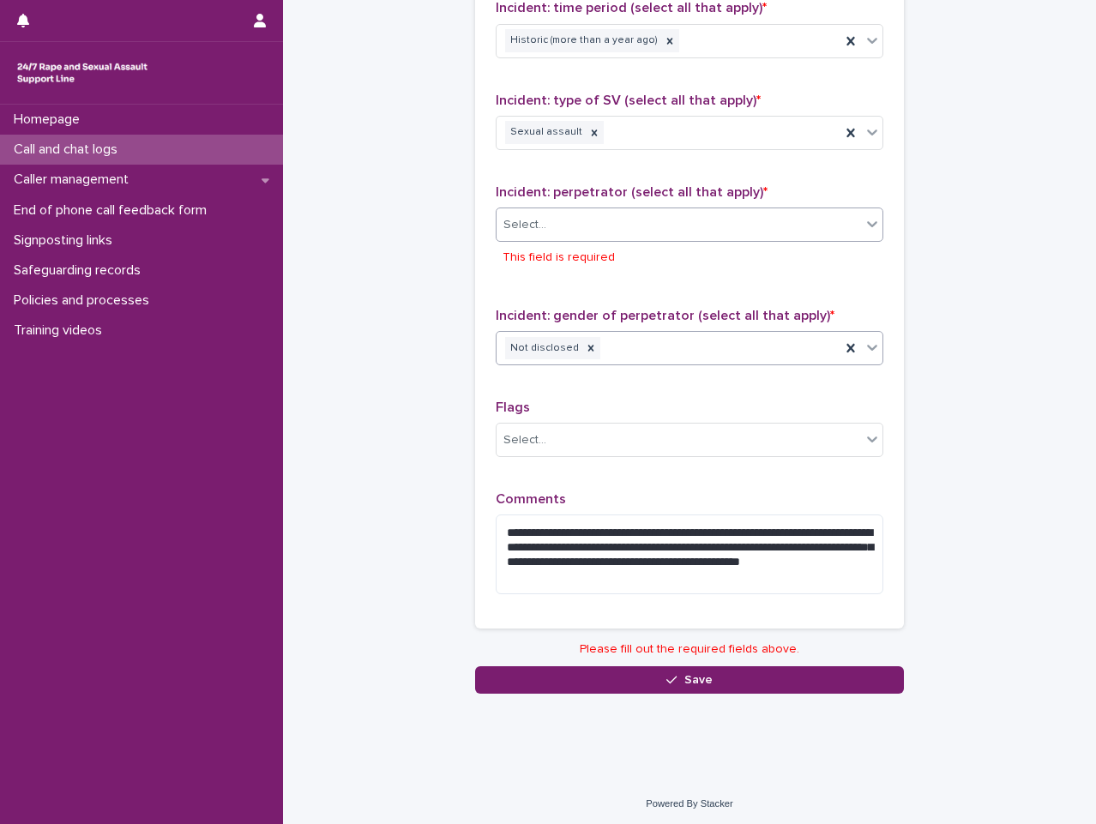
click at [789, 211] on div "Select..." at bounding box center [679, 225] width 364 height 28
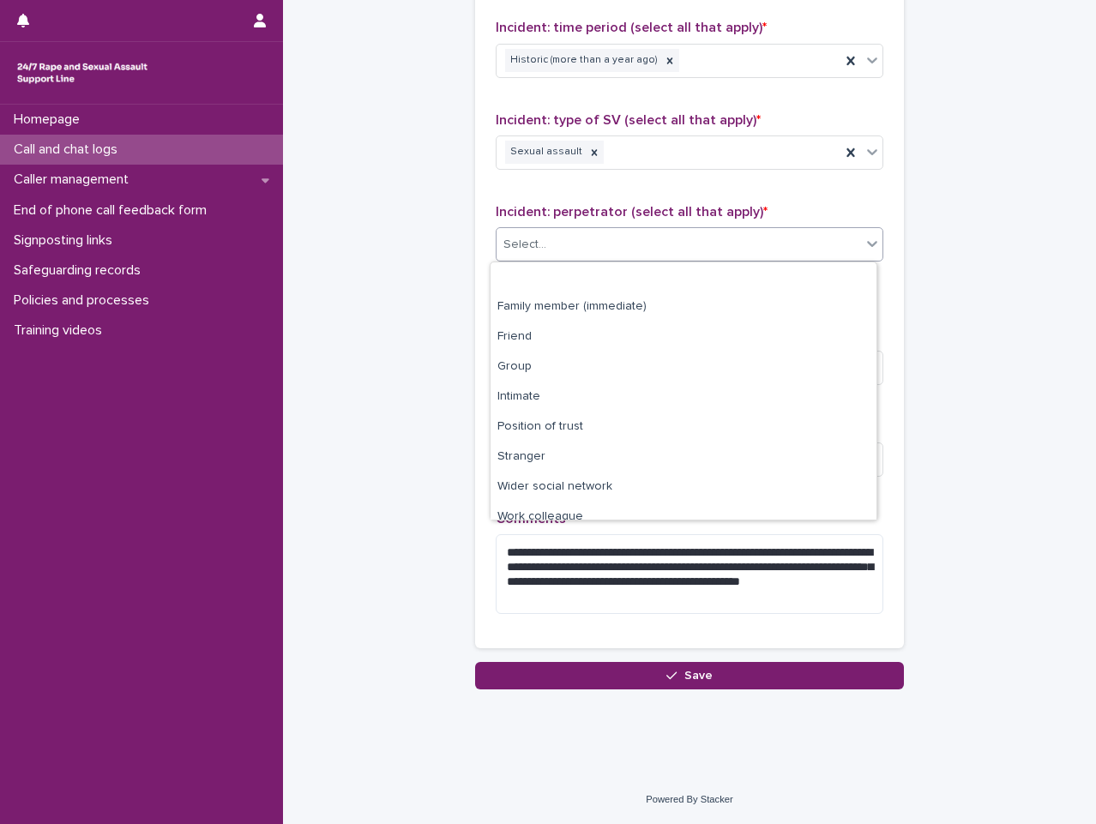
scroll to position [73, 0]
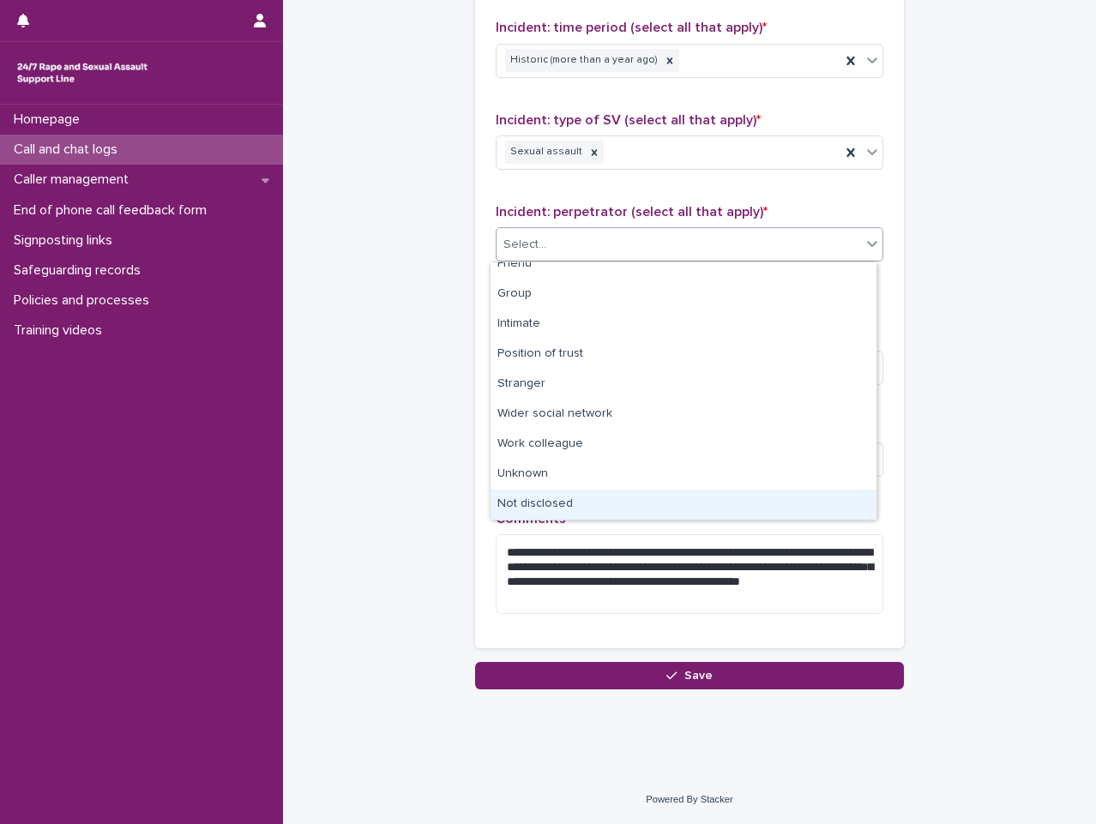
click at [762, 499] on div "Not disclosed" at bounding box center [684, 505] width 386 height 30
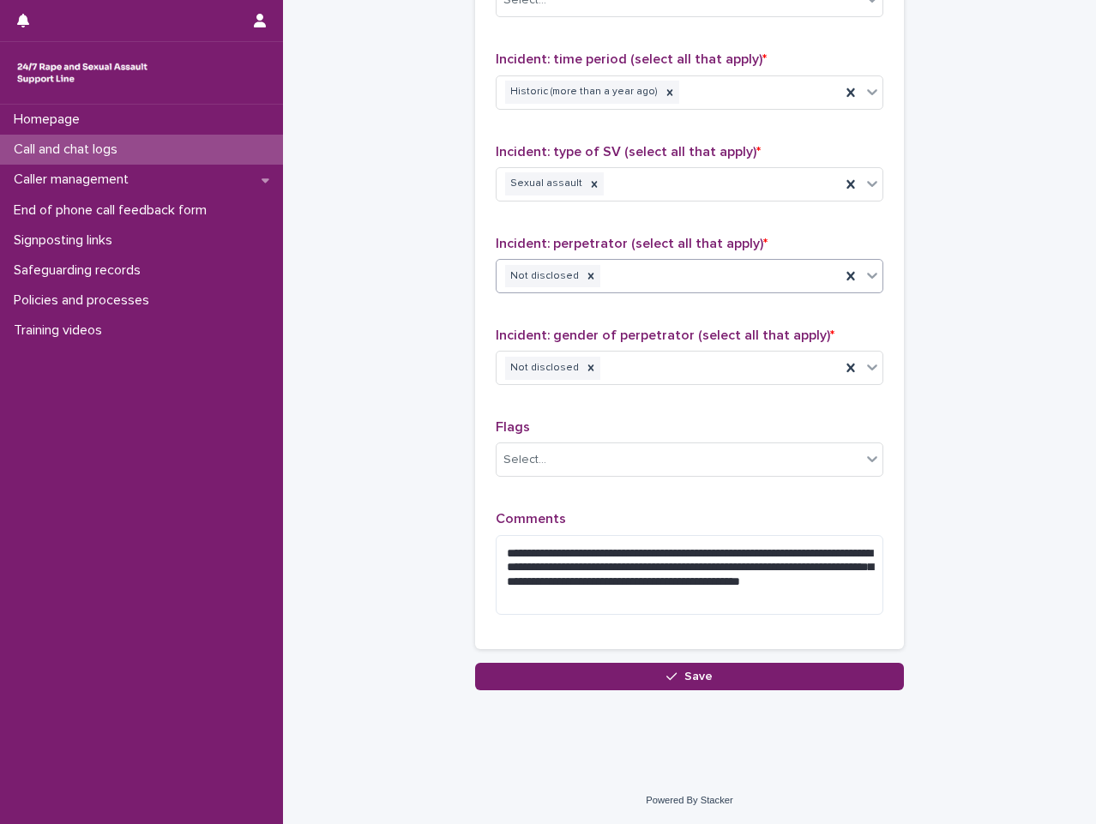
scroll to position [1211, 0]
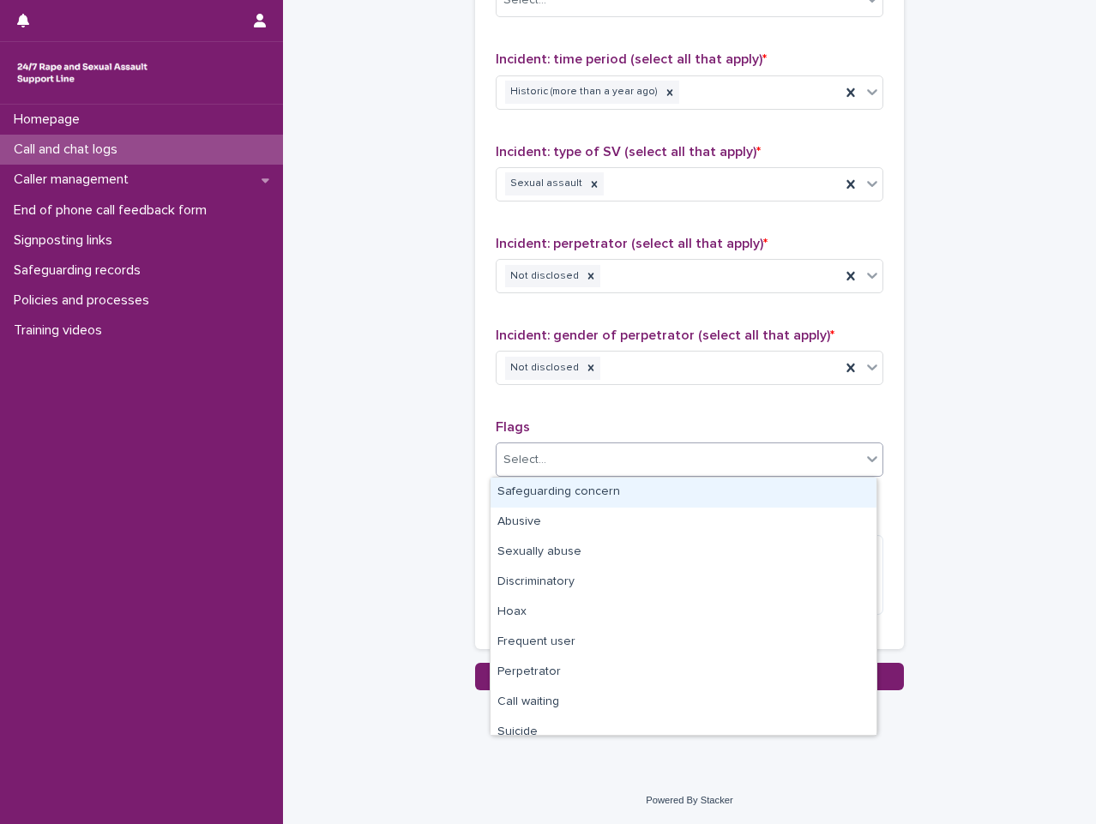
click at [786, 448] on div "Select..." at bounding box center [679, 460] width 364 height 28
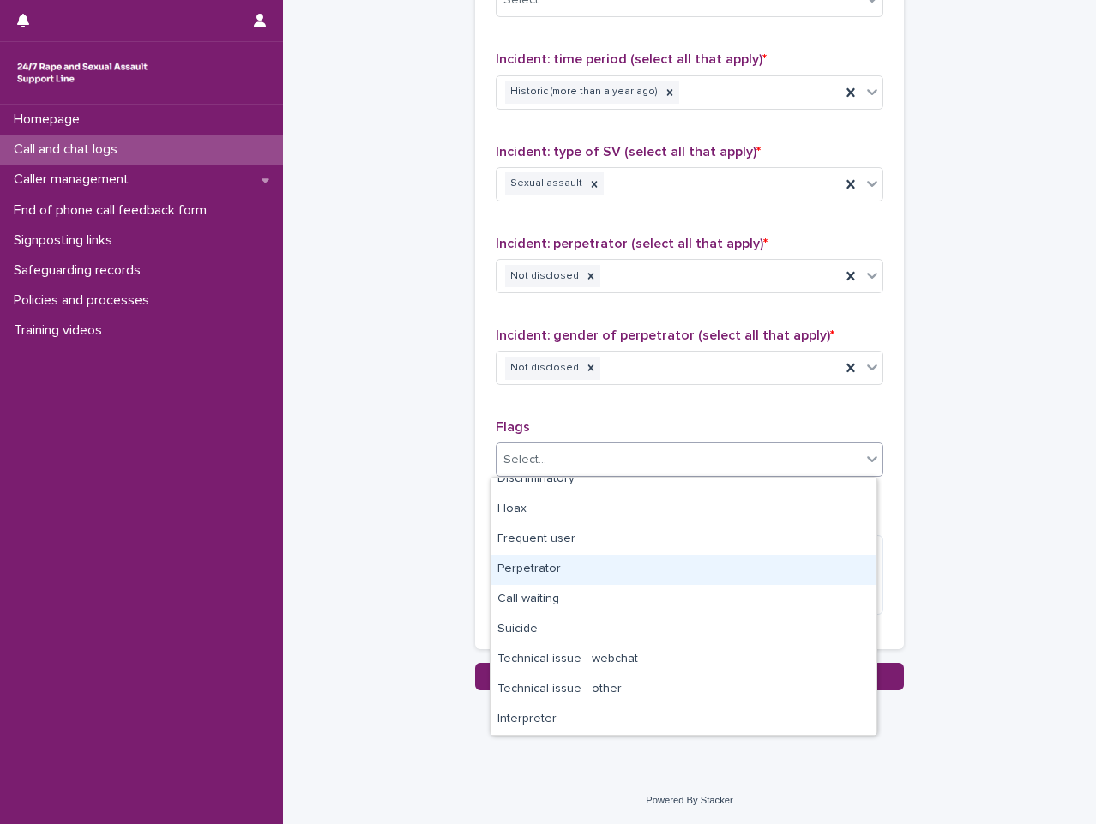
scroll to position [0, 0]
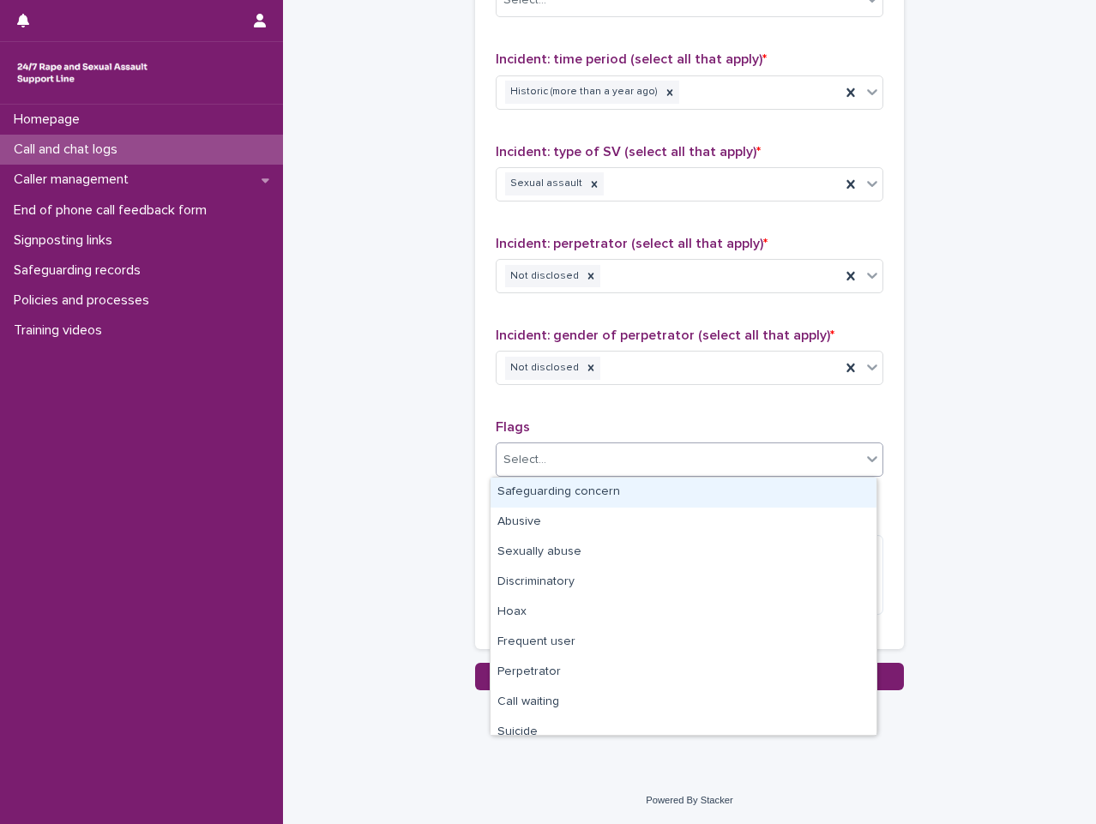
click at [785, 394] on div "Incident: gender of perpetrator (select all that apply) * Not disclosed" at bounding box center [690, 363] width 388 height 71
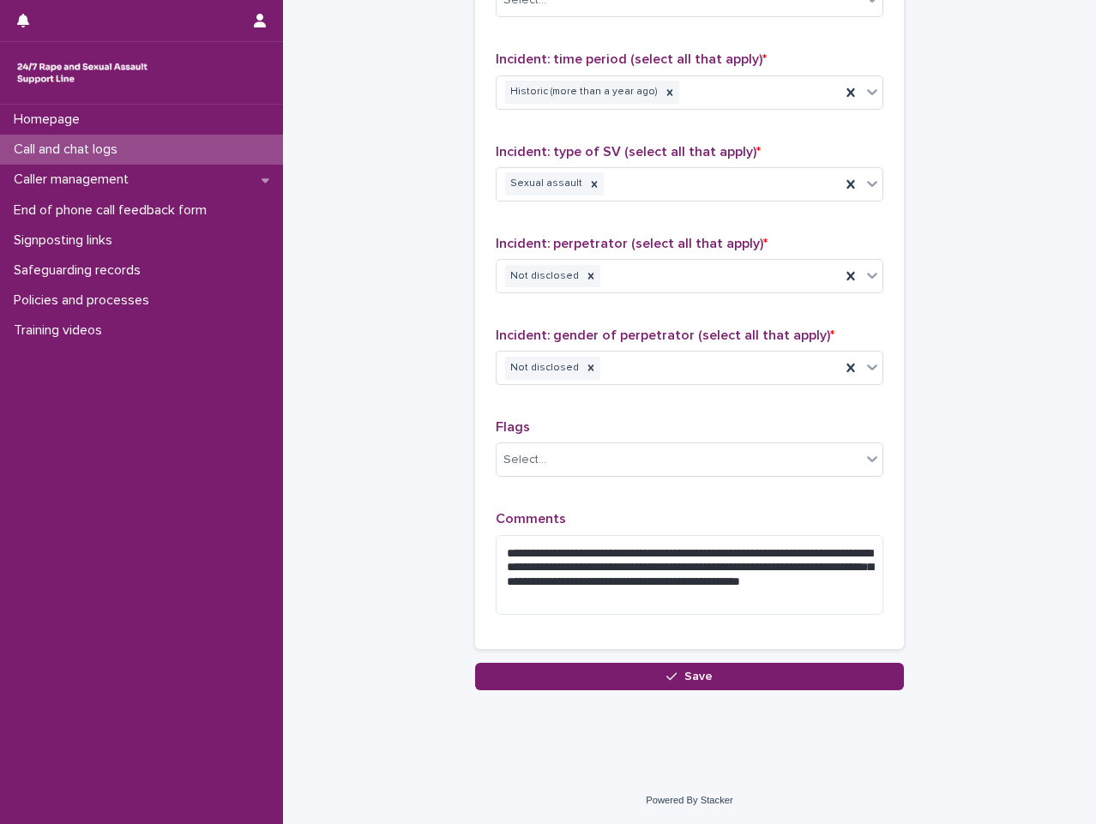
click at [813, 679] on button "Save" at bounding box center [689, 676] width 429 height 27
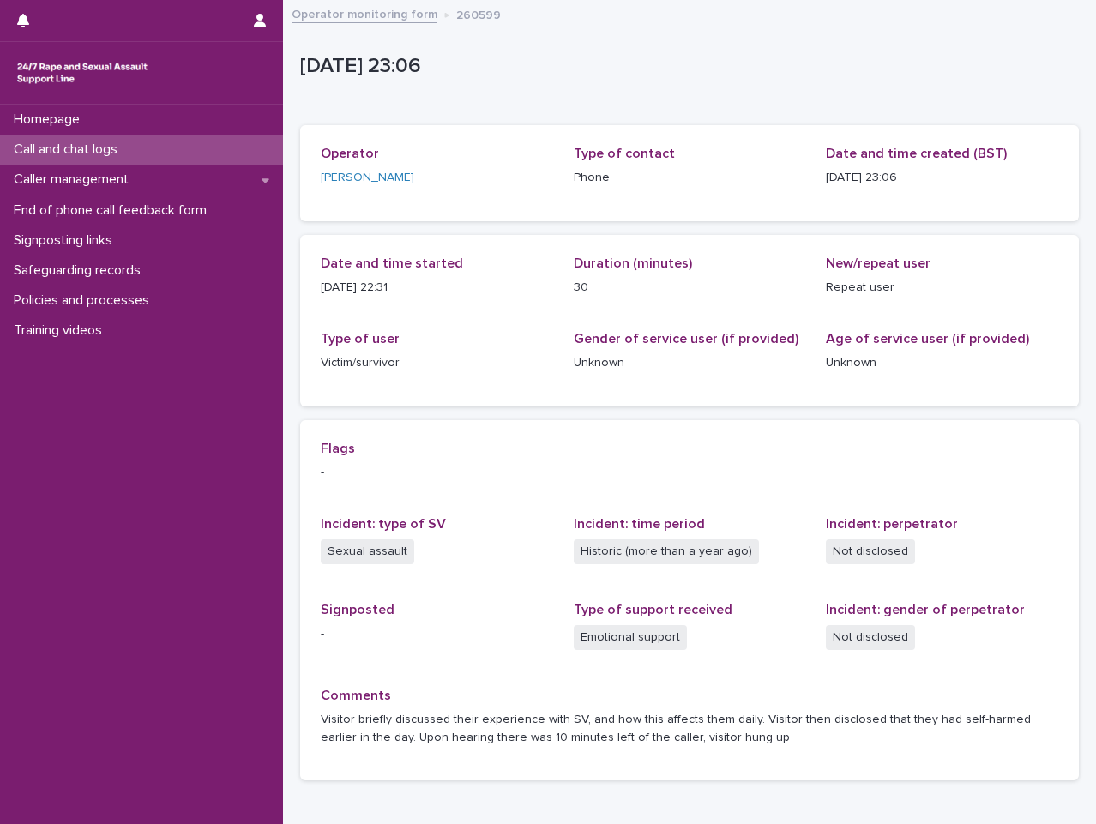
drag, startPoint x: 397, startPoint y: 25, endPoint x: 397, endPoint y: 13, distance: 12.0
click at [397, 25] on div "Operator monitoring form 260599" at bounding box center [689, 15] width 813 height 24
click at [398, 9] on link "Operator monitoring form" at bounding box center [365, 13] width 146 height 20
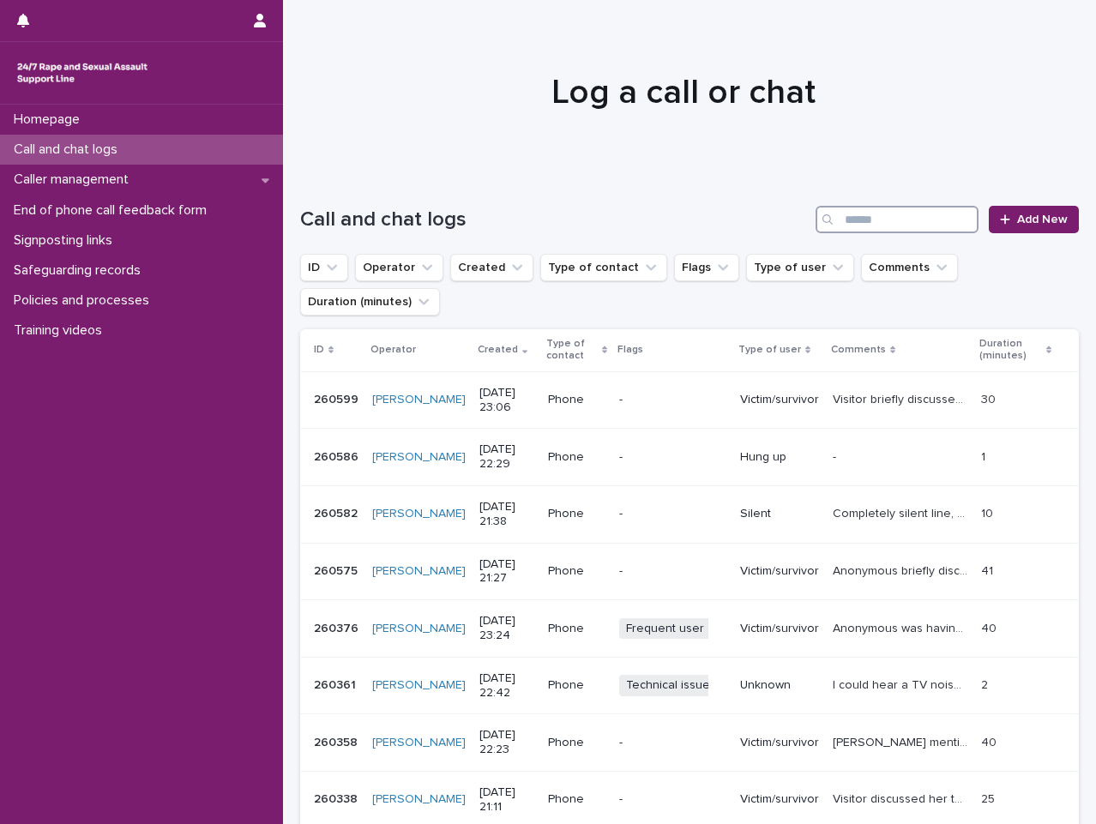
click at [860, 227] on input "Search" at bounding box center [897, 219] width 163 height 27
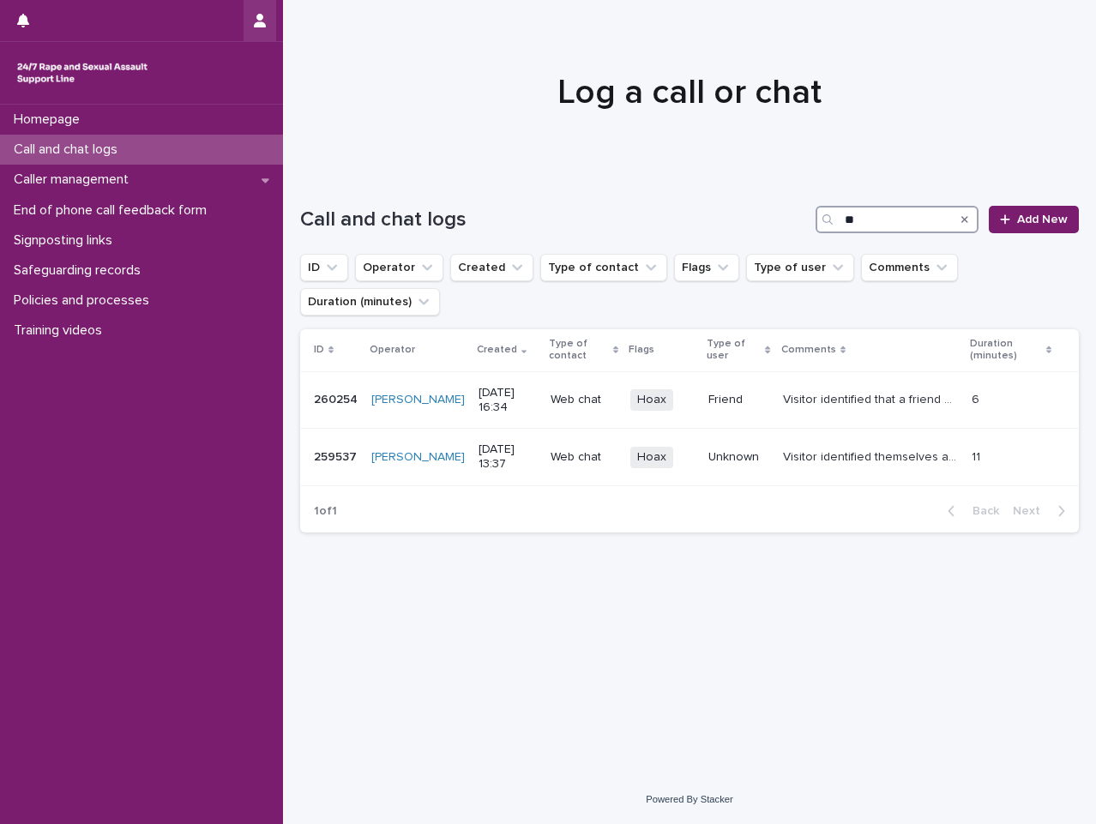
type input "**"
click at [830, 381] on td "Visitor identified that a friend had raped an [DEMOGRAPHIC_DATA], before then d…" at bounding box center [871, 399] width 190 height 57
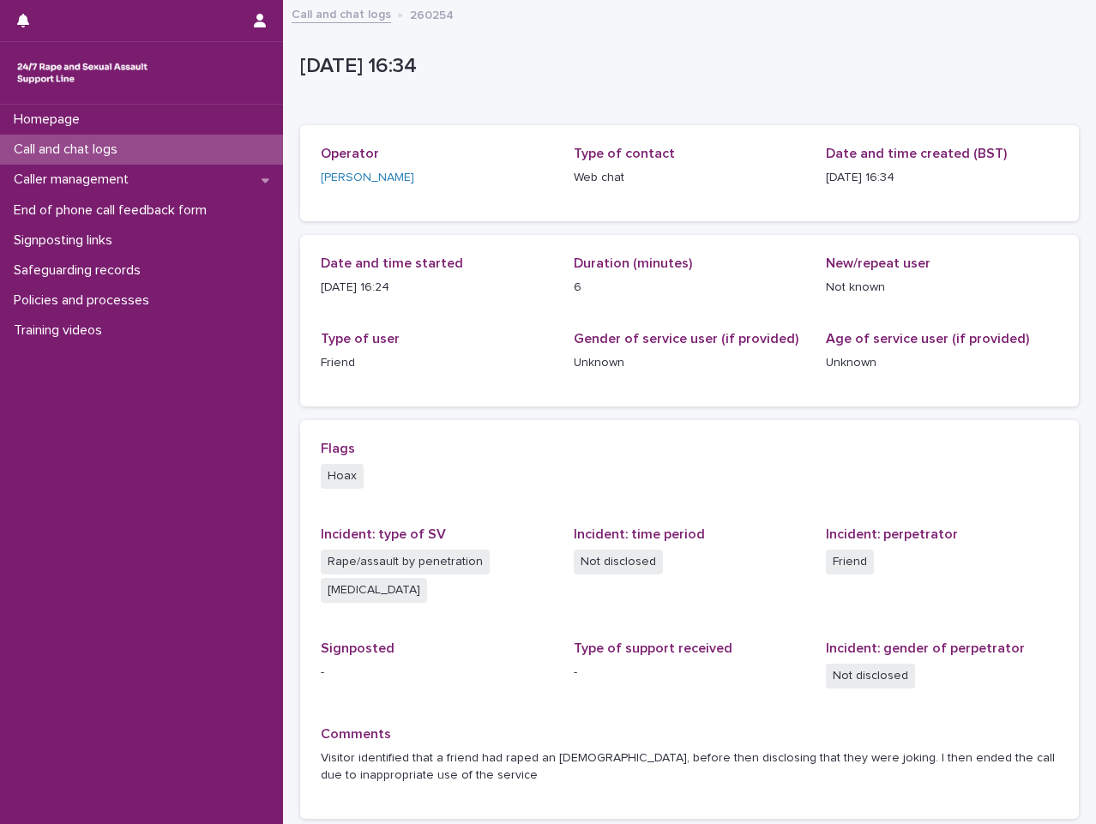
click at [359, 25] on div "Call and chat logs 260254" at bounding box center [689, 15] width 813 height 24
click at [364, 14] on link "Call and chat logs" at bounding box center [341, 13] width 99 height 20
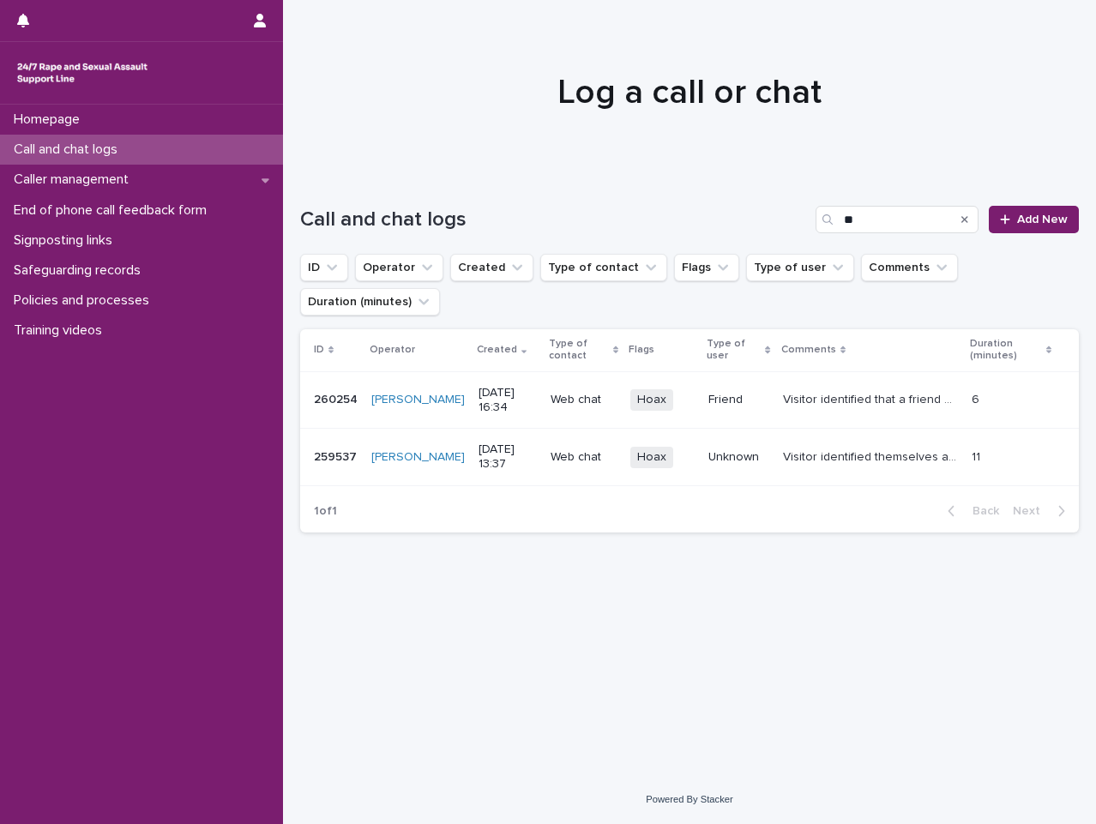
click at [967, 224] on icon "Search" at bounding box center [964, 219] width 7 height 10
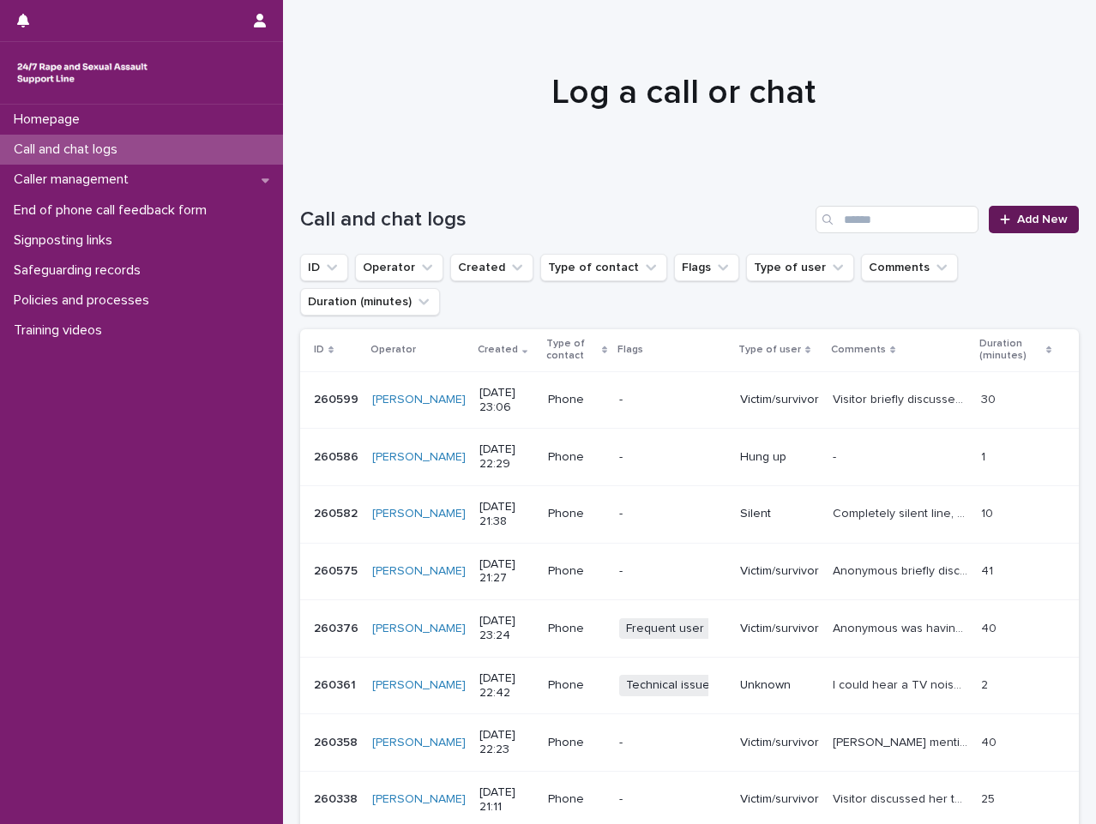
click at [1033, 224] on span "Add New" at bounding box center [1042, 220] width 51 height 12
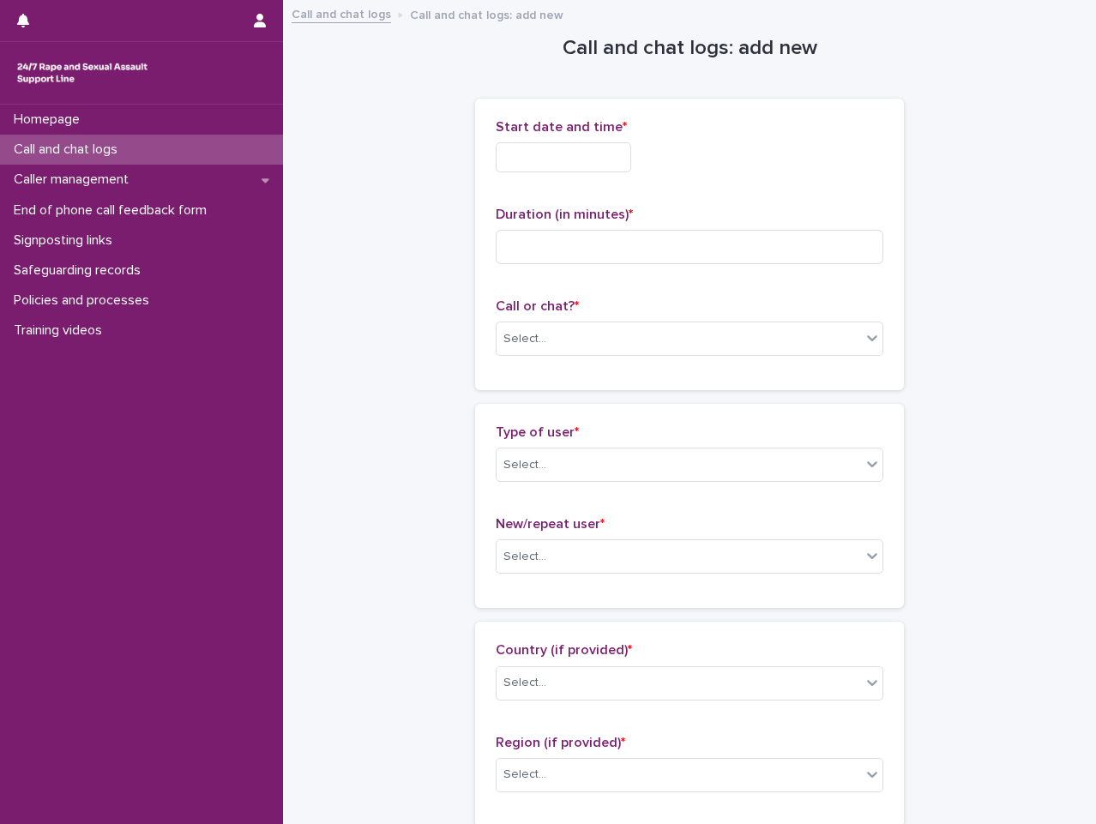
click at [630, 164] on input "text" at bounding box center [563, 157] width 135 height 30
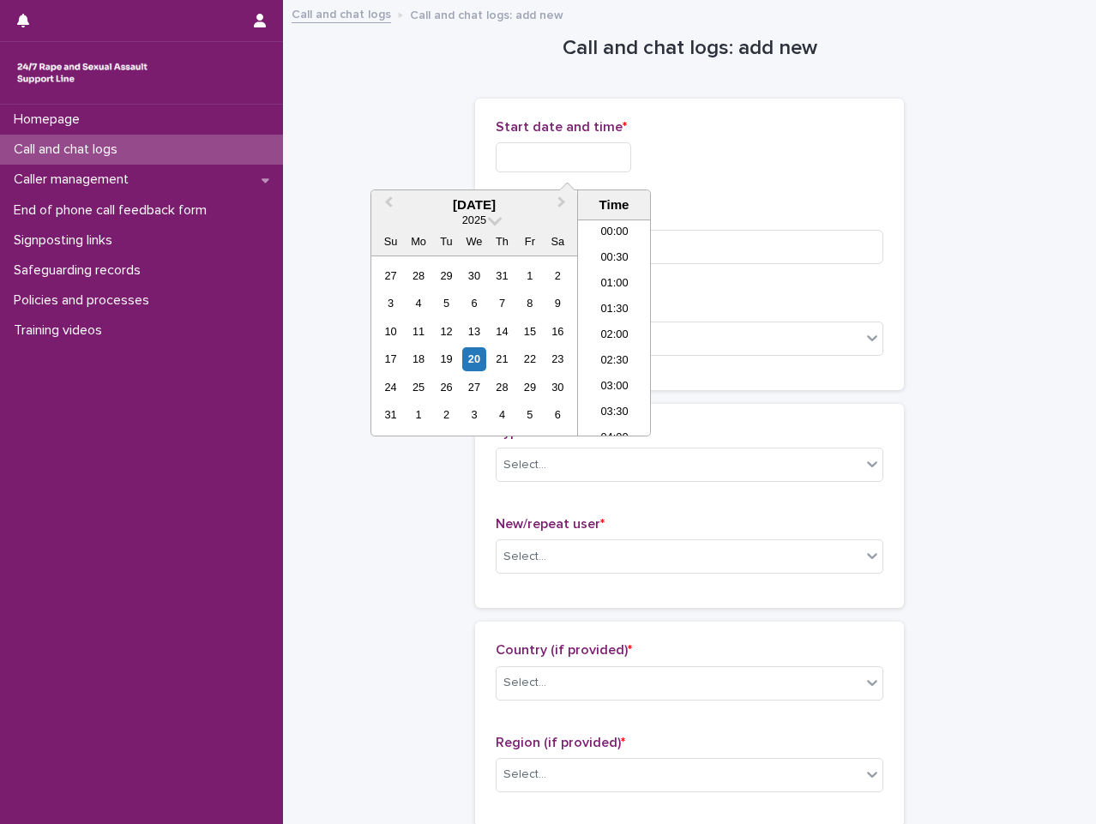
scroll to position [1020, 0]
click at [609, 397] on li "23:00" at bounding box center [614, 397] width 73 height 26
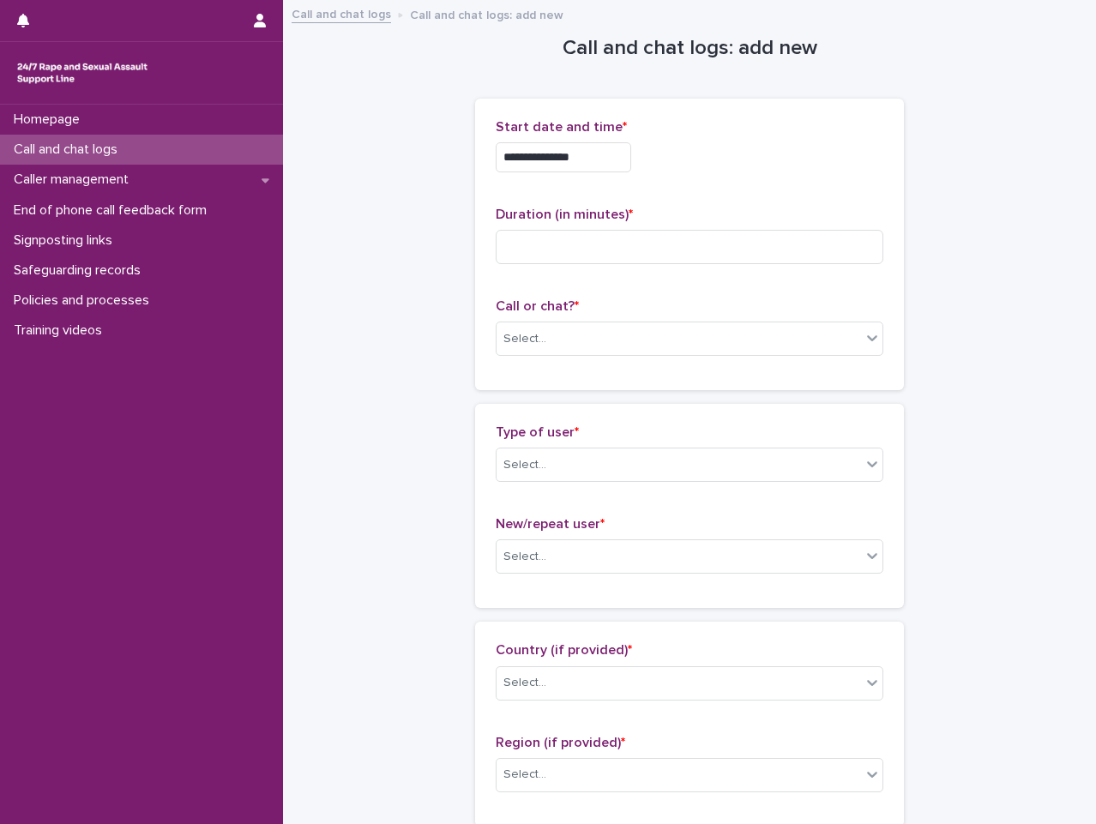
click at [617, 149] on input "**********" at bounding box center [563, 157] width 135 height 30
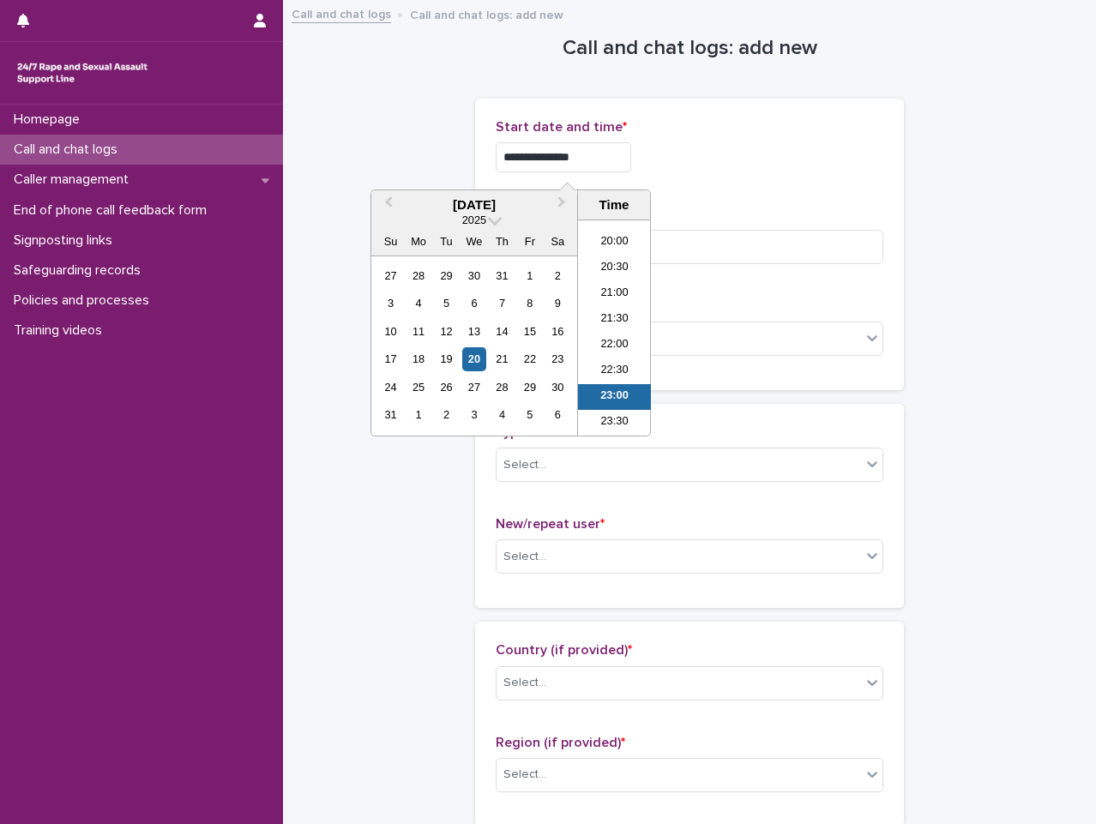
click at [758, 160] on div "**********" at bounding box center [690, 157] width 388 height 30
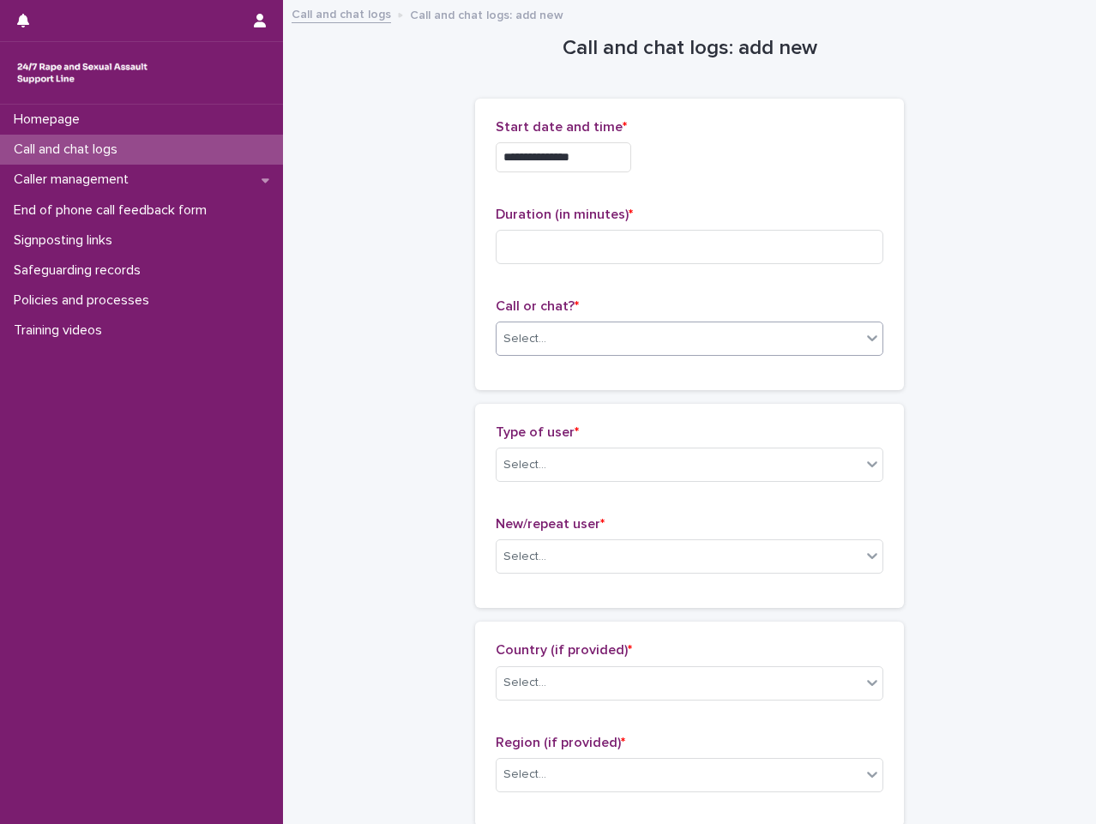
click at [771, 342] on div "Select..." at bounding box center [679, 339] width 364 height 28
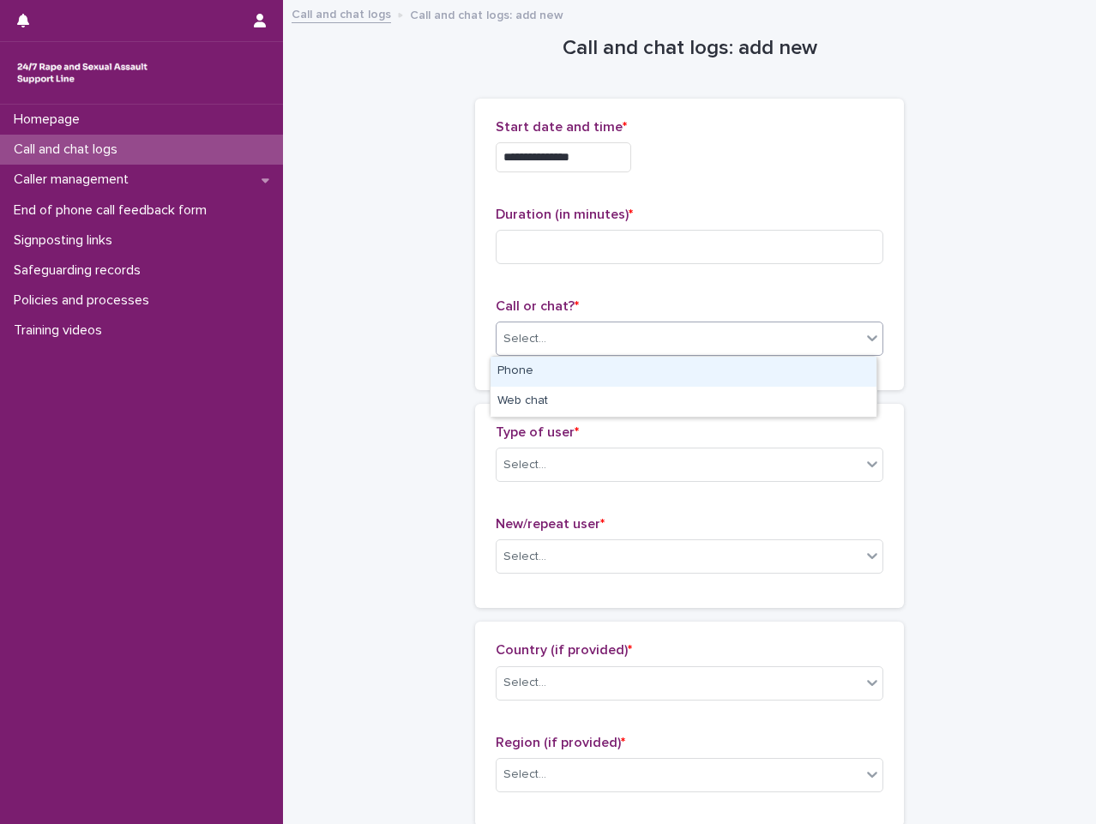
click at [647, 371] on div "Phone" at bounding box center [684, 372] width 386 height 30
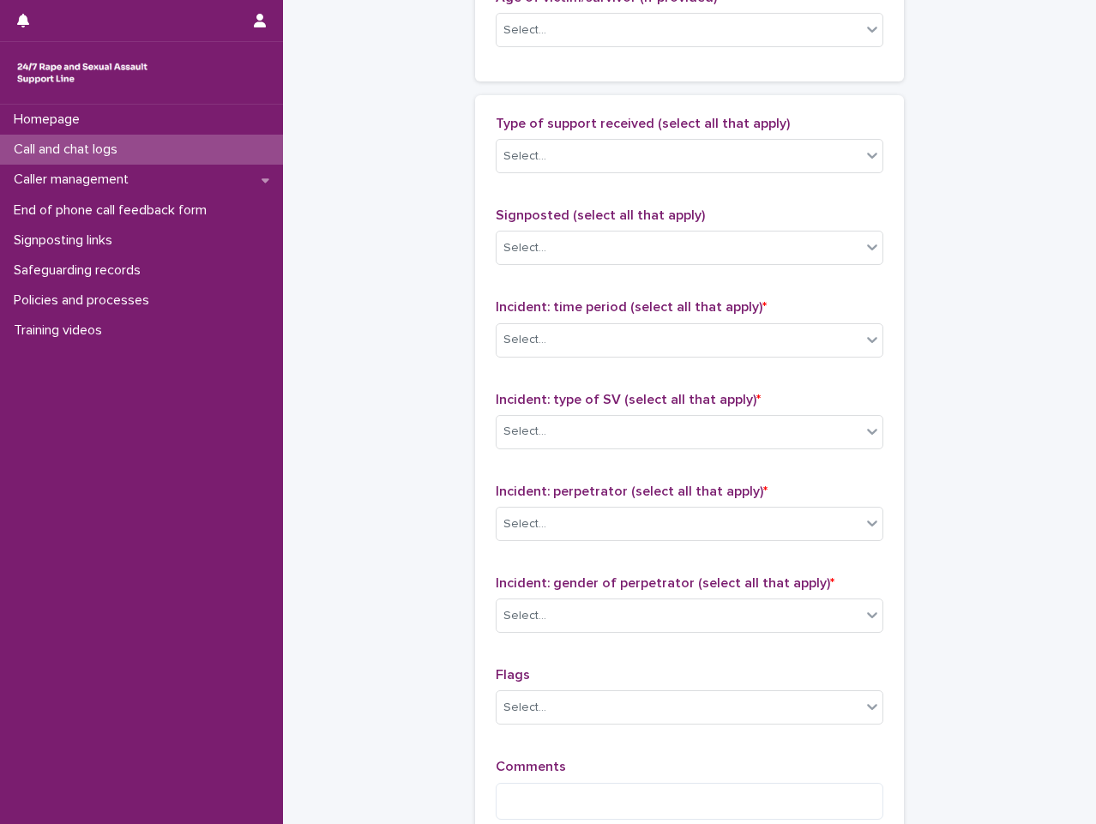
scroll to position [1115, 0]
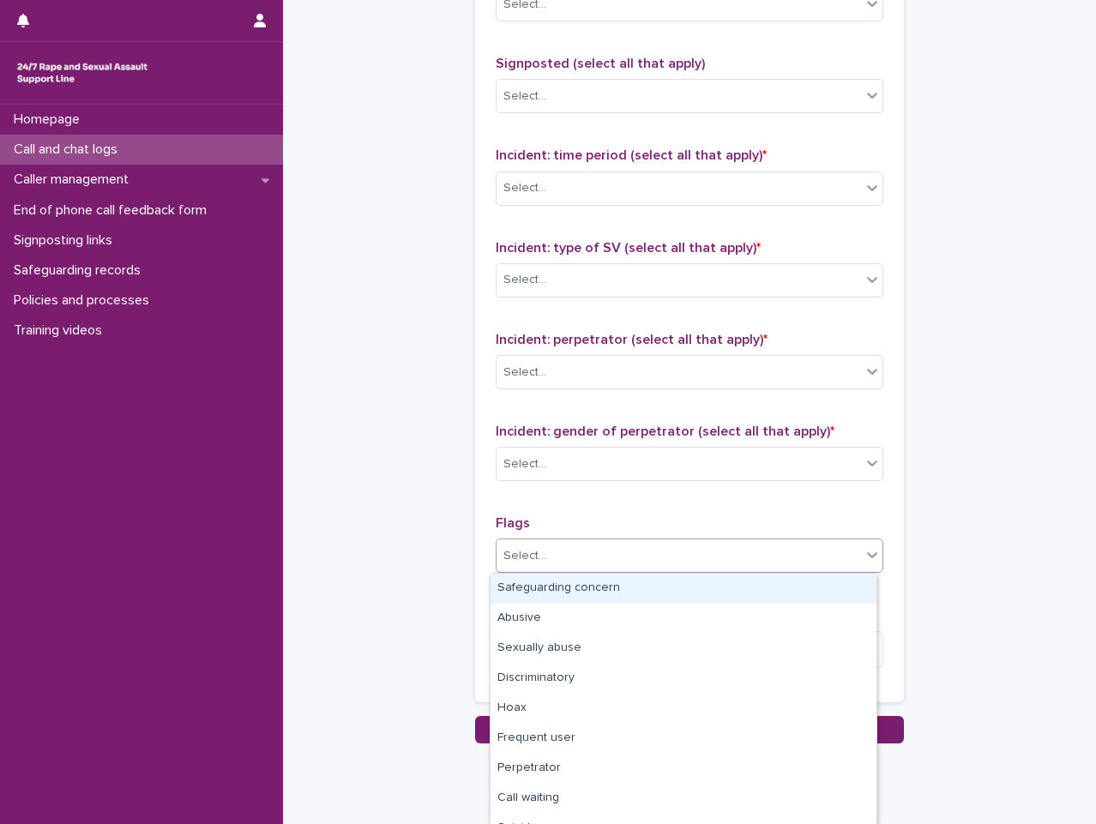
click at [672, 558] on div "Select..." at bounding box center [679, 556] width 364 height 28
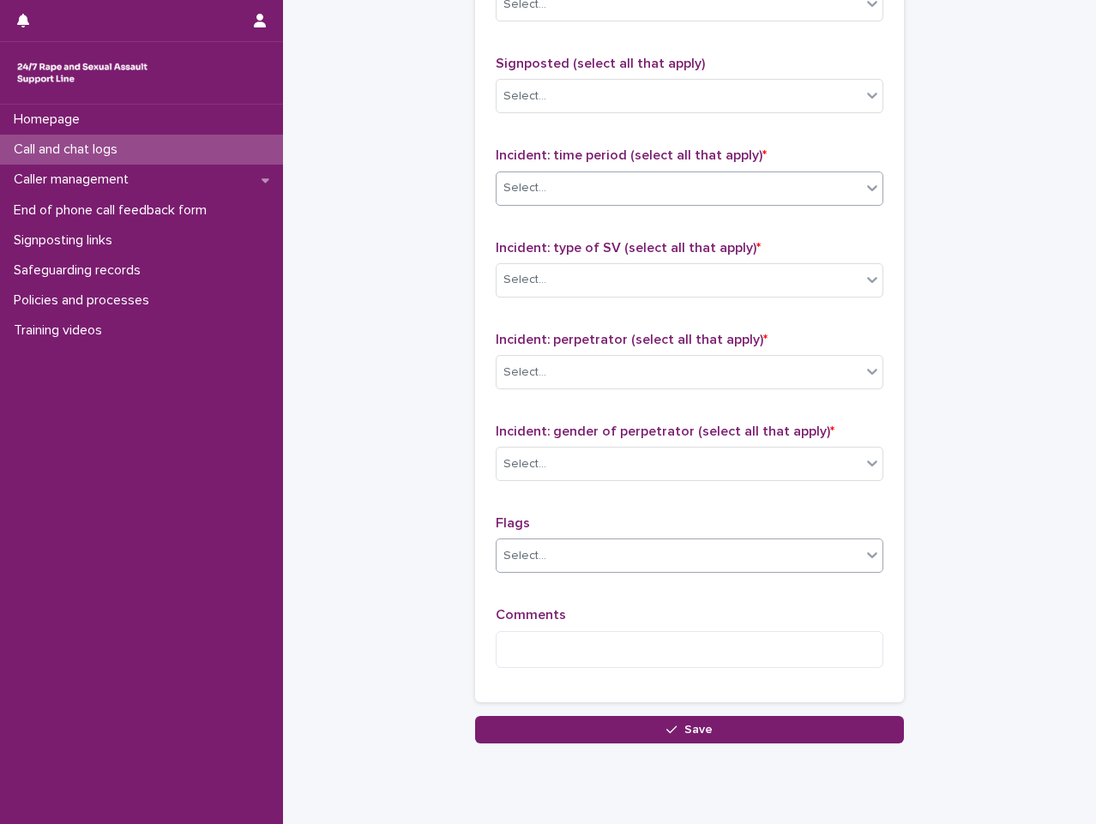
click at [690, 188] on div "Select..." at bounding box center [679, 188] width 364 height 28
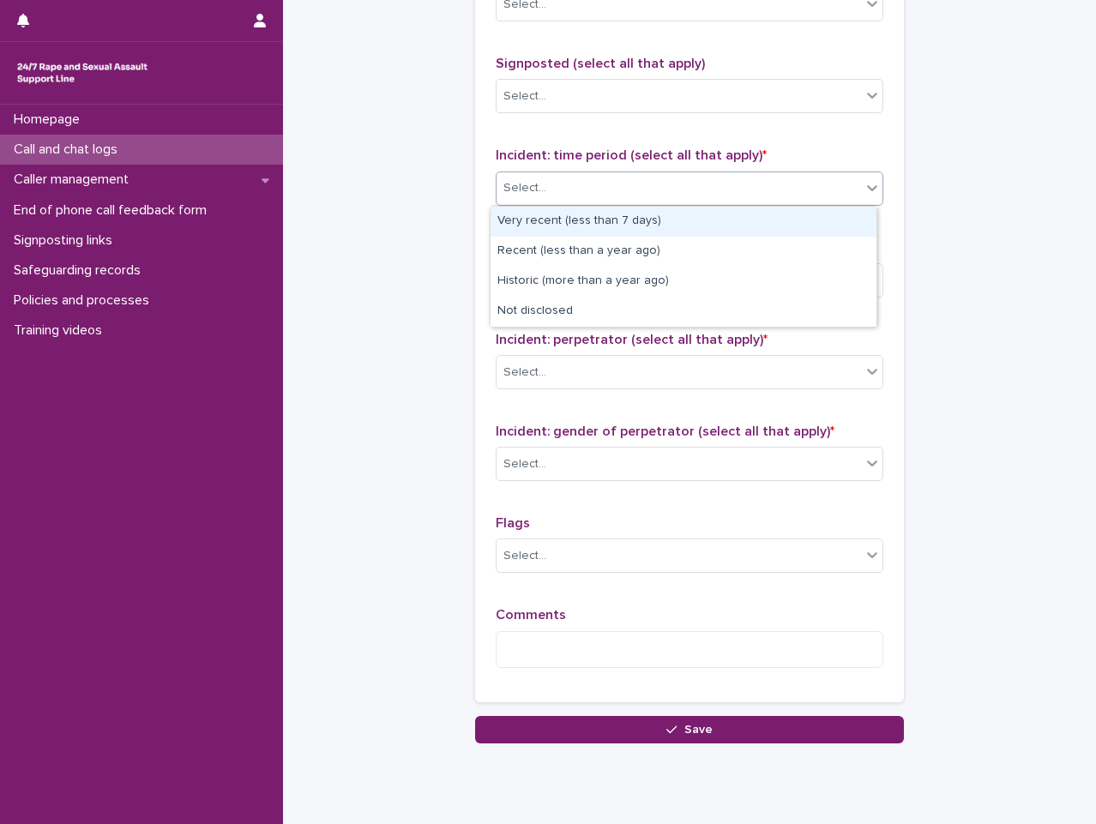
click at [740, 196] on div "Select..." at bounding box center [679, 188] width 364 height 28
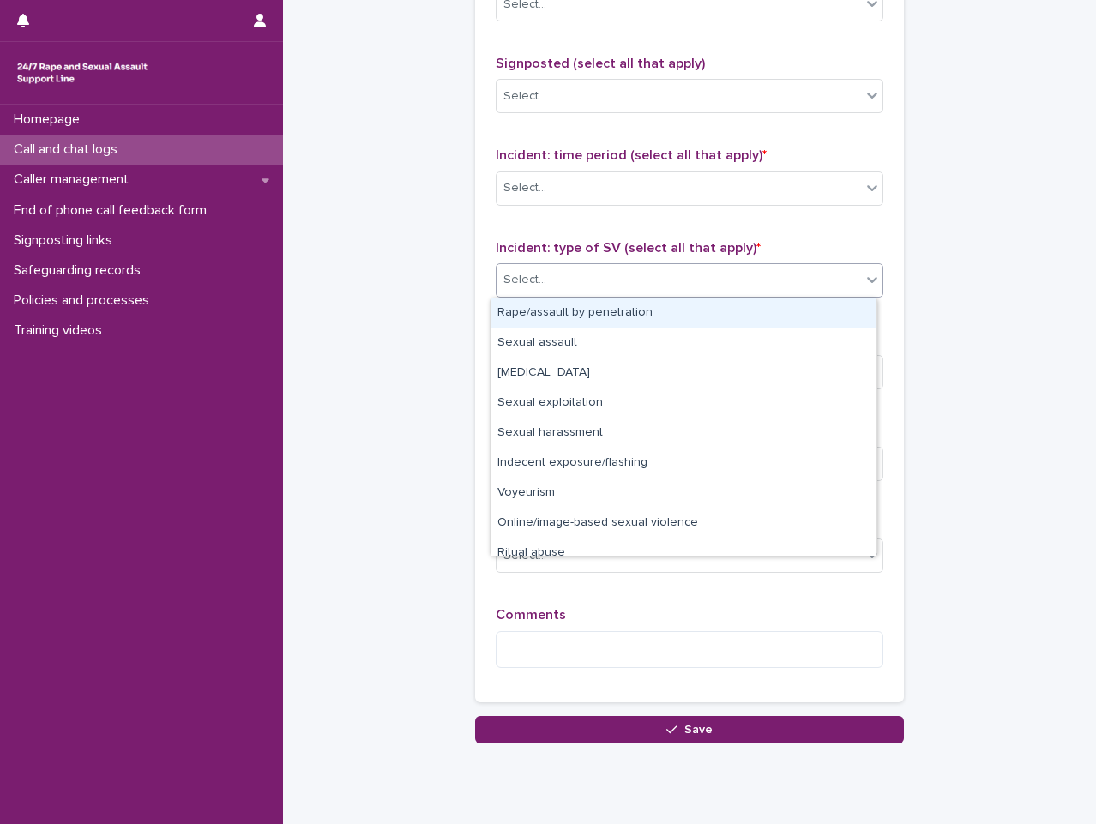
click at [725, 284] on div "Select..." at bounding box center [679, 280] width 364 height 28
click at [810, 254] on p "Incident: type of SV (select all that apply) *" at bounding box center [690, 248] width 388 height 16
click at [813, 285] on div "Select..." at bounding box center [679, 280] width 364 height 28
click at [832, 303] on div "Rape/assault by penetration" at bounding box center [684, 313] width 386 height 30
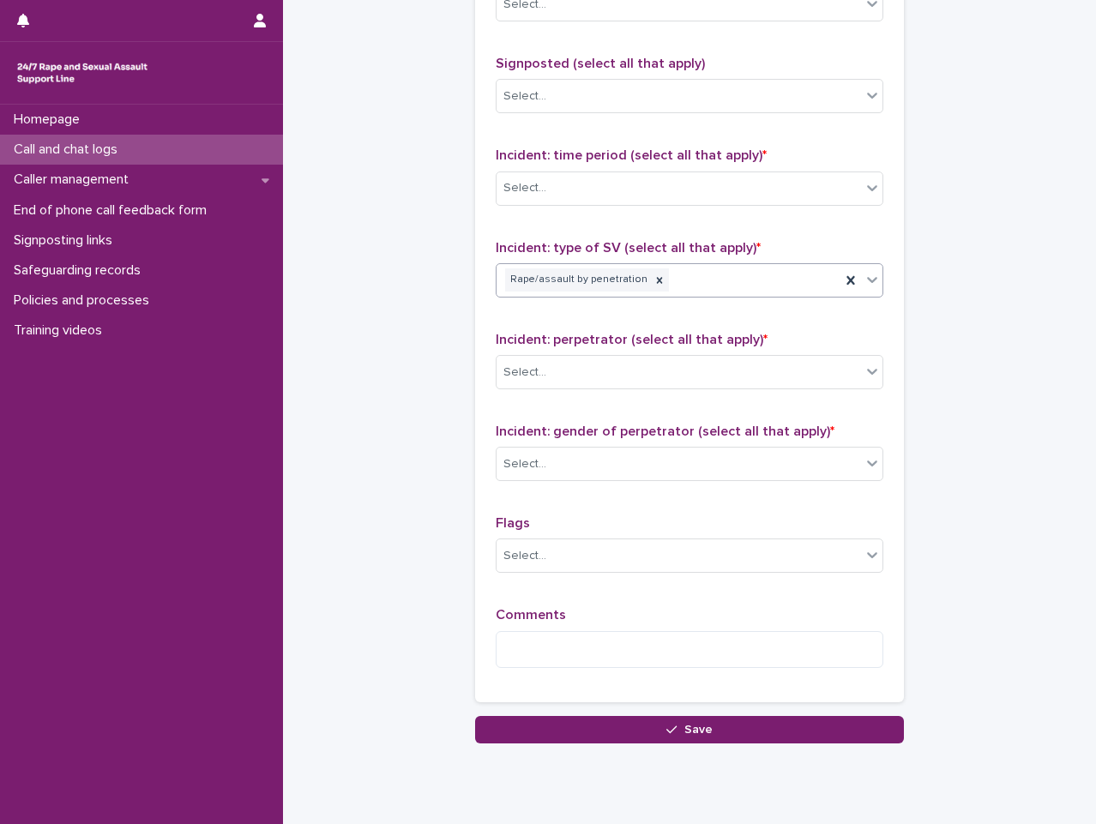
click at [832, 272] on div "Rape/assault by penetration" at bounding box center [669, 280] width 344 height 30
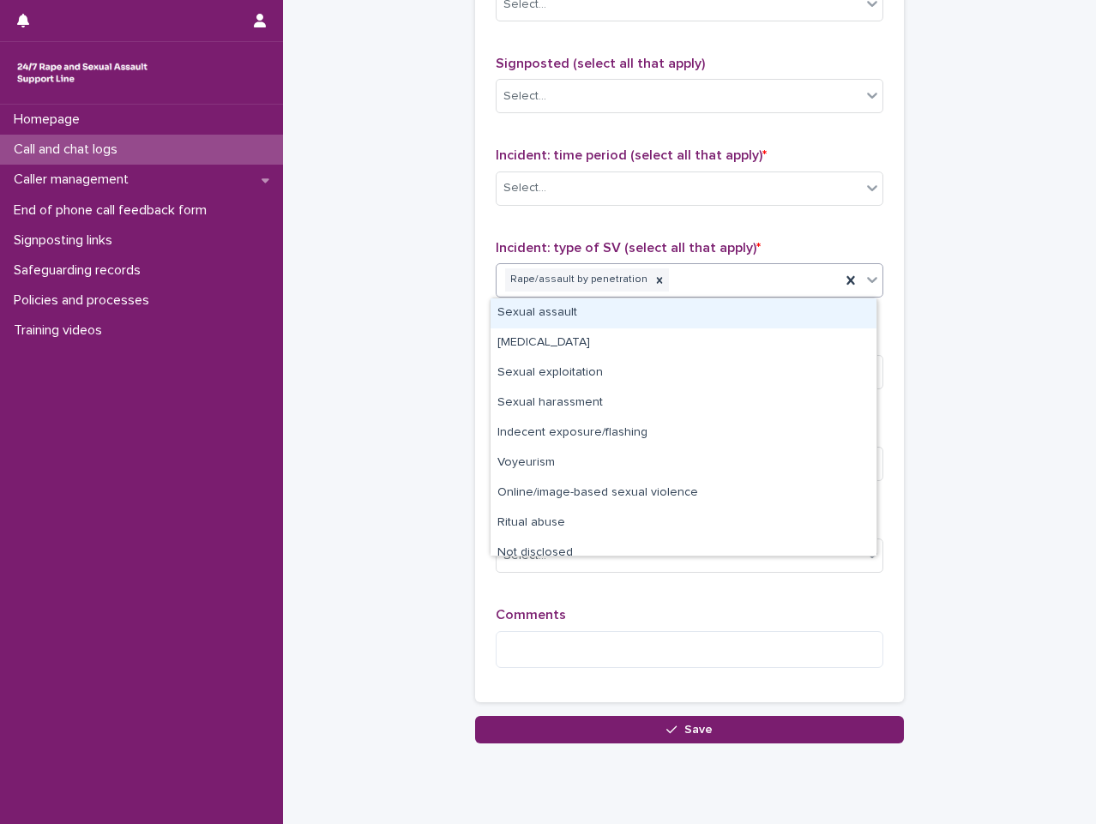
click at [810, 317] on div "Sexual assault" at bounding box center [684, 313] width 386 height 30
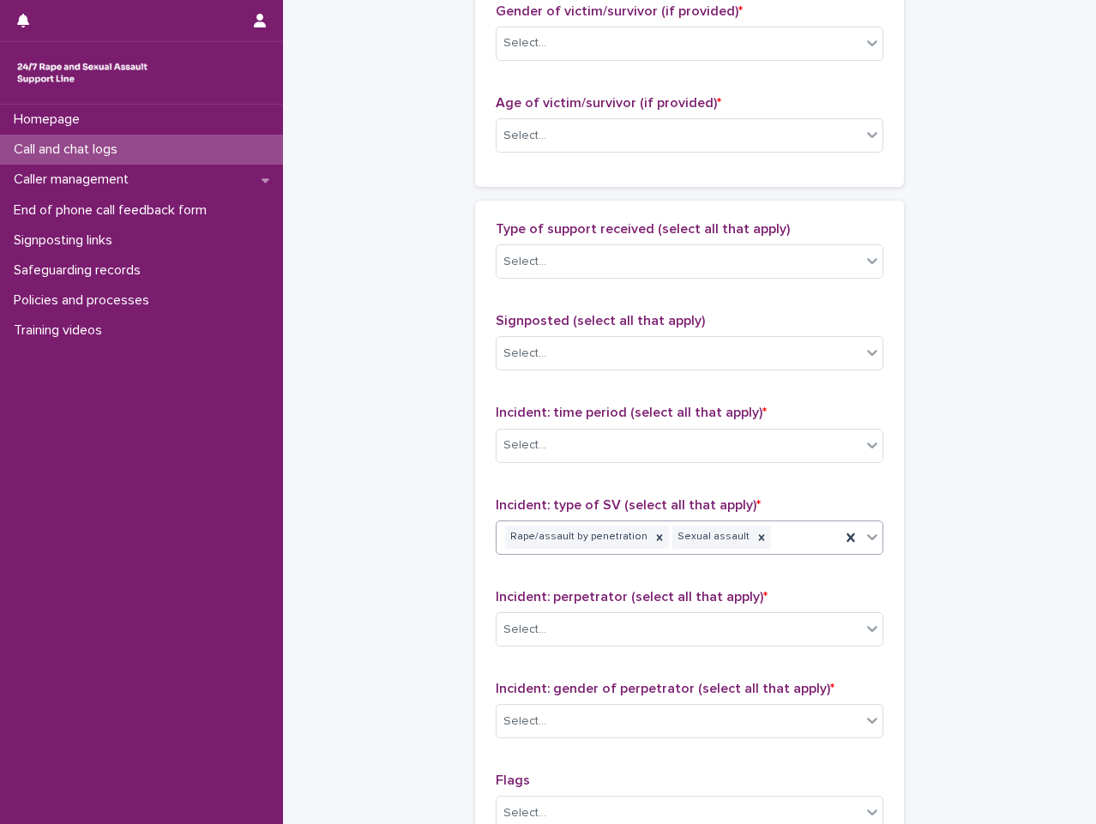
scroll to position [1168, 0]
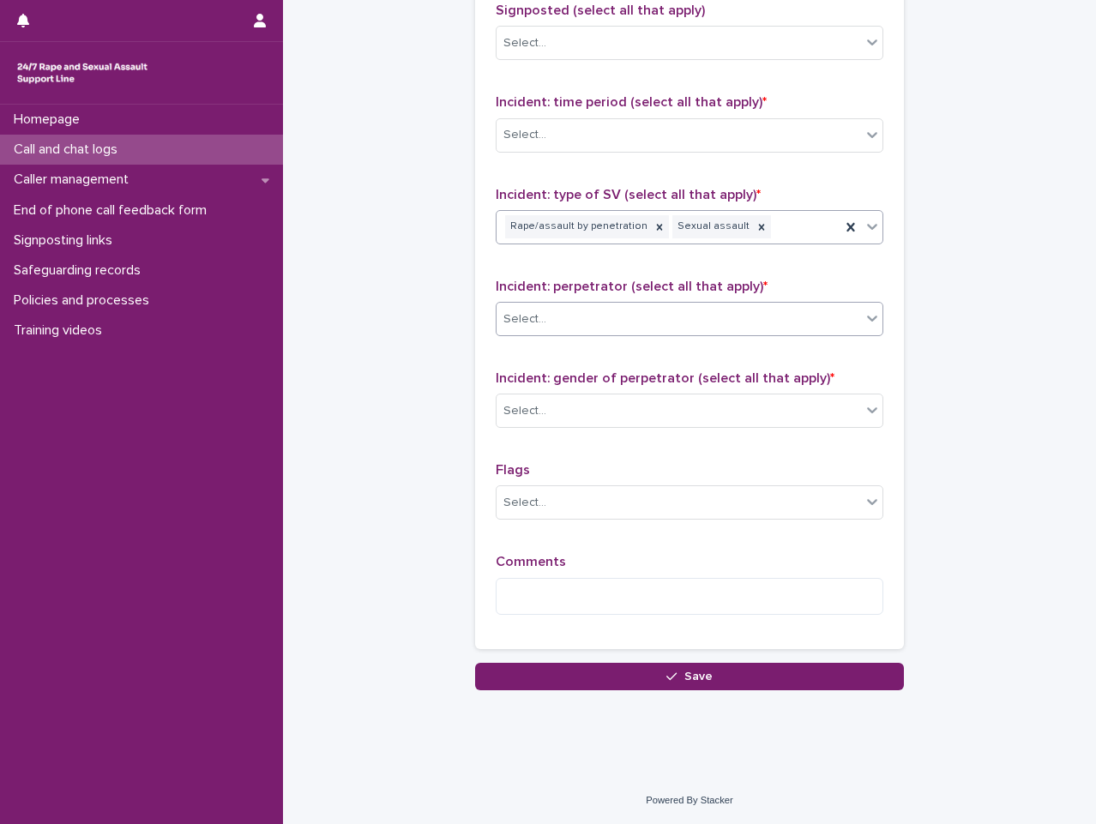
click at [735, 322] on div "Select..." at bounding box center [679, 319] width 364 height 28
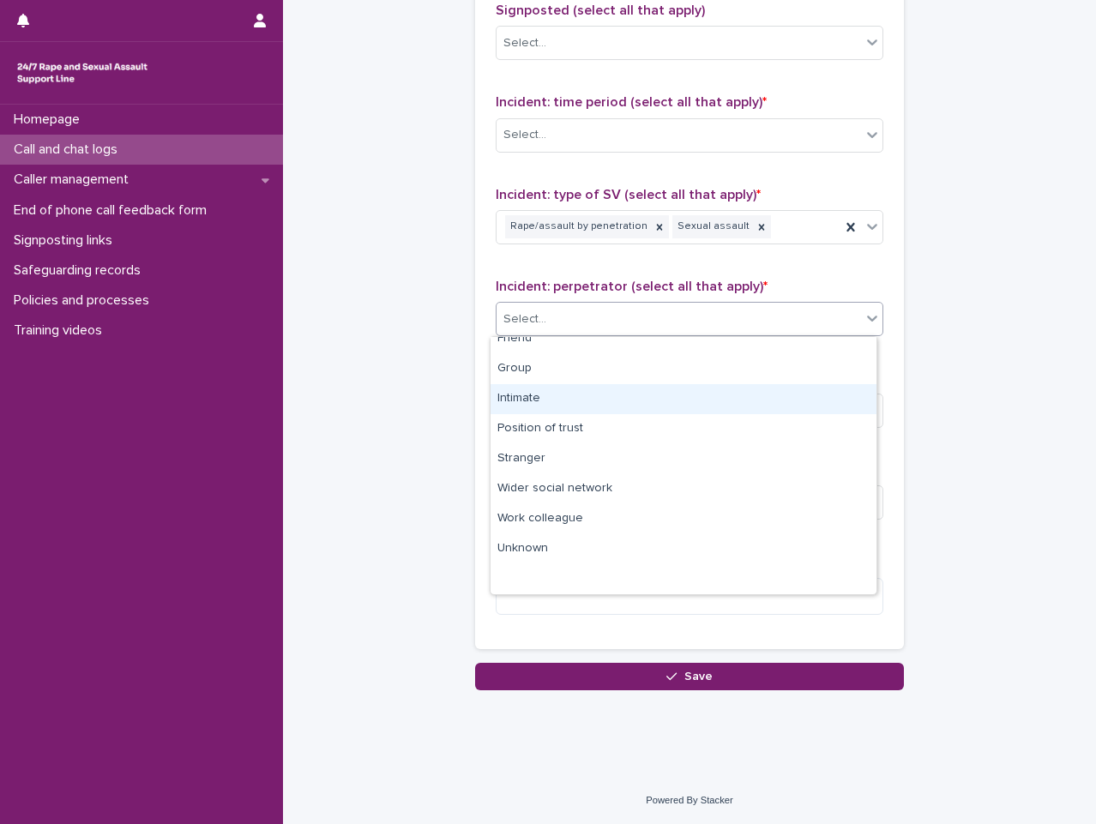
scroll to position [0, 0]
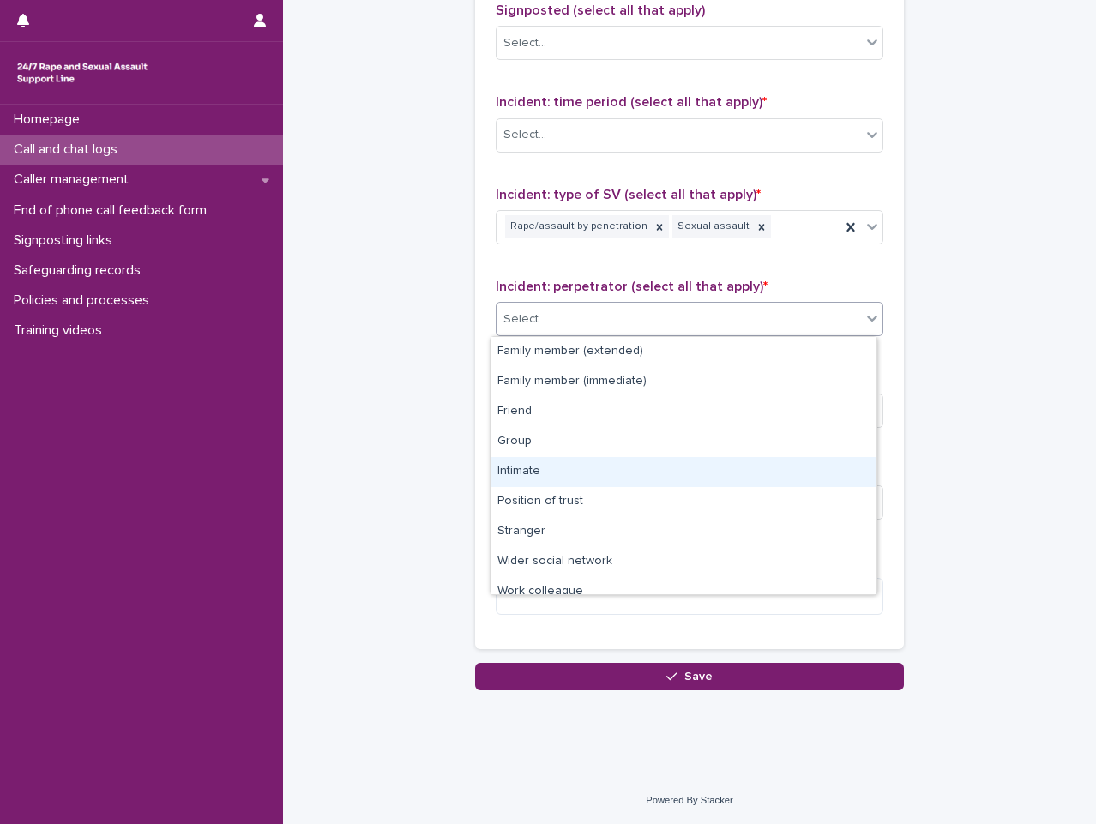
click at [774, 466] on div "Intimate" at bounding box center [684, 472] width 386 height 30
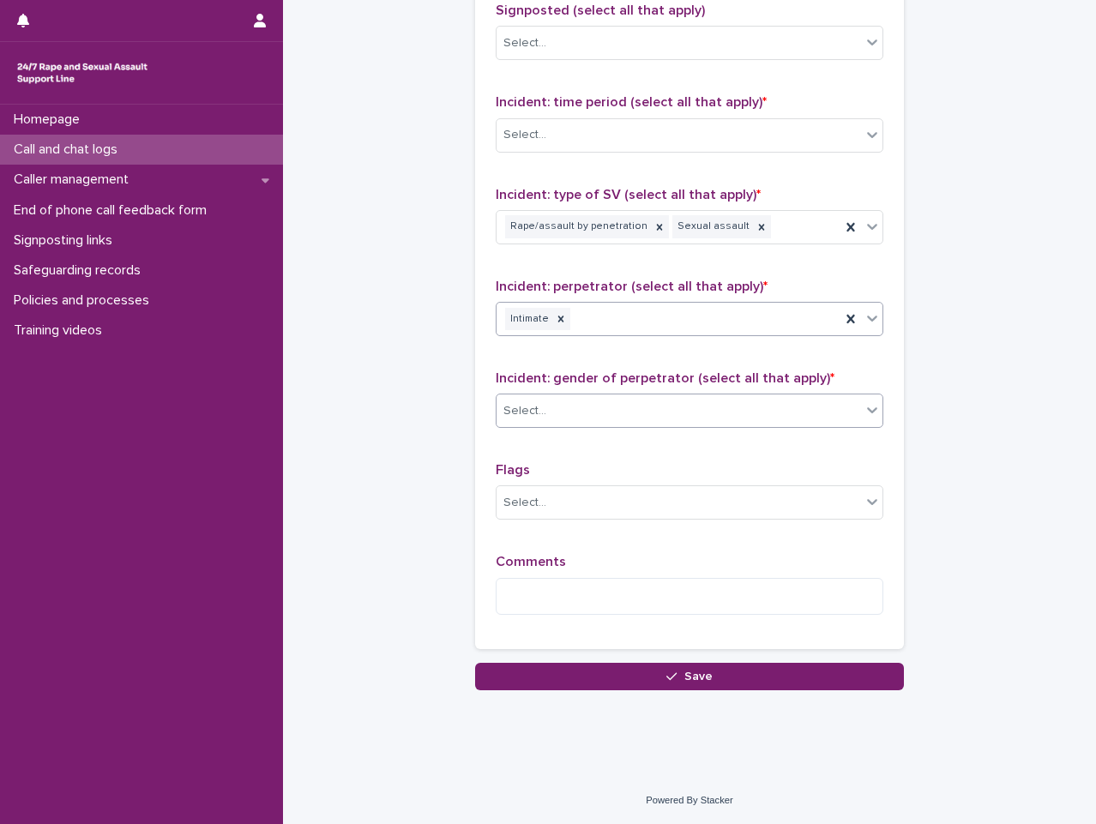
click at [765, 419] on div "Select..." at bounding box center [679, 411] width 364 height 28
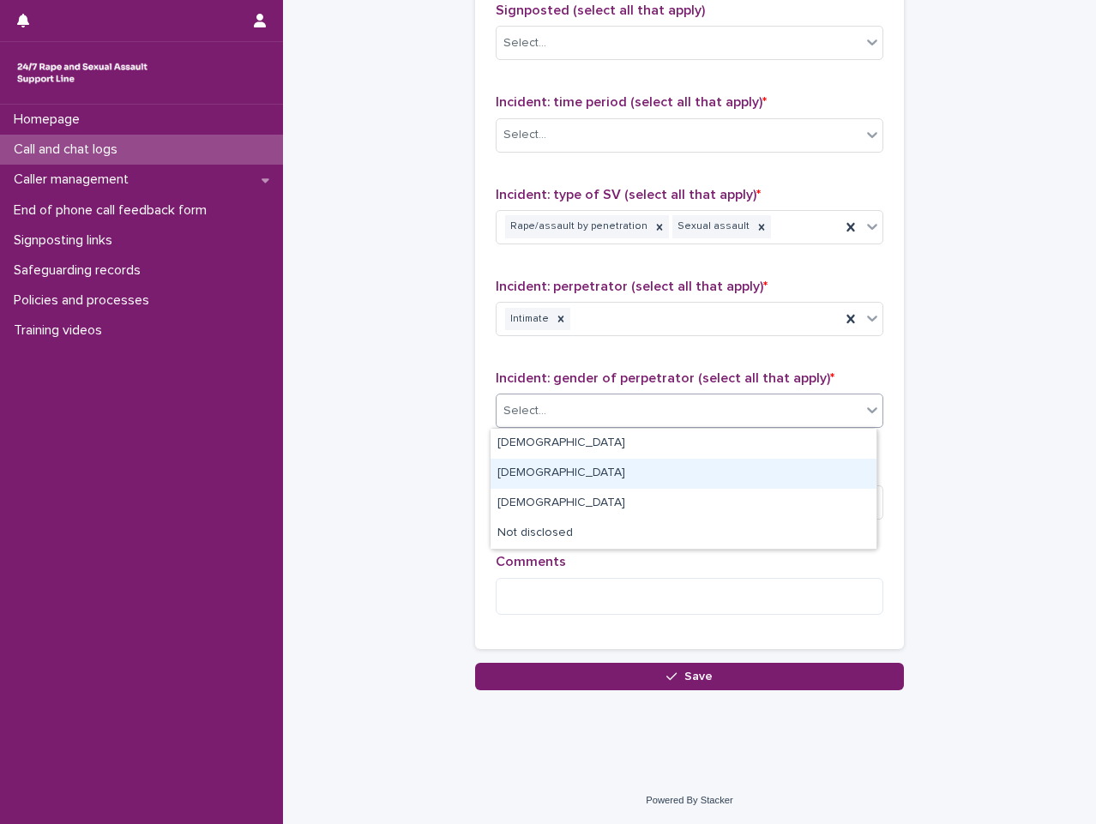
click at [765, 459] on div "[DEMOGRAPHIC_DATA]" at bounding box center [684, 474] width 386 height 30
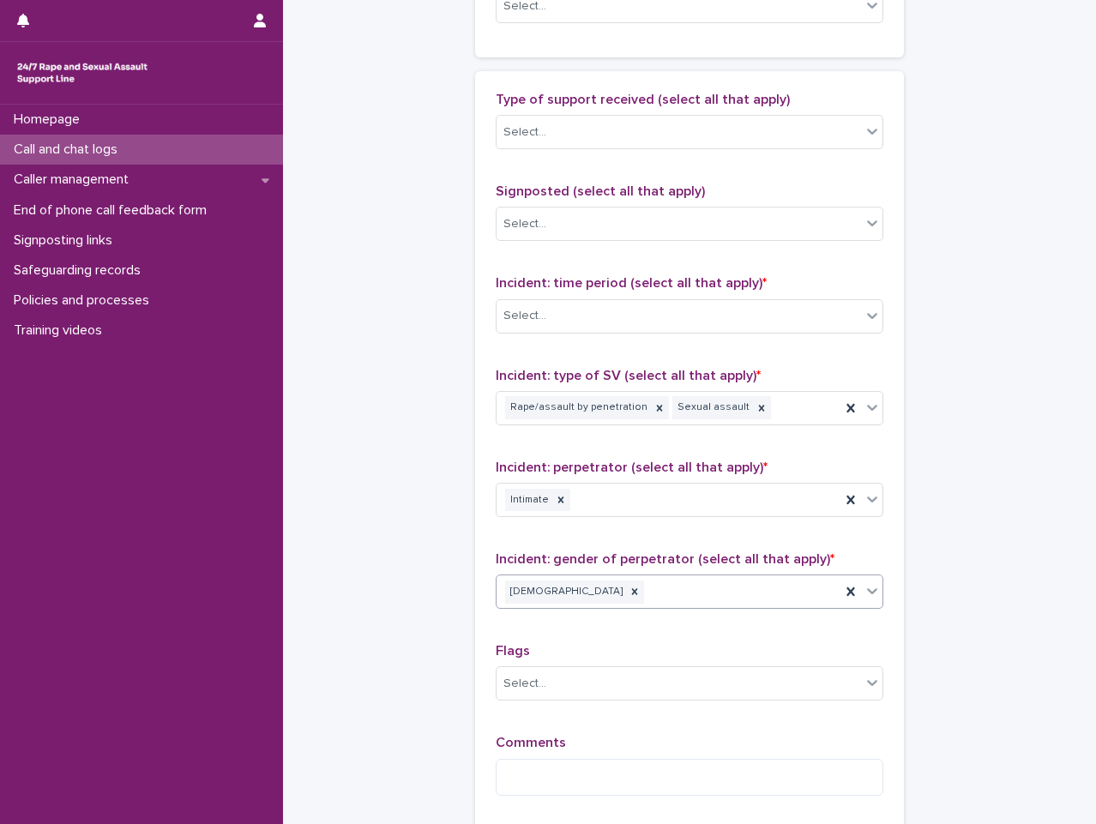
scroll to position [825, 0]
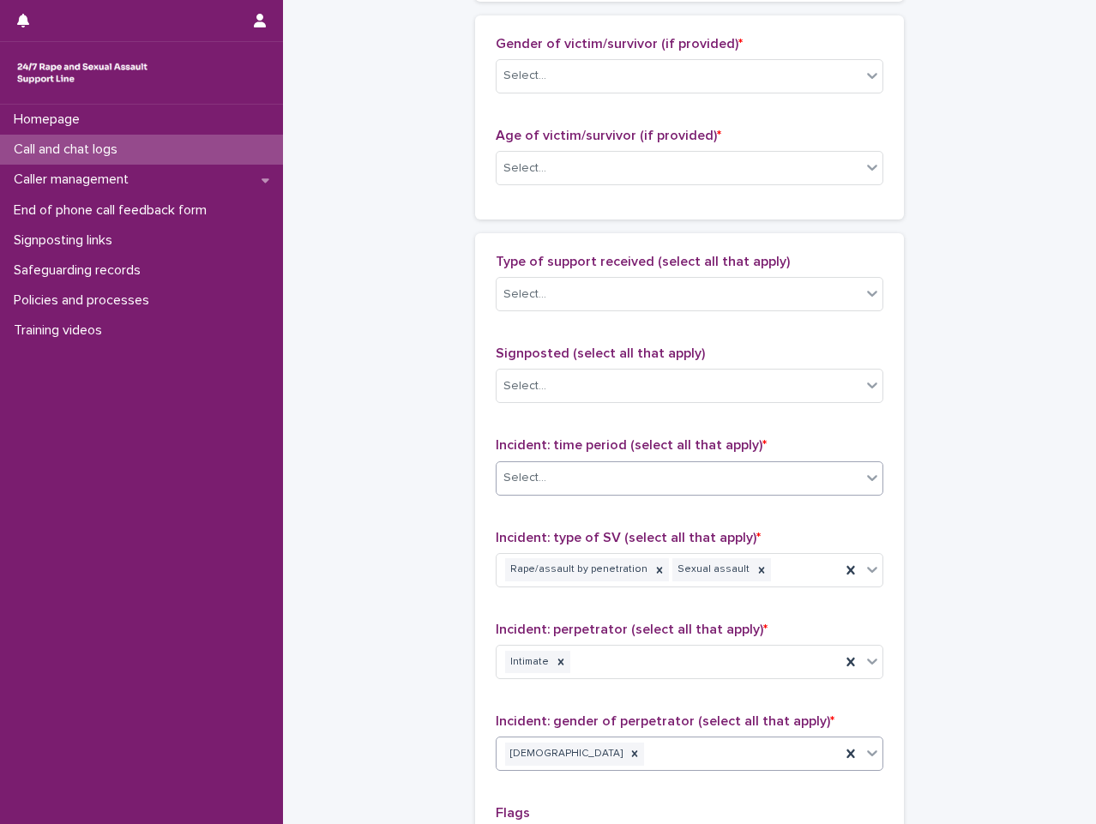
click at [772, 463] on div "Select..." at bounding box center [690, 478] width 388 height 34
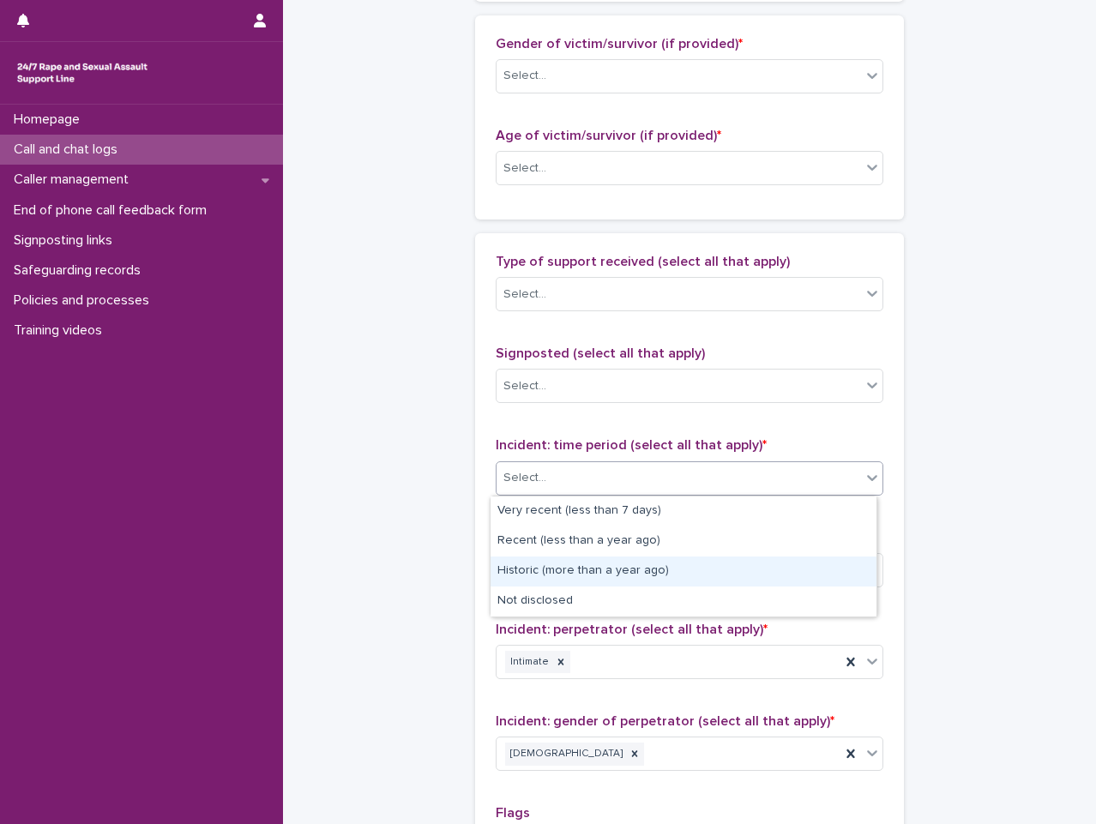
drag, startPoint x: 771, startPoint y: 551, endPoint x: 774, endPoint y: 574, distance: 23.3
click at [774, 574] on div "Historic (more than a year ago)" at bounding box center [684, 572] width 386 height 30
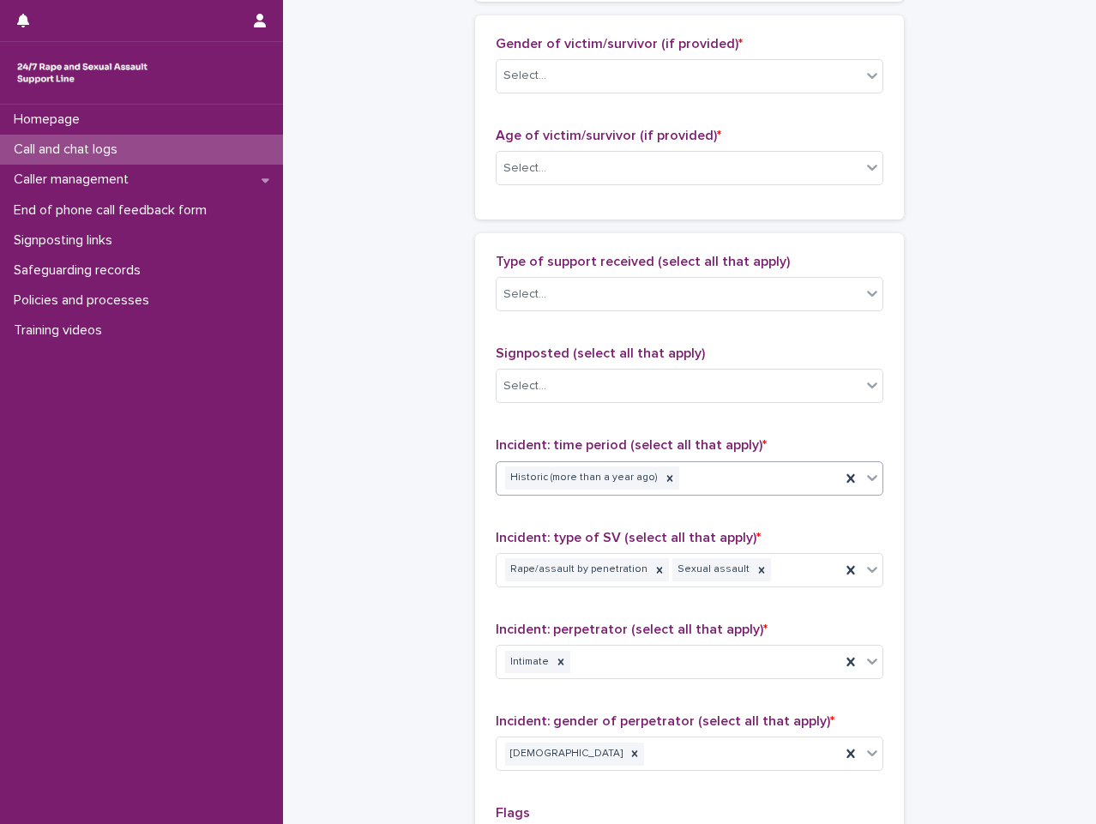
click at [805, 485] on div "Historic (more than a year ago)" at bounding box center [669, 478] width 344 height 30
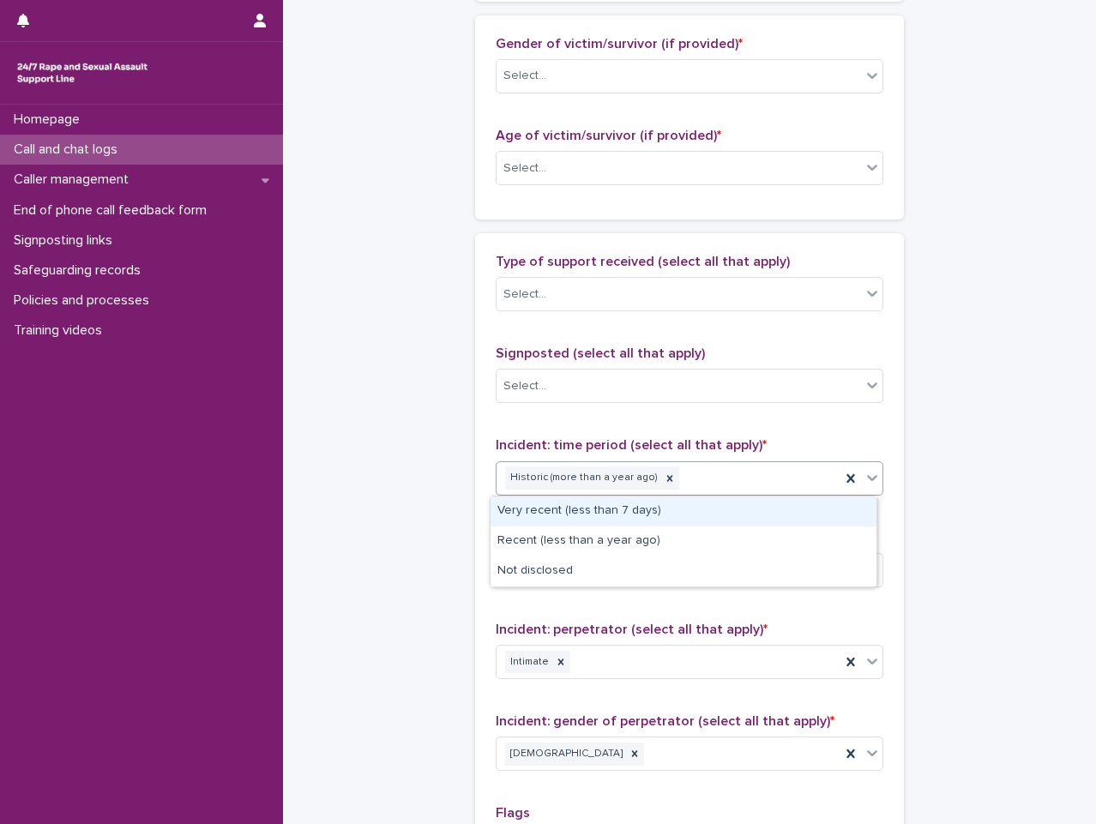
click at [800, 480] on div "Historic (more than a year ago)" at bounding box center [669, 478] width 344 height 30
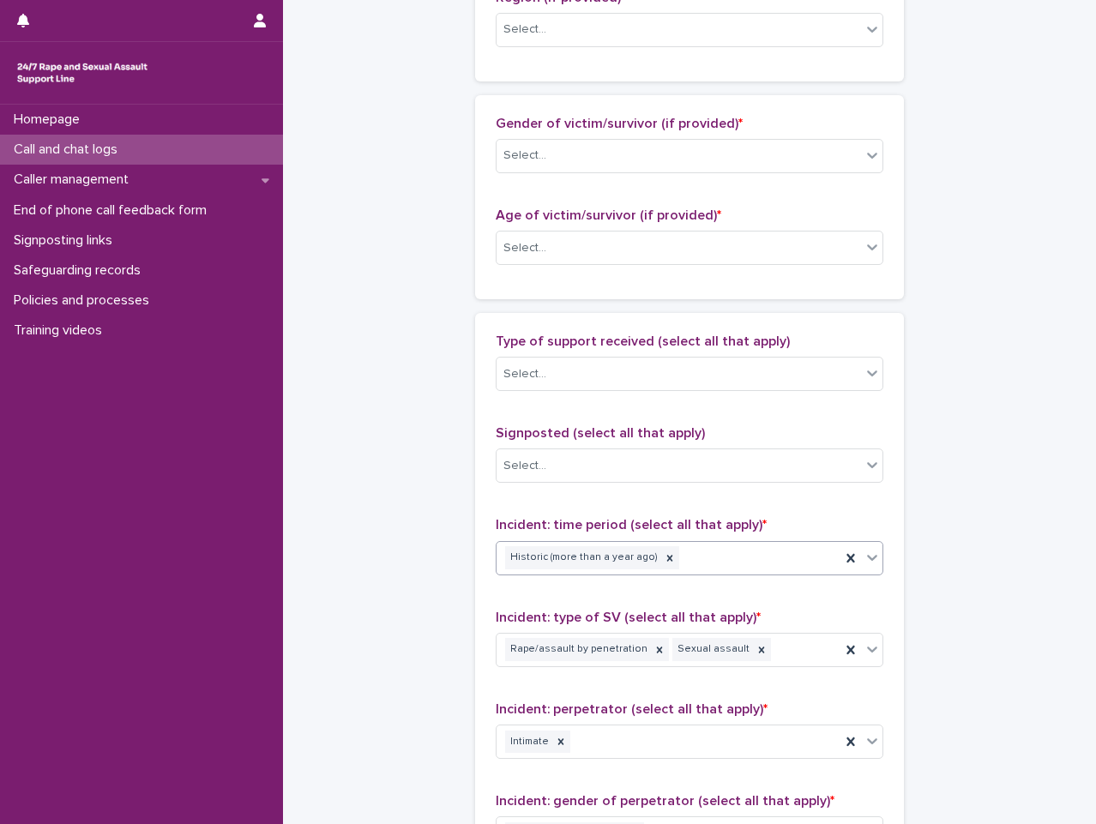
scroll to position [653, 0]
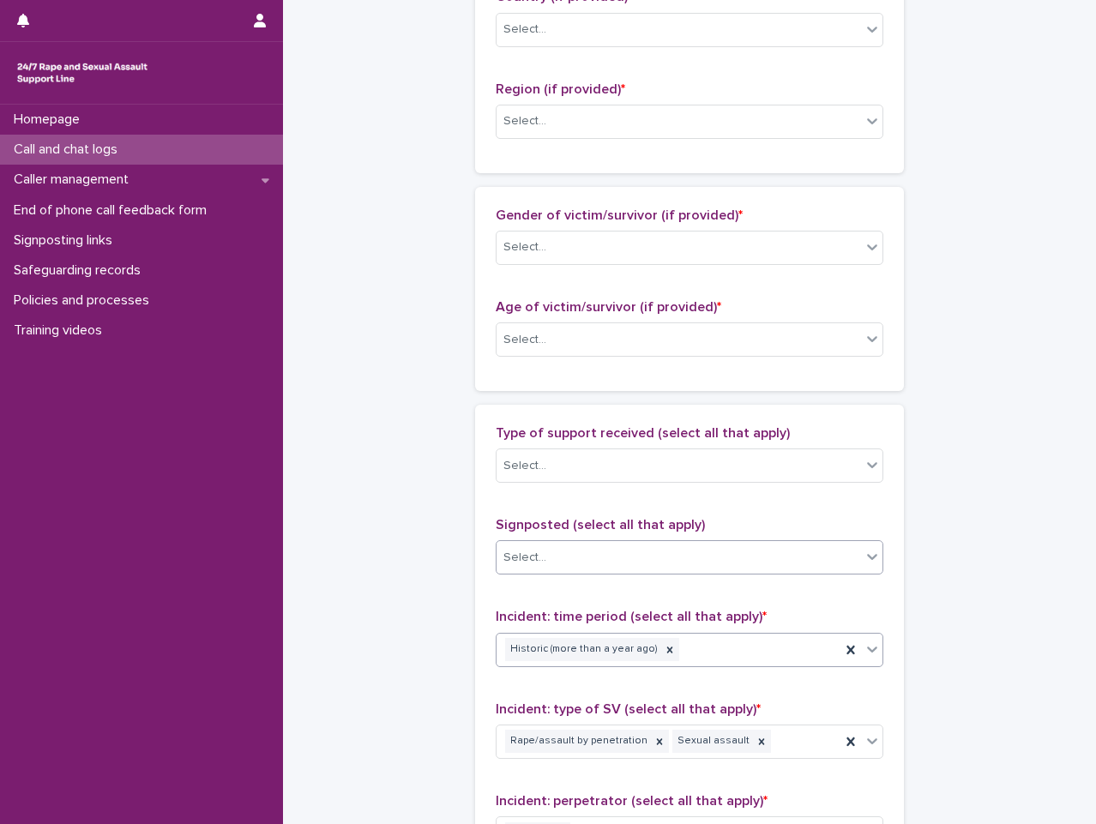
click at [794, 558] on div "Select..." at bounding box center [679, 558] width 364 height 28
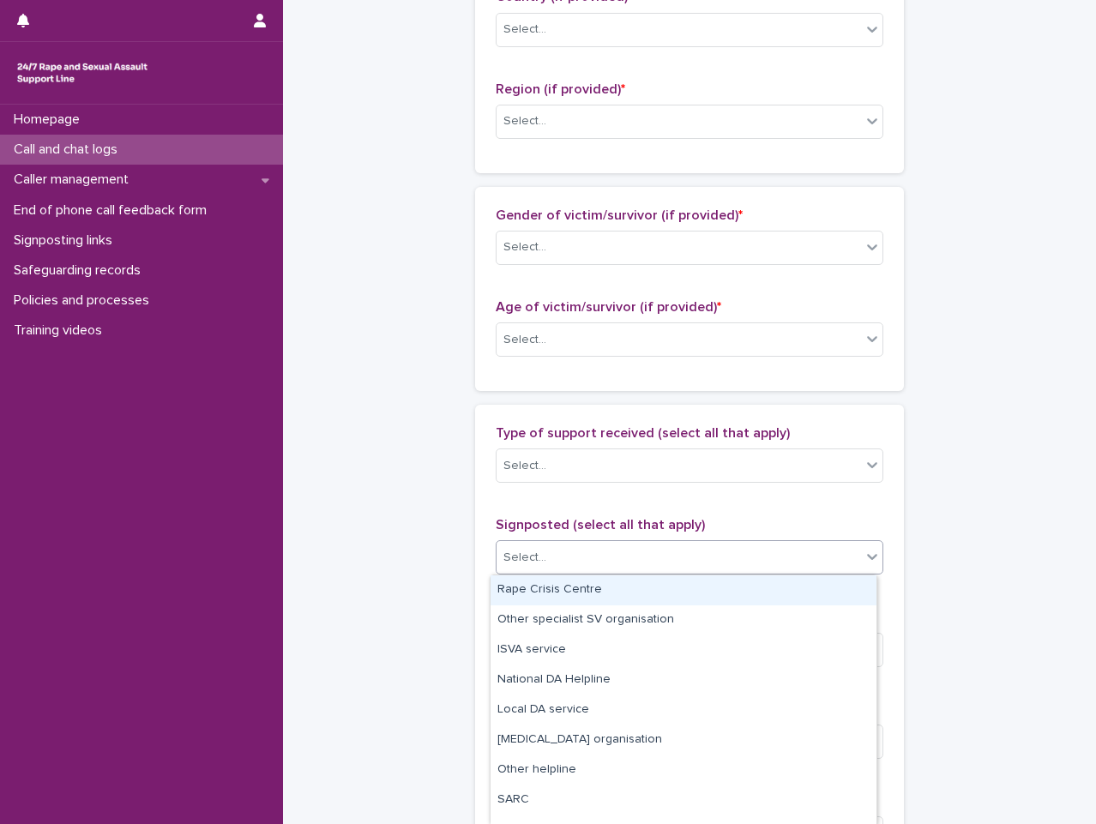
click at [852, 515] on div "Type of support received (select all that apply) Select... Signposted (select a…" at bounding box center [690, 784] width 388 height 718
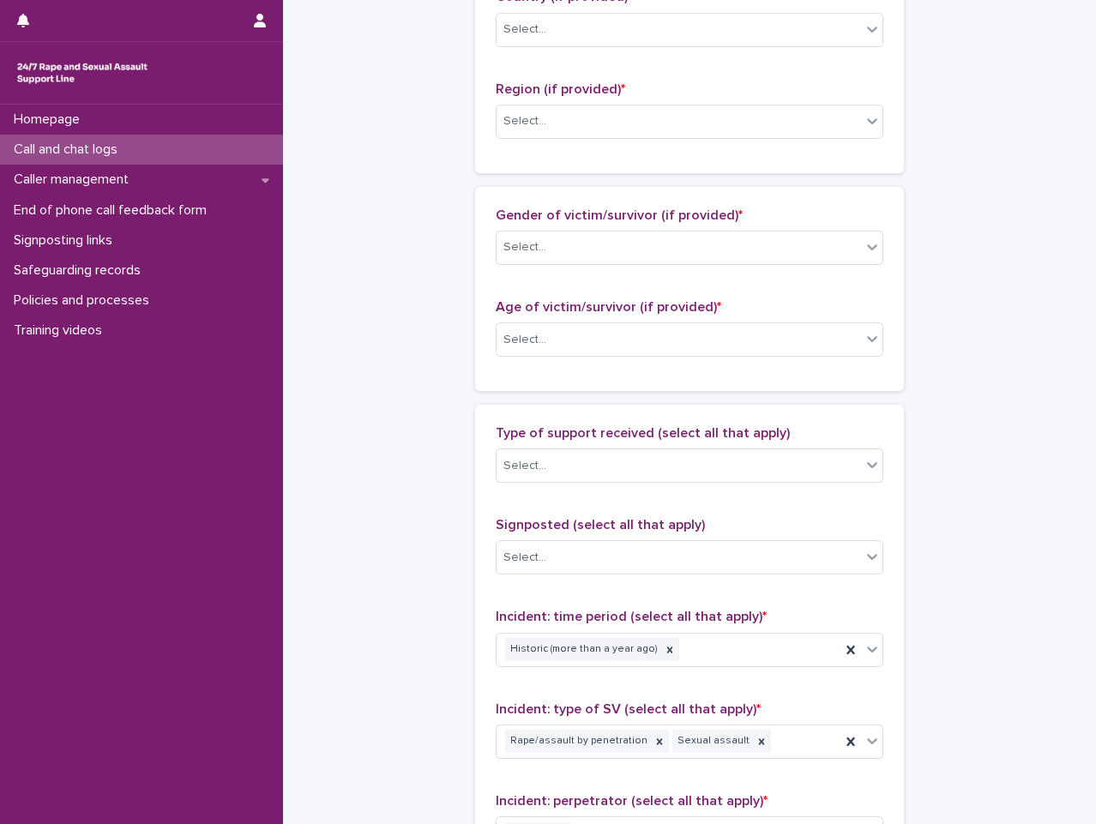
click at [811, 443] on div "Type of support received (select all that apply) Select..." at bounding box center [690, 460] width 388 height 71
click at [810, 452] on div "Select..." at bounding box center [679, 466] width 364 height 28
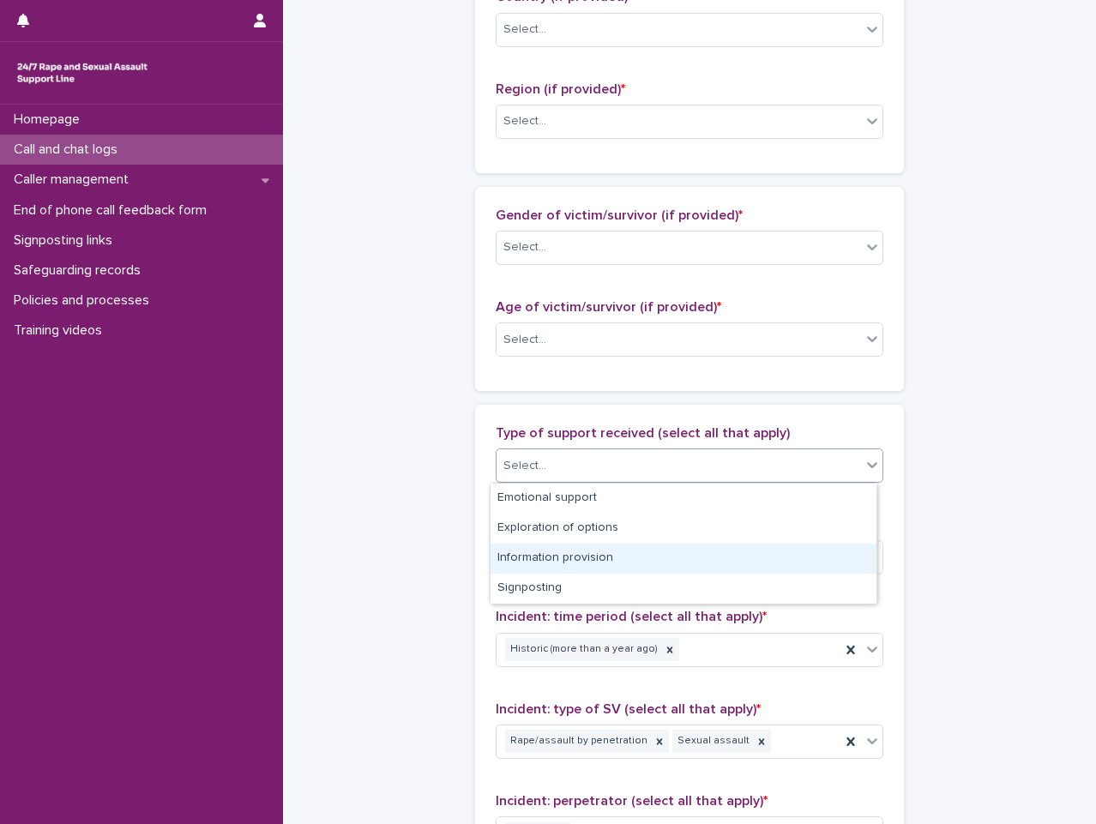
click at [804, 557] on div "Information provision" at bounding box center [684, 559] width 386 height 30
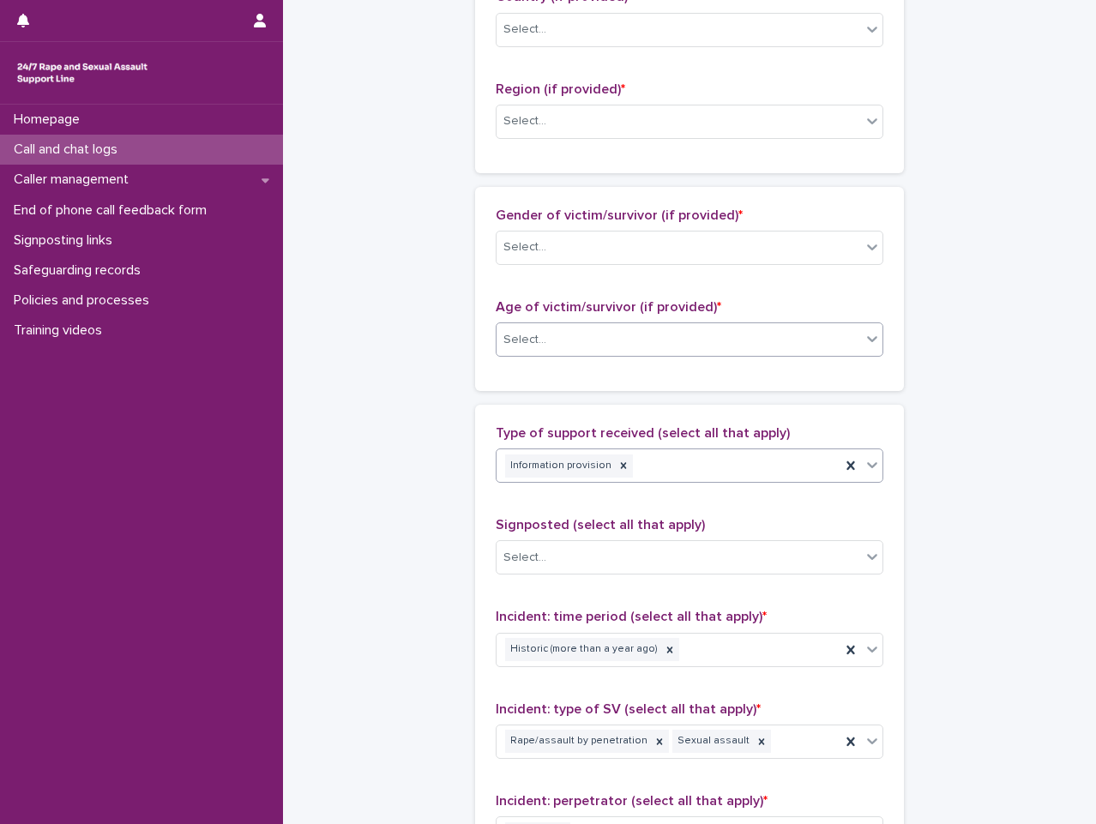
click at [549, 344] on div "Select..." at bounding box center [679, 340] width 364 height 28
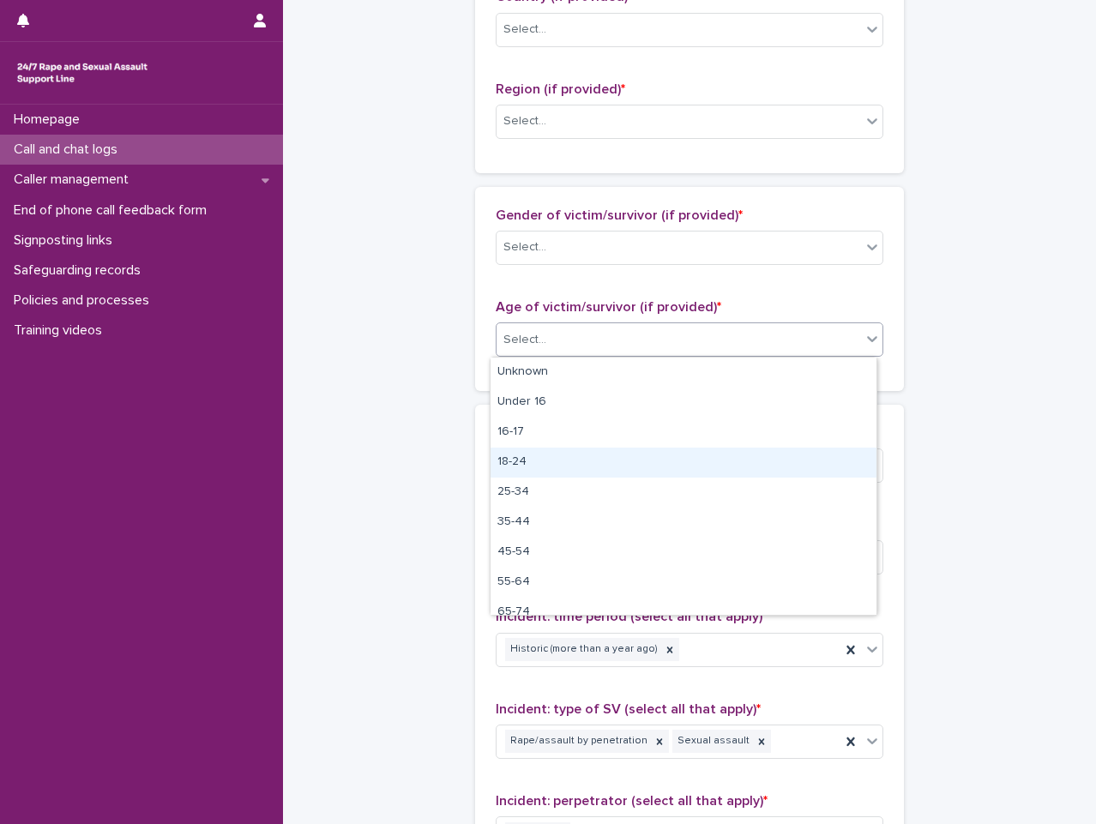
click at [578, 471] on div "18-24" at bounding box center [684, 463] width 386 height 30
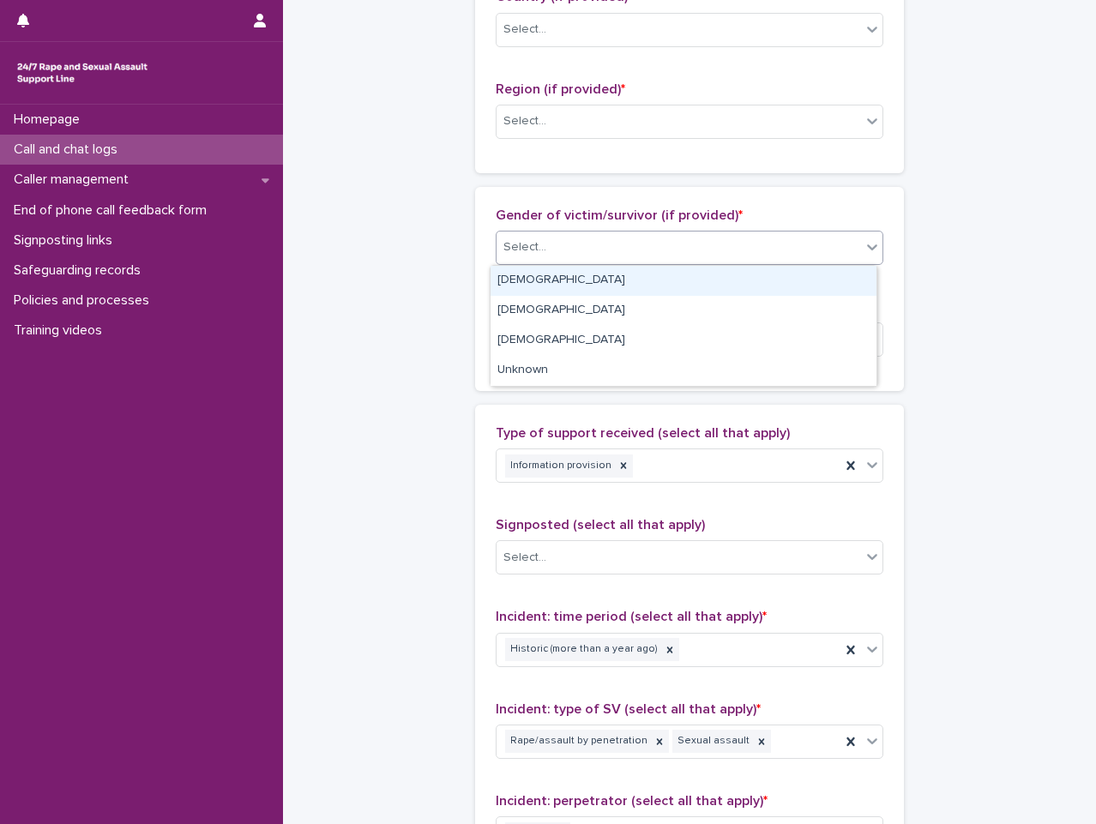
click at [675, 241] on div "Select..." at bounding box center [679, 247] width 364 height 28
click at [681, 288] on div "[DEMOGRAPHIC_DATA]" at bounding box center [684, 281] width 386 height 30
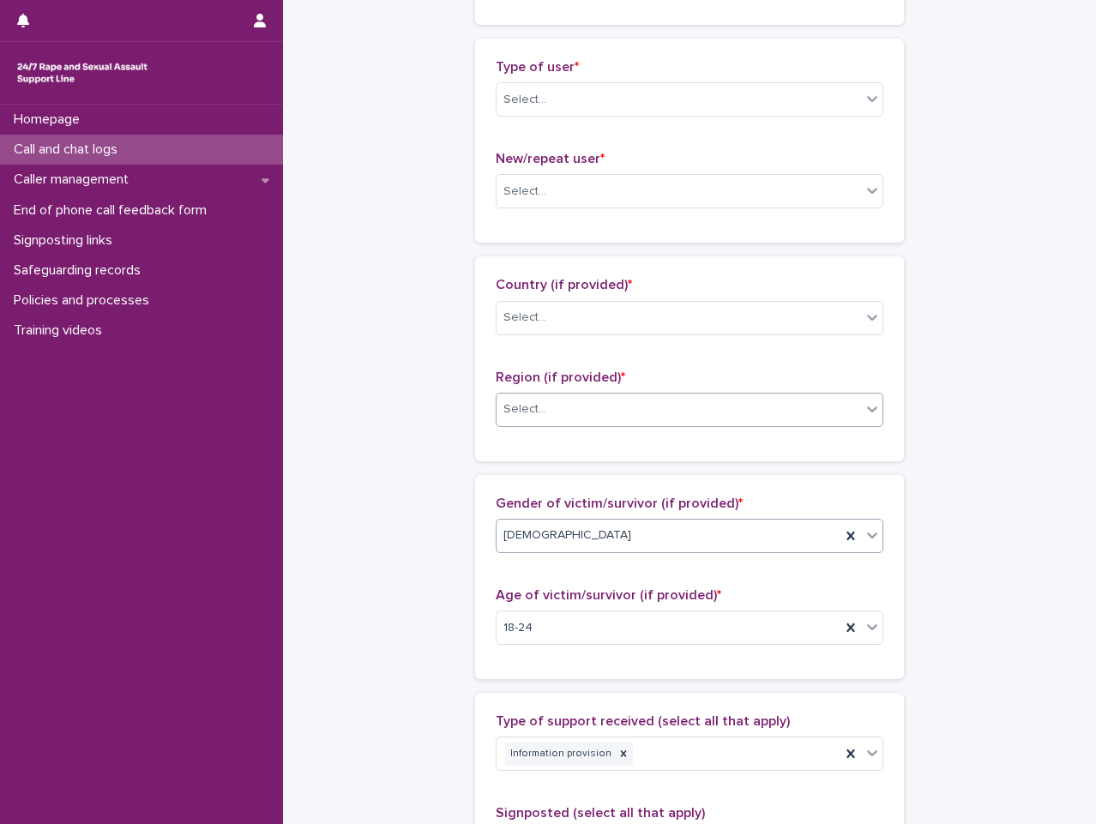
scroll to position [310, 0]
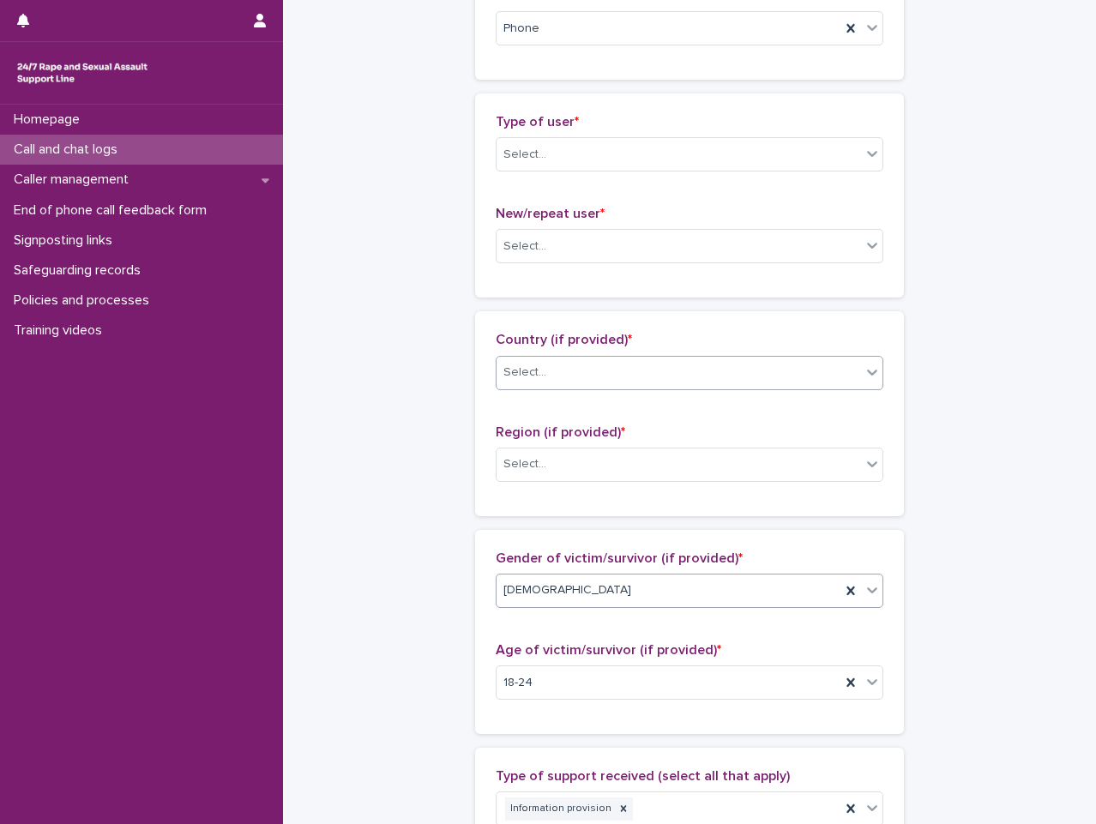
click at [695, 377] on div "Select..." at bounding box center [679, 372] width 364 height 28
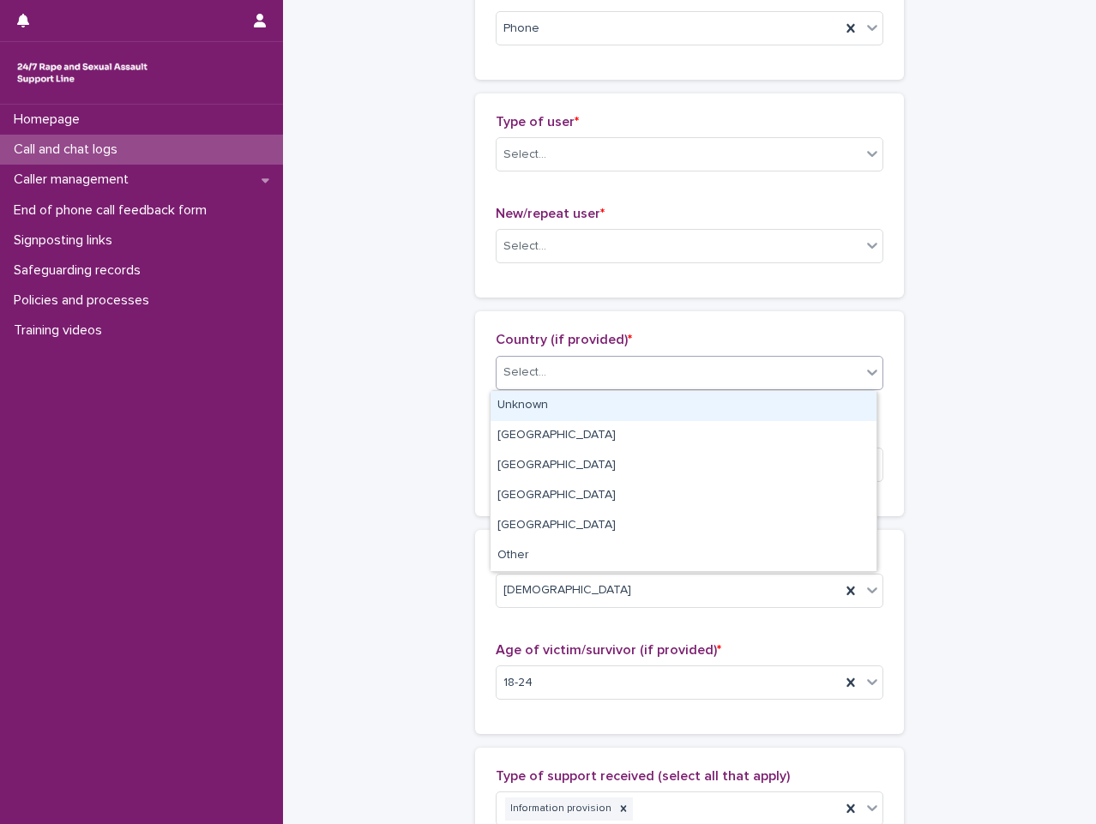
click at [690, 406] on div "Unknown" at bounding box center [684, 406] width 386 height 30
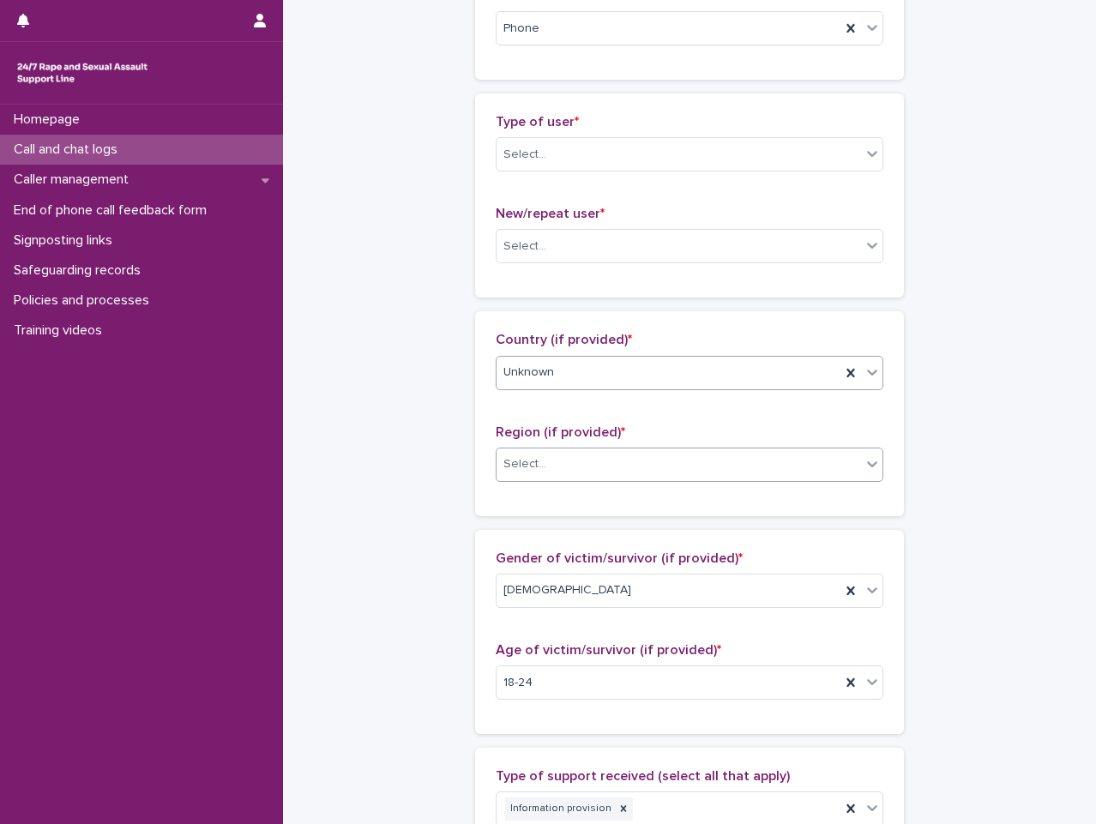
click at [684, 455] on div "Select..." at bounding box center [679, 464] width 364 height 28
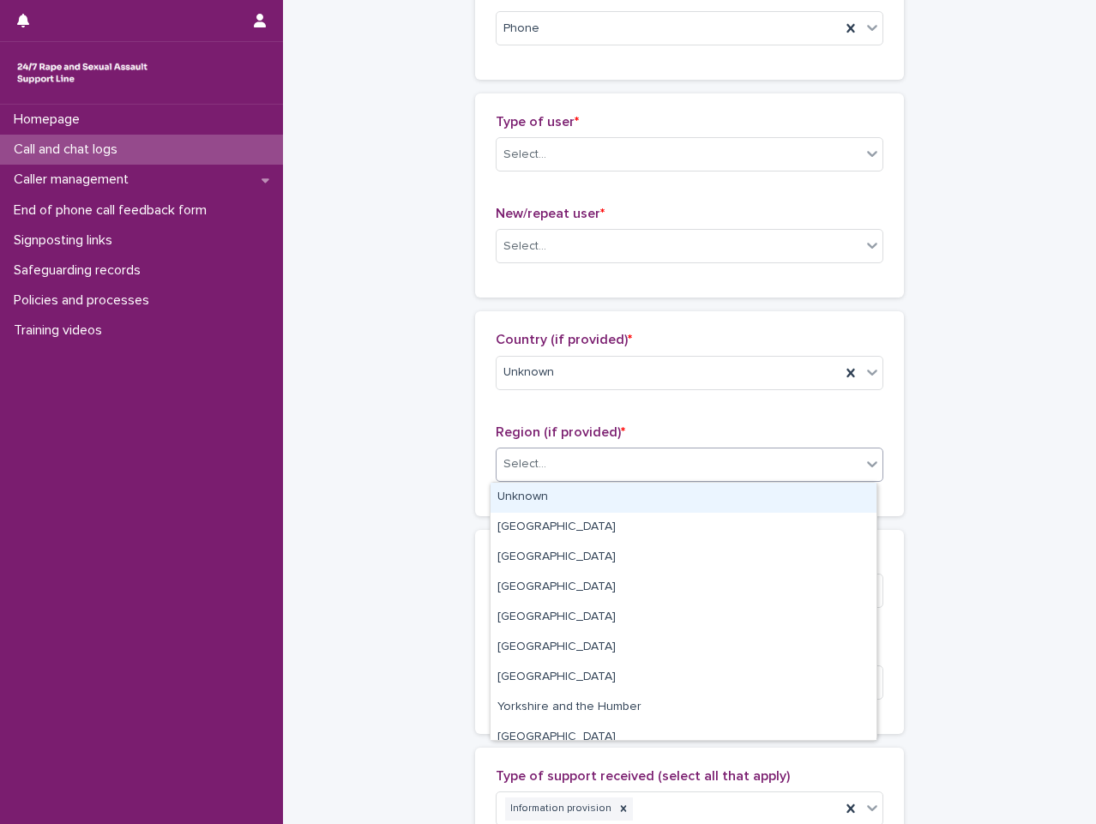
click at [680, 506] on div "Unknown" at bounding box center [684, 498] width 386 height 30
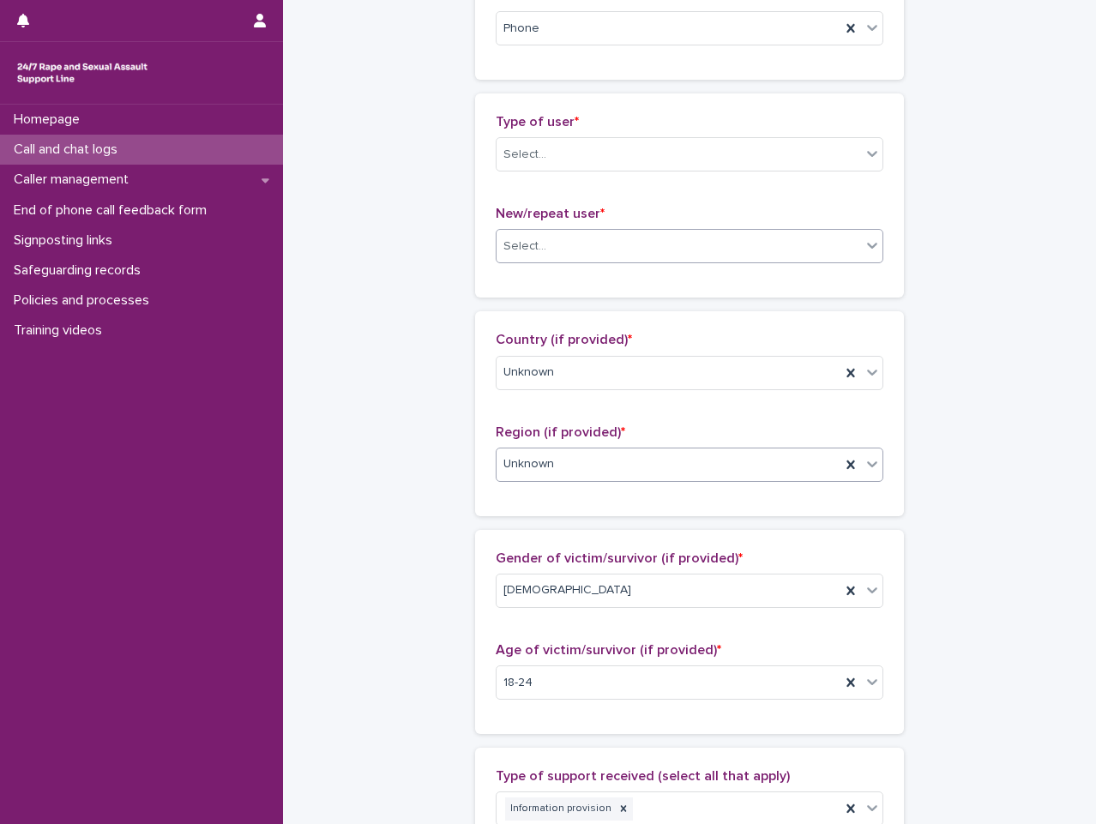
click at [714, 256] on div "Select..." at bounding box center [679, 246] width 364 height 28
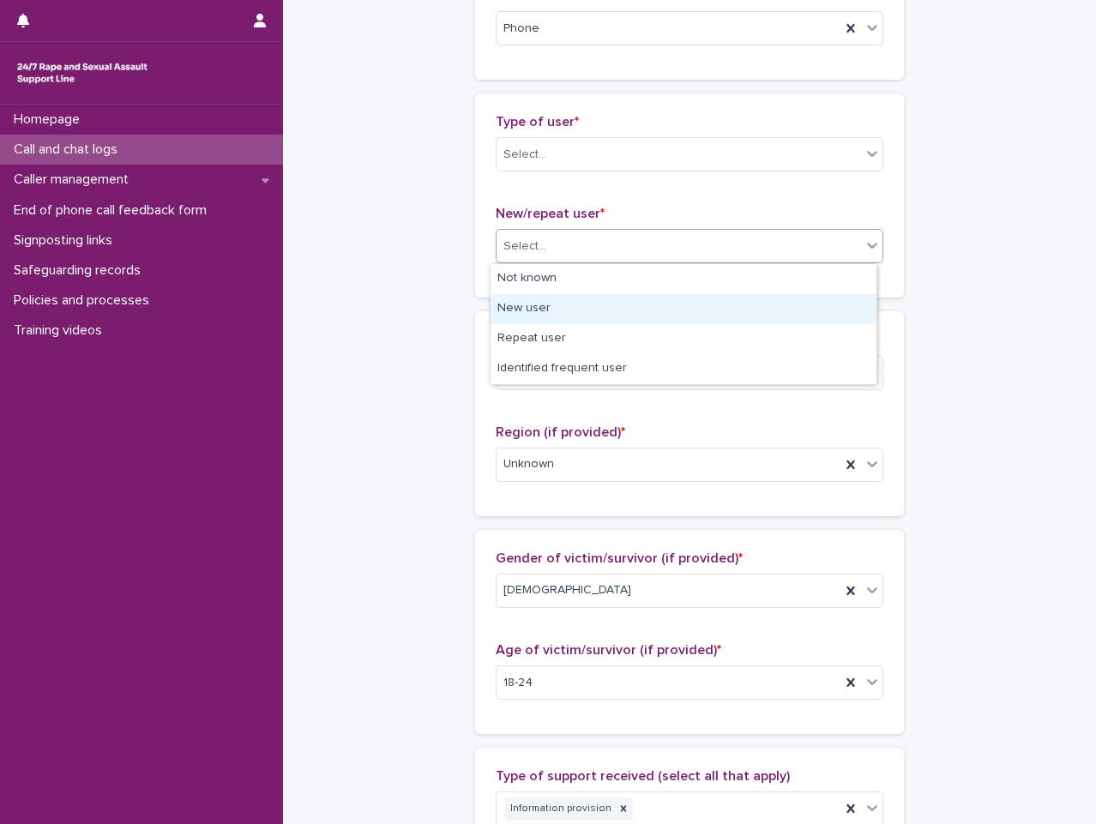
click at [696, 308] on div "New user" at bounding box center [684, 309] width 386 height 30
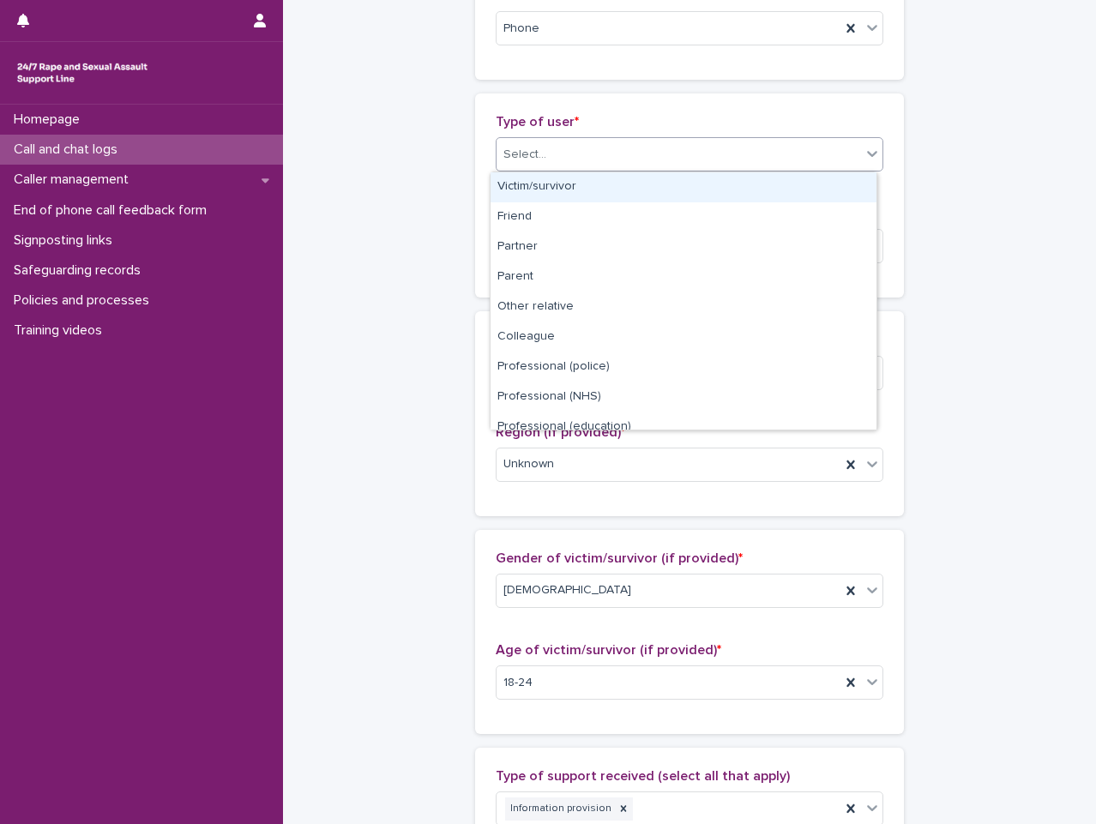
click at [732, 143] on div "Select..." at bounding box center [679, 155] width 364 height 28
click at [753, 193] on div "Victim/survivor" at bounding box center [684, 187] width 386 height 30
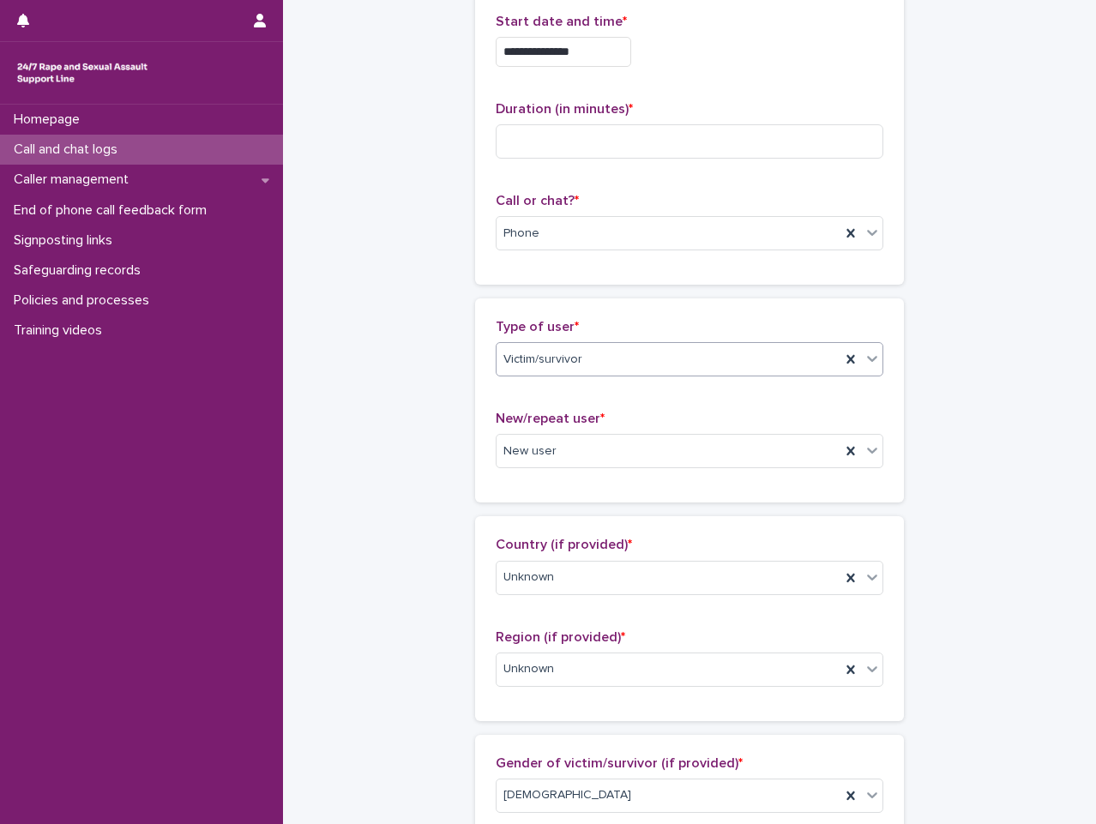
scroll to position [0, 0]
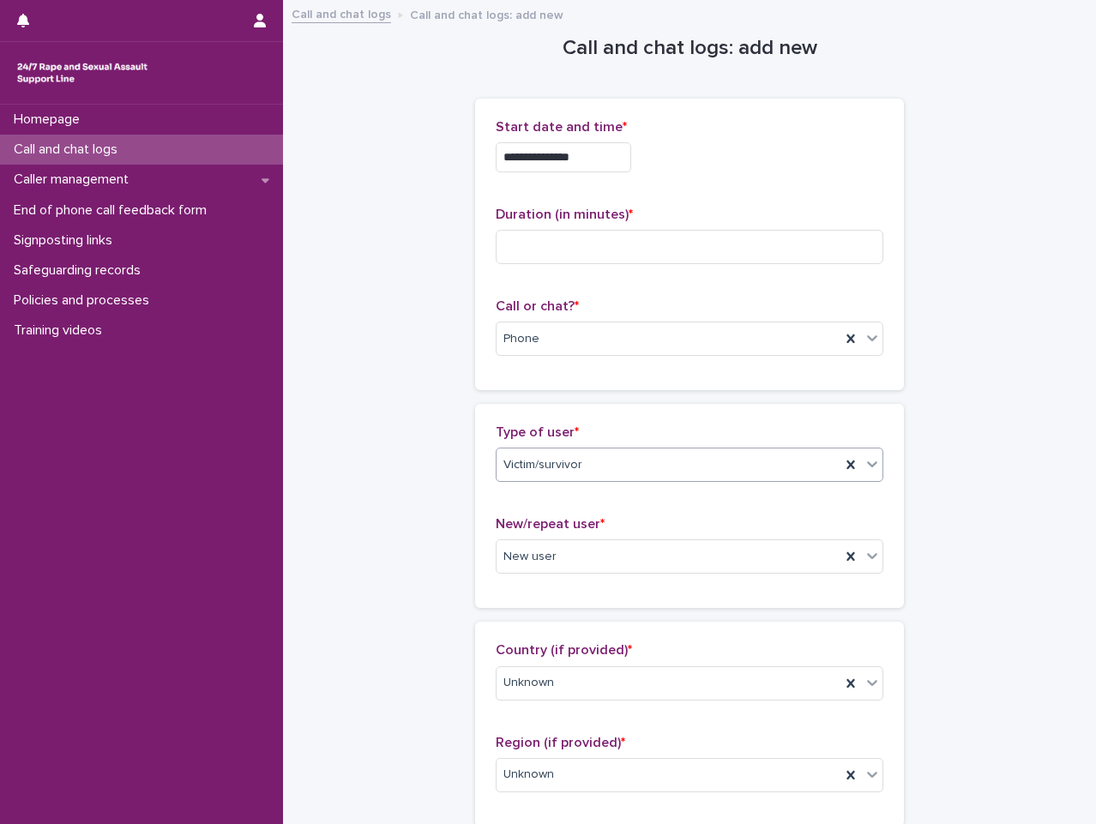
click at [599, 165] on input "**********" at bounding box center [563, 157] width 135 height 30
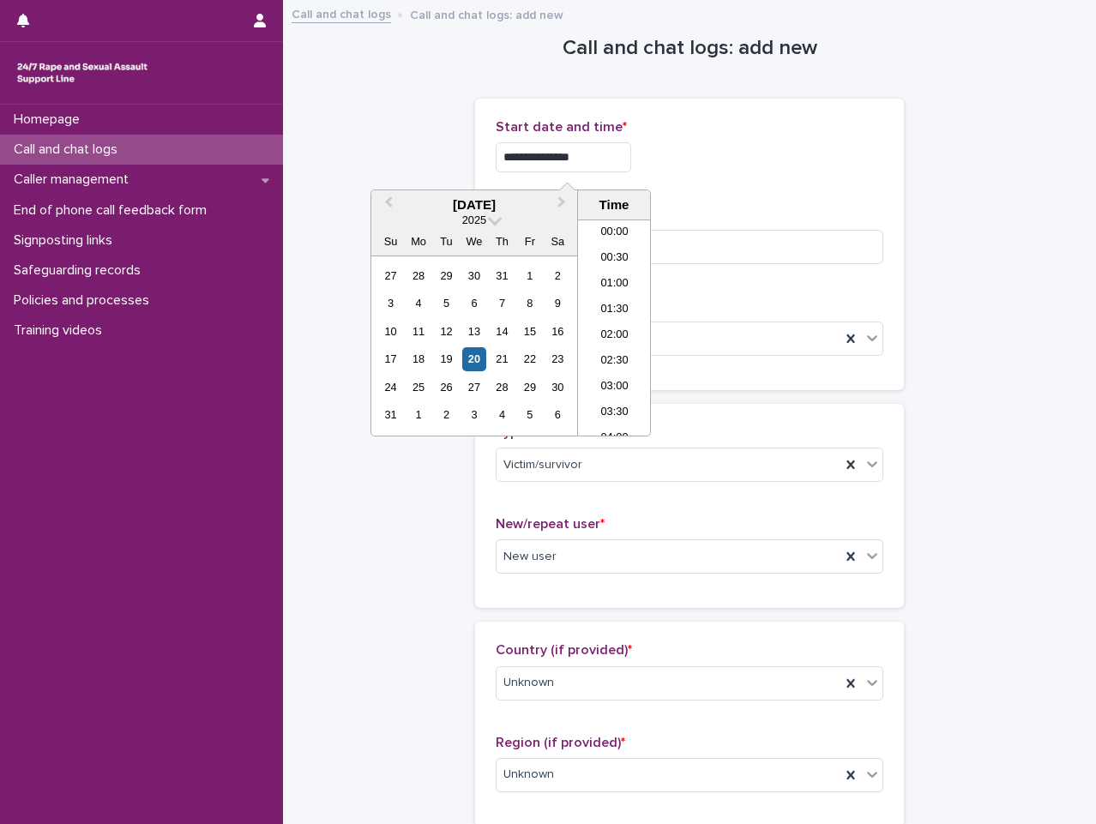
scroll to position [1020, 0]
type input "**********"
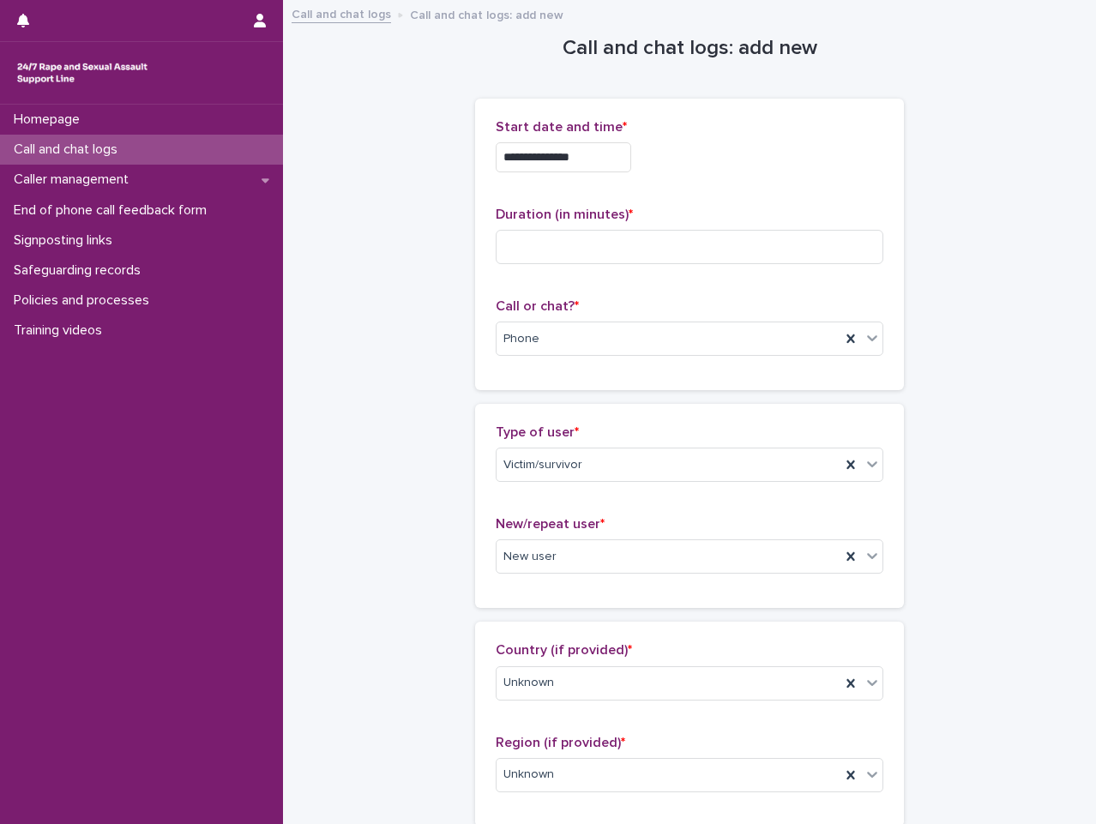
click at [666, 166] on div "**********" at bounding box center [690, 157] width 388 height 30
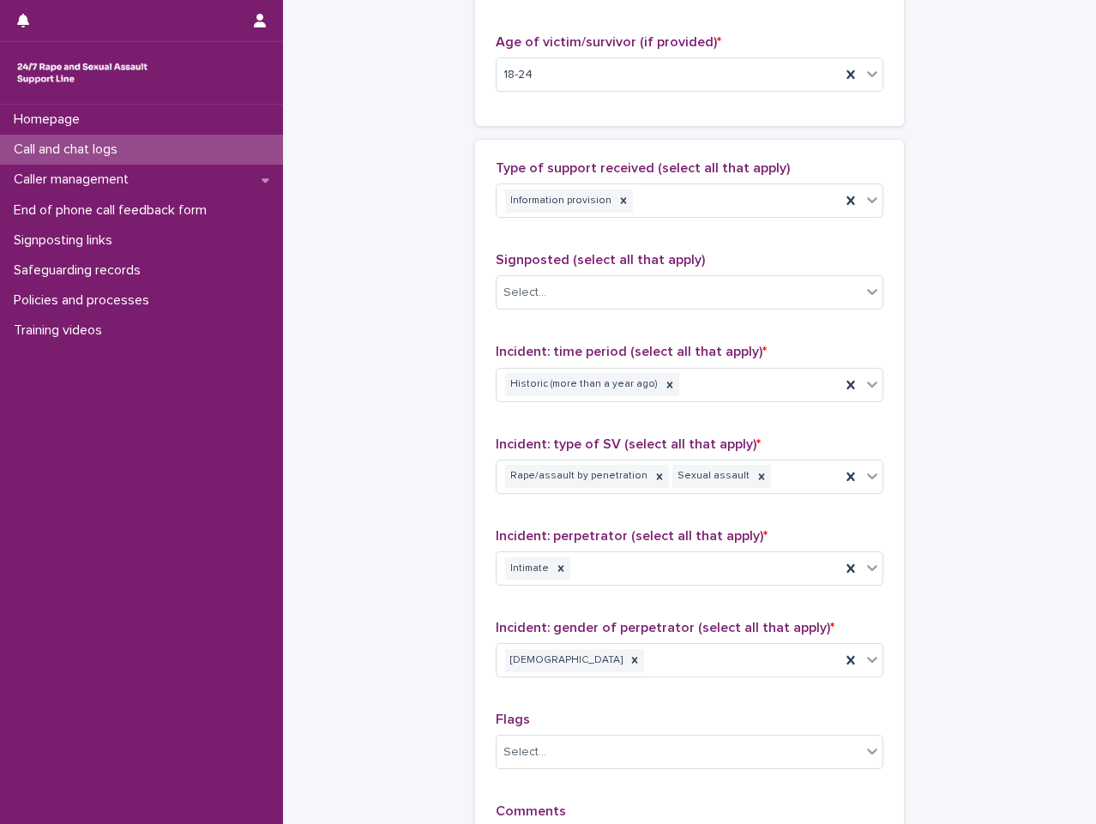
scroll to position [1168, 0]
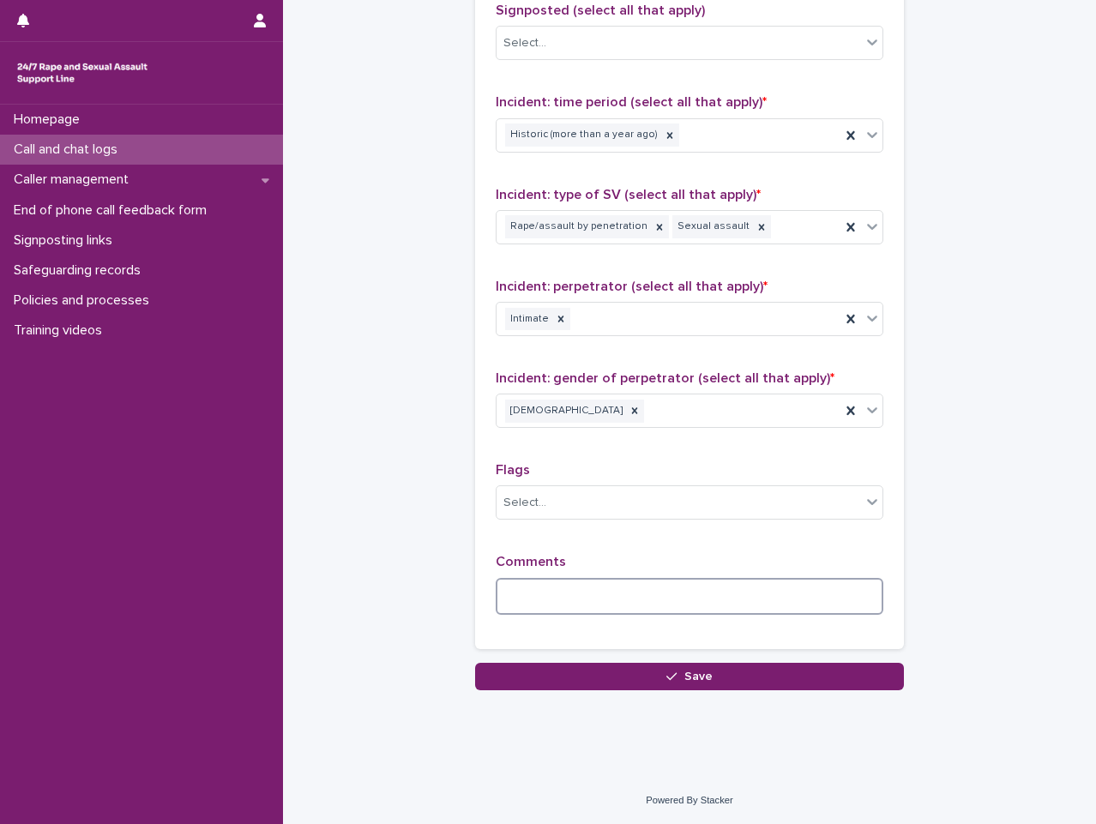
click at [623, 582] on textarea at bounding box center [690, 596] width 388 height 37
type textarea "****"
click at [876, 233] on div at bounding box center [872, 226] width 21 height 31
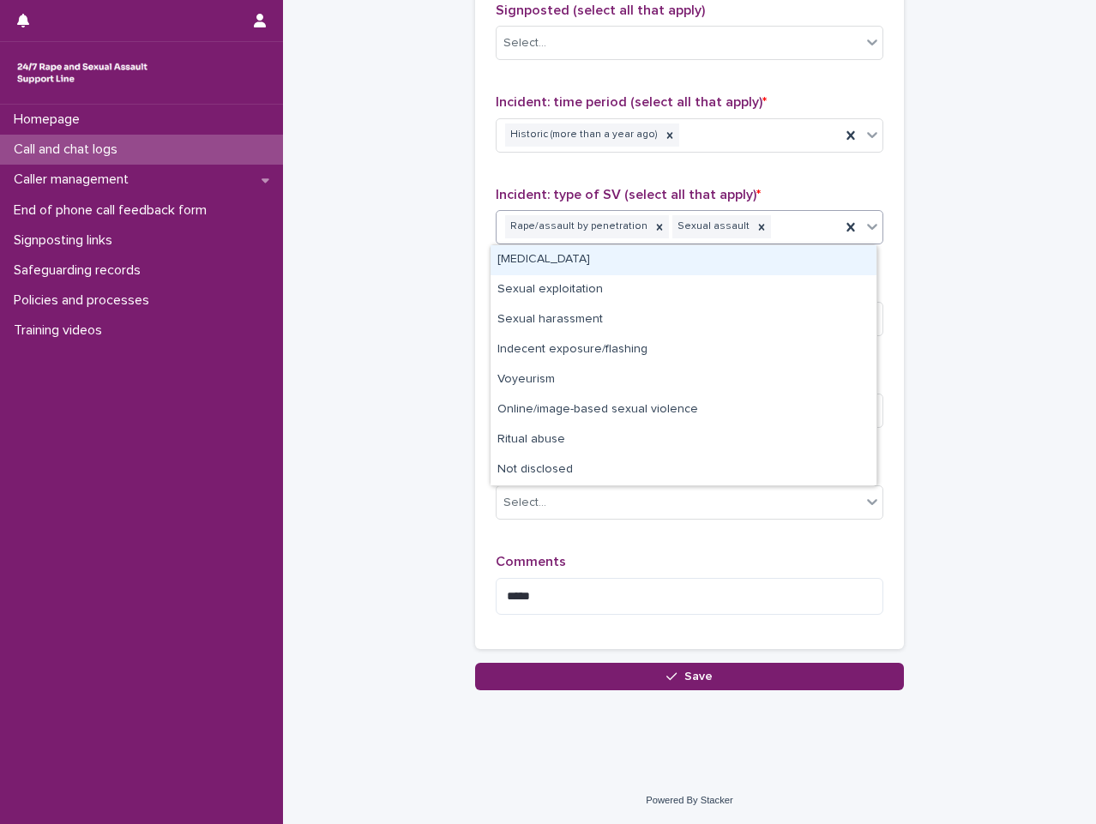
click at [769, 227] on div "Rape/assault by penetration Sexual assault" at bounding box center [669, 227] width 344 height 30
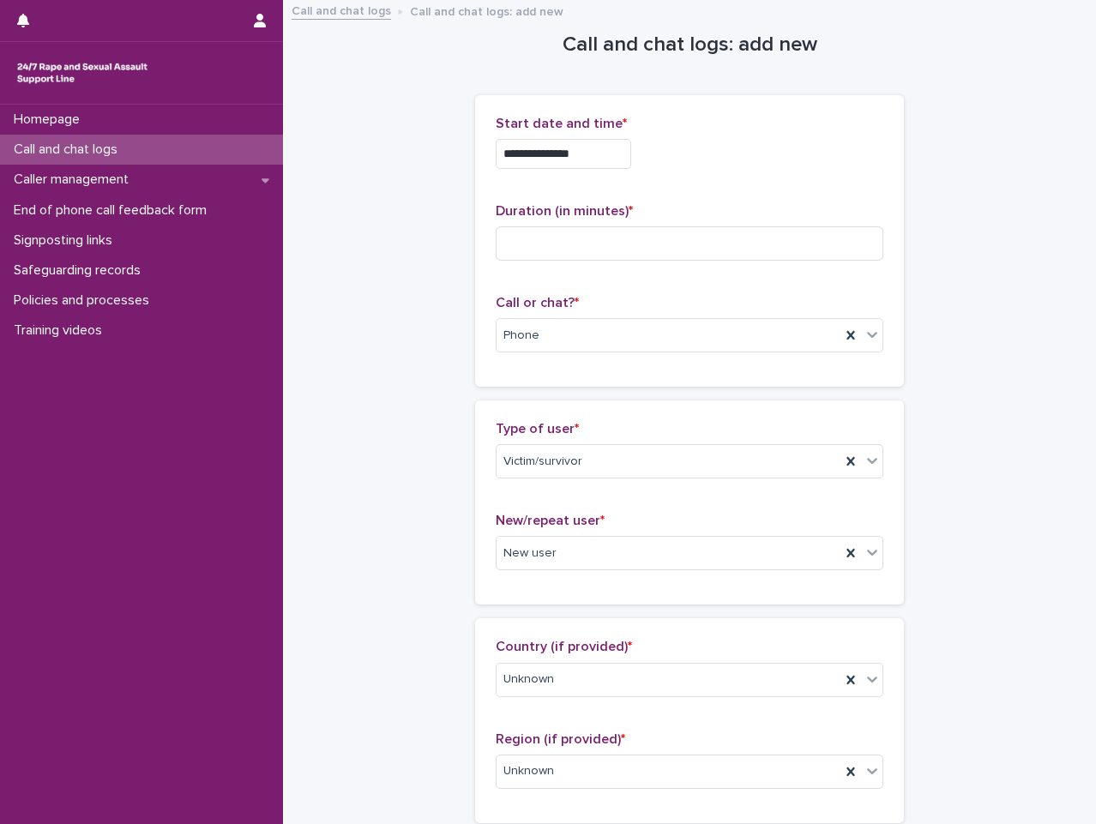
scroll to position [0, 0]
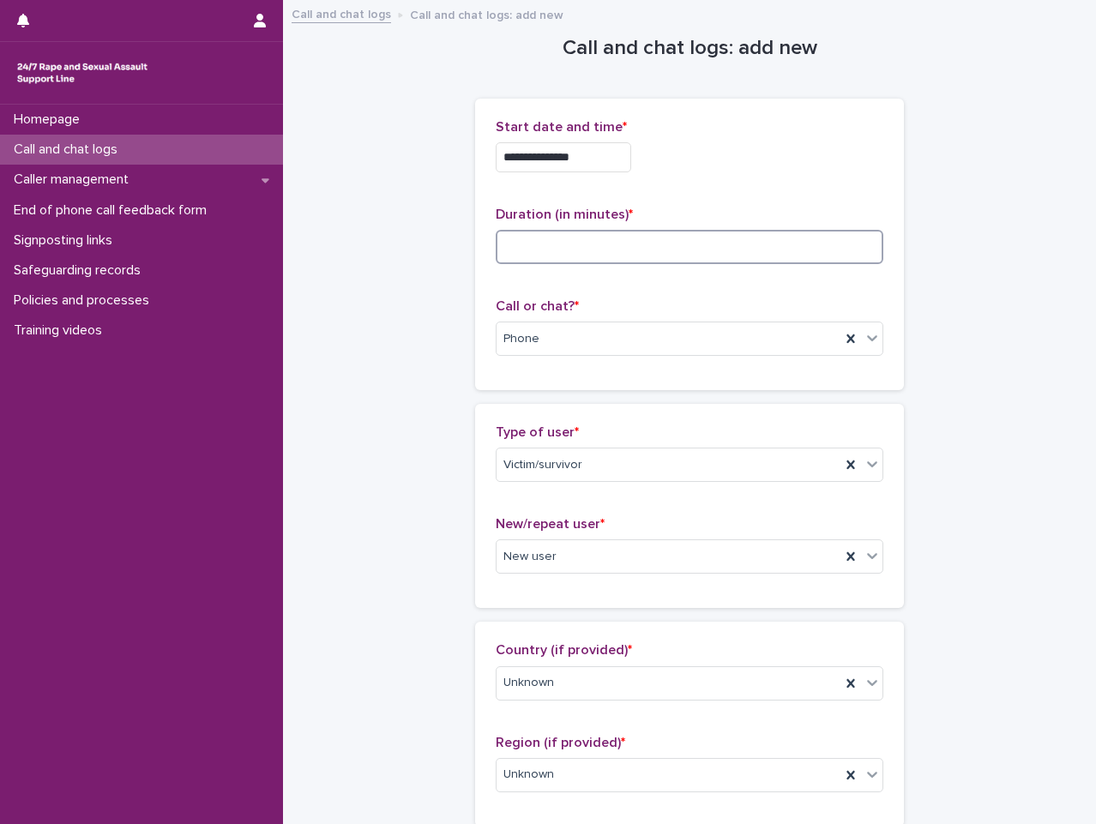
click at [595, 253] on input at bounding box center [690, 247] width 388 height 34
type input "**"
click at [696, 167] on div "**********" at bounding box center [690, 157] width 388 height 30
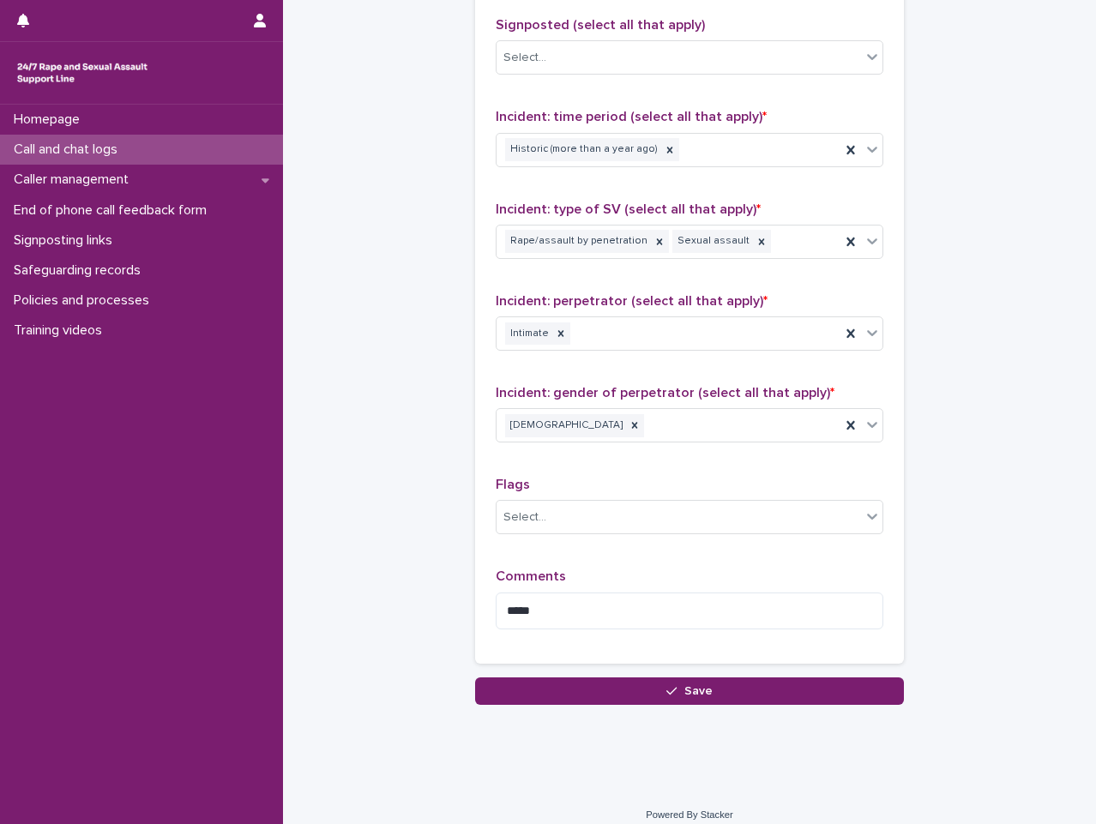
scroll to position [1168, 0]
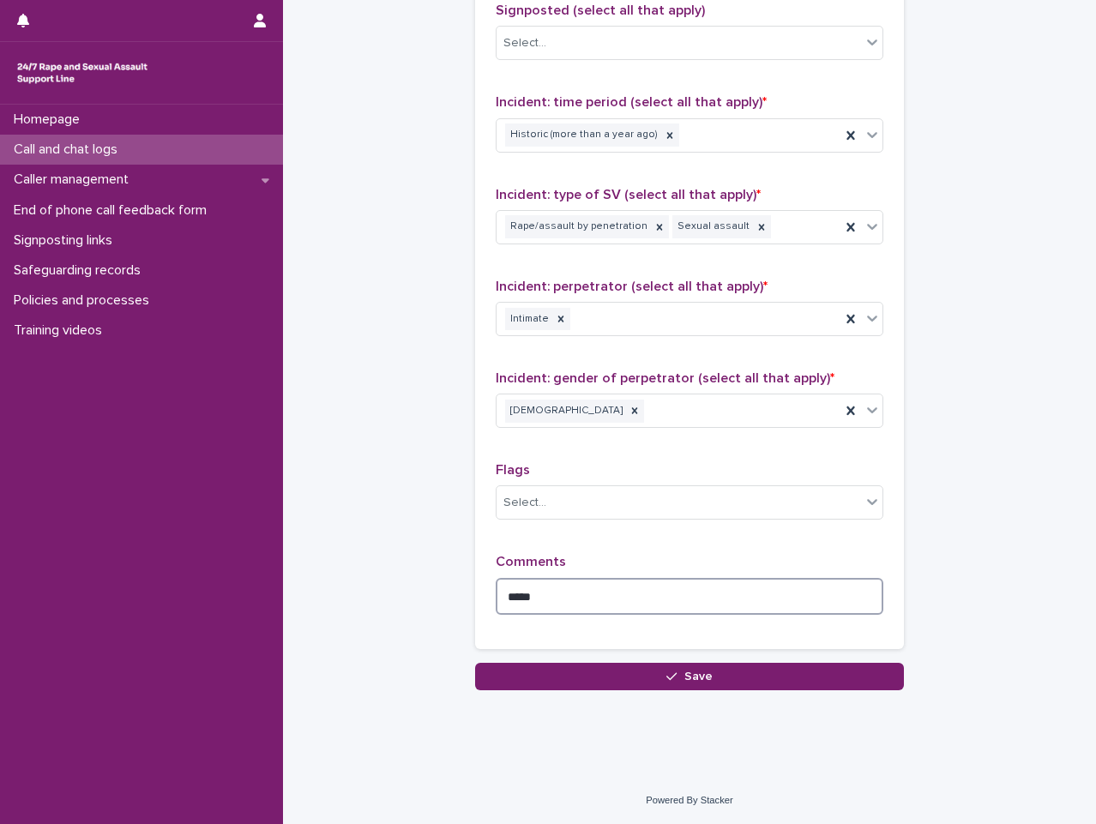
click at [709, 591] on textarea "****" at bounding box center [690, 596] width 388 height 37
click at [640, 615] on div "Comments ****" at bounding box center [690, 591] width 388 height 74
click at [664, 585] on textarea "****" at bounding box center [690, 596] width 388 height 37
click at [551, 597] on textarea "*****" at bounding box center [690, 596] width 388 height 37
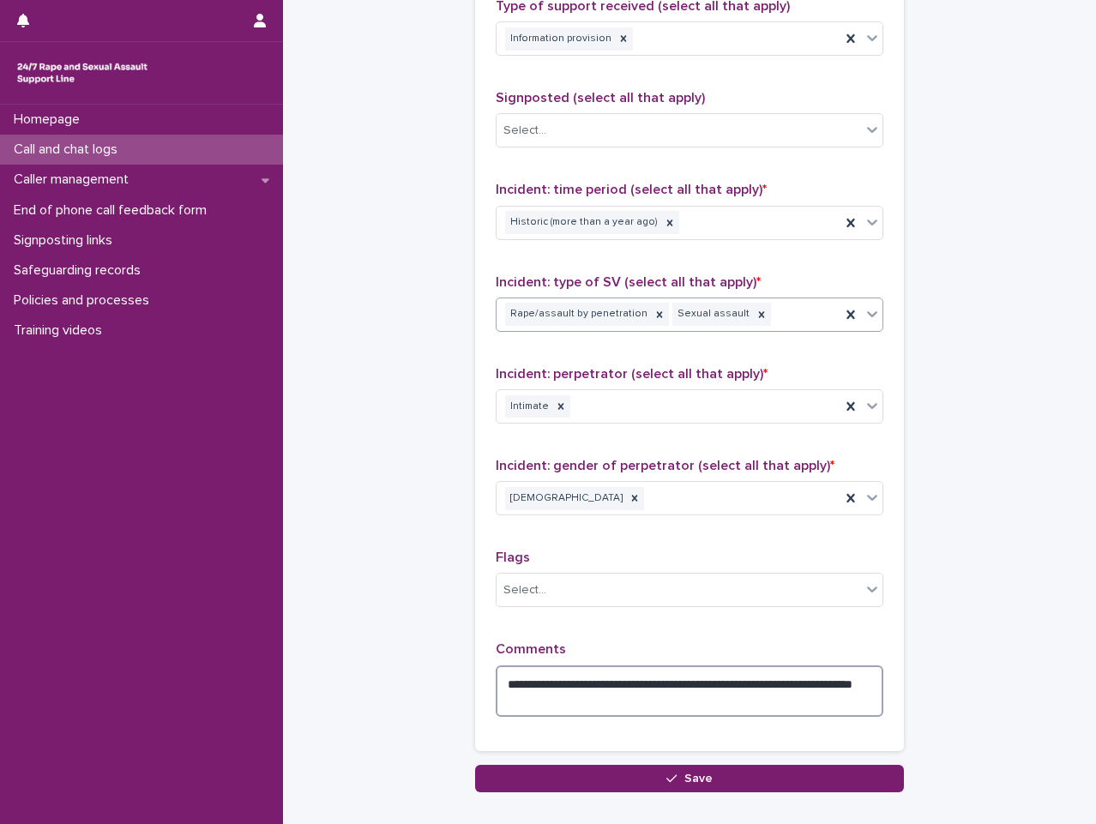
scroll to position [825, 0]
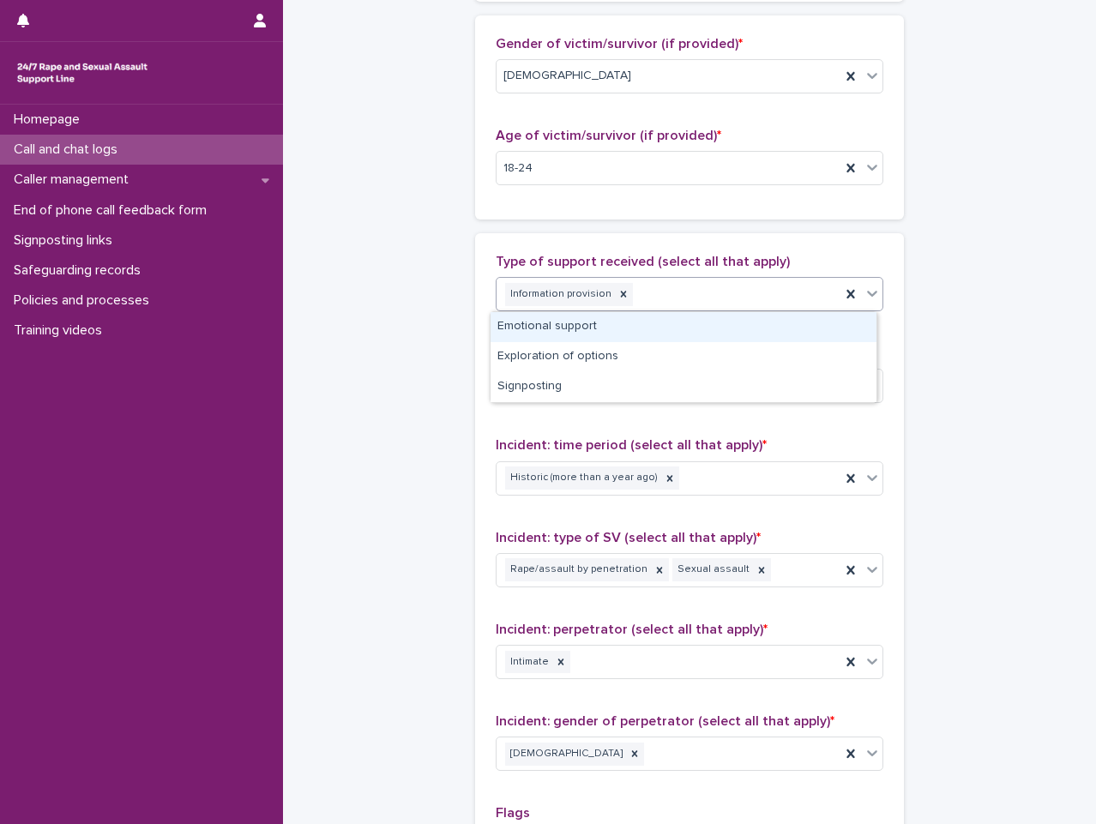
click at [737, 292] on div "Information provision" at bounding box center [669, 295] width 344 height 30
click at [728, 337] on div "Emotional support" at bounding box center [684, 327] width 386 height 30
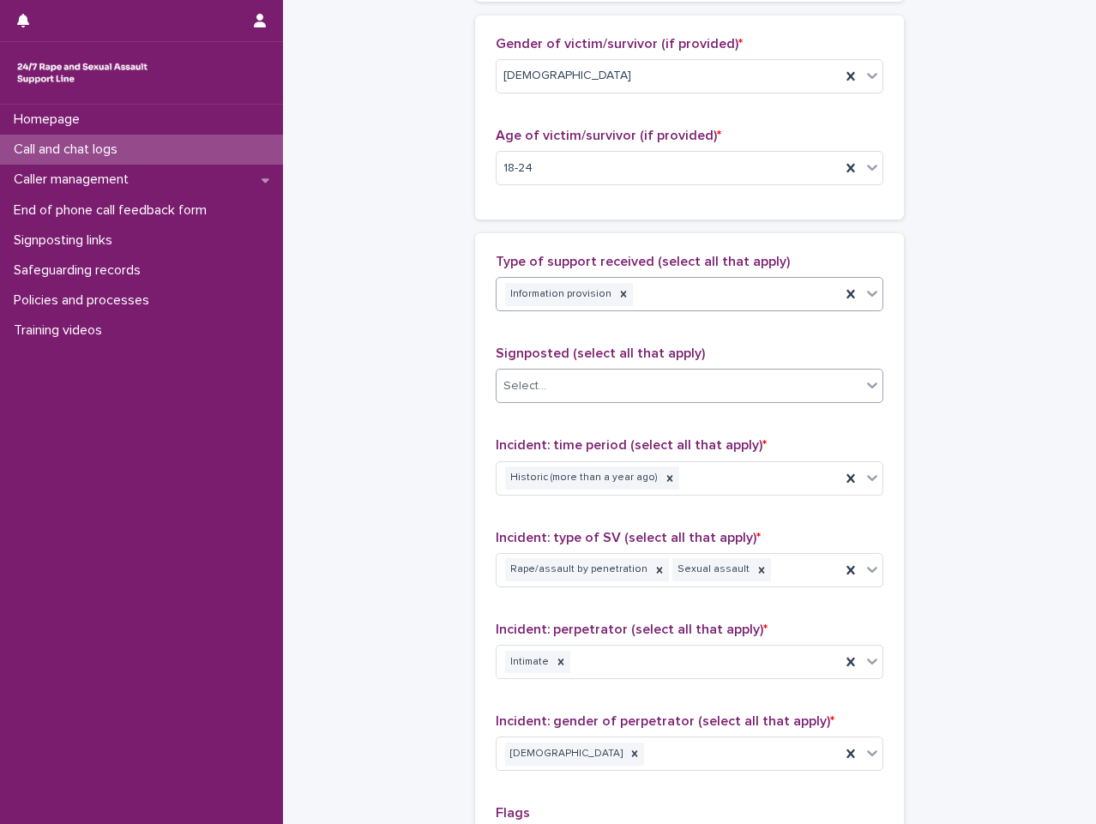
scroll to position [1183, 0]
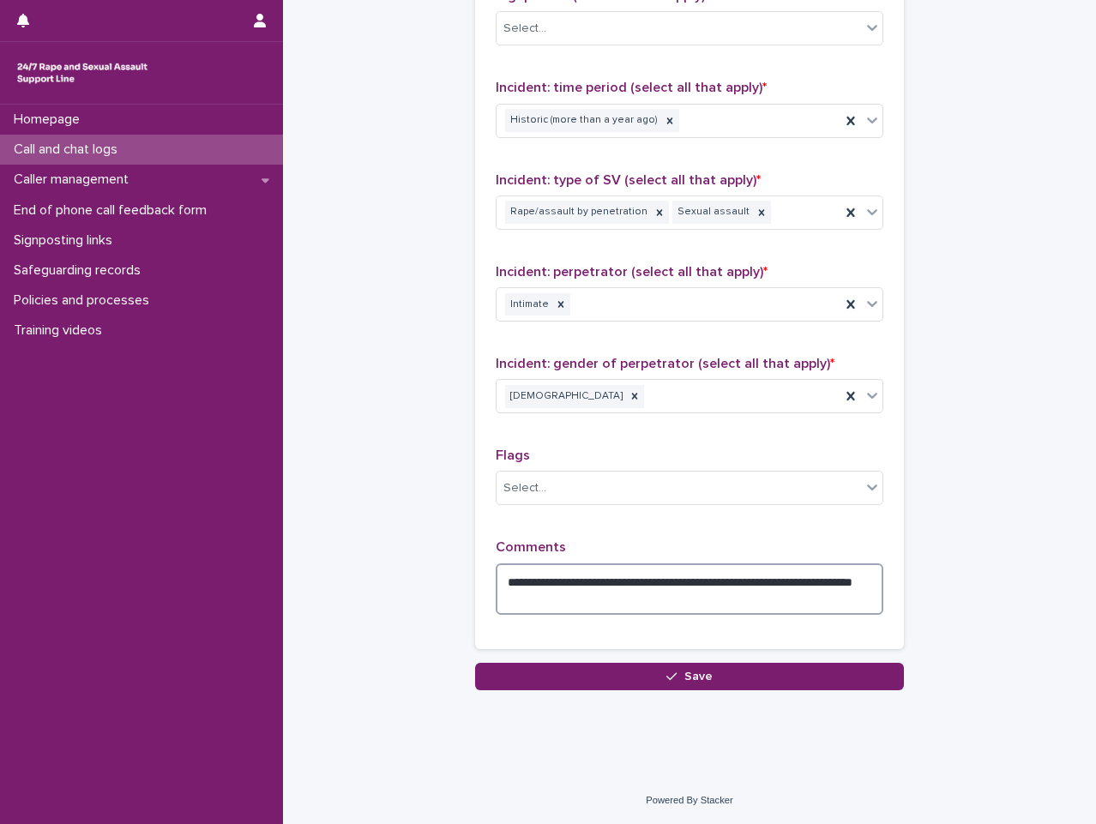
click at [747, 606] on textarea "**********" at bounding box center [690, 588] width 388 height 51
click at [812, 586] on textarea "**********" at bounding box center [690, 588] width 388 height 51
click at [761, 586] on textarea "**********" at bounding box center [690, 588] width 388 height 51
click at [755, 599] on textarea "**********" at bounding box center [690, 588] width 388 height 51
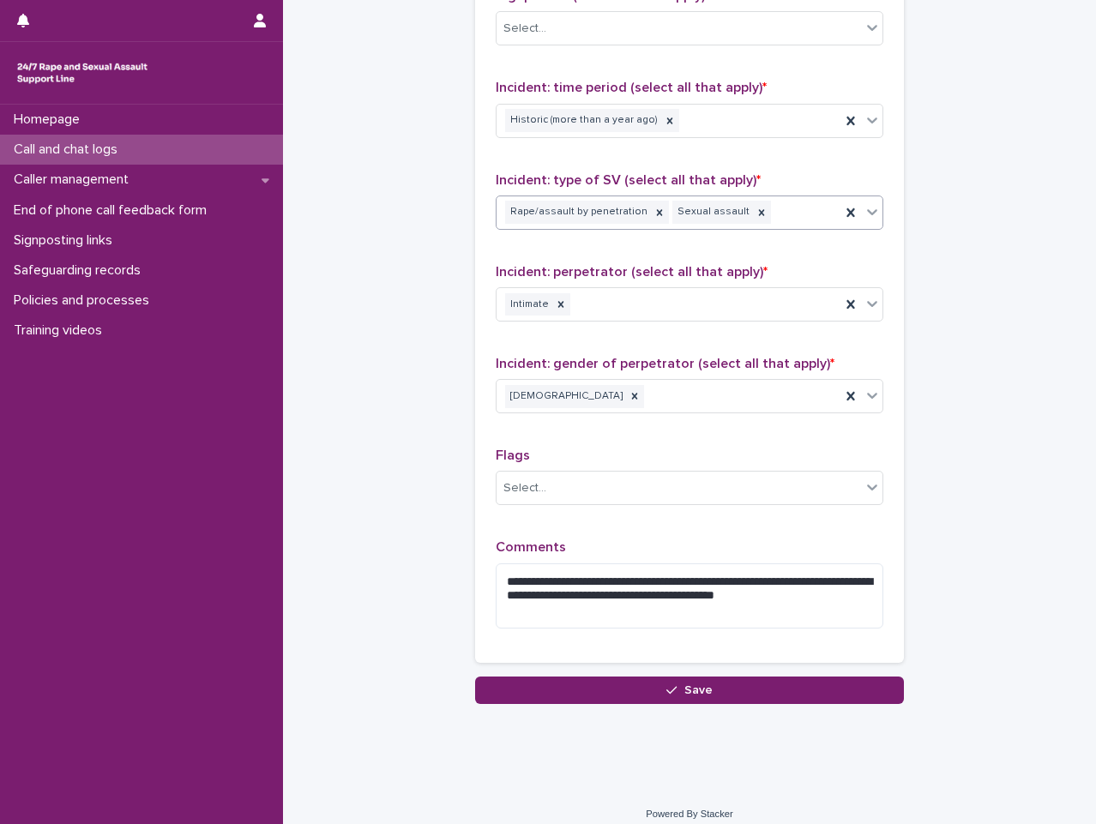
click at [781, 226] on div "Rape/assault by penetration Sexual assault" at bounding box center [669, 212] width 344 height 30
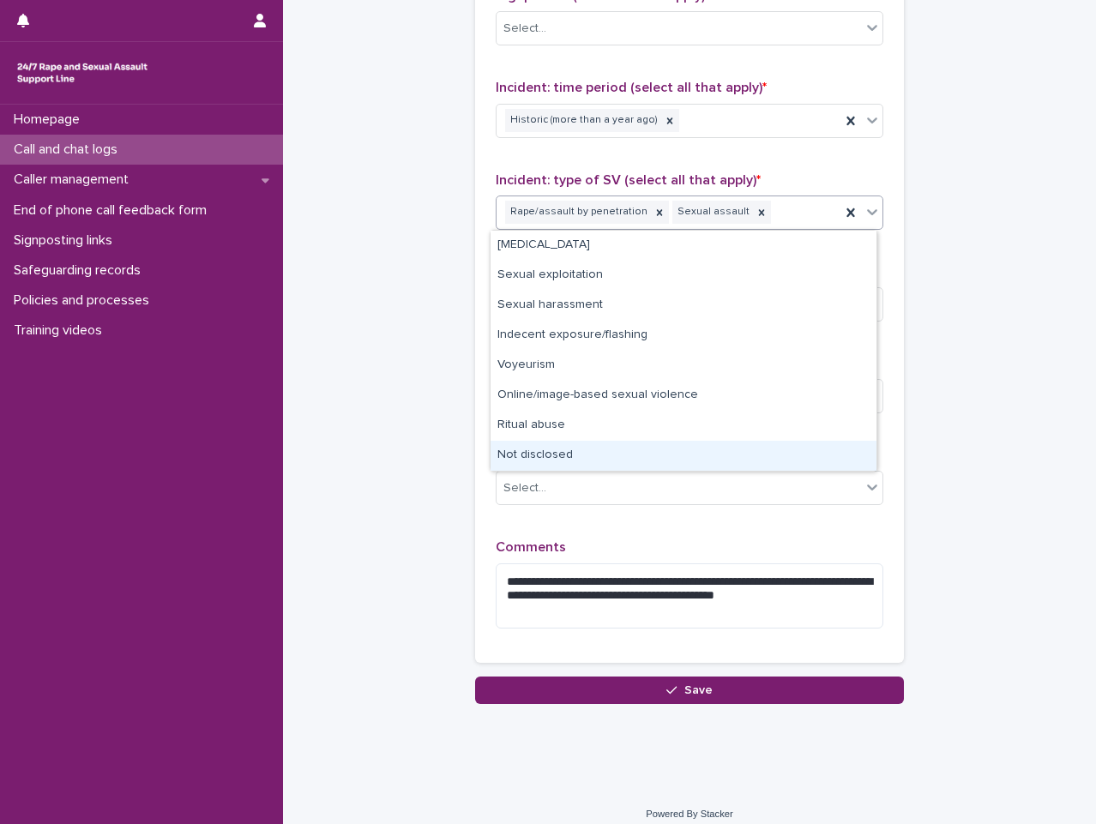
click at [785, 508] on div "Flags Select..." at bounding box center [690, 483] width 388 height 71
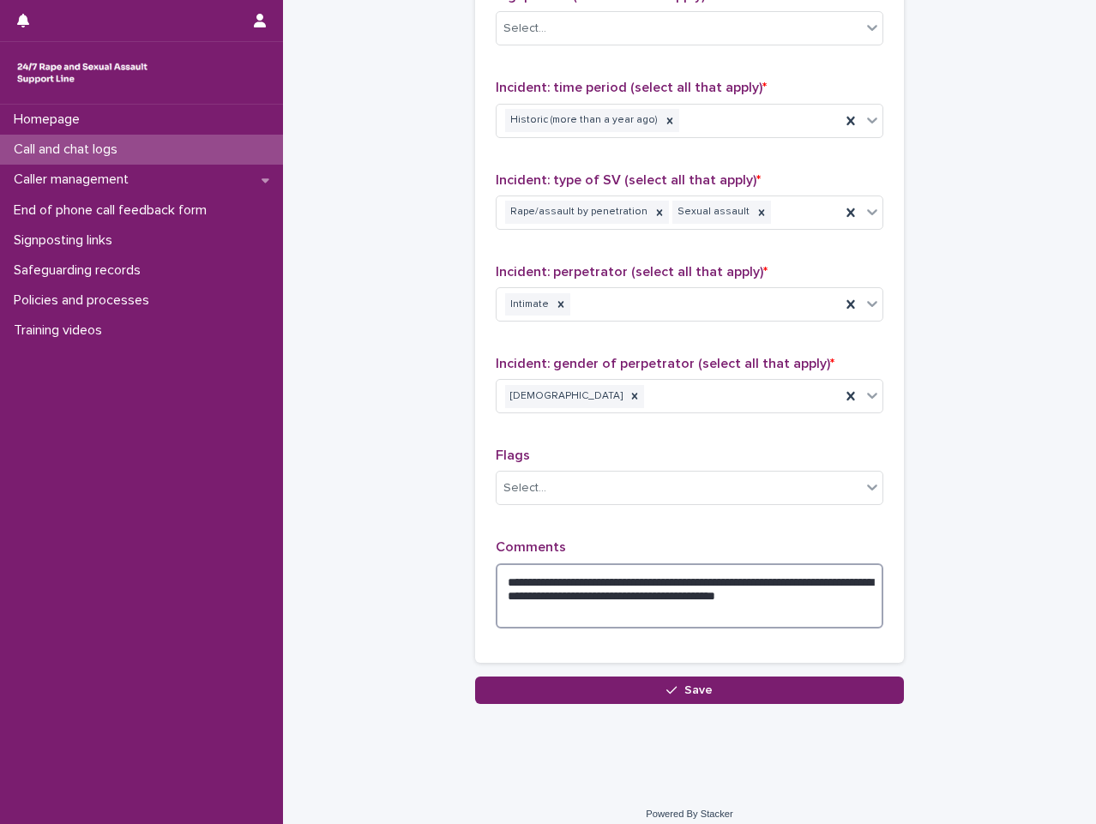
click at [782, 585] on textarea "**********" at bounding box center [690, 595] width 388 height 65
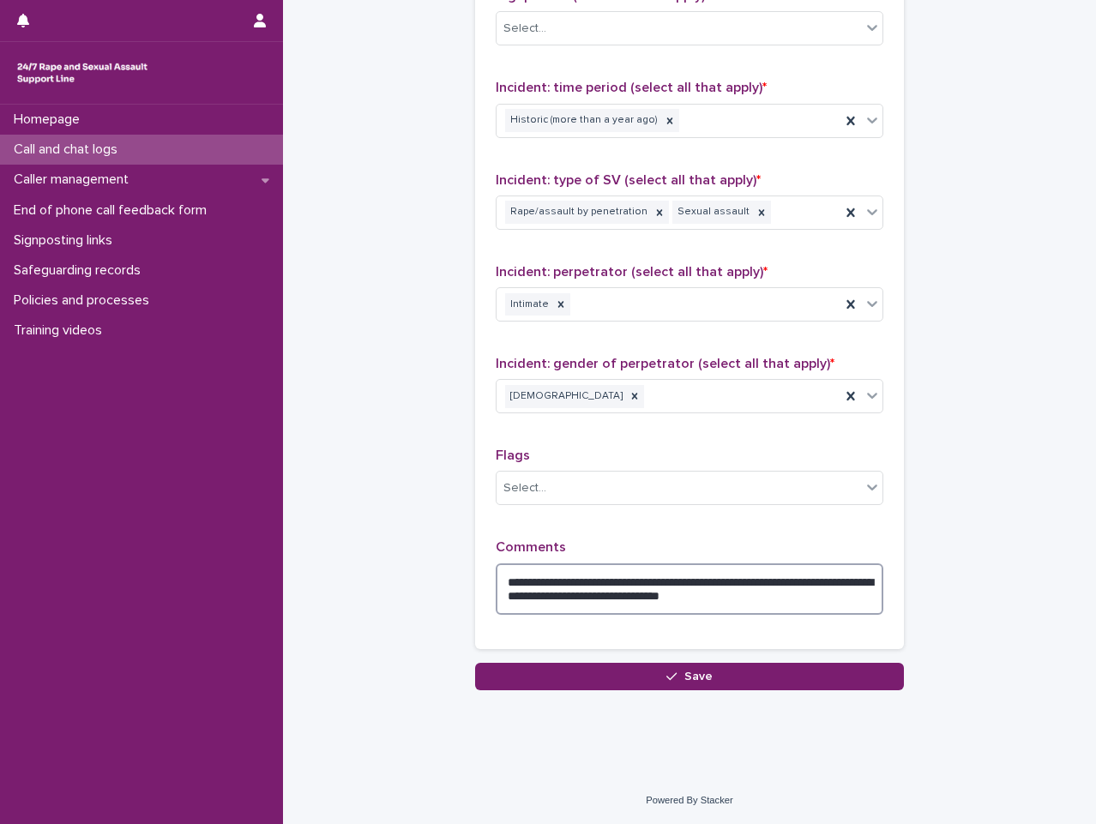
click at [834, 597] on textarea "**********" at bounding box center [690, 588] width 388 height 51
click at [843, 585] on textarea "**********" at bounding box center [690, 588] width 388 height 51
type textarea "**********"
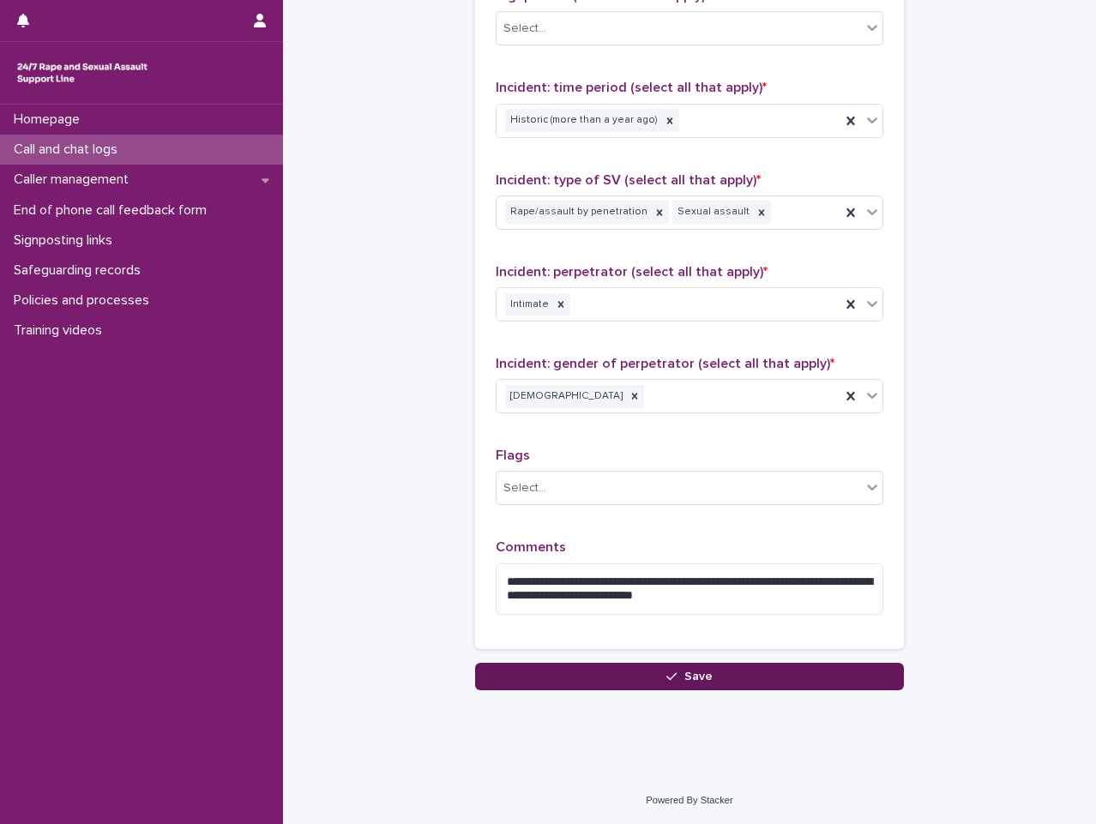
click at [792, 690] on button "Save" at bounding box center [689, 676] width 429 height 27
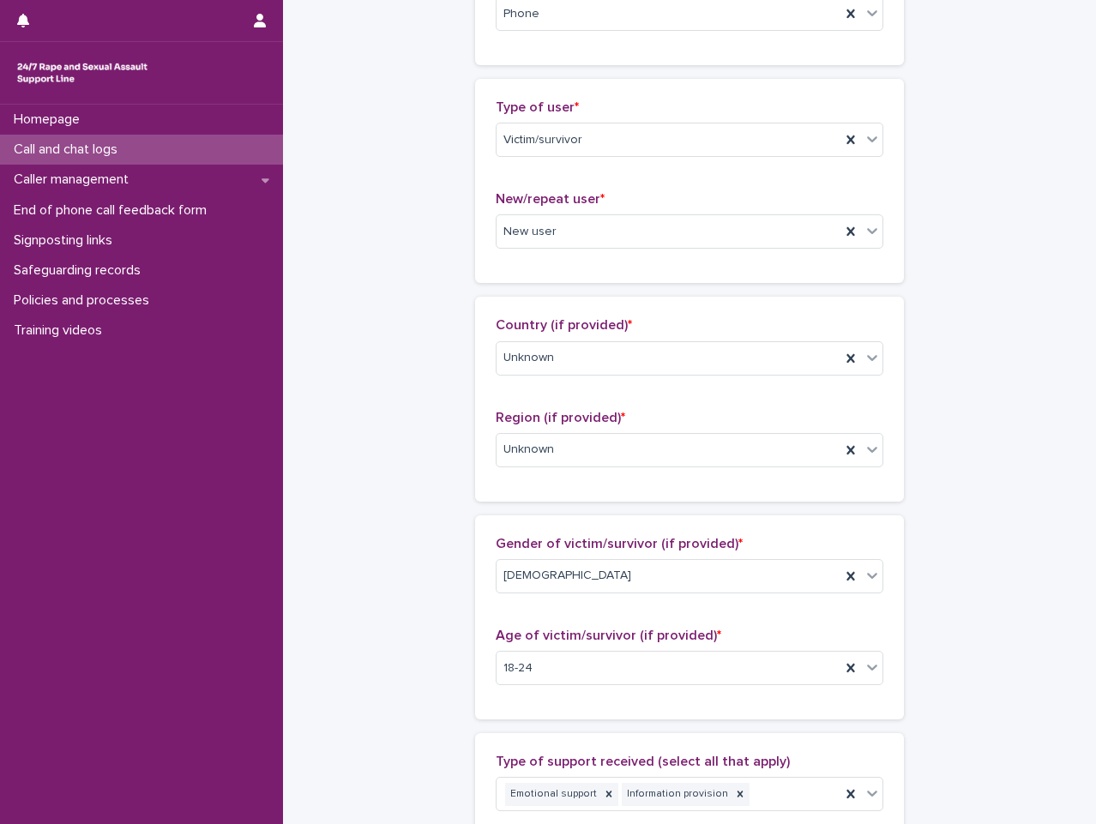
scroll to position [0, 0]
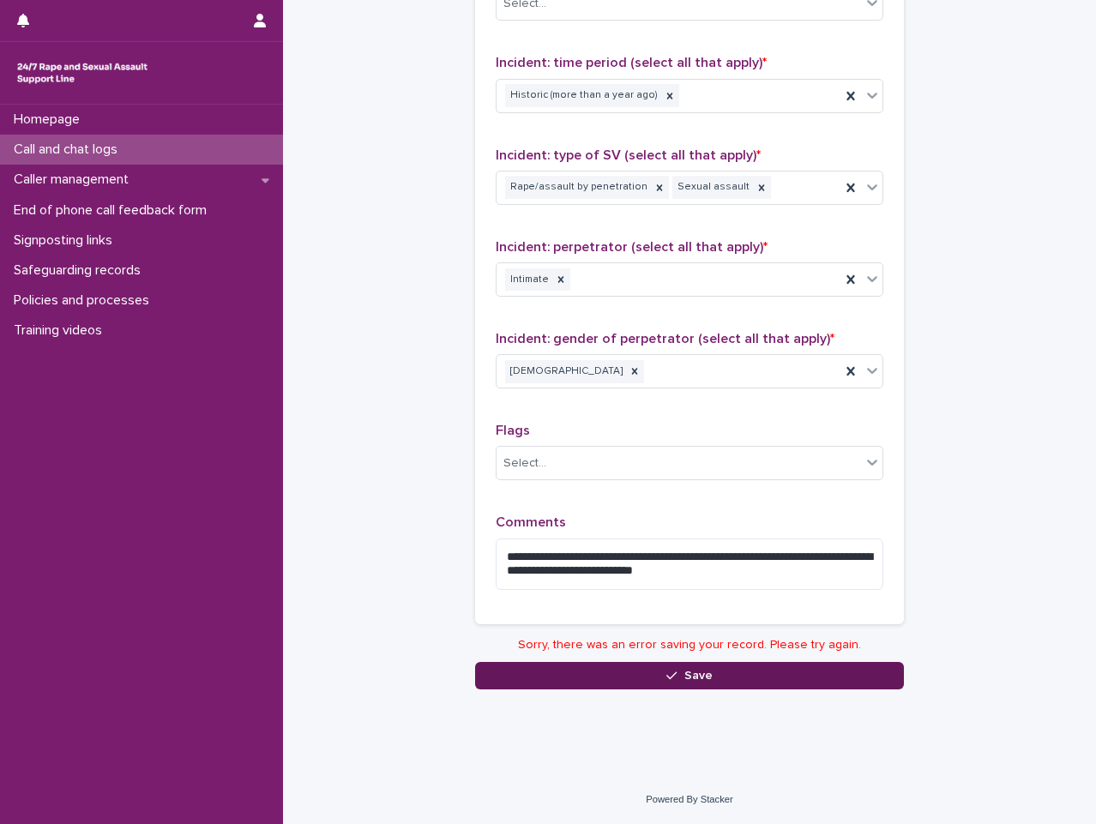
click at [738, 687] on button "Save" at bounding box center [689, 675] width 429 height 27
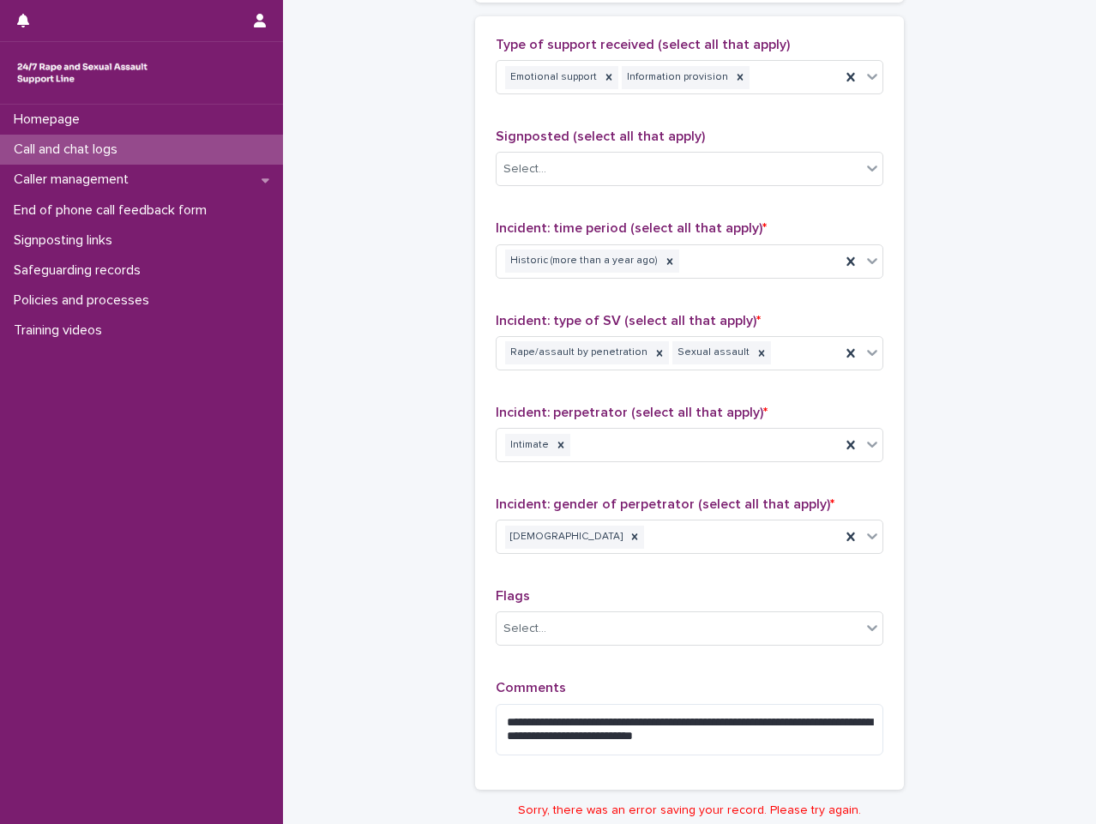
scroll to position [1201, 0]
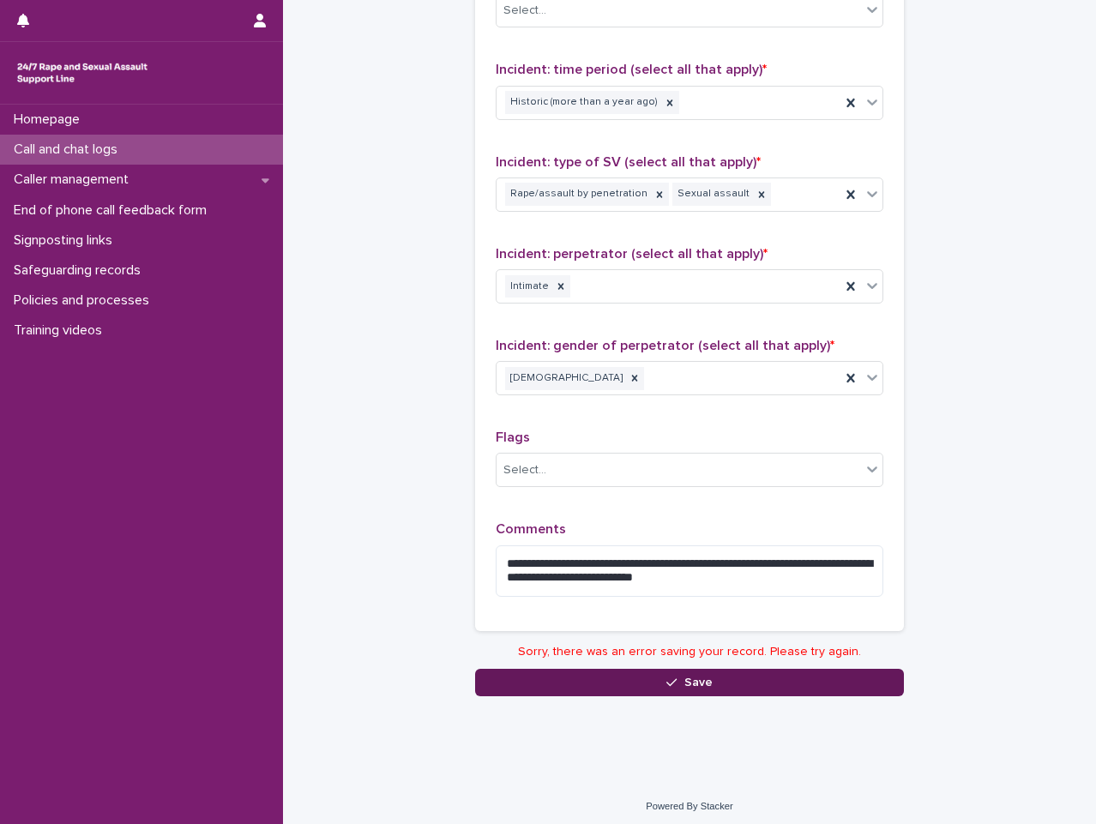
click at [687, 690] on button "Save" at bounding box center [689, 682] width 429 height 27
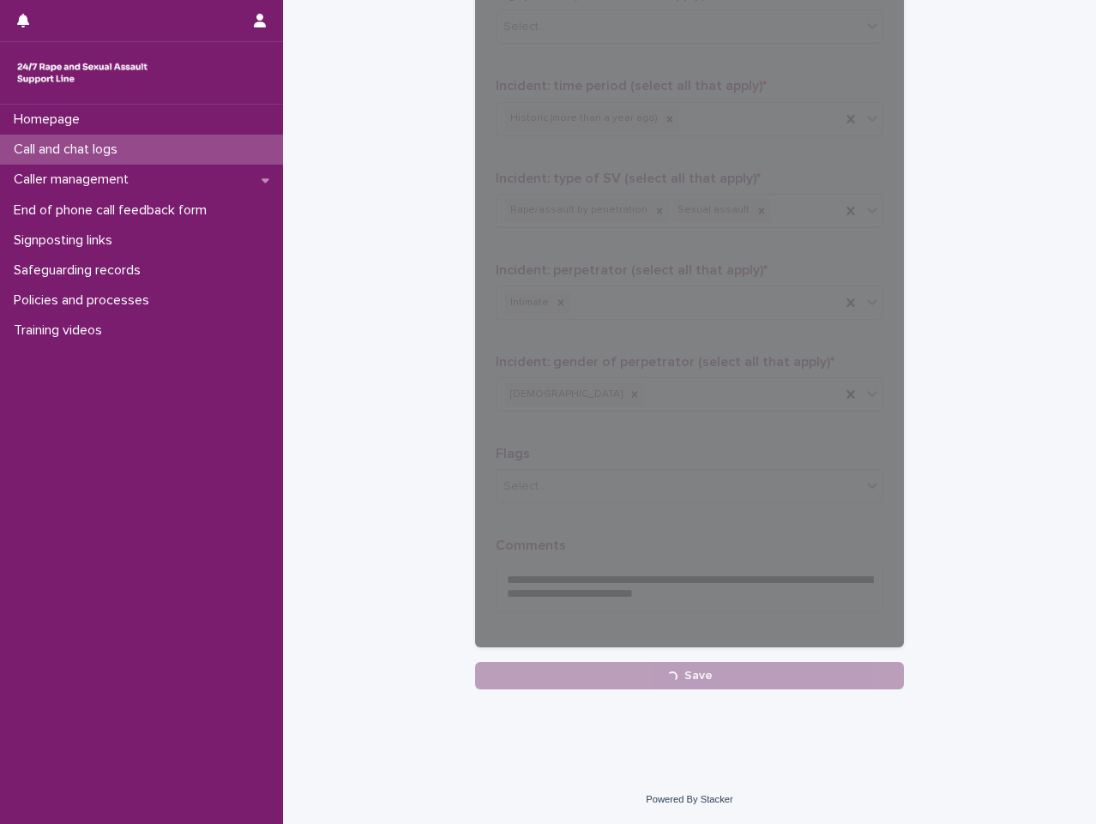
scroll to position [1183, 0]
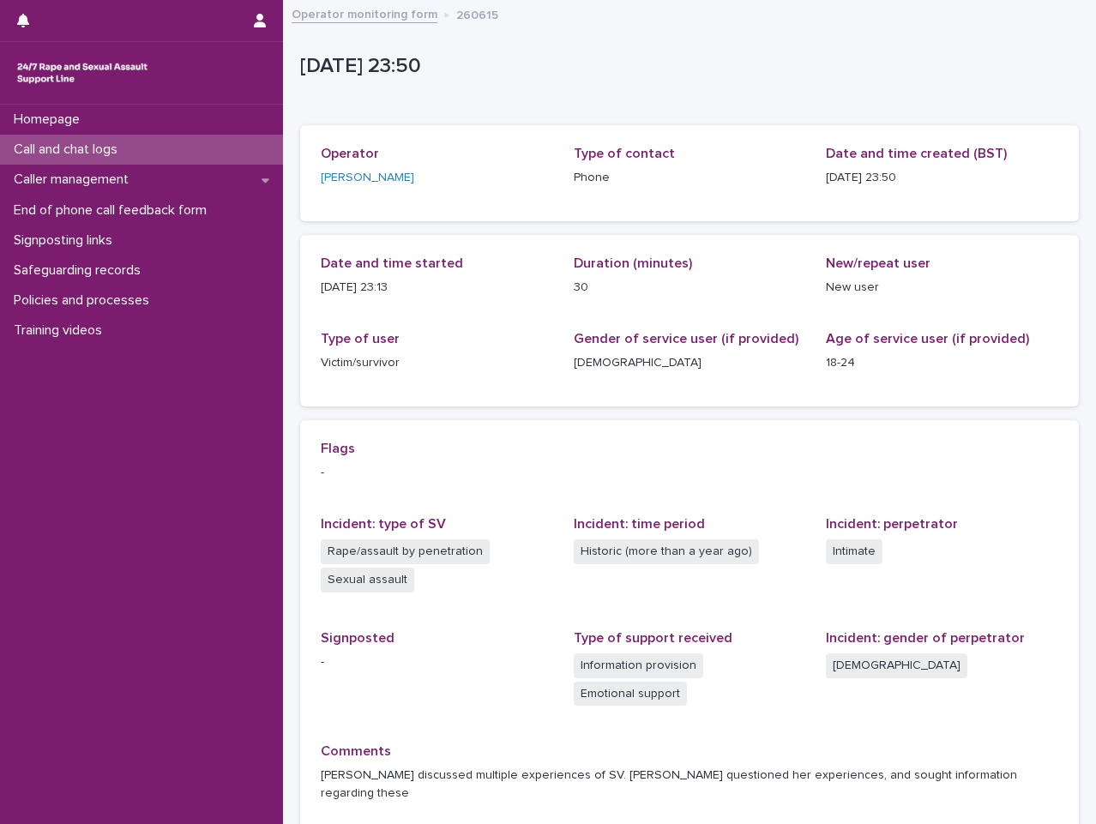
click at [362, 19] on link "Operator monitoring form" at bounding box center [365, 13] width 146 height 20
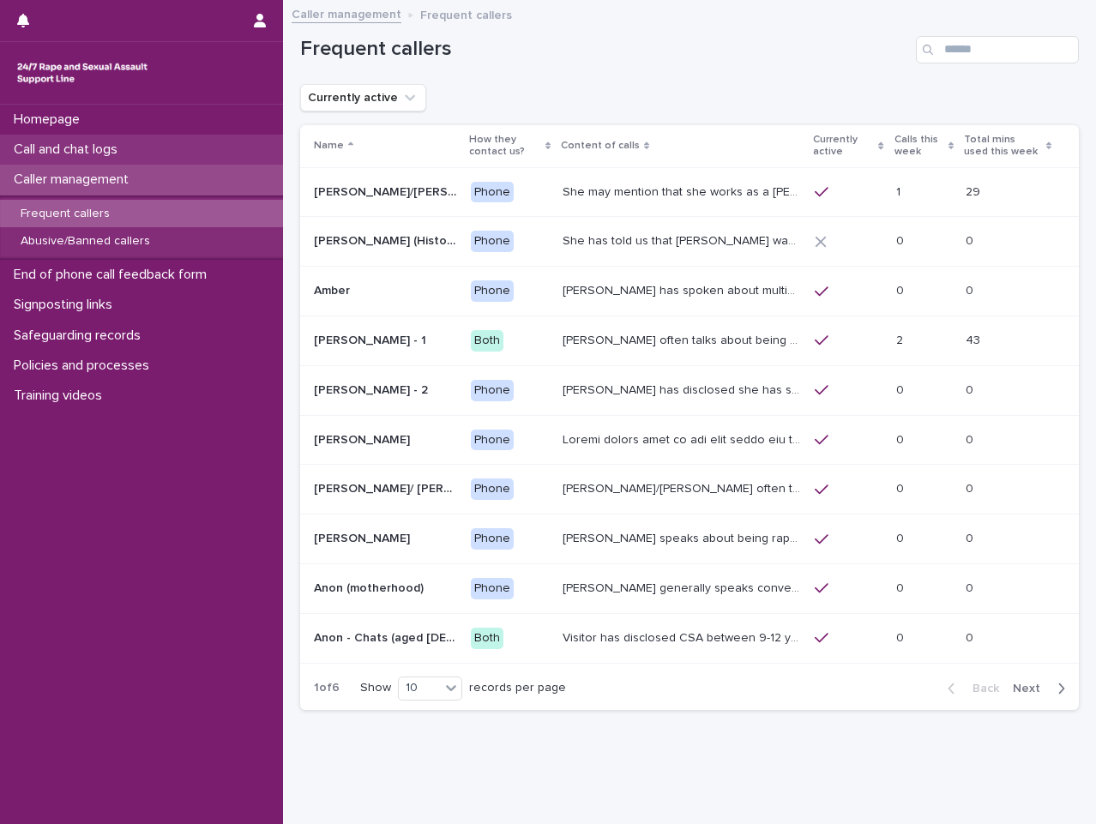
click at [232, 140] on div "Call and chat logs" at bounding box center [141, 150] width 283 height 30
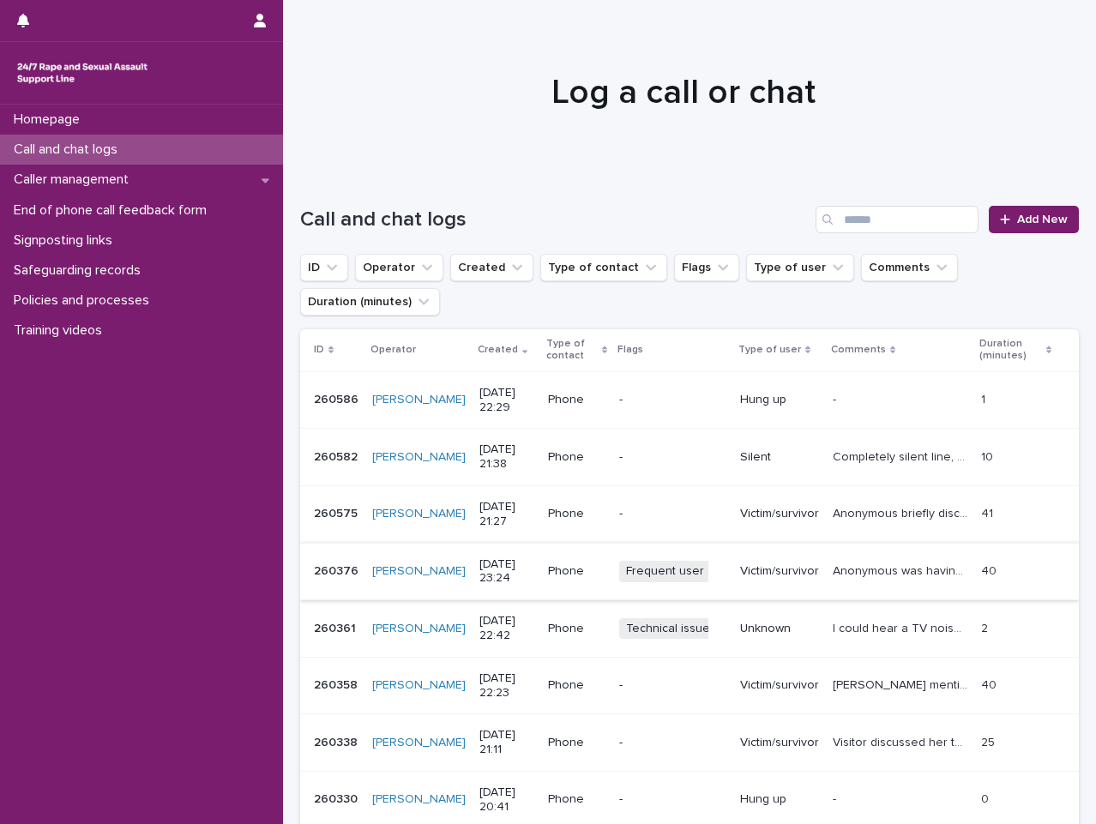
scroll to position [314, 0]
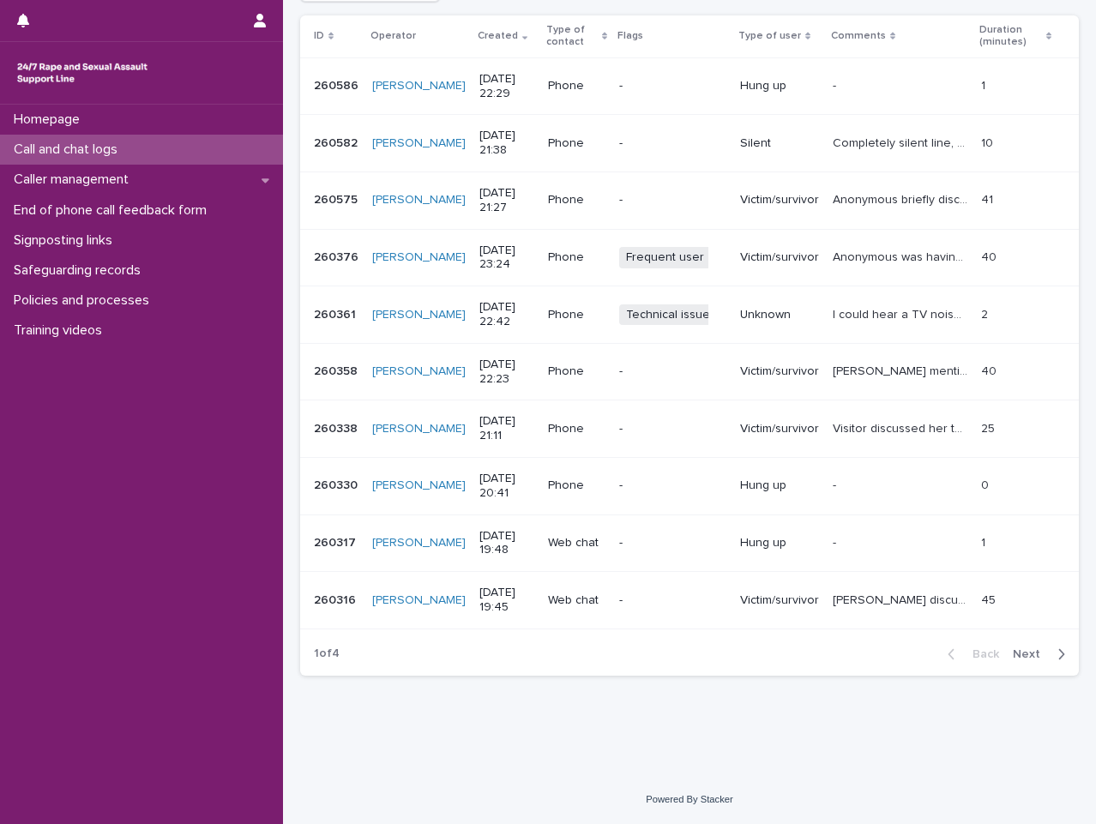
click at [1023, 653] on span "Next" at bounding box center [1032, 654] width 38 height 12
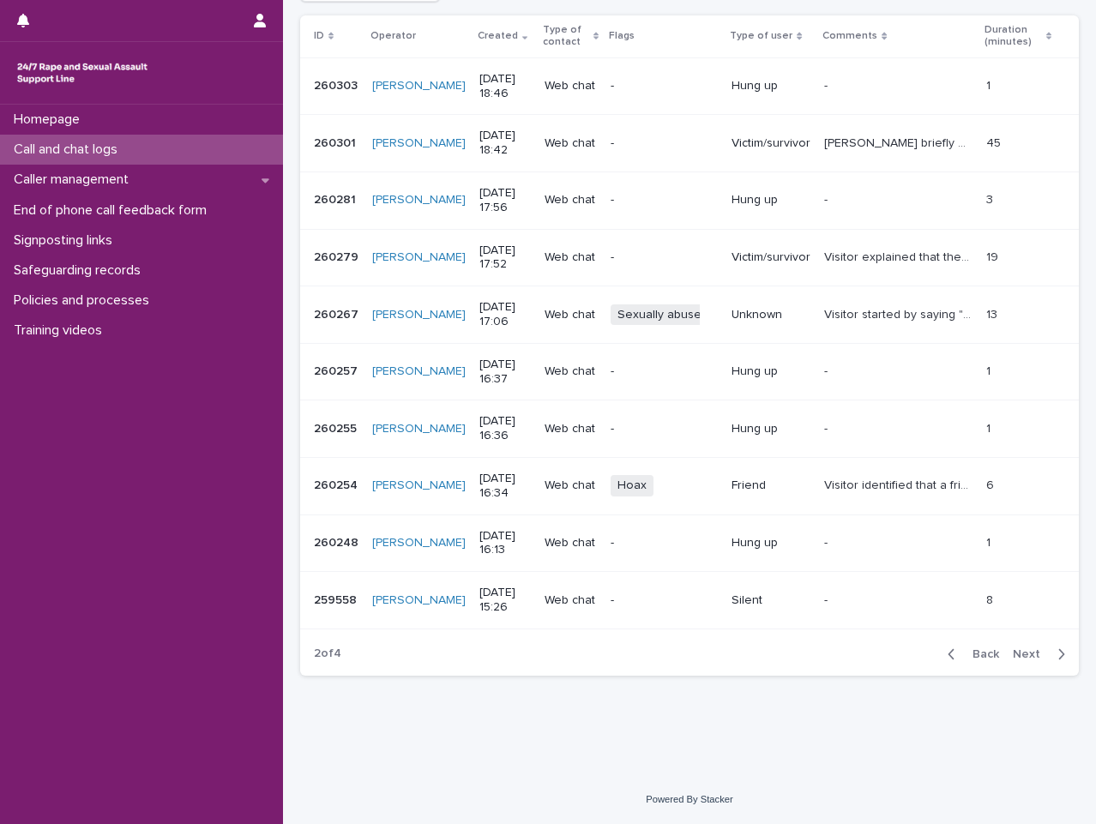
click at [915, 261] on p "Visitor explained that they are having a VRI tomorrow and expressed her thought…" at bounding box center [900, 256] width 152 height 18
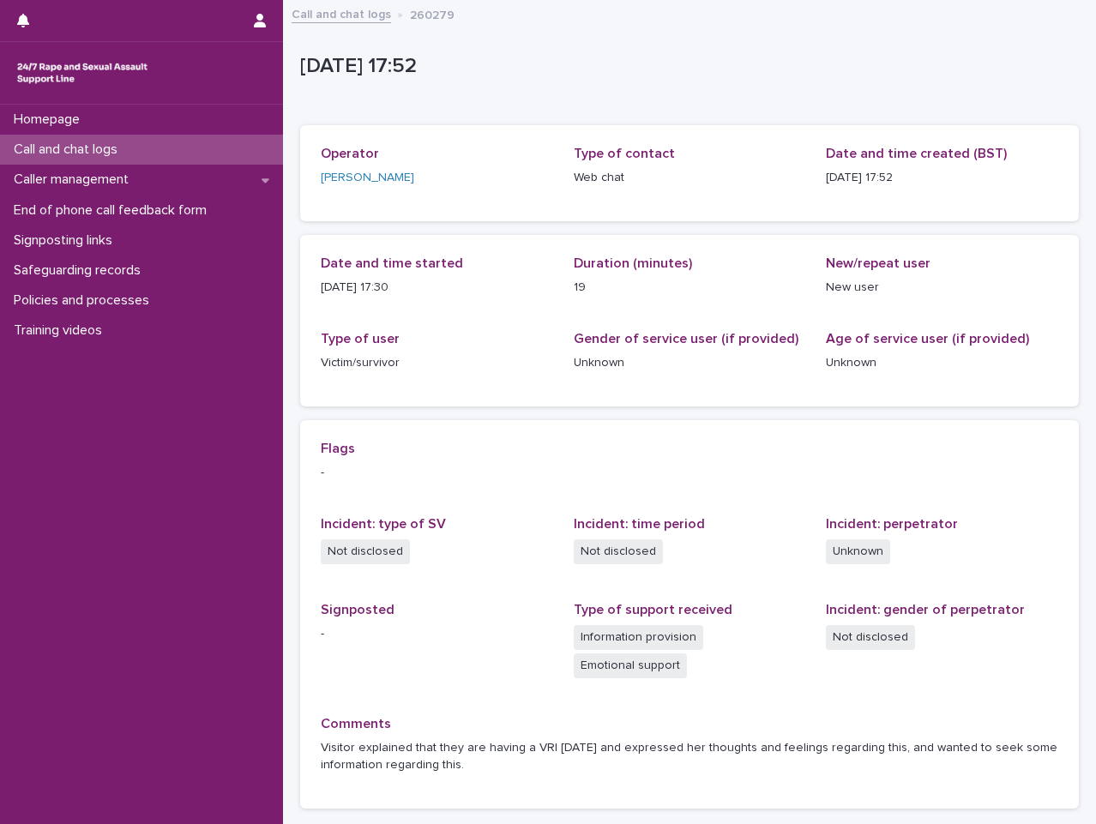
scroll to position [133, 0]
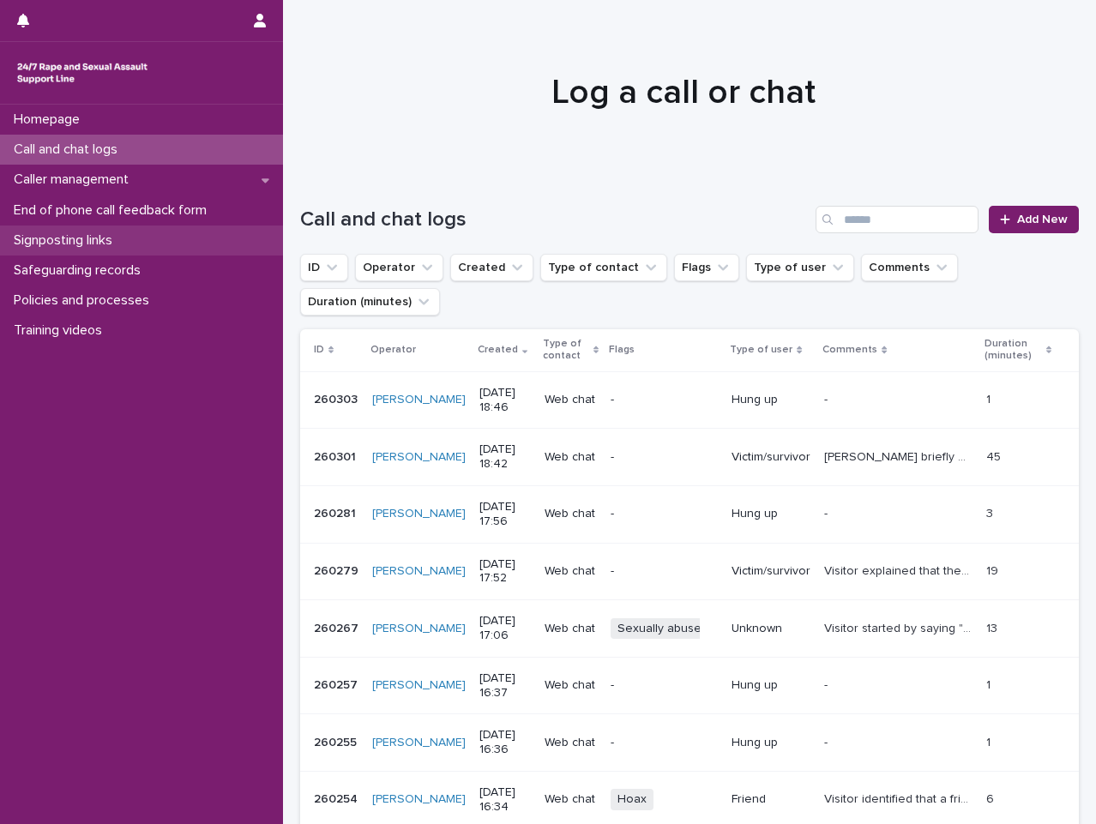
click at [137, 226] on div "Signposting links" at bounding box center [141, 241] width 283 height 30
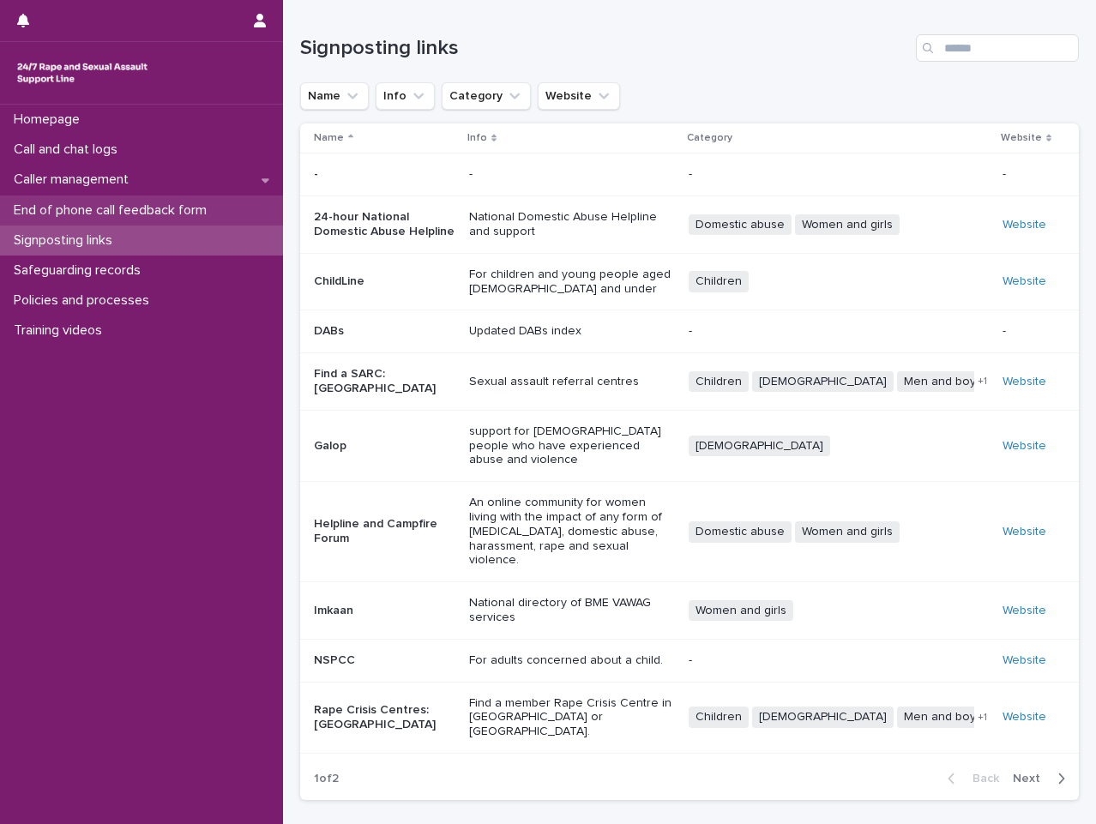
click at [135, 214] on p "End of phone call feedback form" at bounding box center [114, 210] width 214 height 16
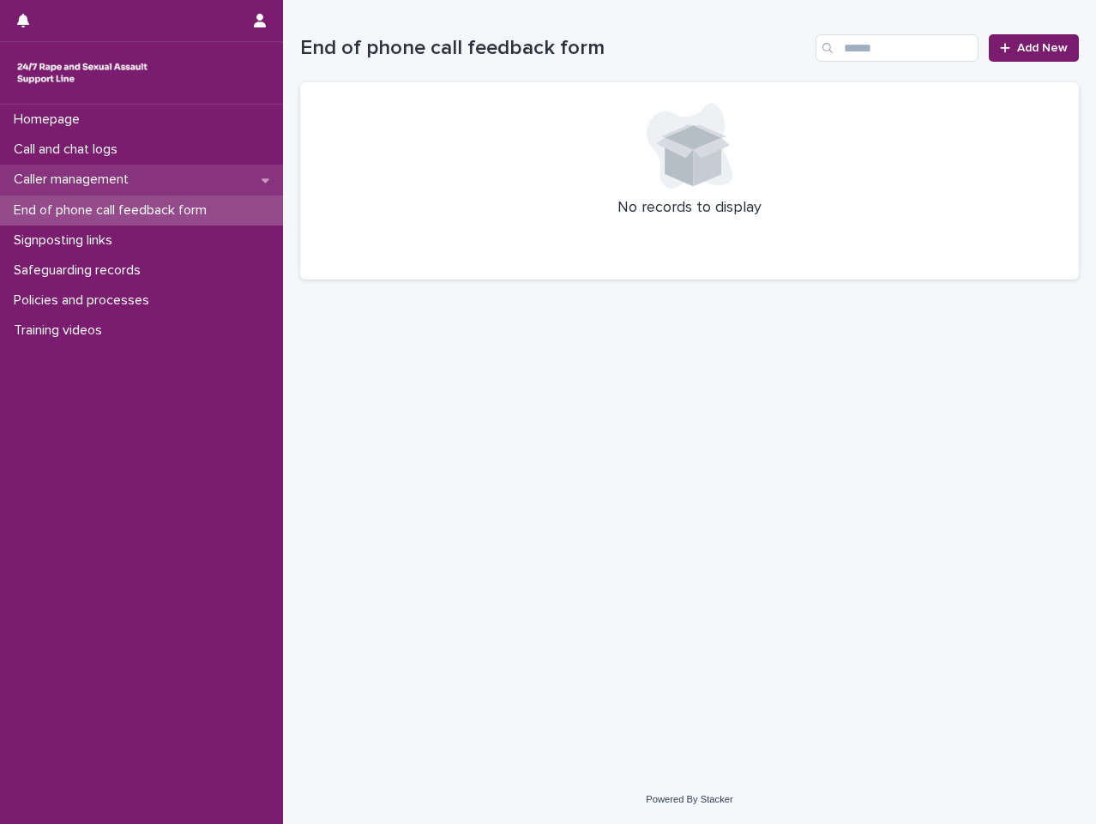
click at [159, 168] on div "Caller management" at bounding box center [141, 180] width 283 height 30
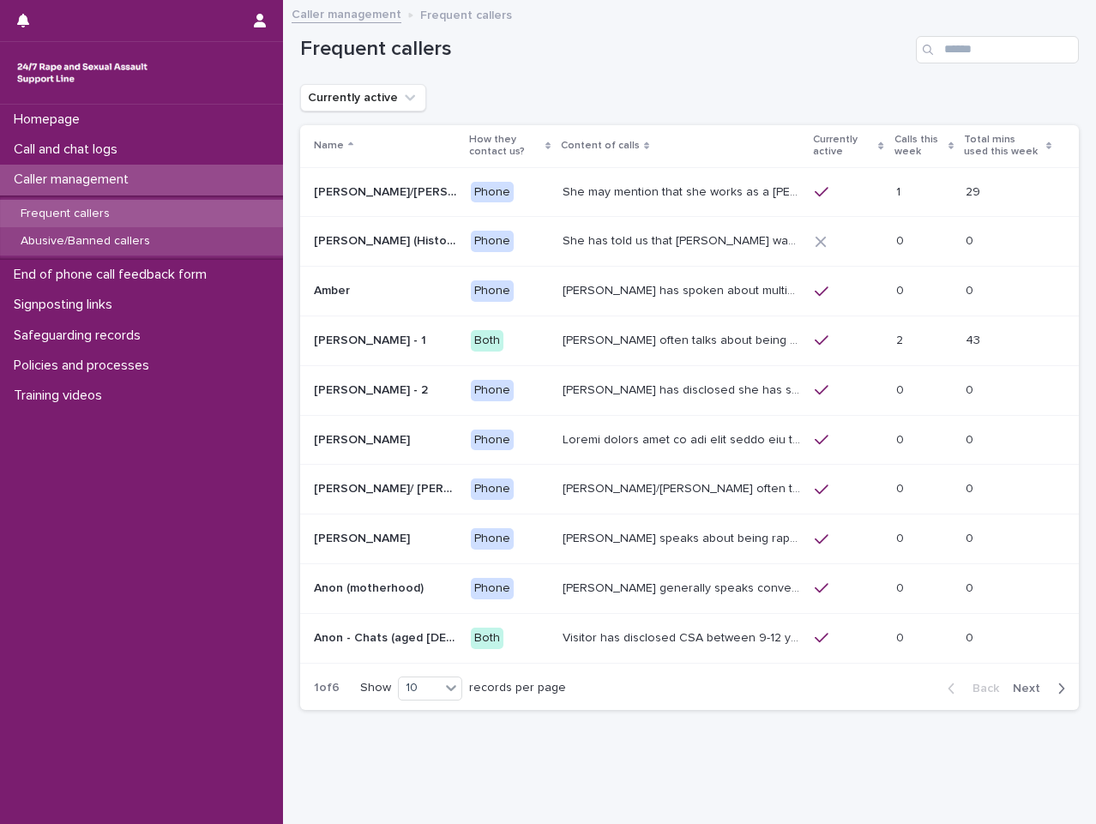
click at [150, 246] on p "Abusive/Banned callers" at bounding box center [85, 241] width 157 height 15
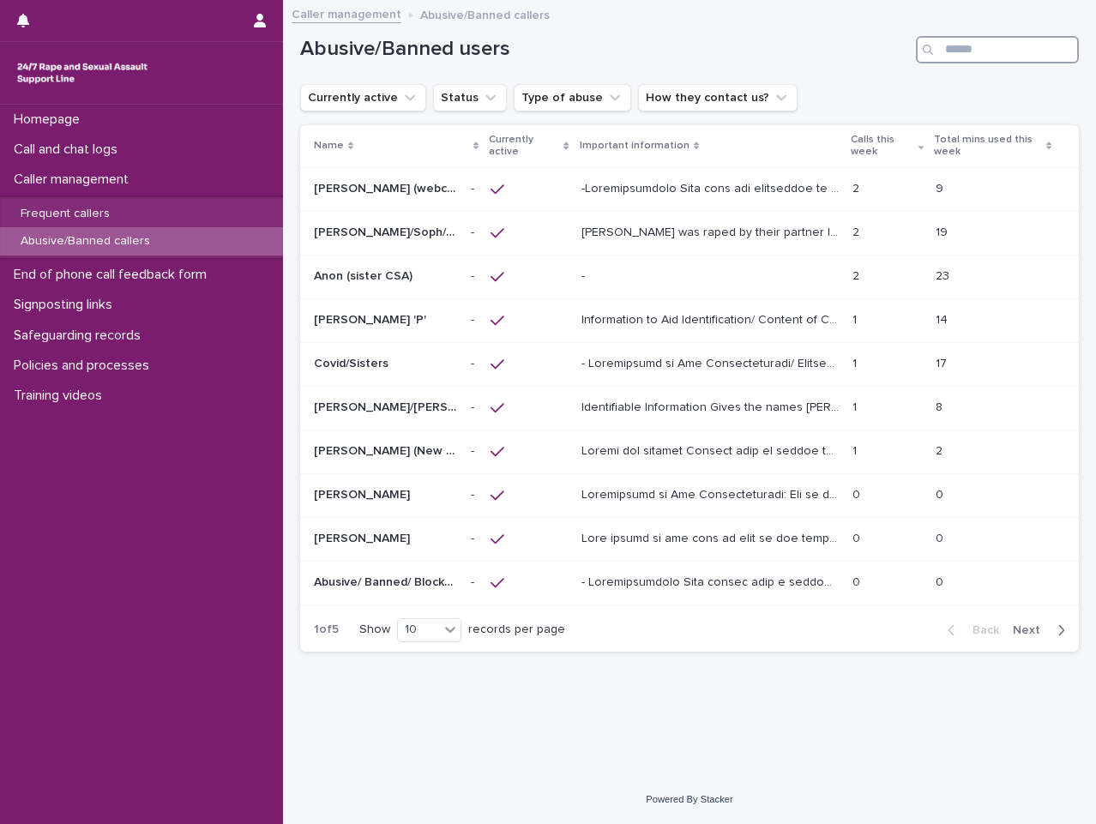
click at [989, 36] on input "Search" at bounding box center [997, 49] width 163 height 27
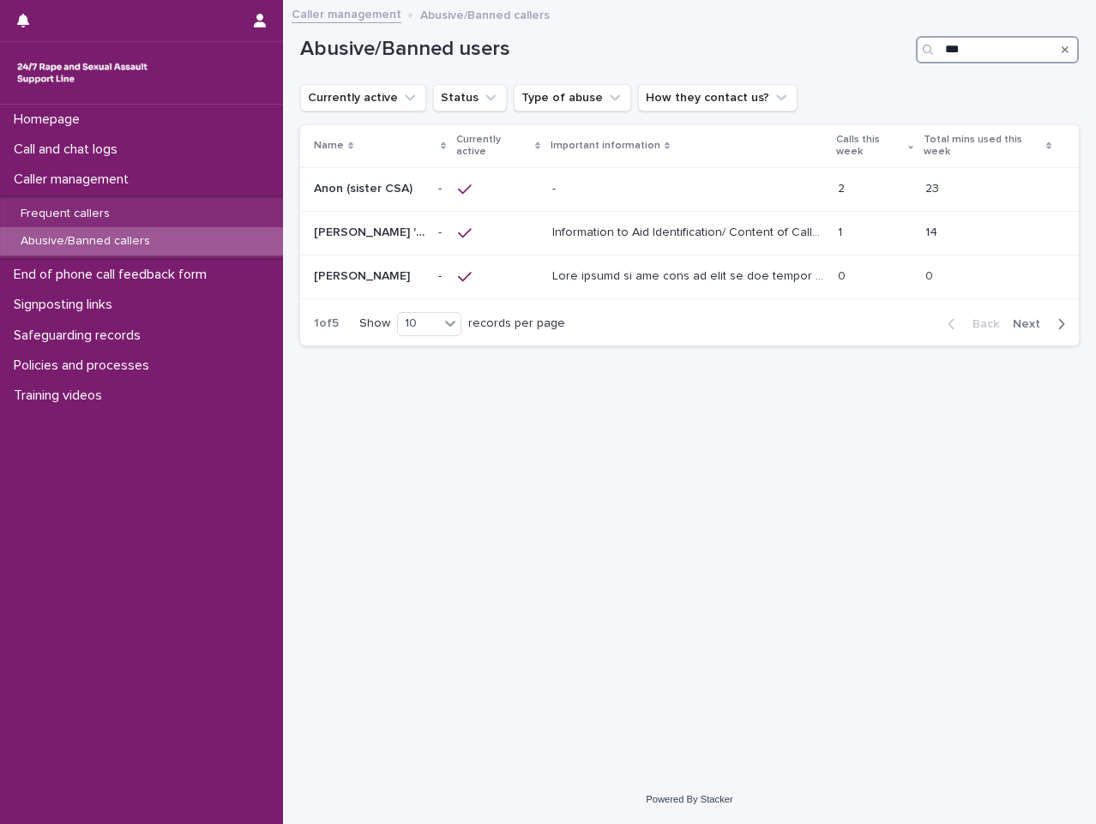
type input "***"
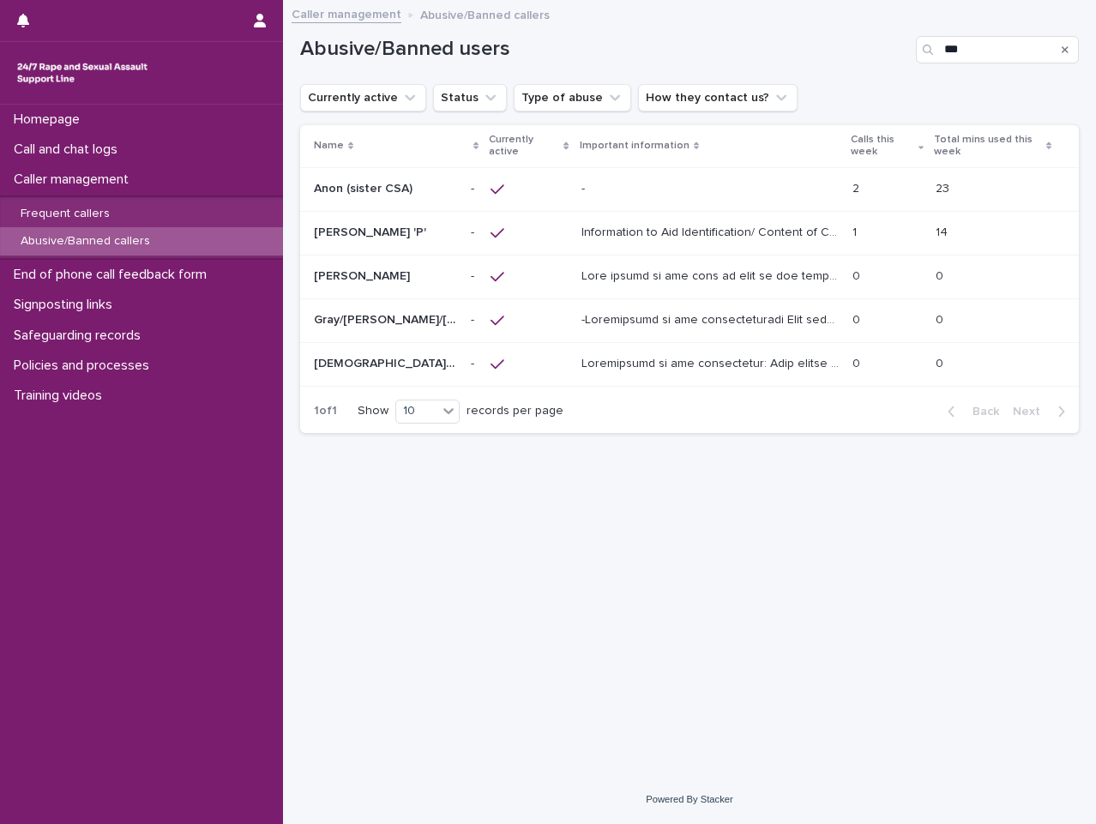
click at [745, 188] on p at bounding box center [709, 189] width 257 height 15
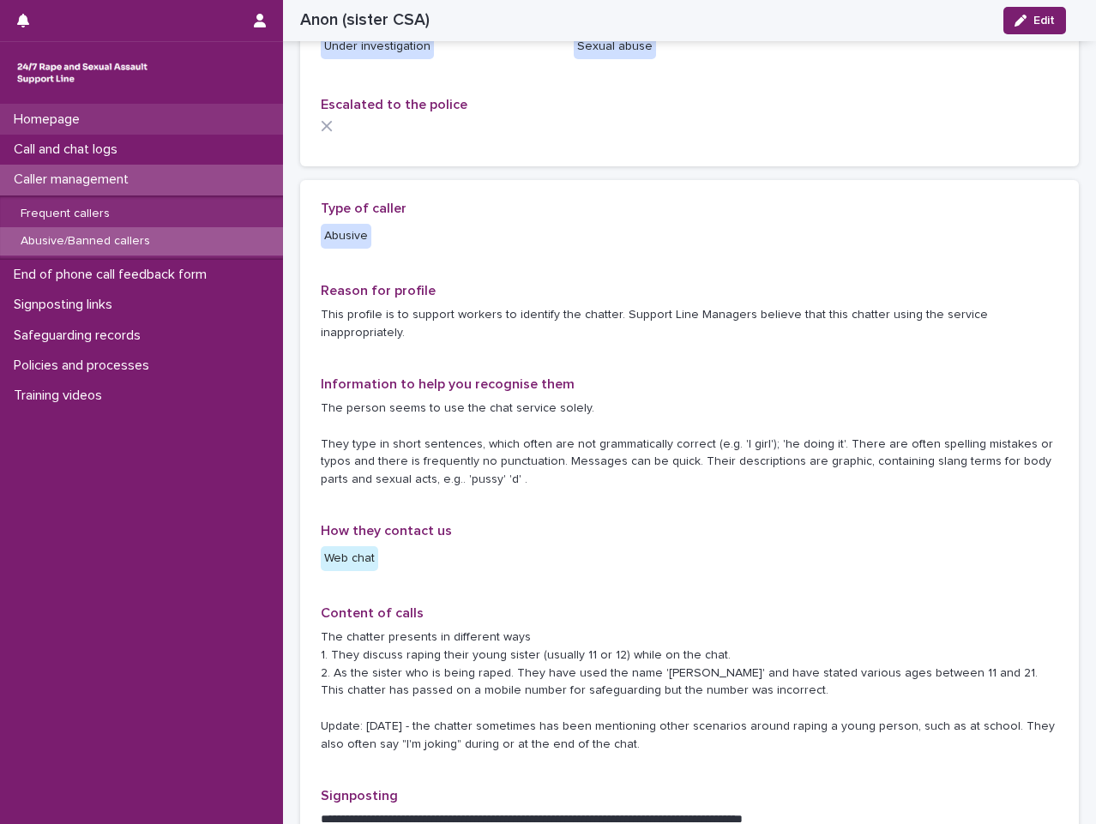
scroll to position [86, 0]
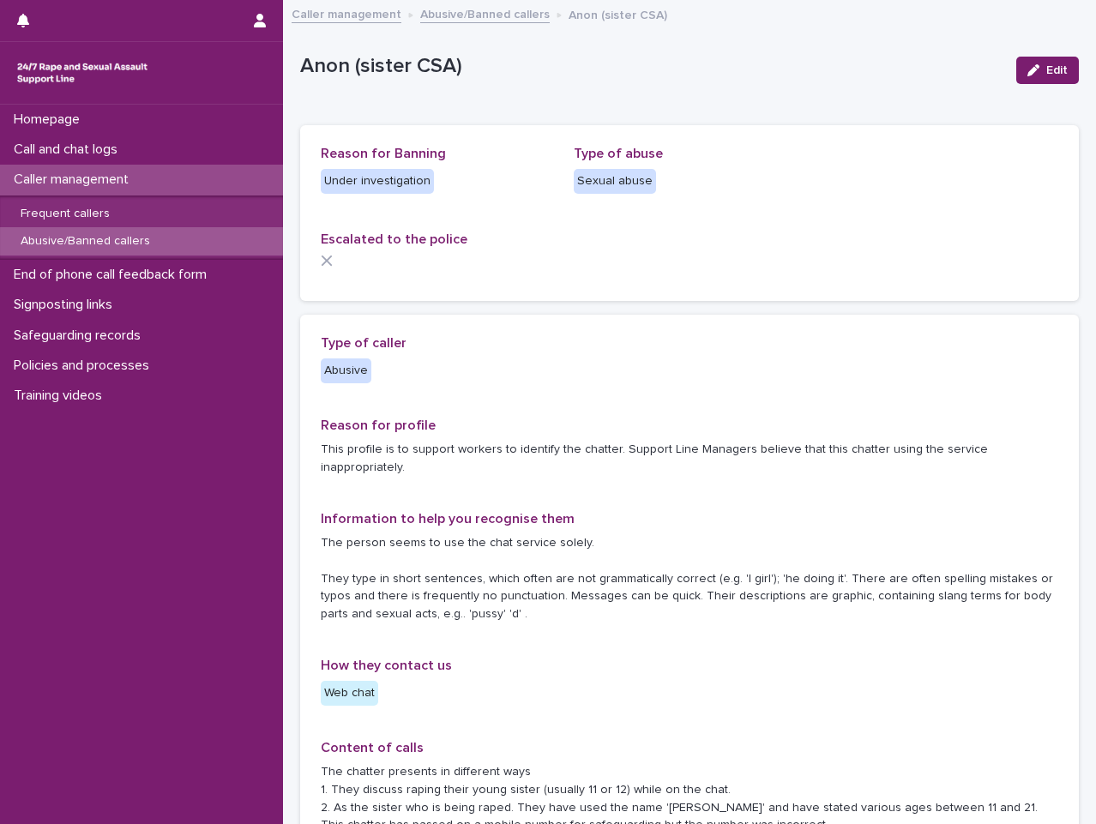
click at [452, 19] on link "Abusive/Banned callers" at bounding box center [484, 13] width 129 height 20
